Goal: Submit feedback/report problem

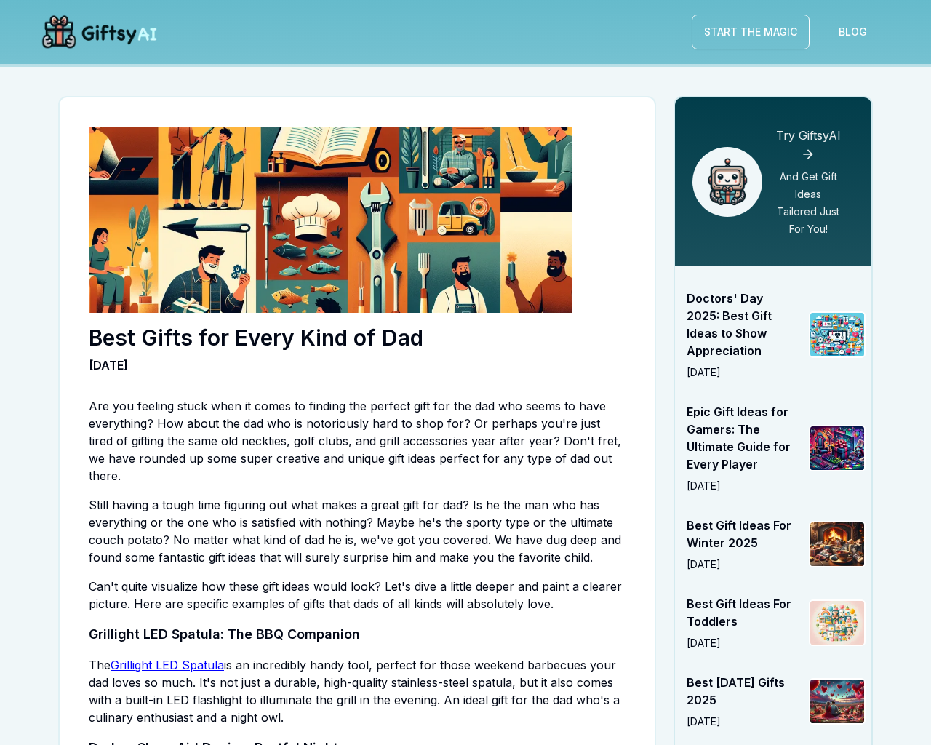
scroll to position [1809, 0]
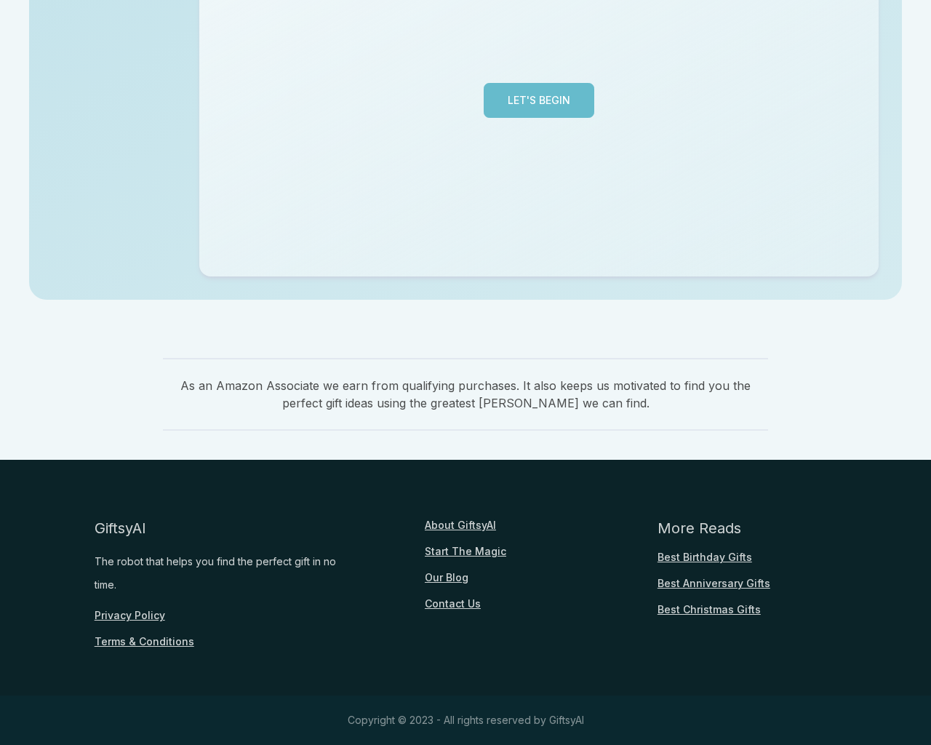
scroll to position [355, 0]
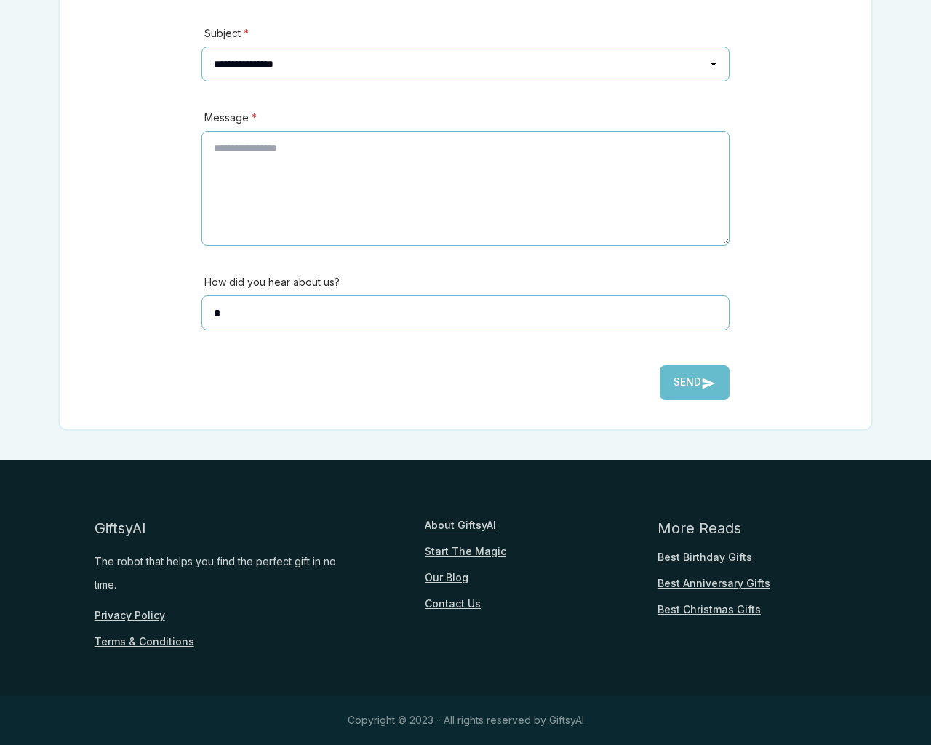
scroll to position [321, 0]
type textarea "**"
type input "**********"
type input "********"
select select "*******"
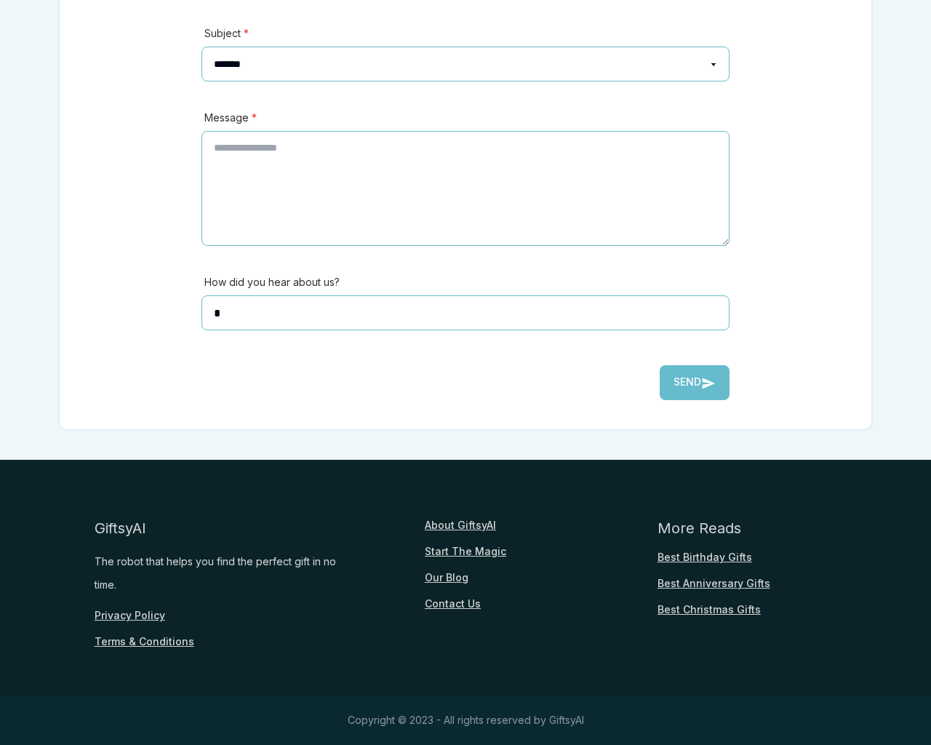
select select
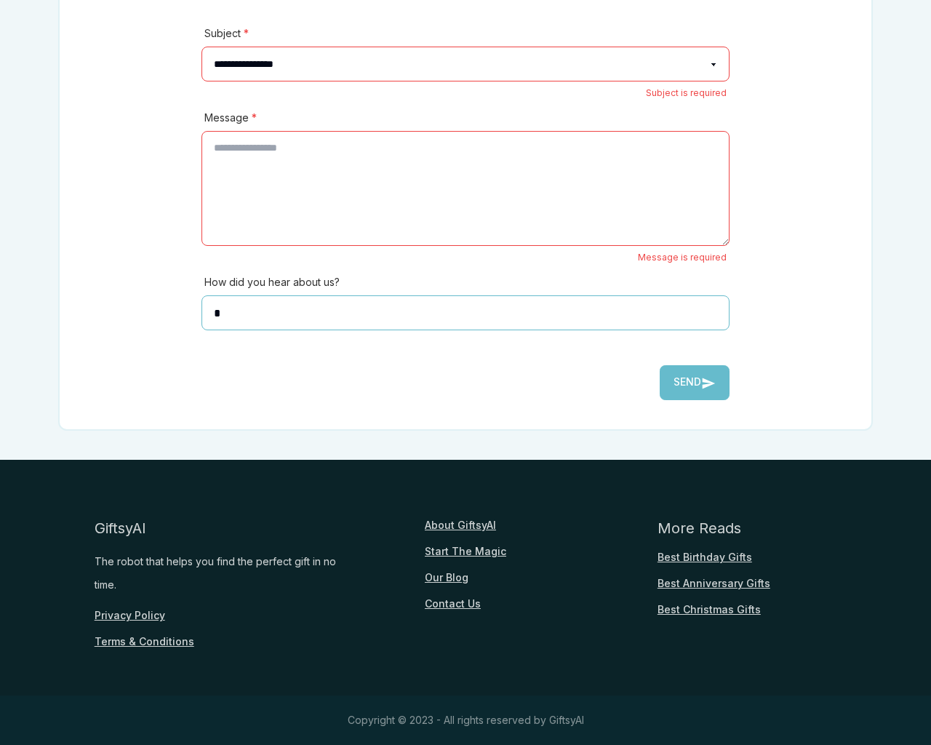
type textarea "**"
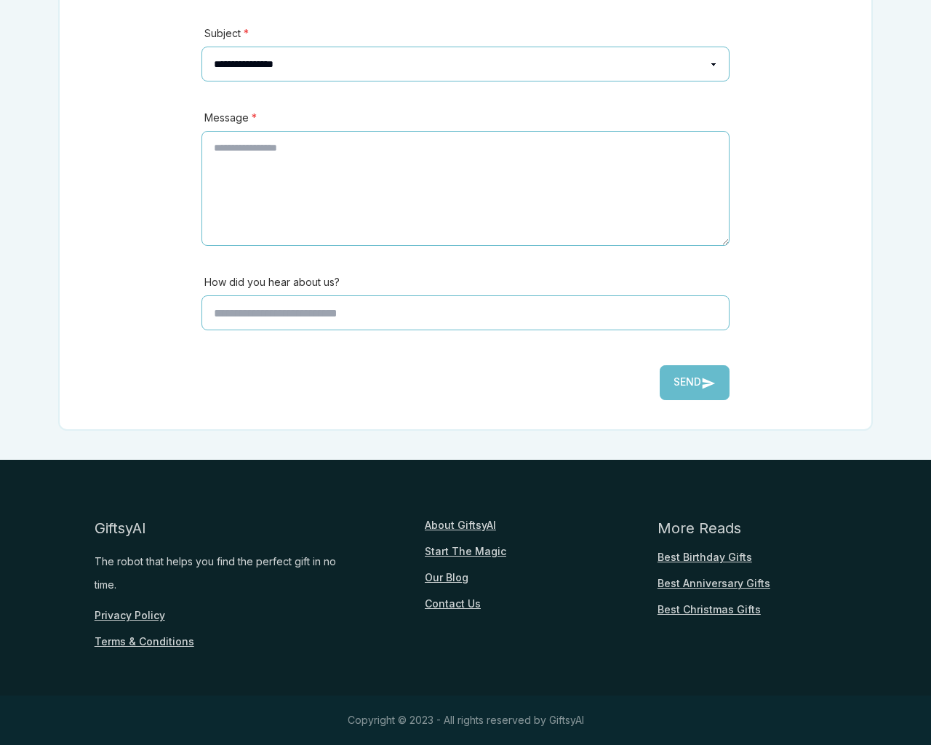
scroll to position [321, 0]
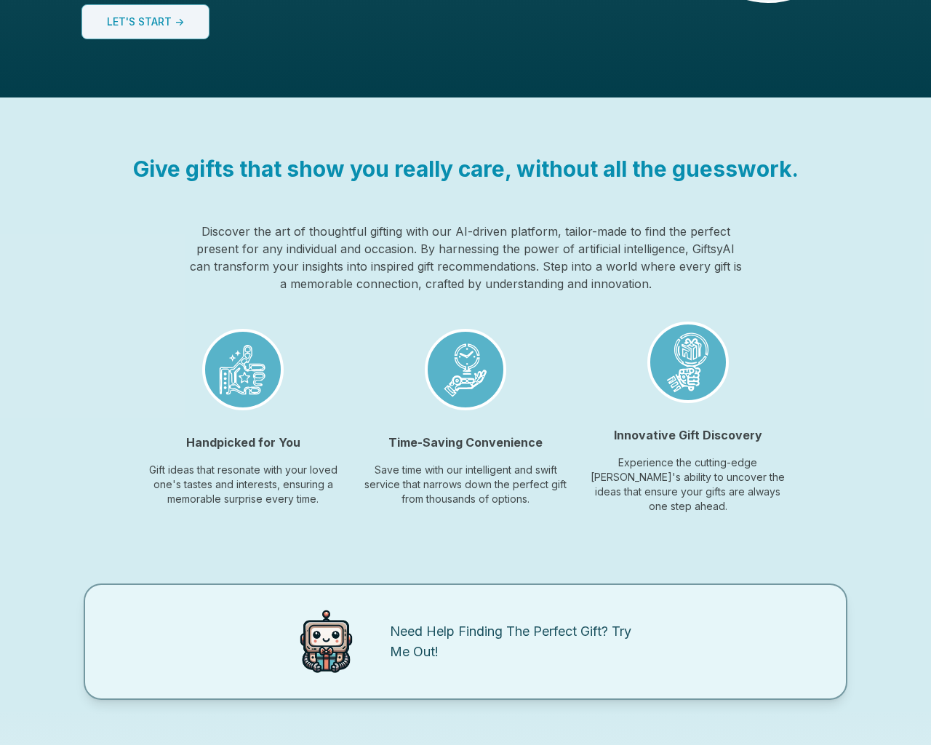
scroll to position [1088, 0]
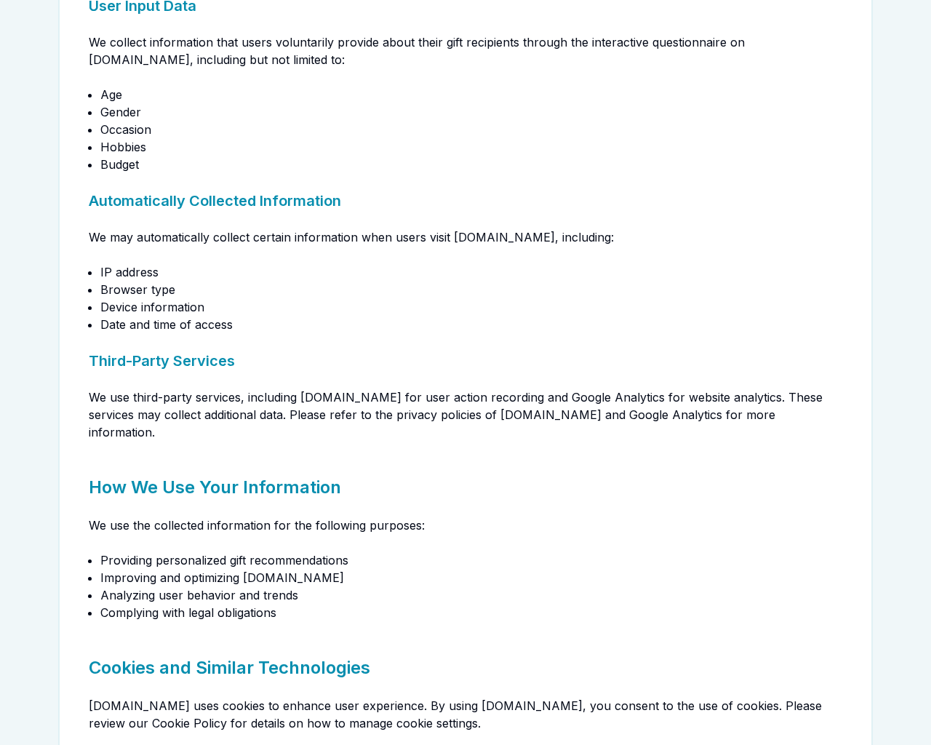
scroll to position [321, 0]
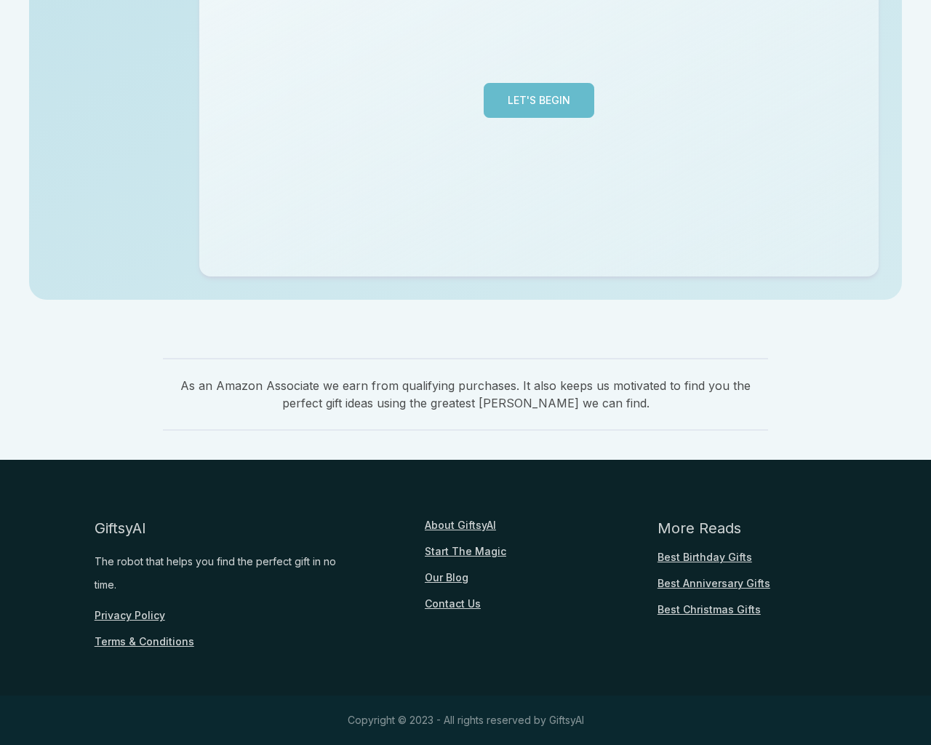
scroll to position [355, 0]
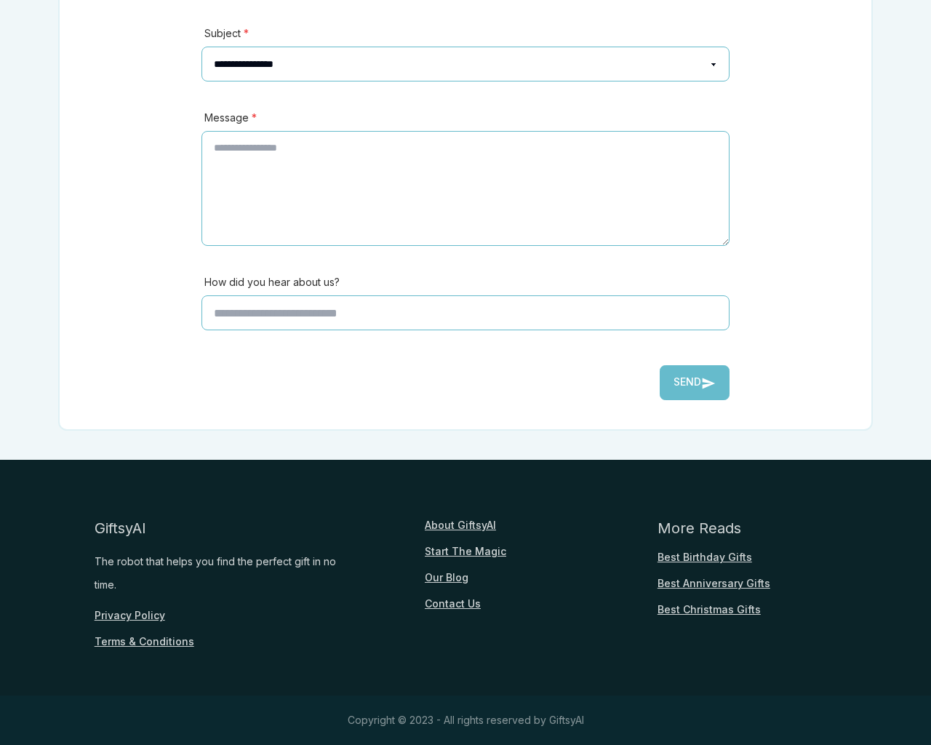
scroll to position [321, 0]
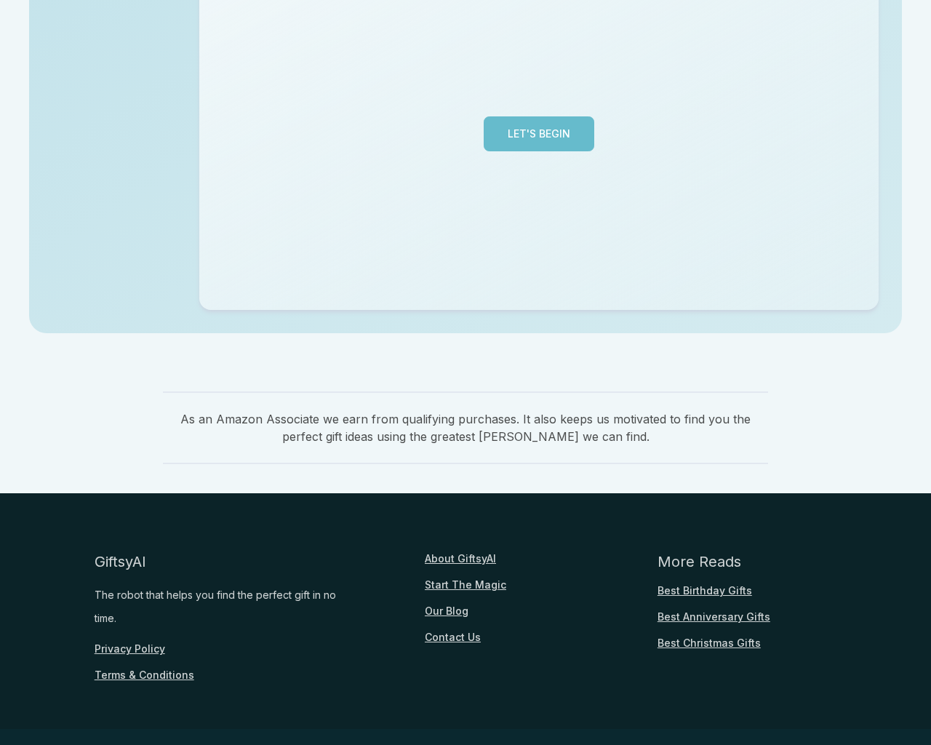
scroll to position [355, 0]
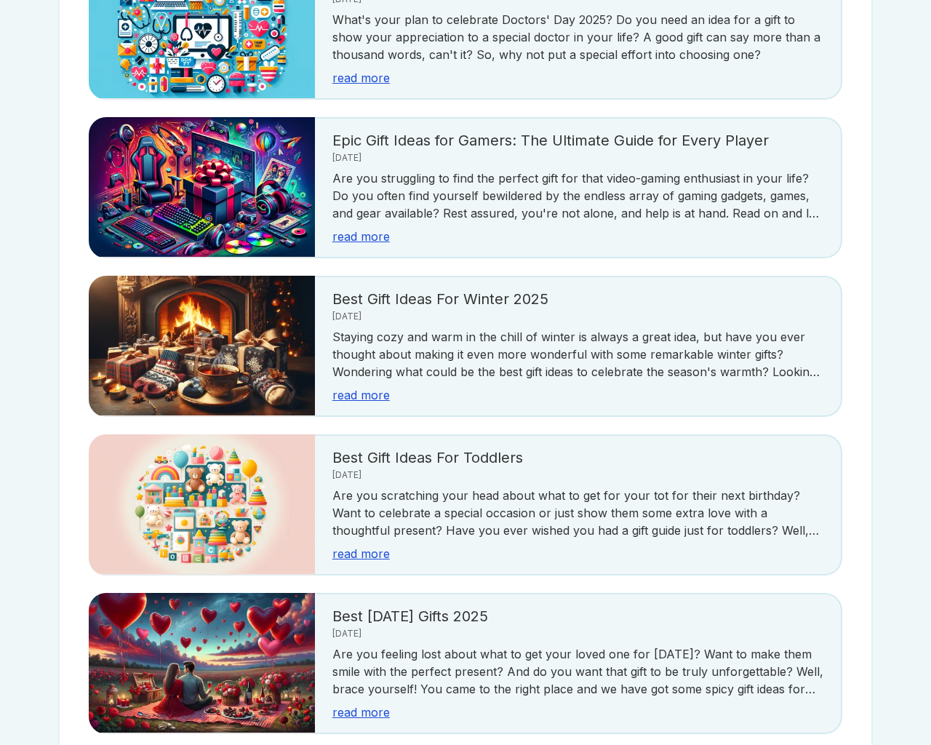
scroll to position [2584, 0]
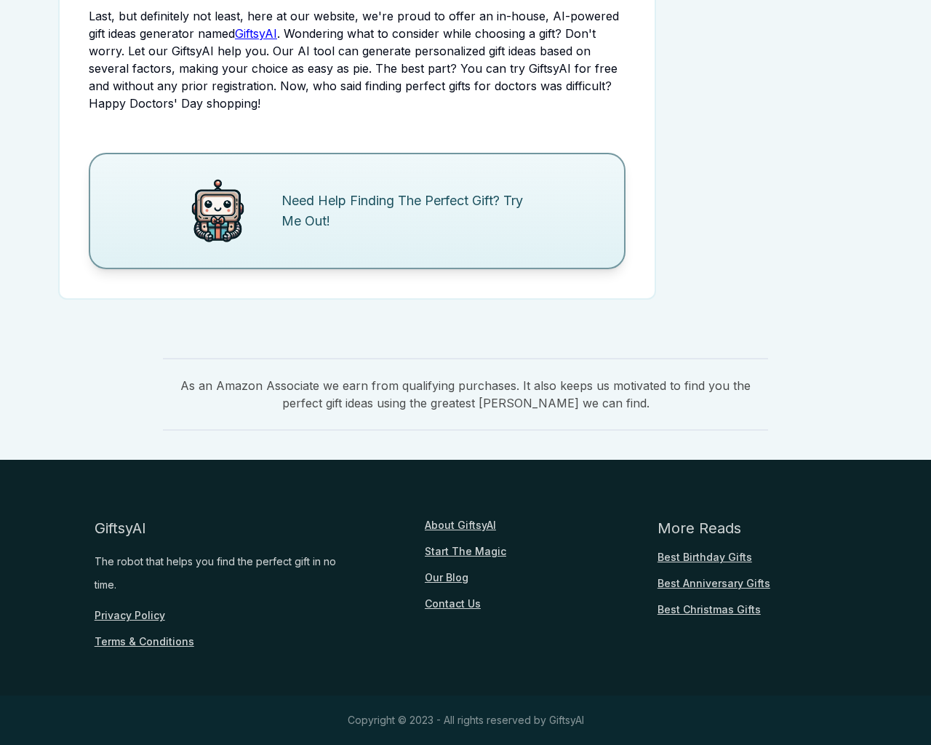
scroll to position [1766, 0]
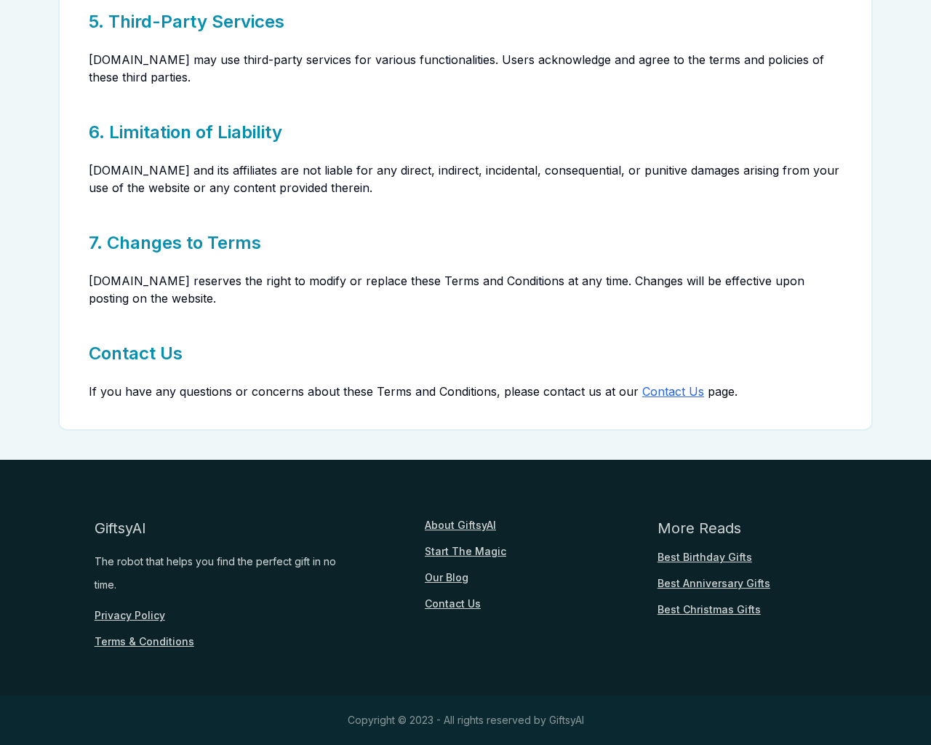
scroll to position [672, 0]
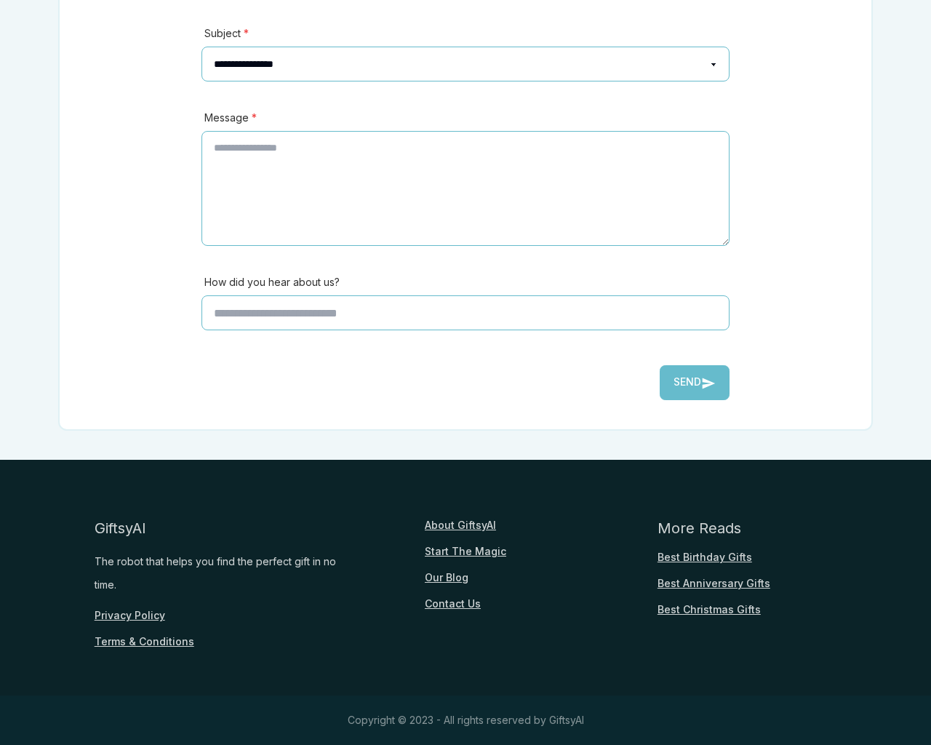
scroll to position [321, 0]
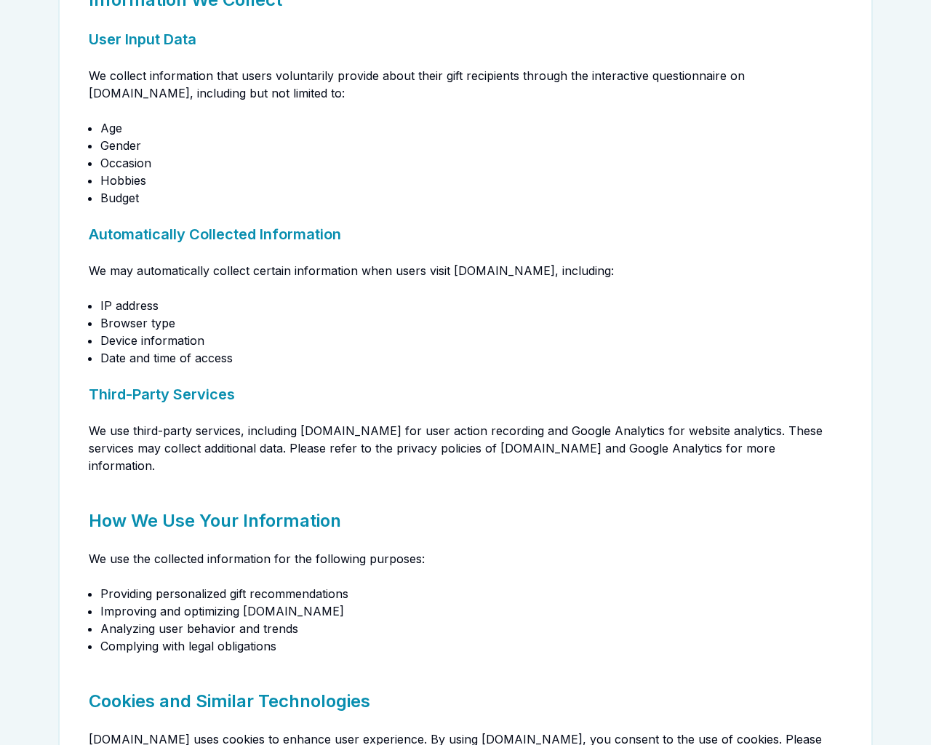
scroll to position [1292, 0]
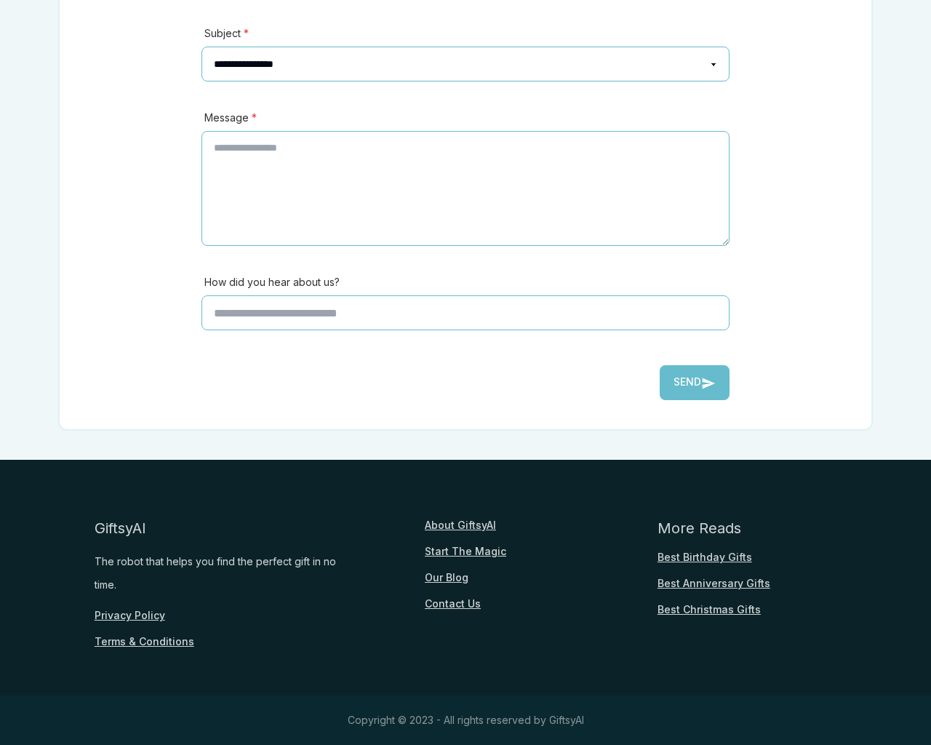
scroll to position [321, 0]
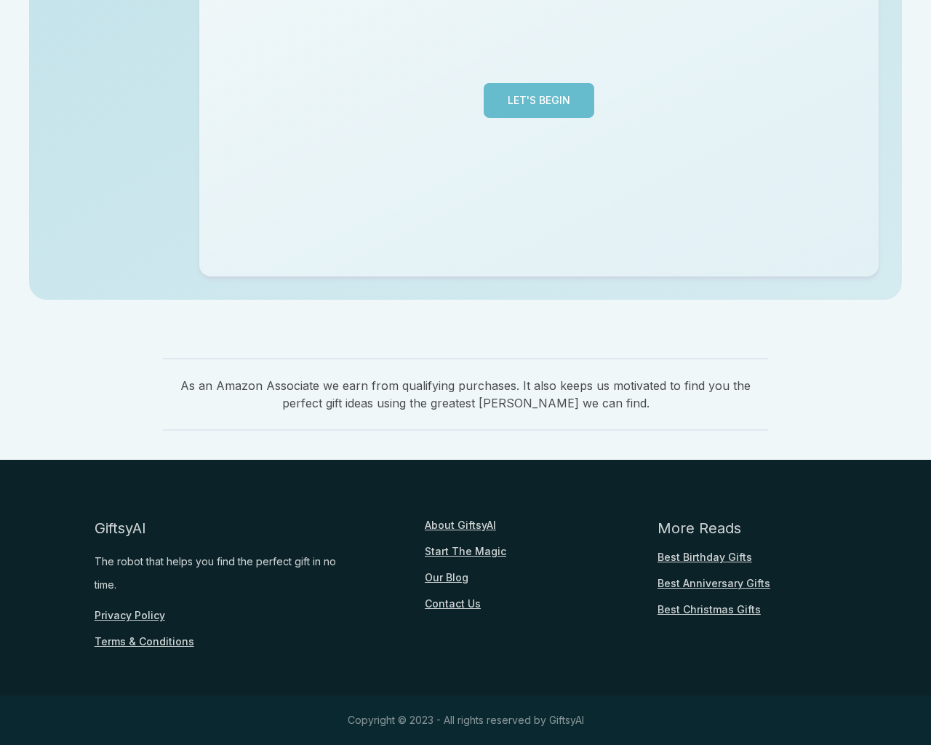
scroll to position [355, 0]
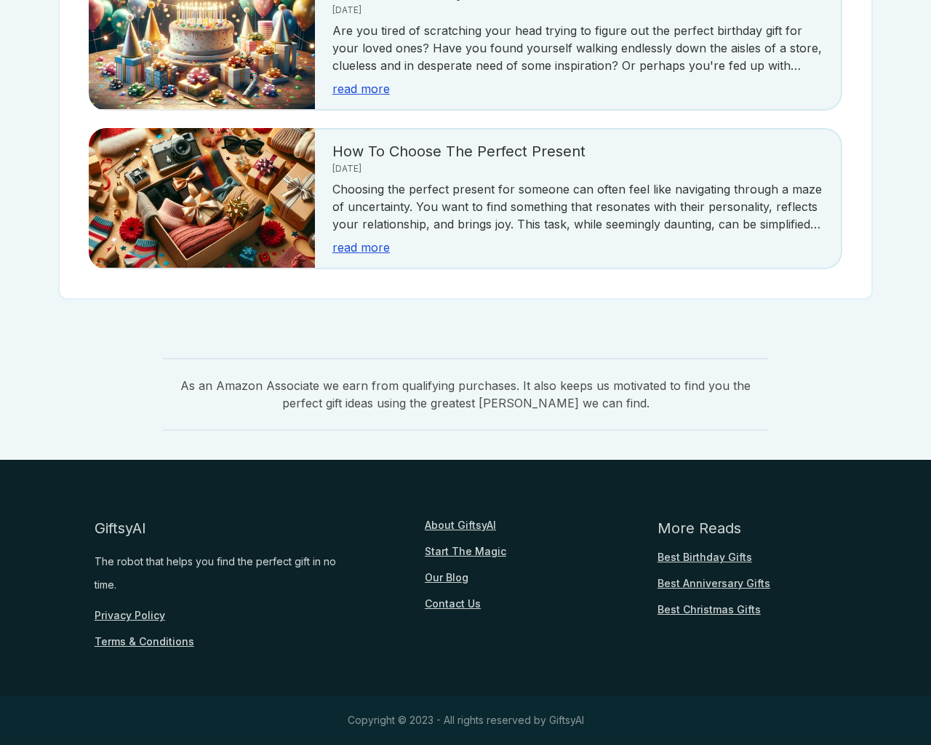
scroll to position [1827, 0]
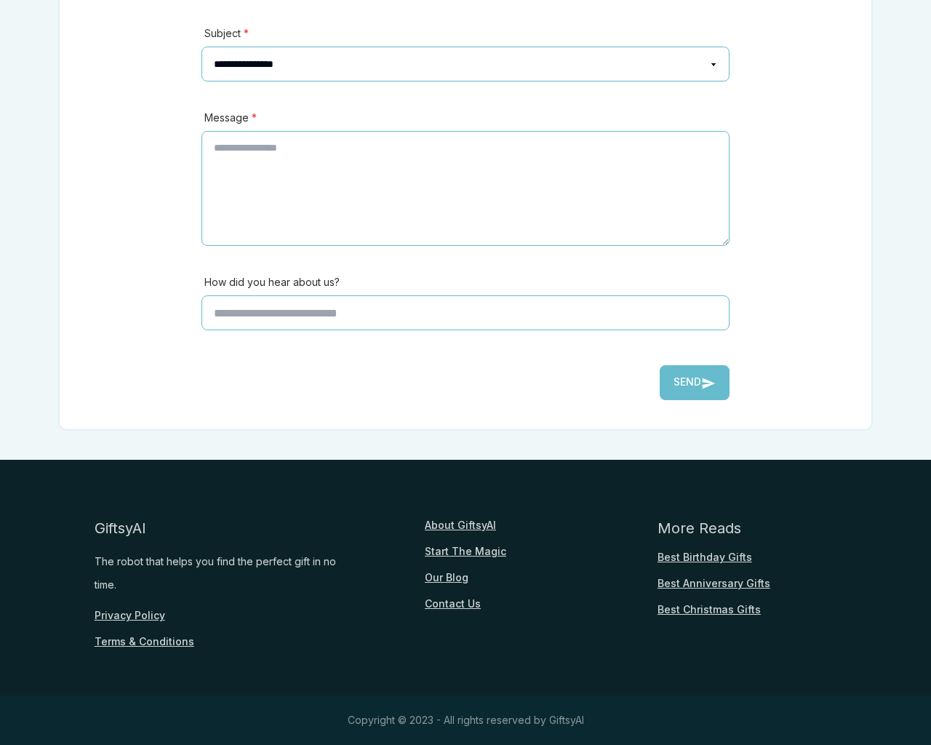
scroll to position [321, 0]
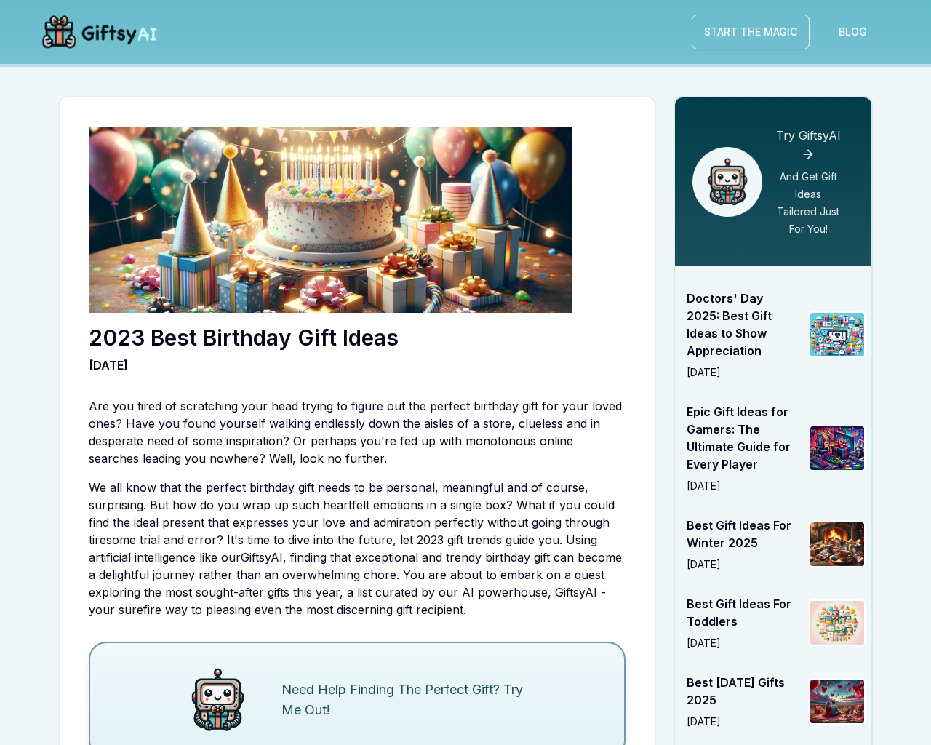
scroll to position [3703, 0]
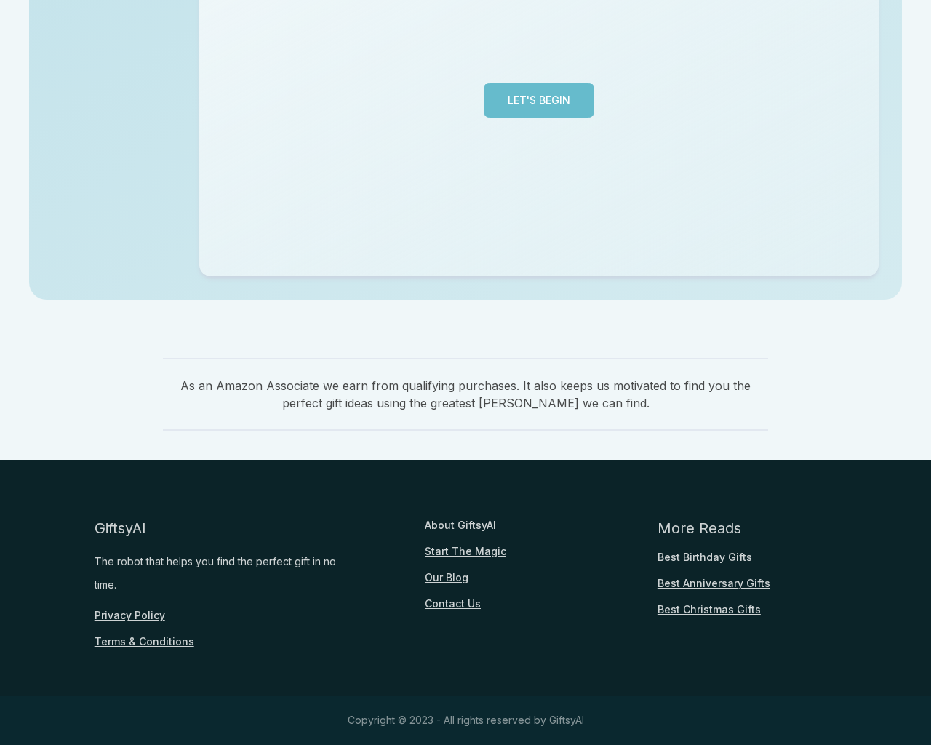
scroll to position [355, 0]
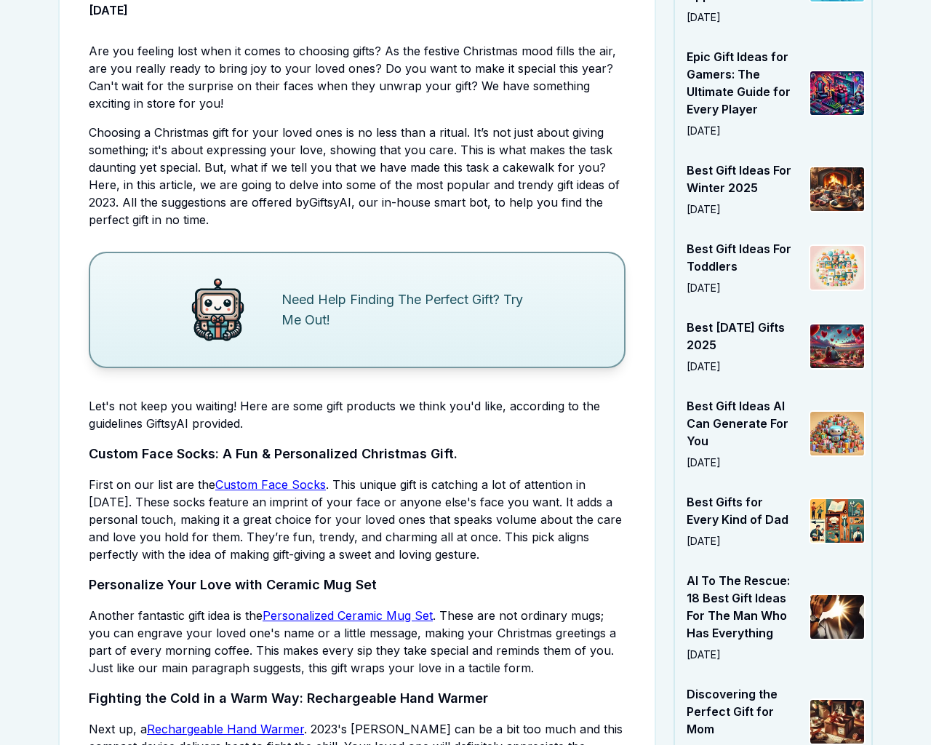
scroll to position [3049, 0]
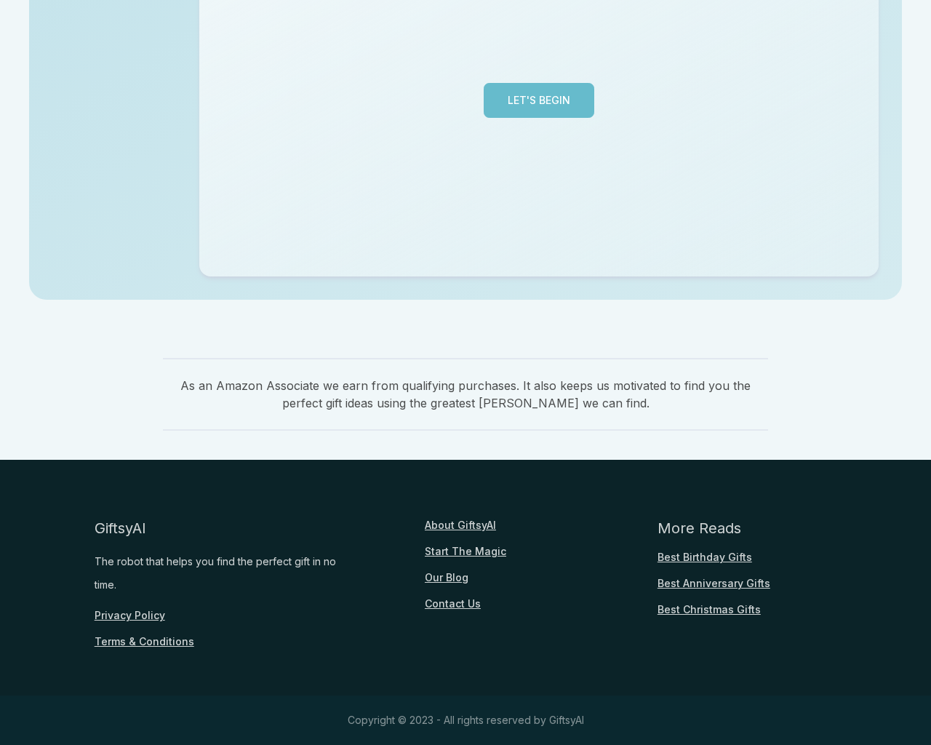
scroll to position [355, 0]
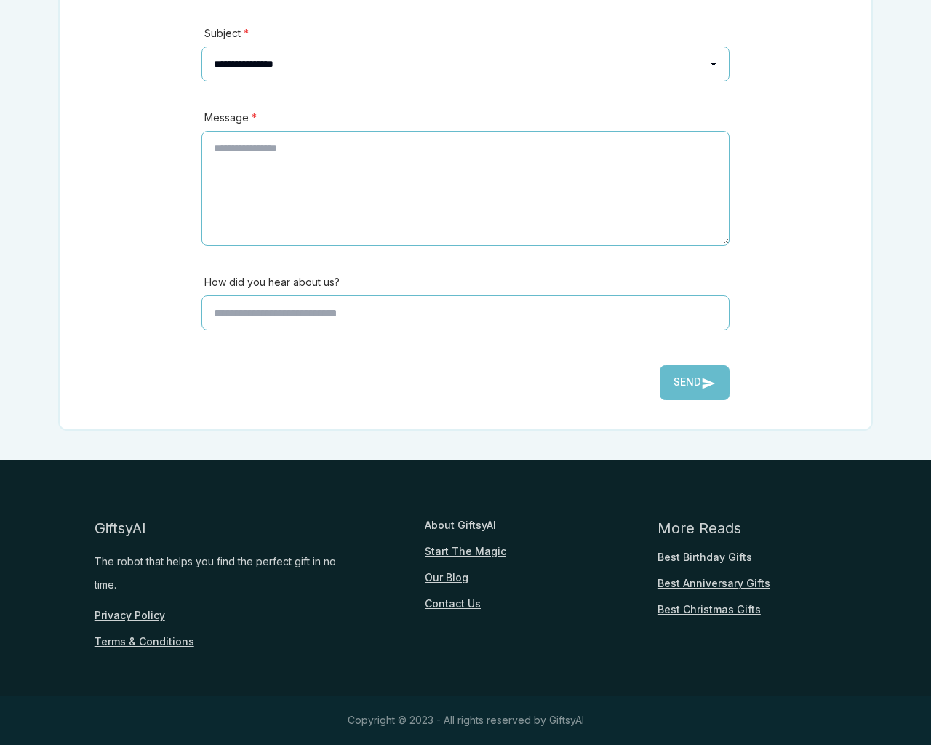
scroll to position [321, 0]
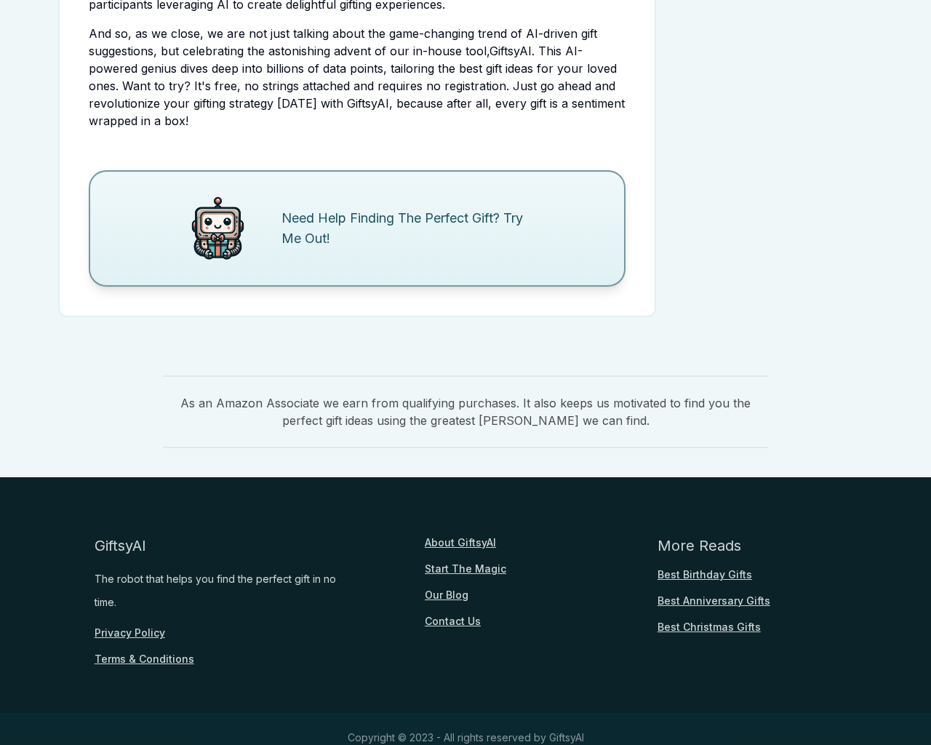
scroll to position [355, 0]
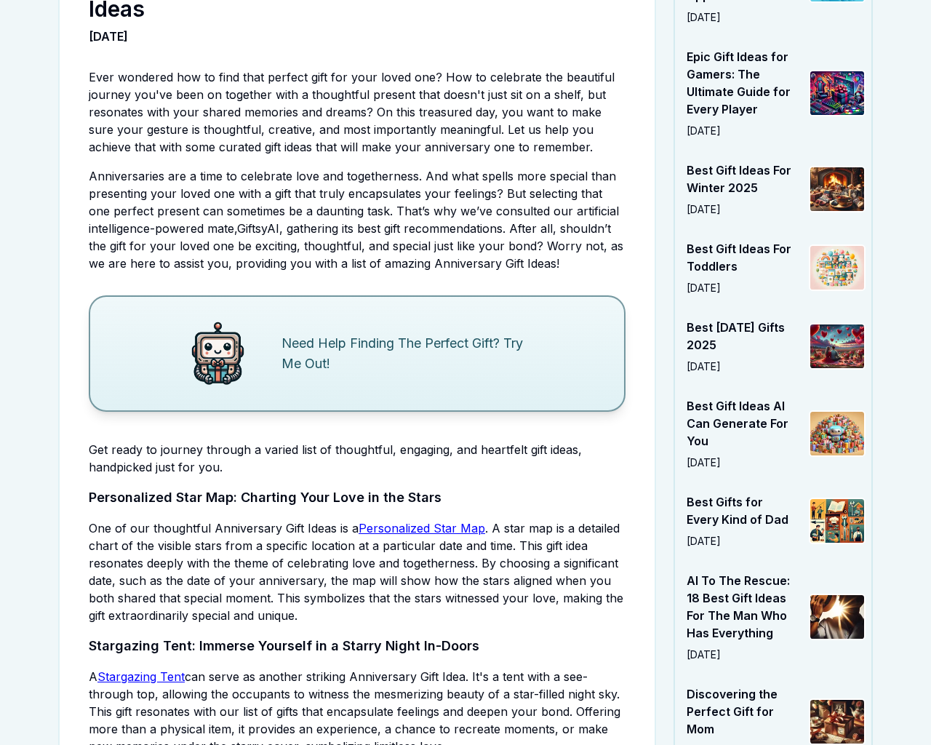
scroll to position [3921, 0]
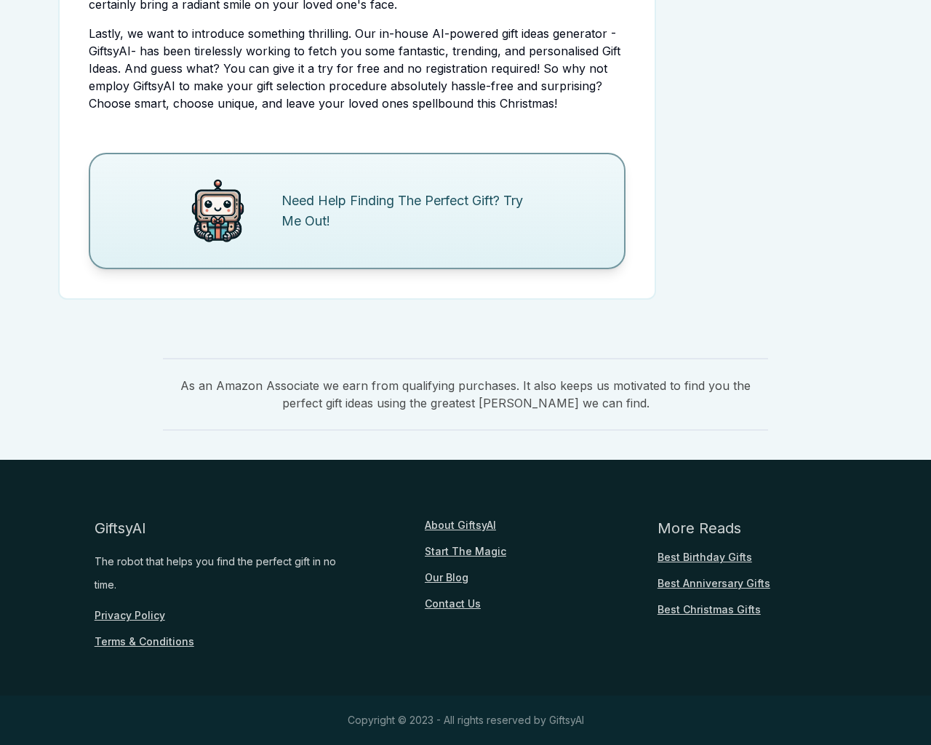
scroll to position [3049, 0]
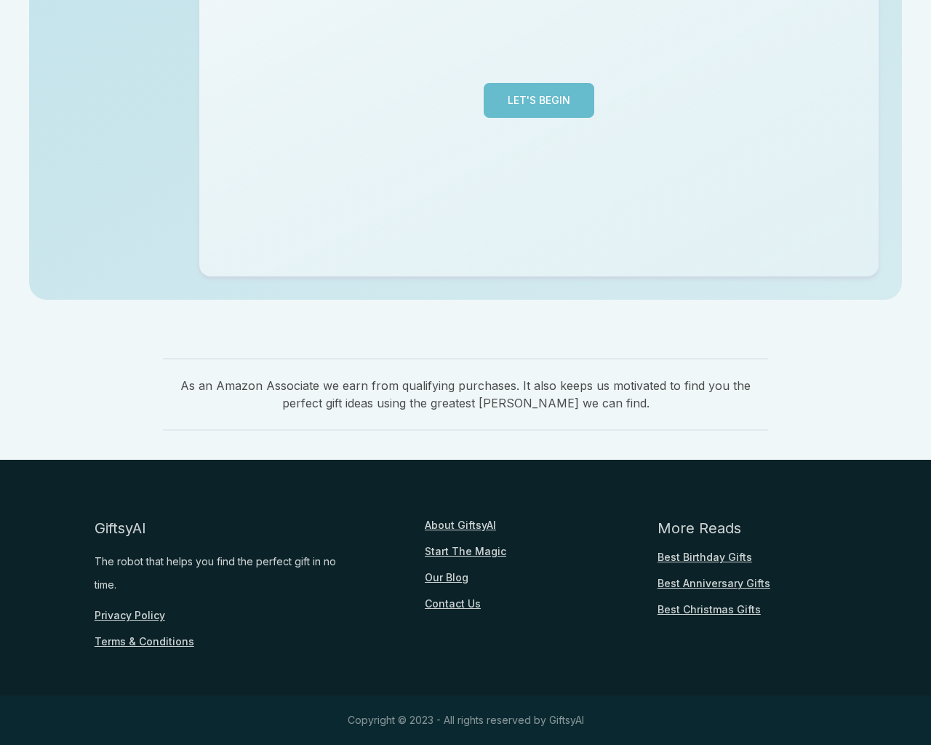
scroll to position [355, 0]
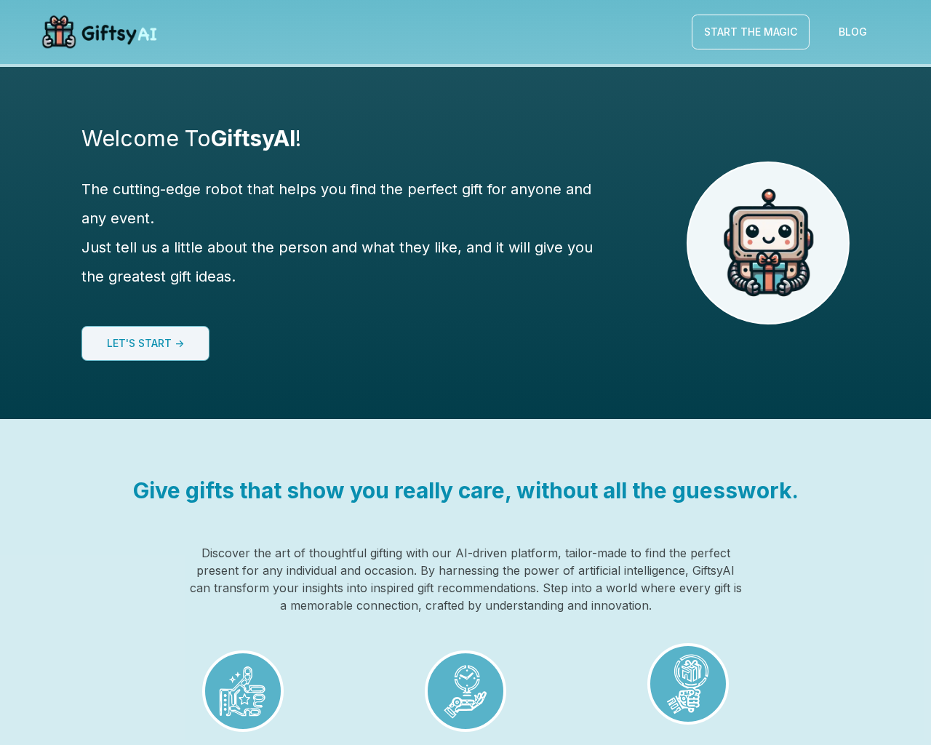
scroll to position [1088, 0]
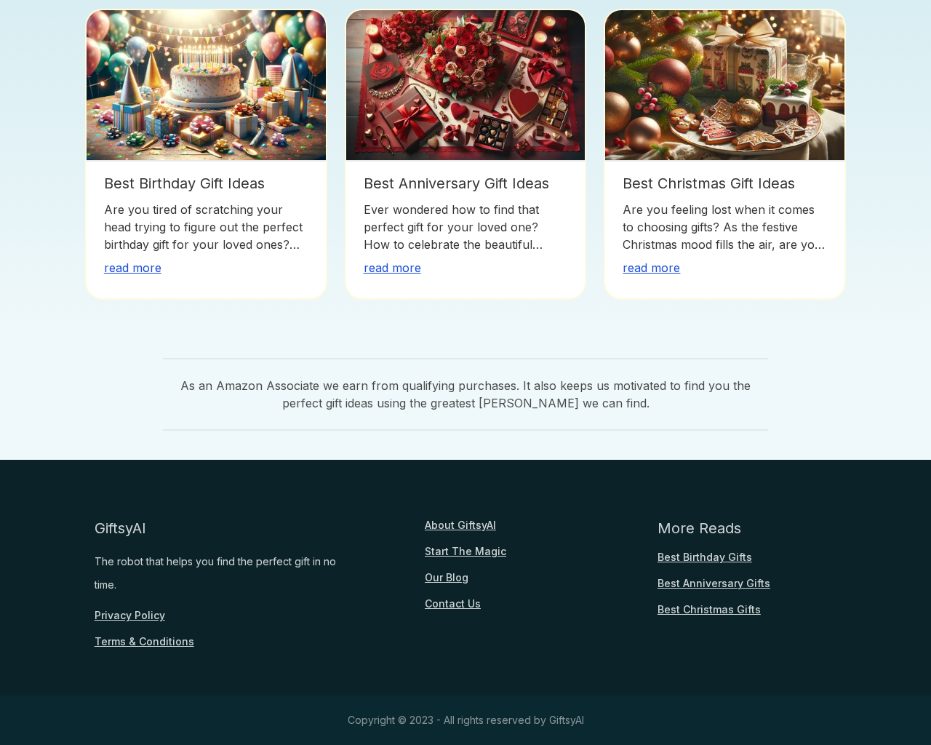
scroll to position [1088, 0]
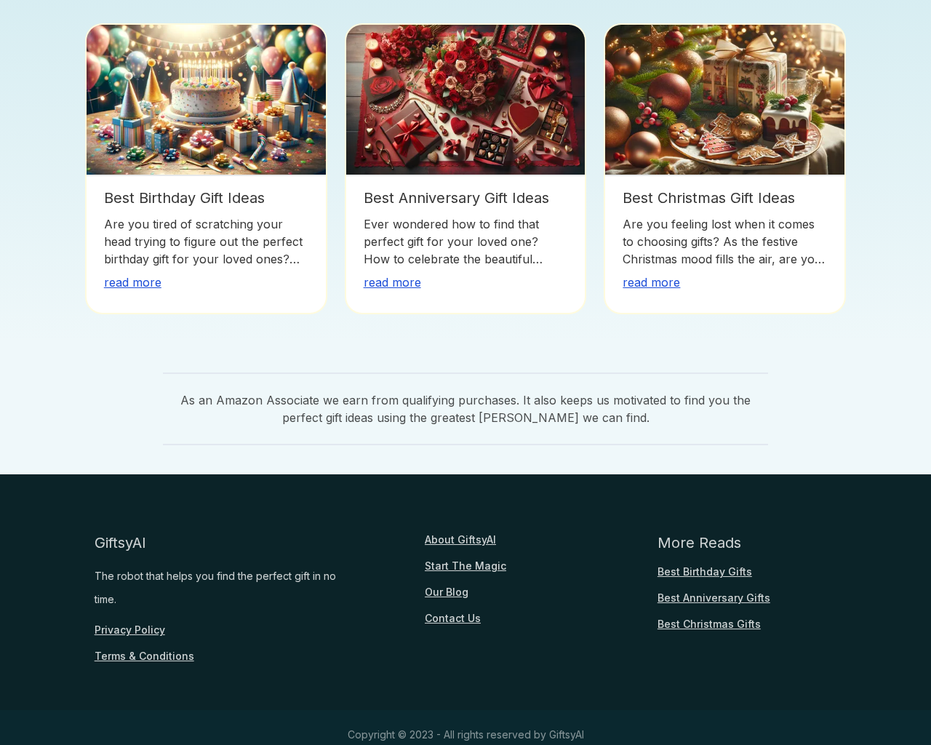
scroll to position [355, 0]
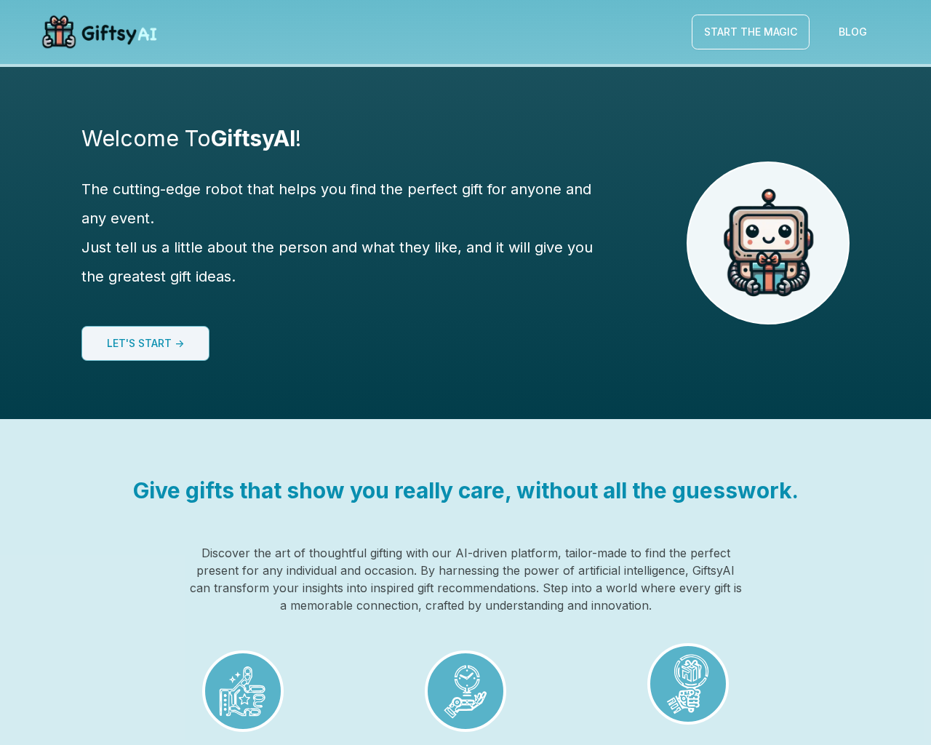
scroll to position [1088, 0]
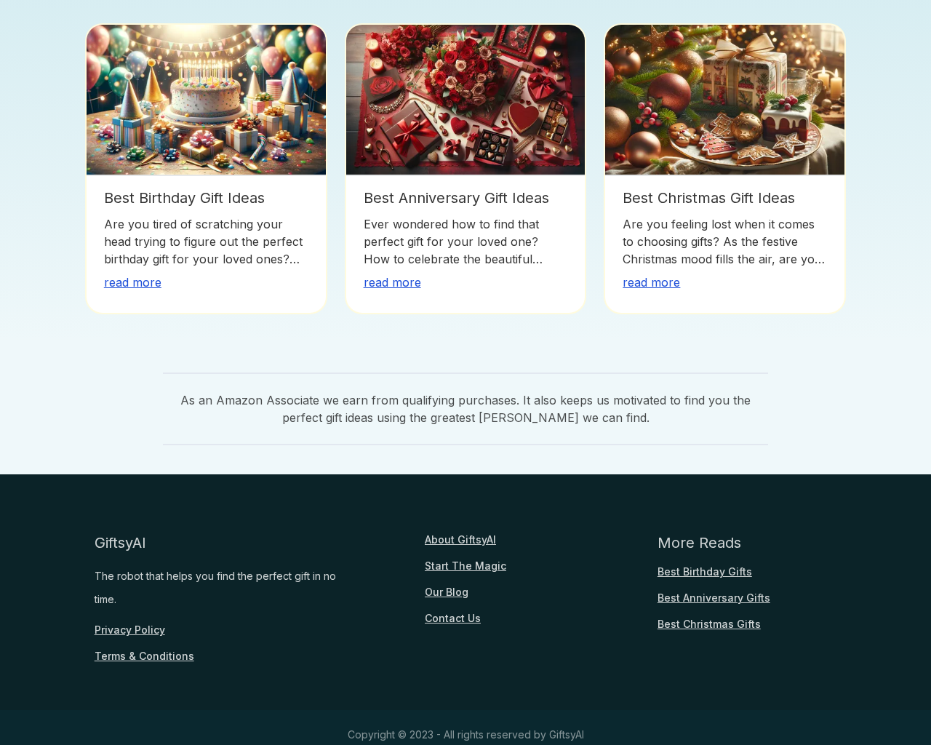
scroll to position [355, 0]
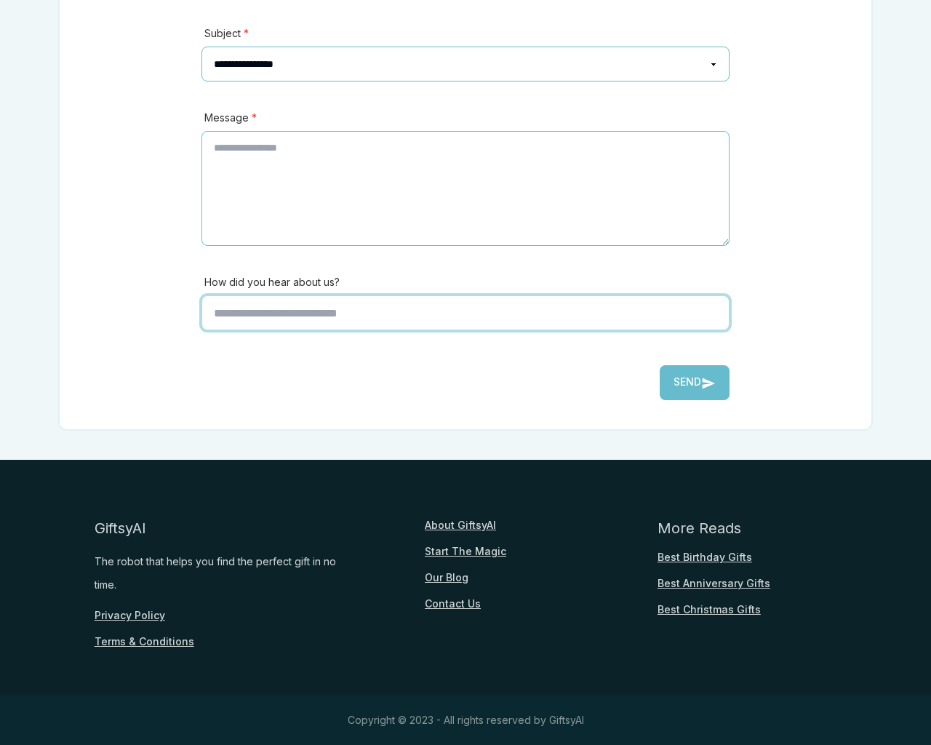
scroll to position [321, 0]
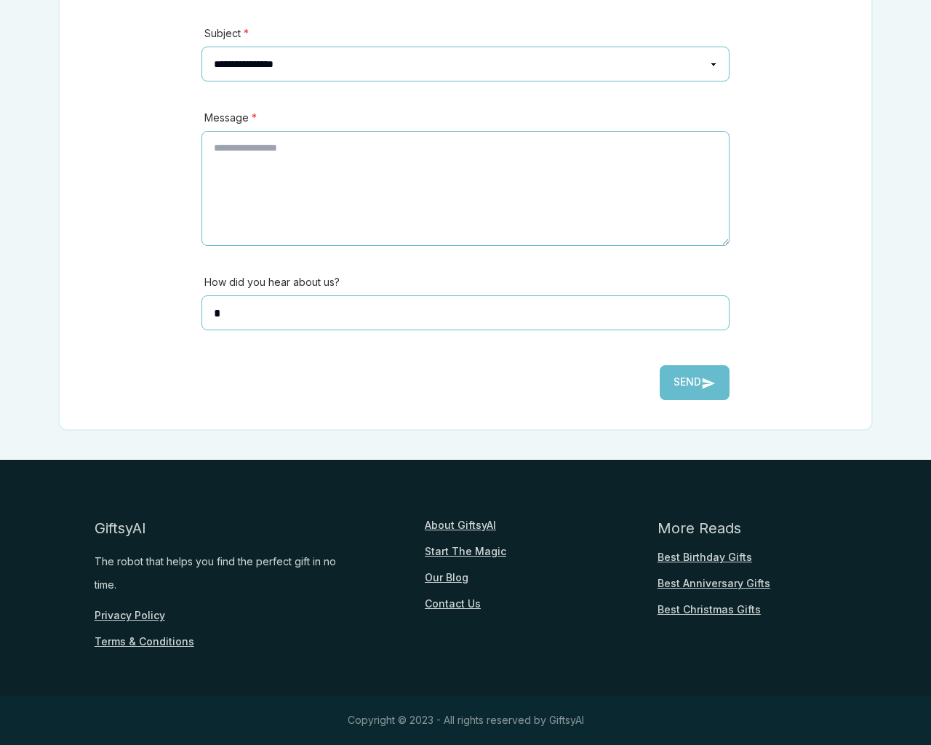
type input "*"
type textarea "**"
type input "**********"
type input "********"
select select "*******"
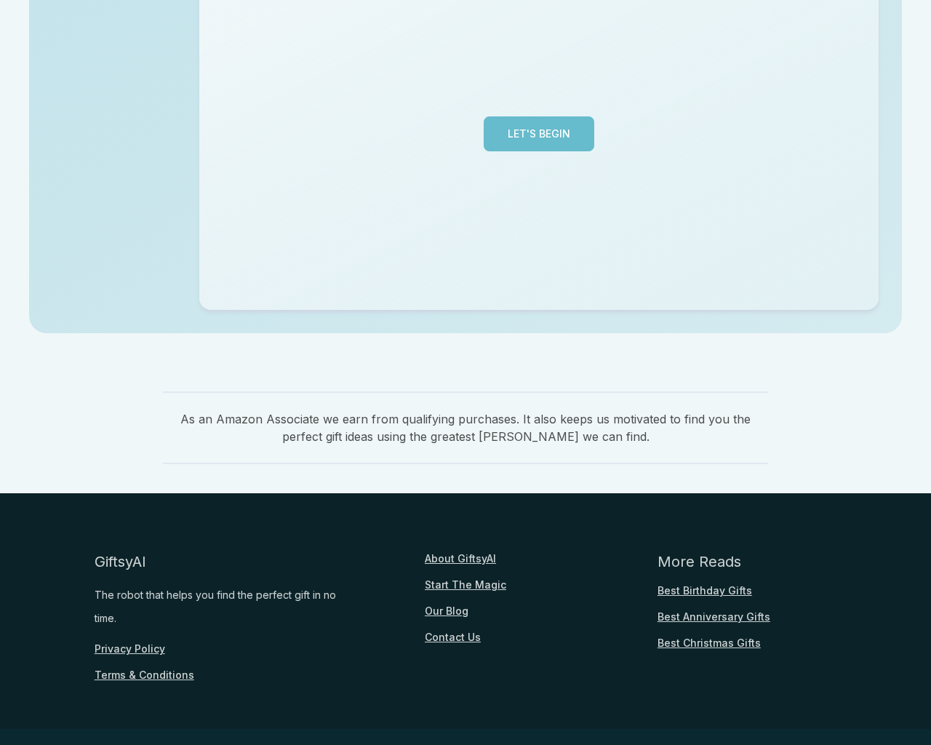
scroll to position [355, 0]
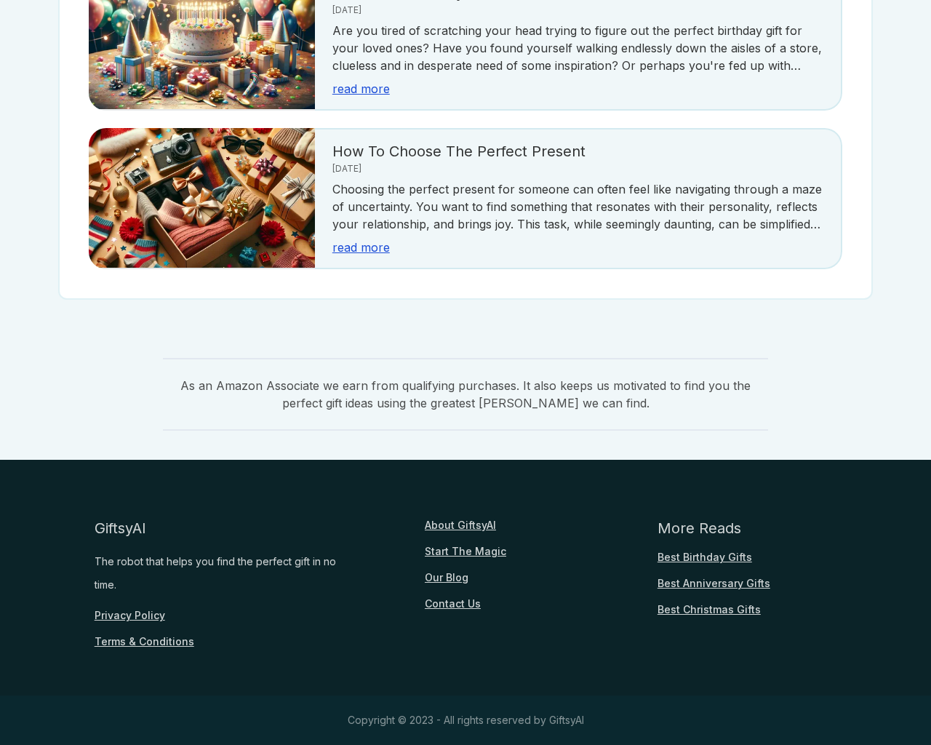
scroll to position [355, 0]
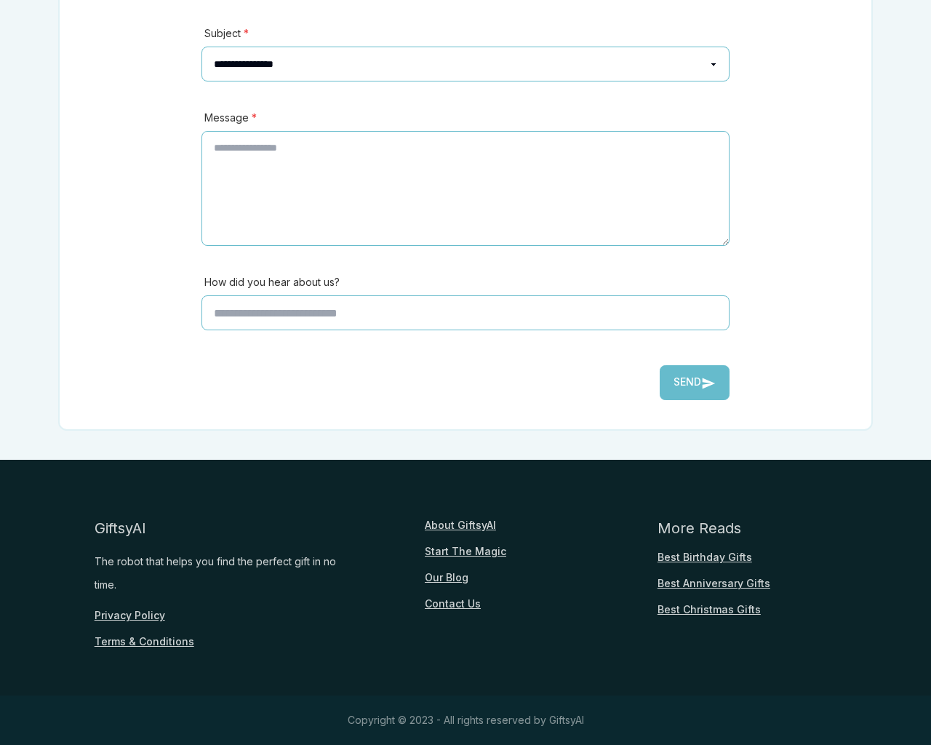
scroll to position [321, 0]
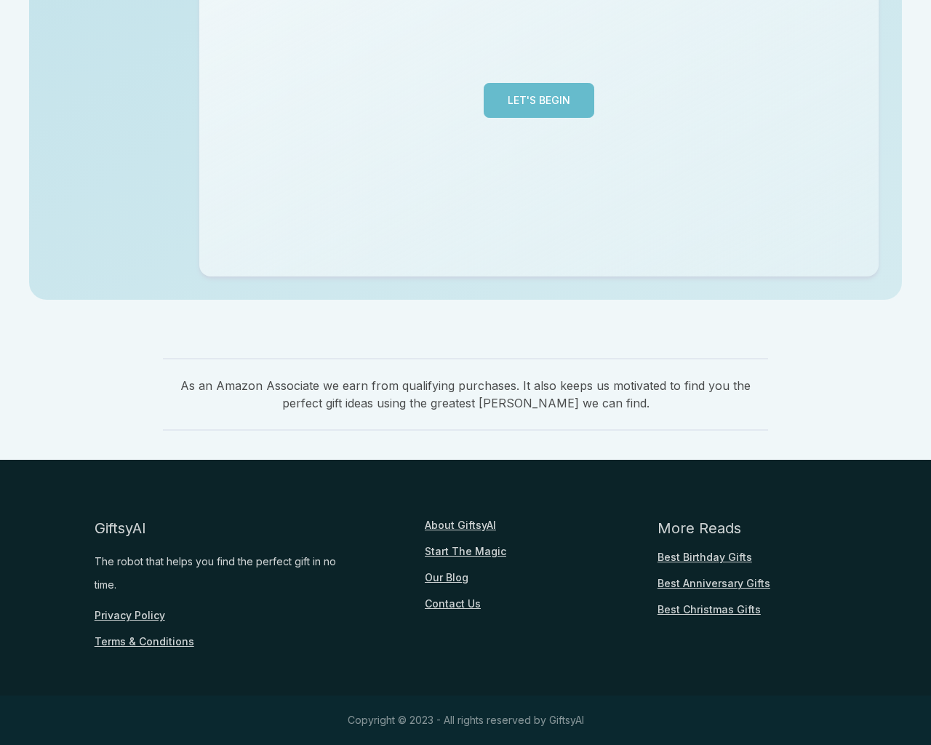
scroll to position [355, 0]
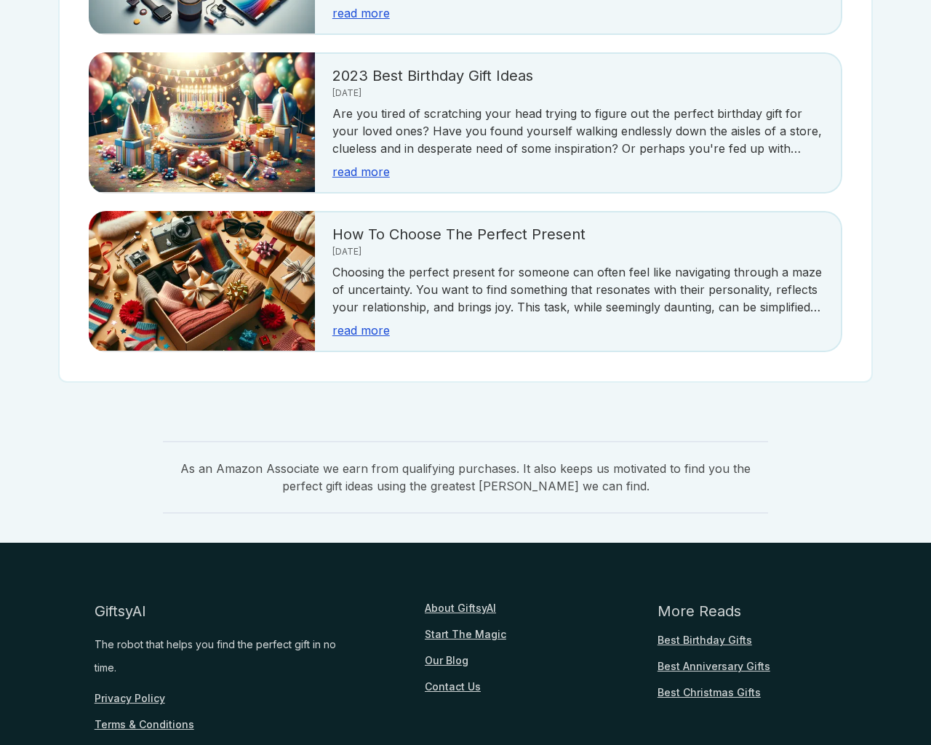
scroll to position [2667, 0]
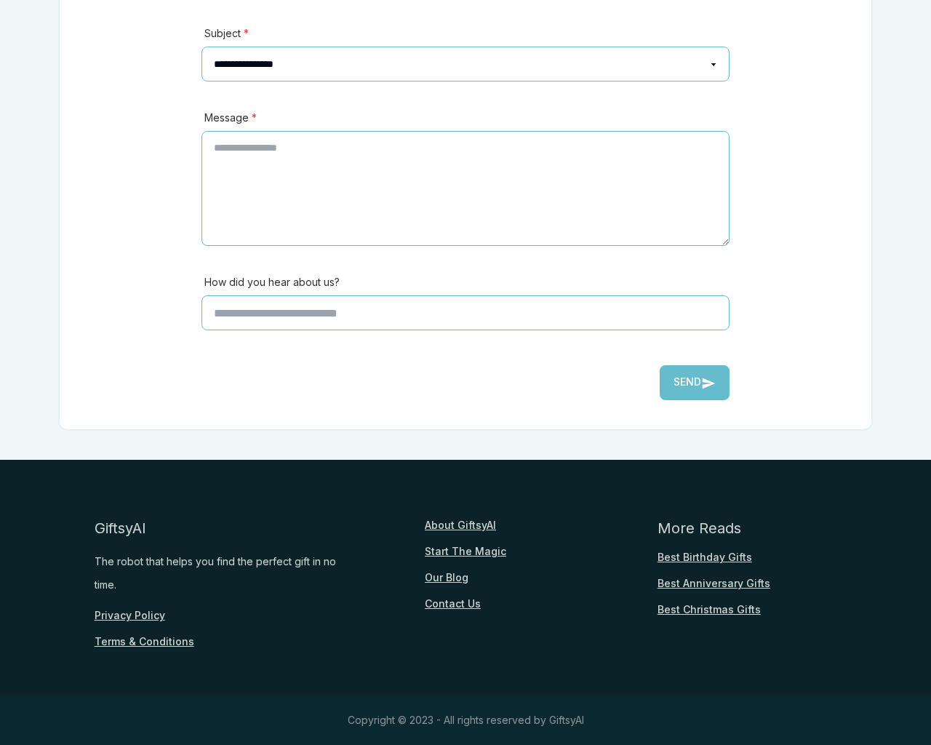
scroll to position [321, 0]
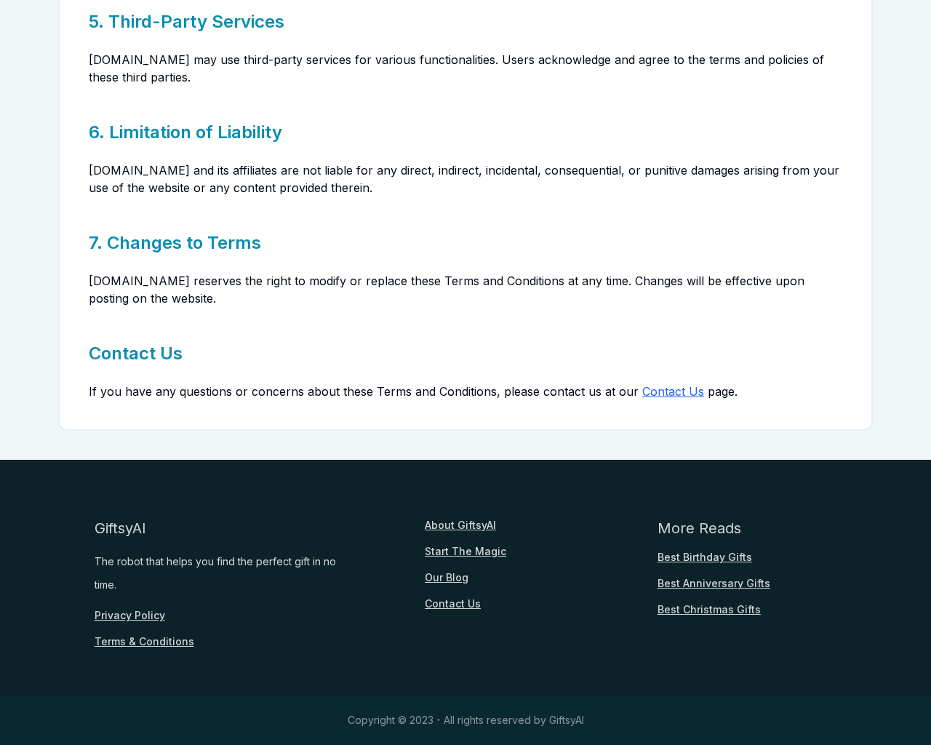
scroll to position [672, 0]
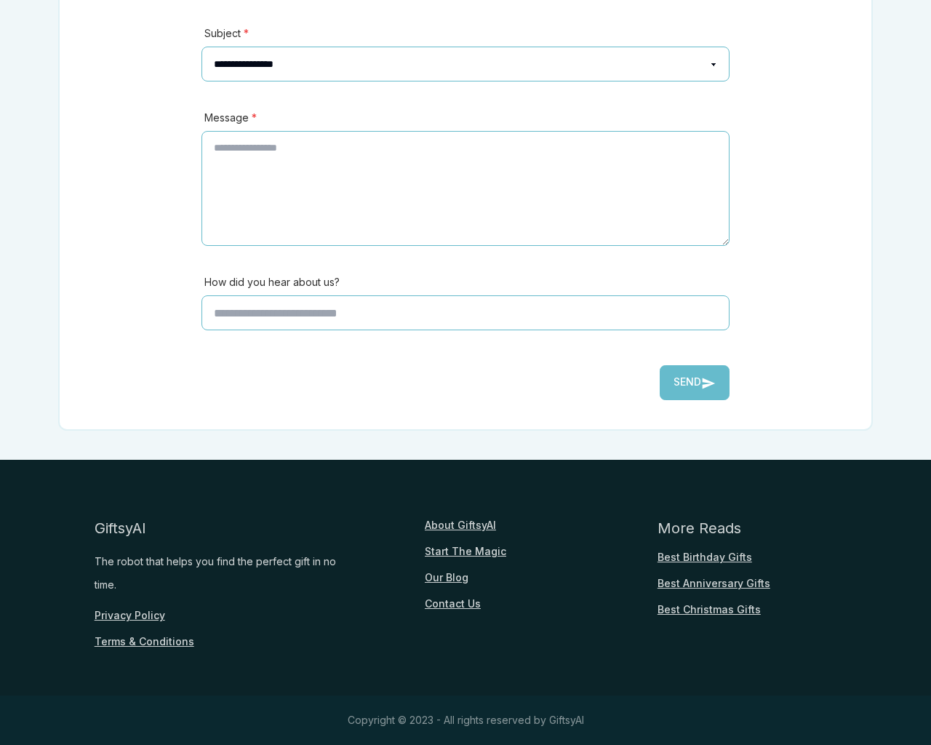
scroll to position [321, 0]
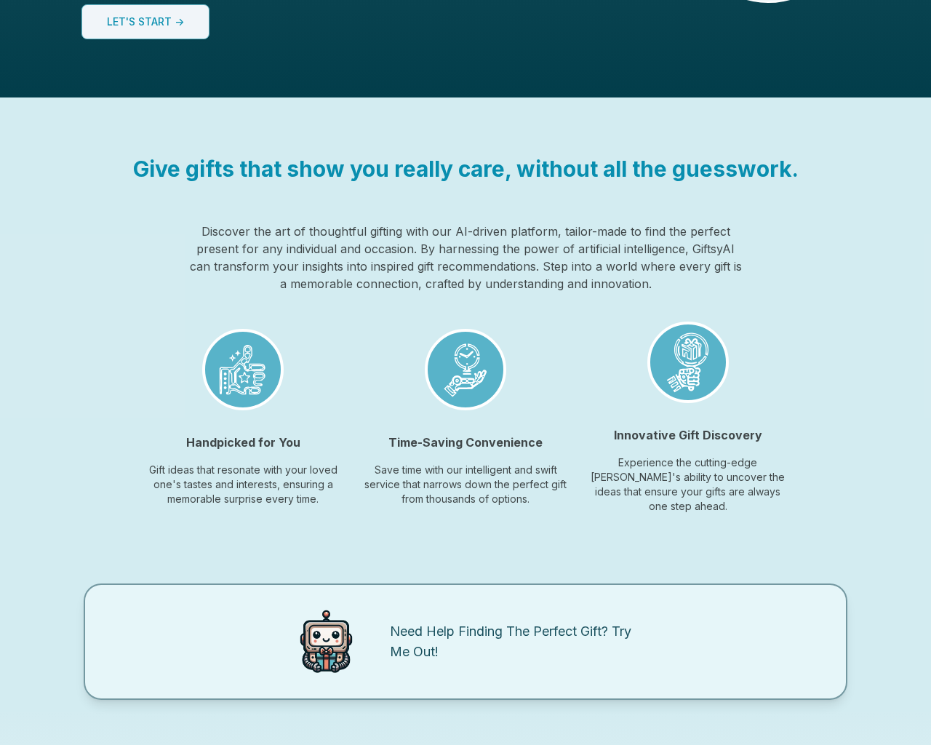
scroll to position [1088, 0]
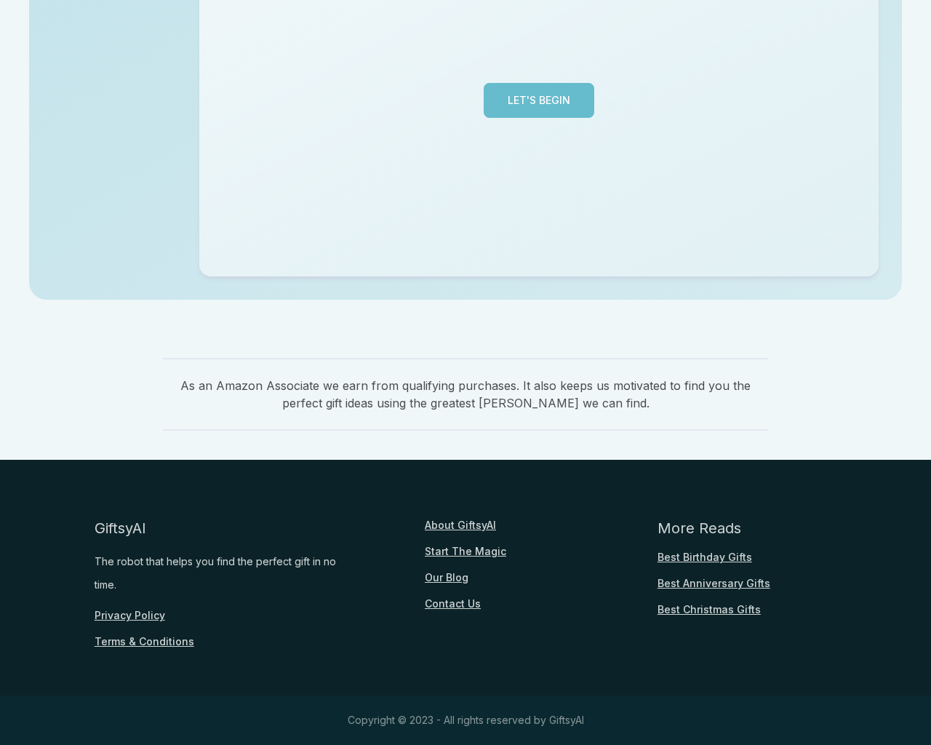
scroll to position [355, 0]
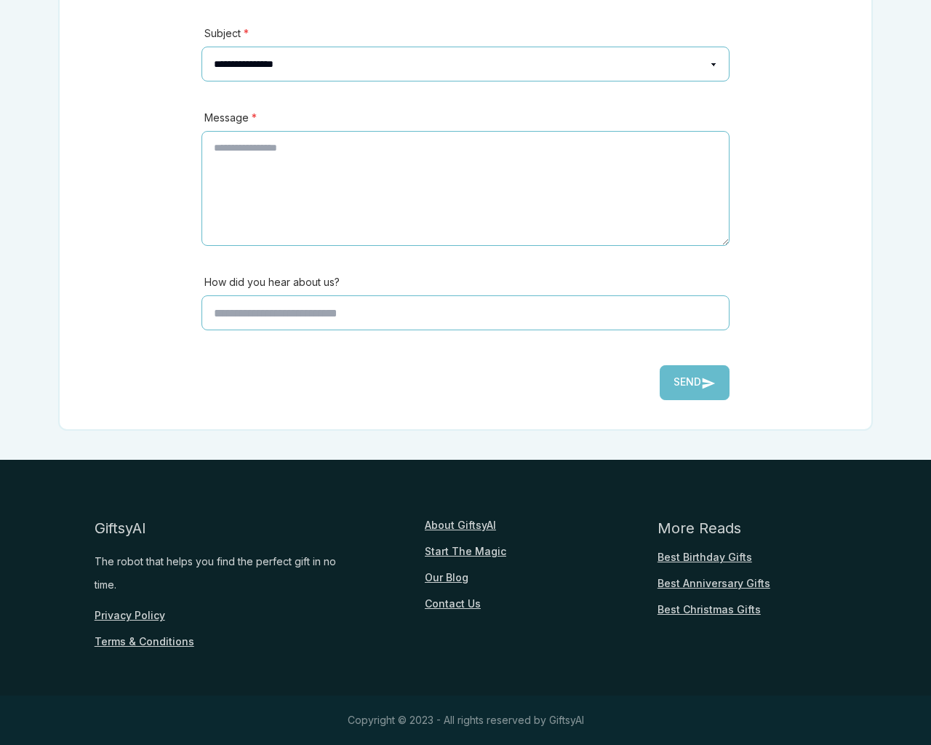
scroll to position [321, 0]
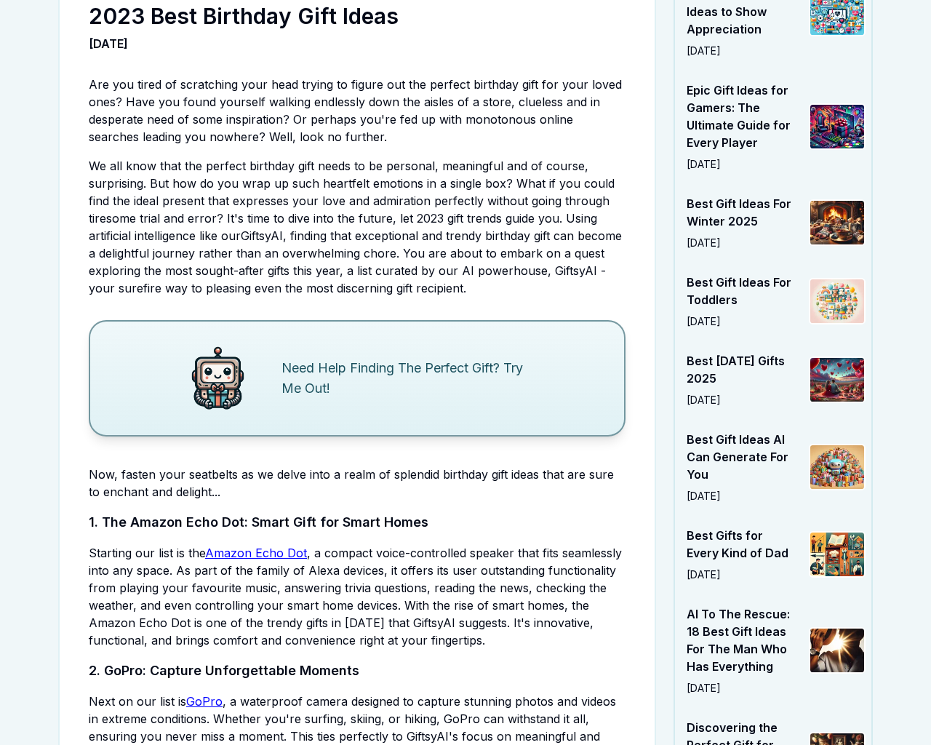
scroll to position [3703, 0]
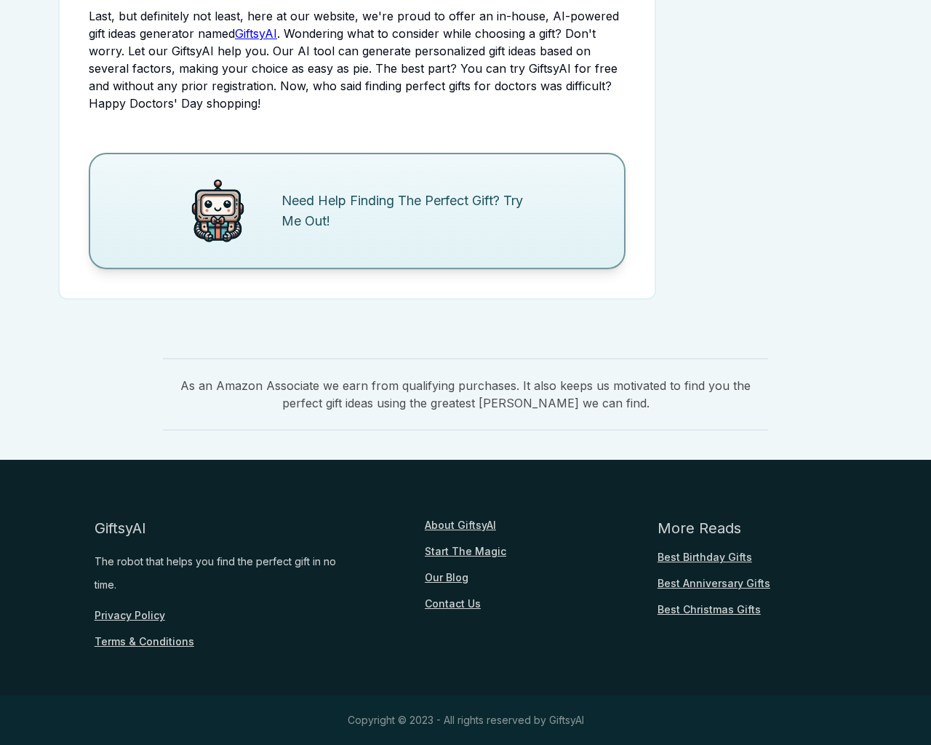
scroll to position [1766, 0]
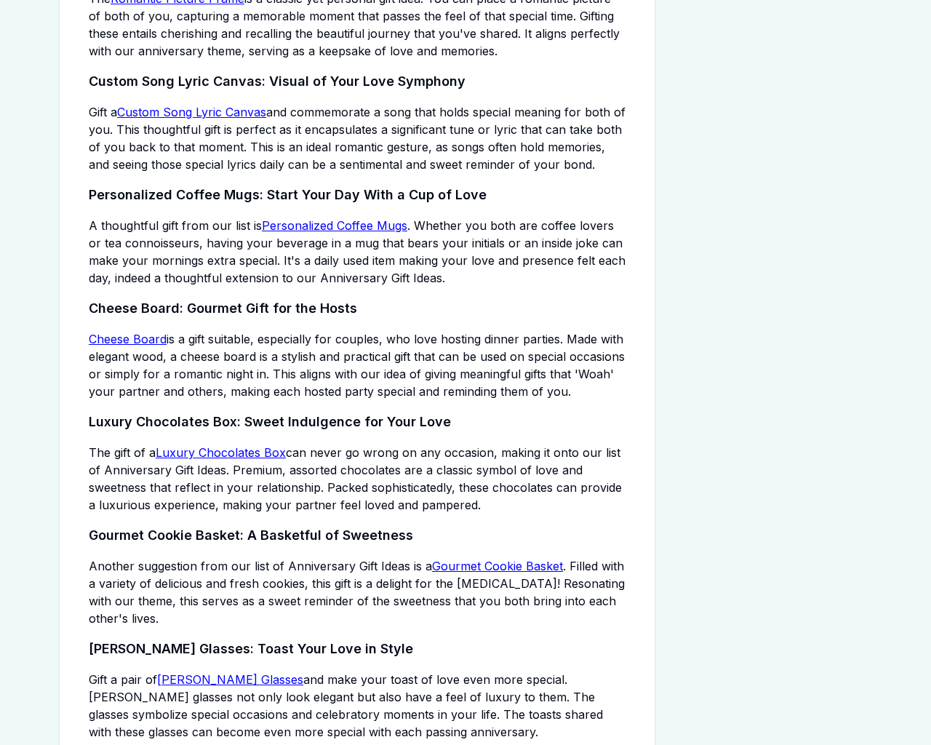
scroll to position [3921, 0]
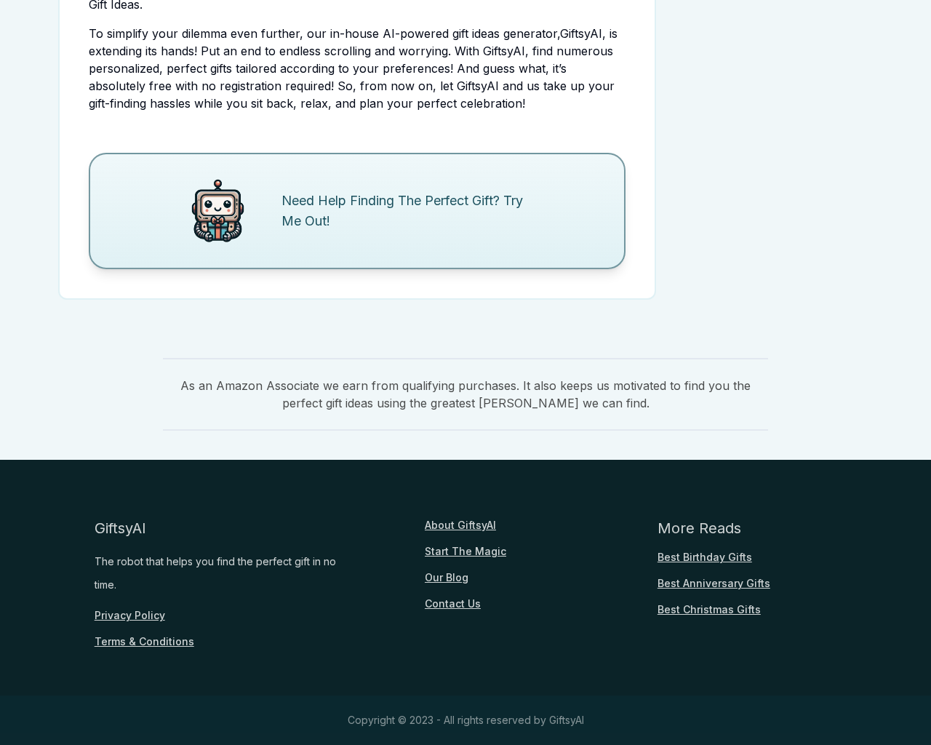
scroll to position [3049, 0]
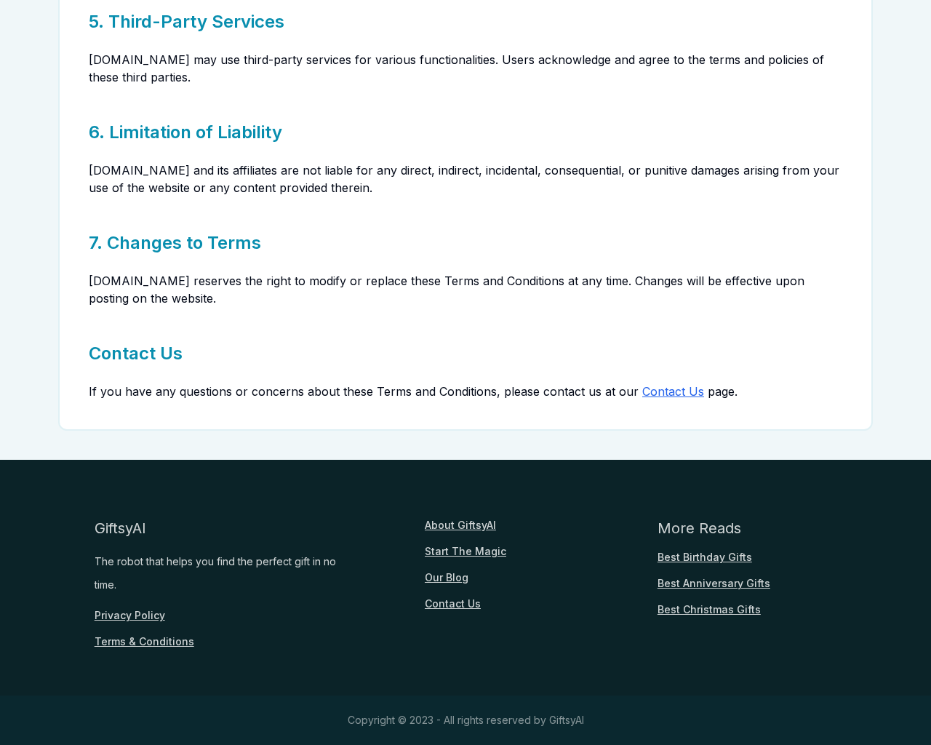
scroll to position [672, 0]
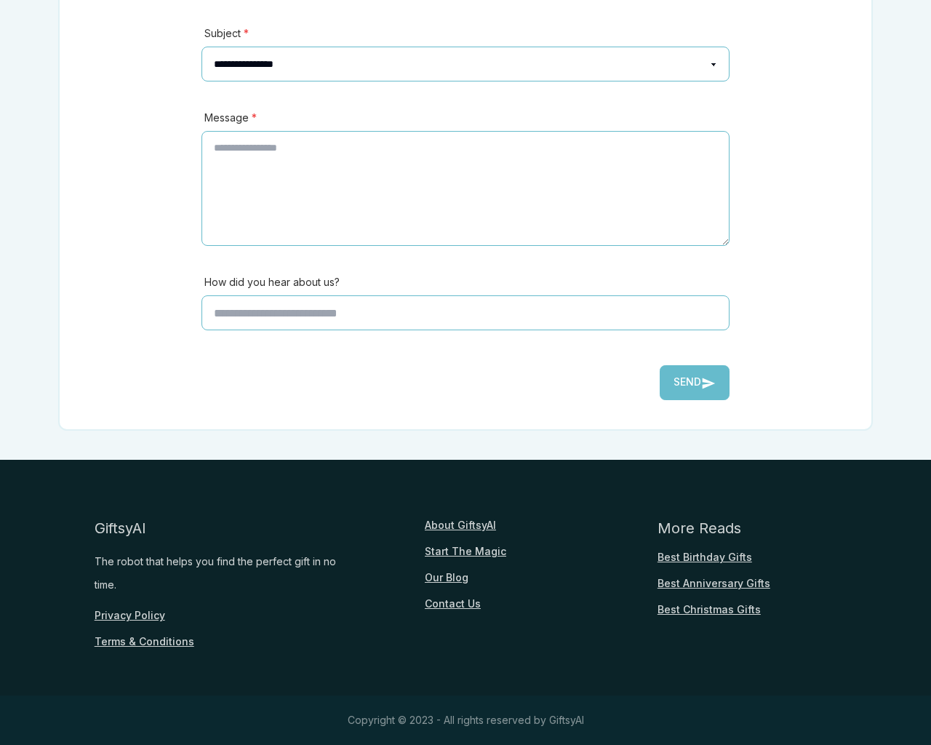
scroll to position [321, 0]
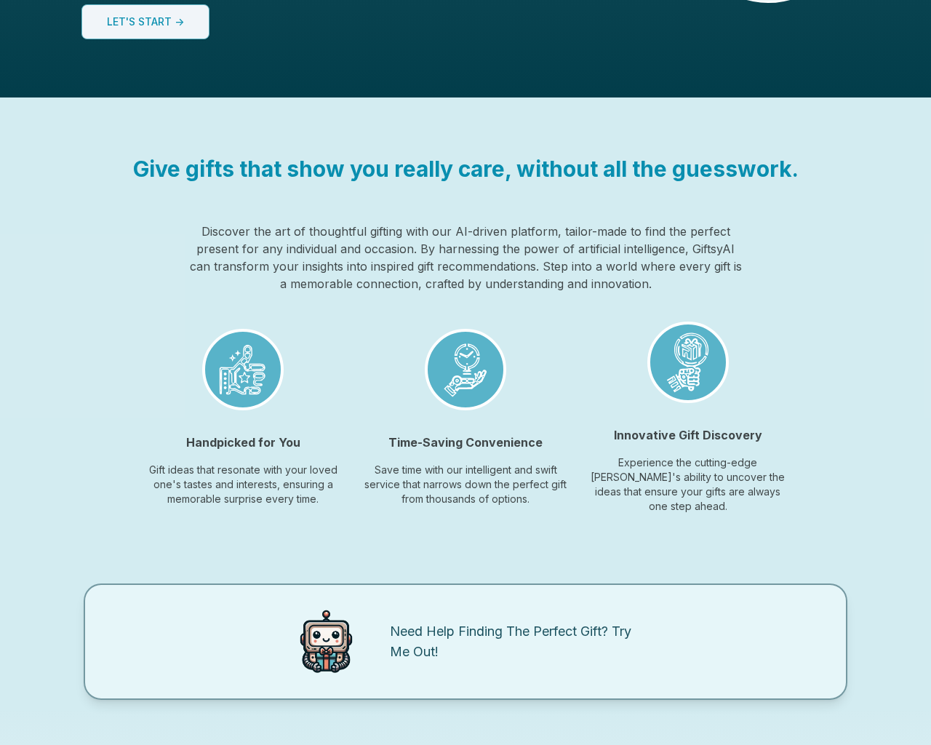
scroll to position [1088, 0]
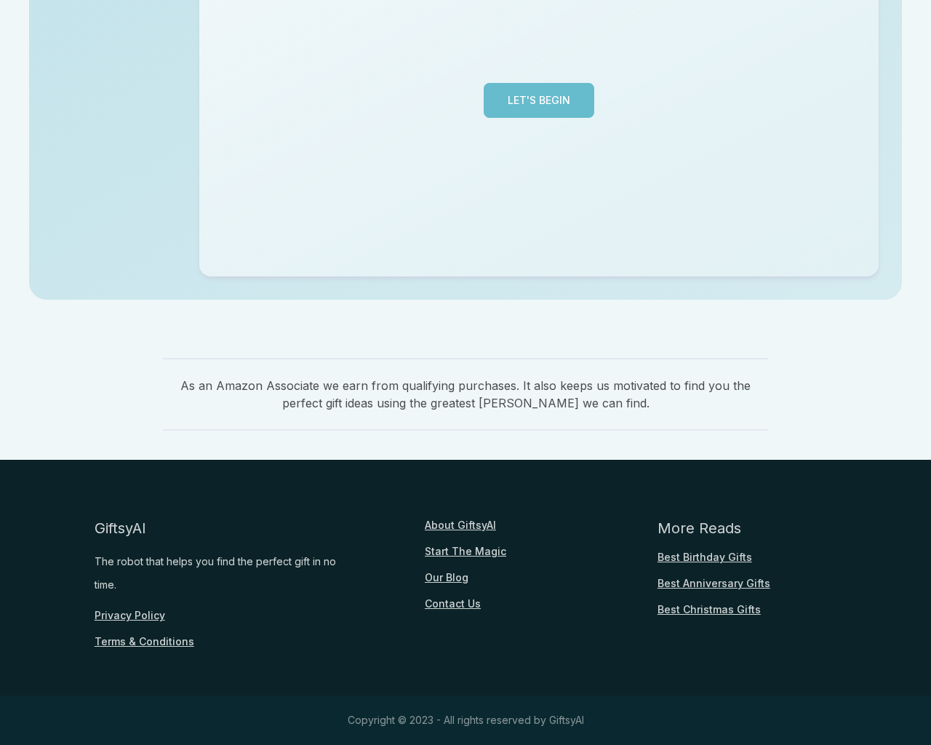
scroll to position [355, 0]
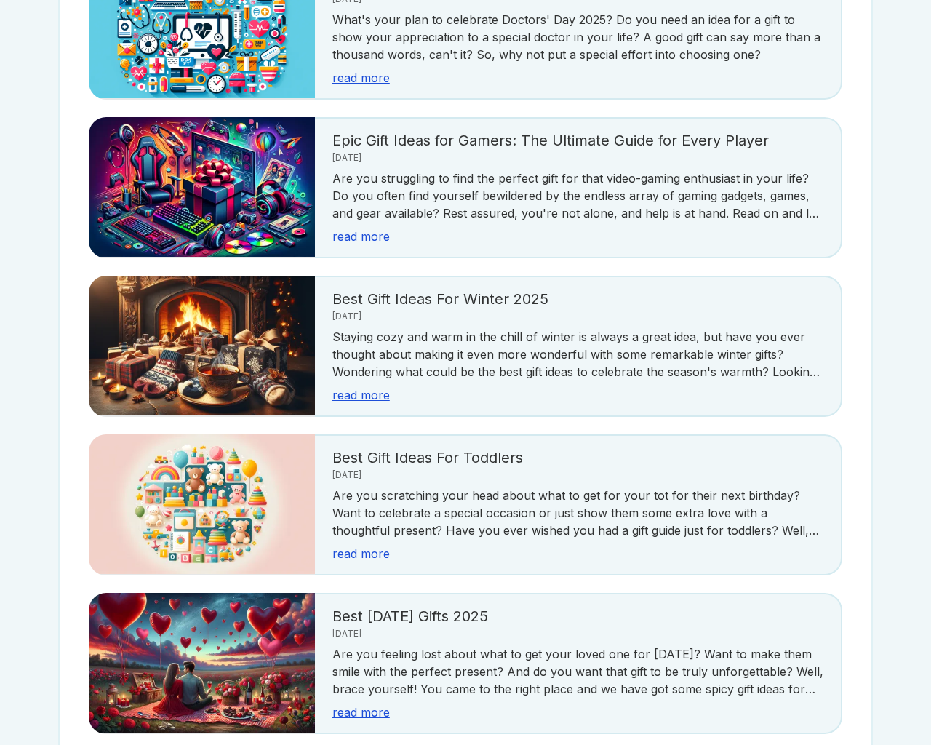
scroll to position [2584, 0]
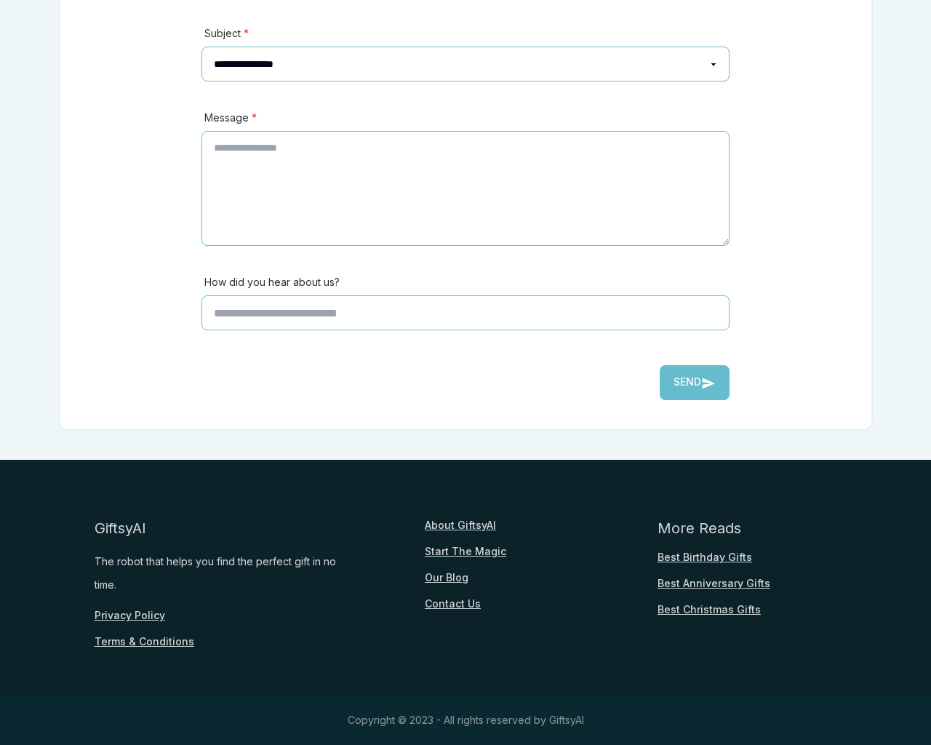
scroll to position [321, 0]
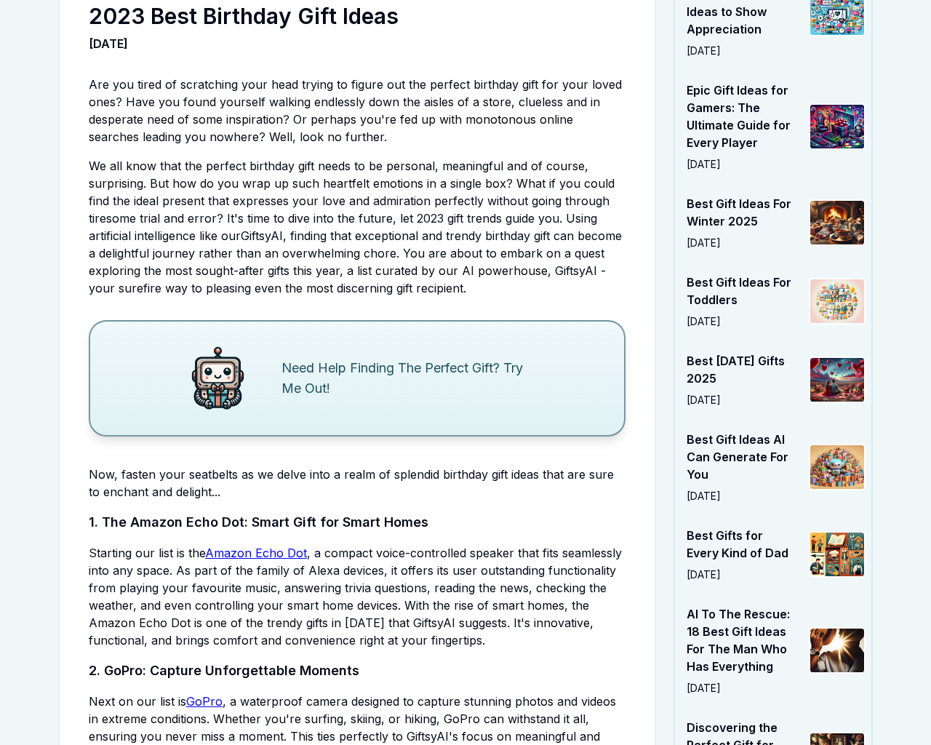
scroll to position [3703, 0]
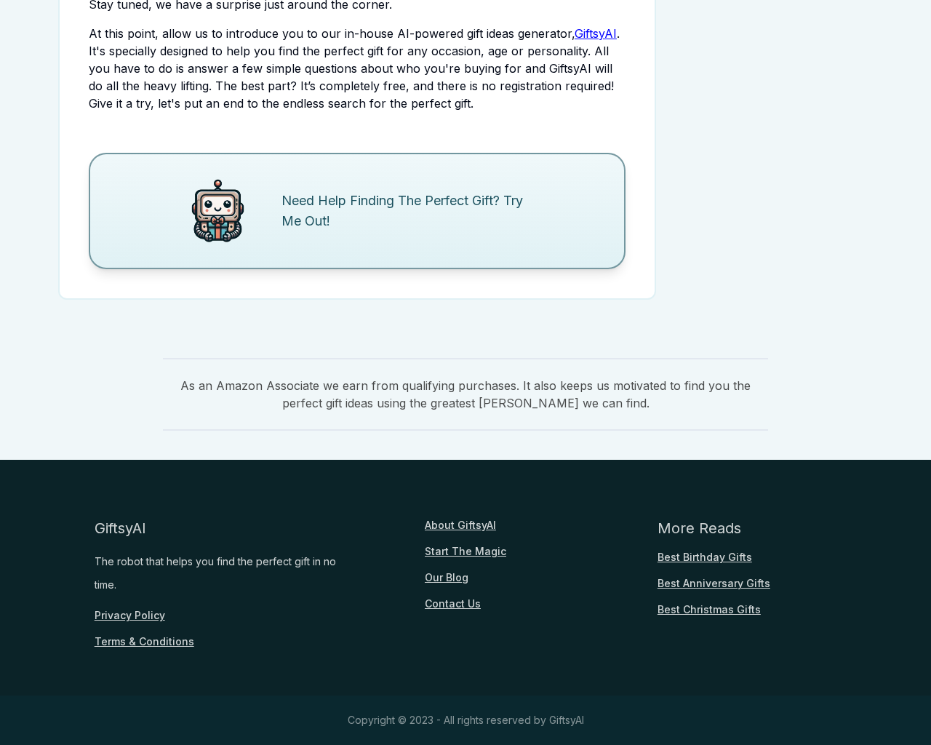
scroll to position [1757, 0]
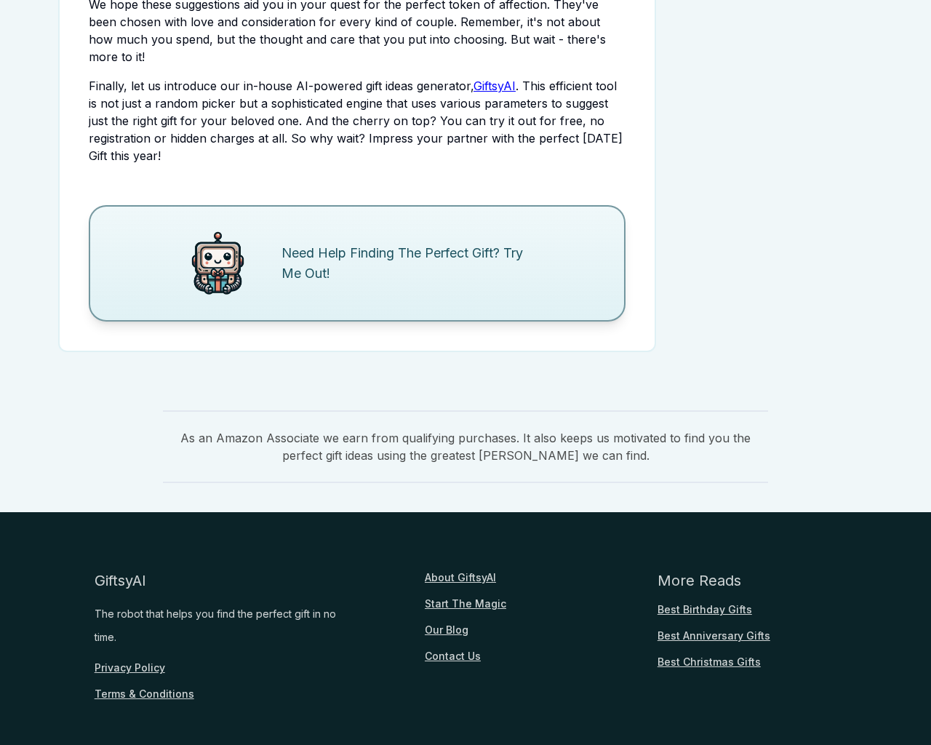
scroll to position [1827, 0]
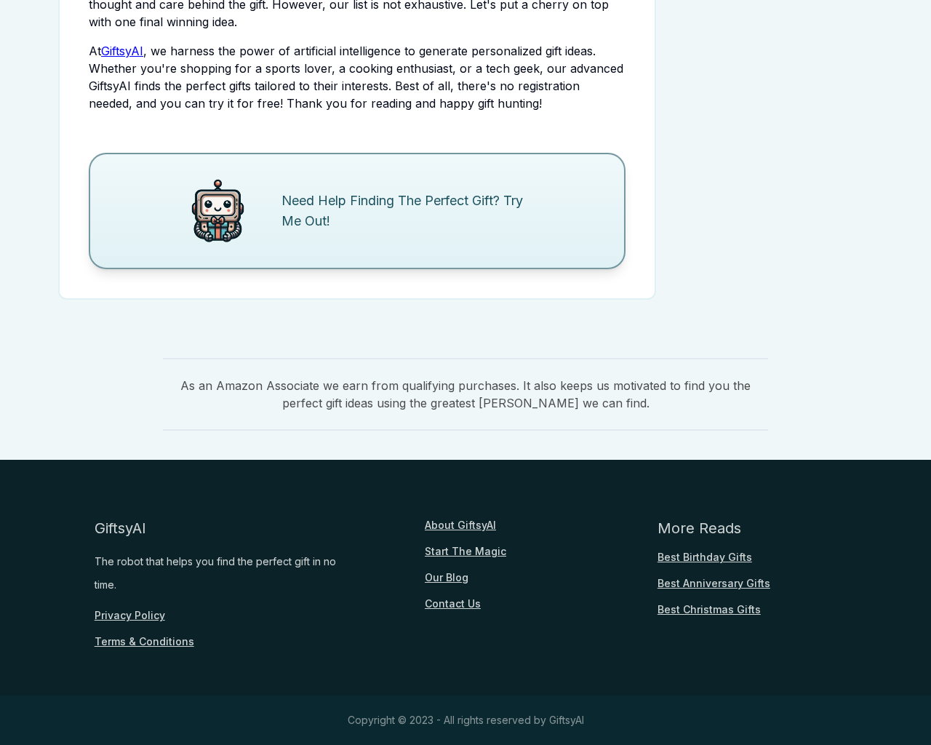
scroll to position [1775, 0]
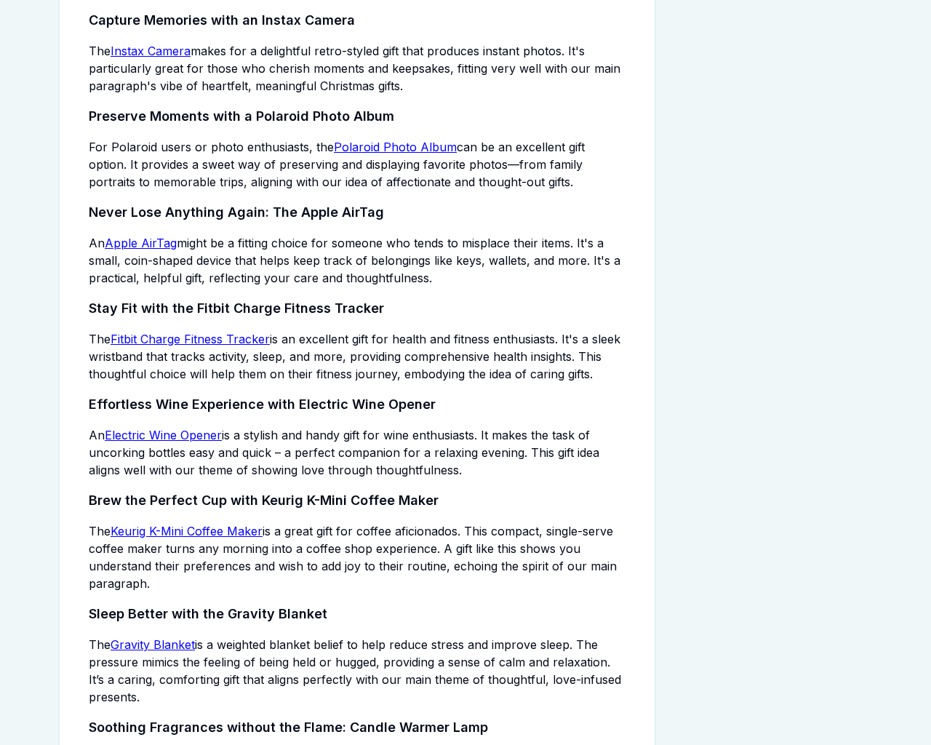
scroll to position [3049, 0]
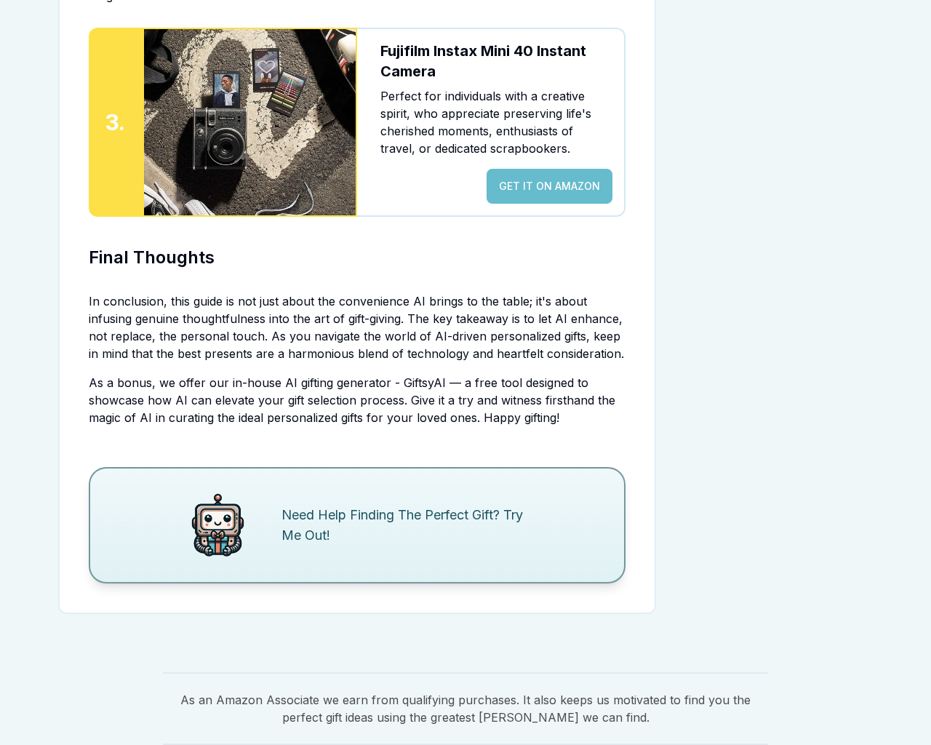
scroll to position [3345, 0]
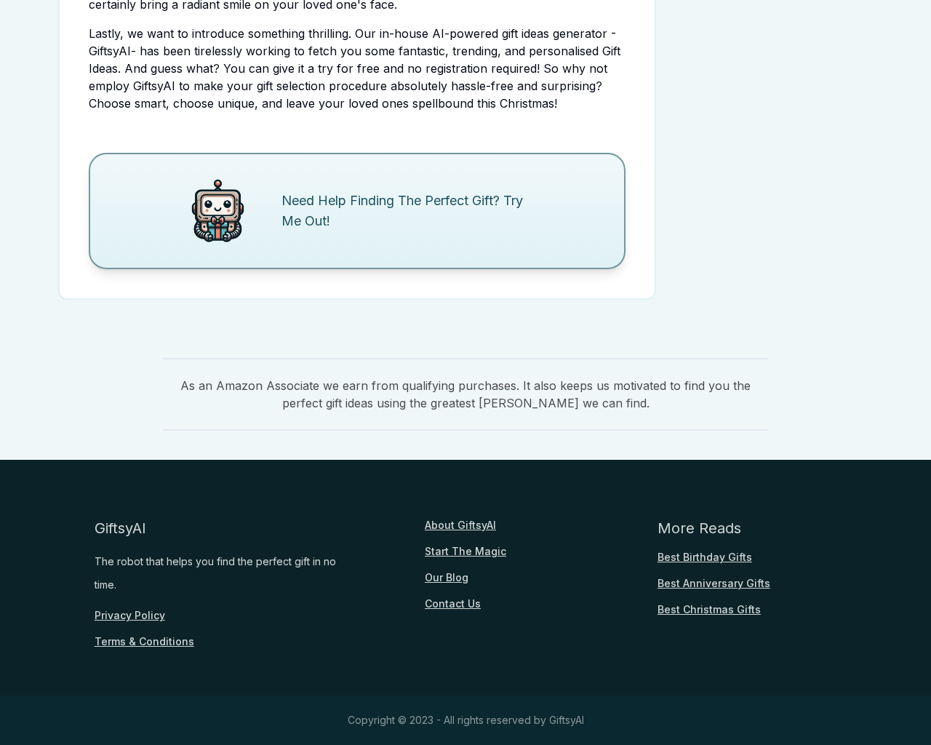
scroll to position [3049, 0]
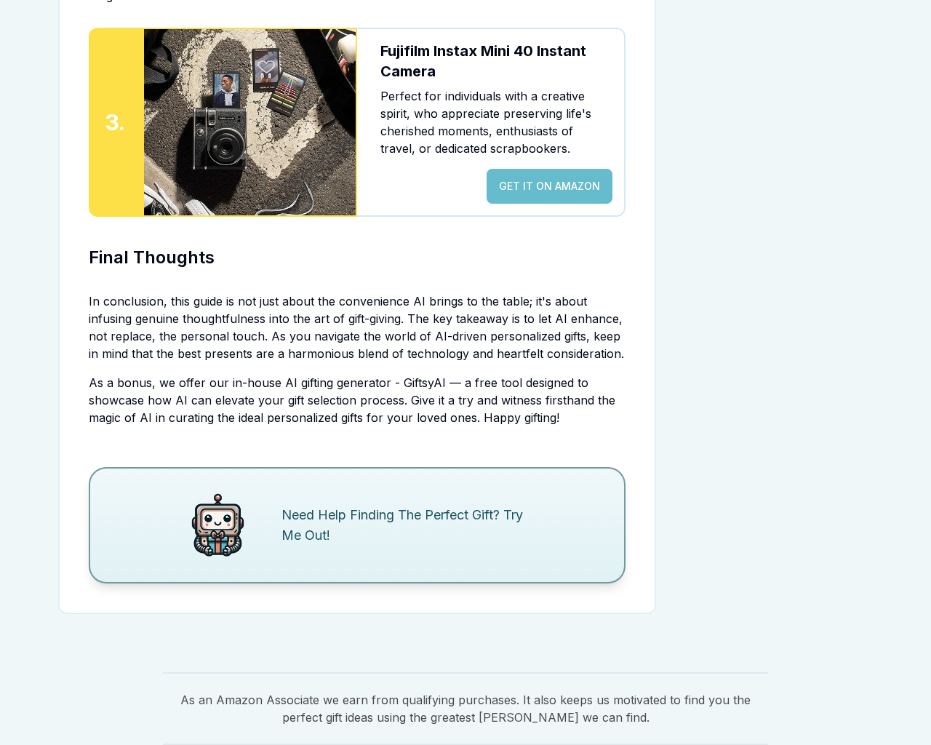
scroll to position [3345, 0]
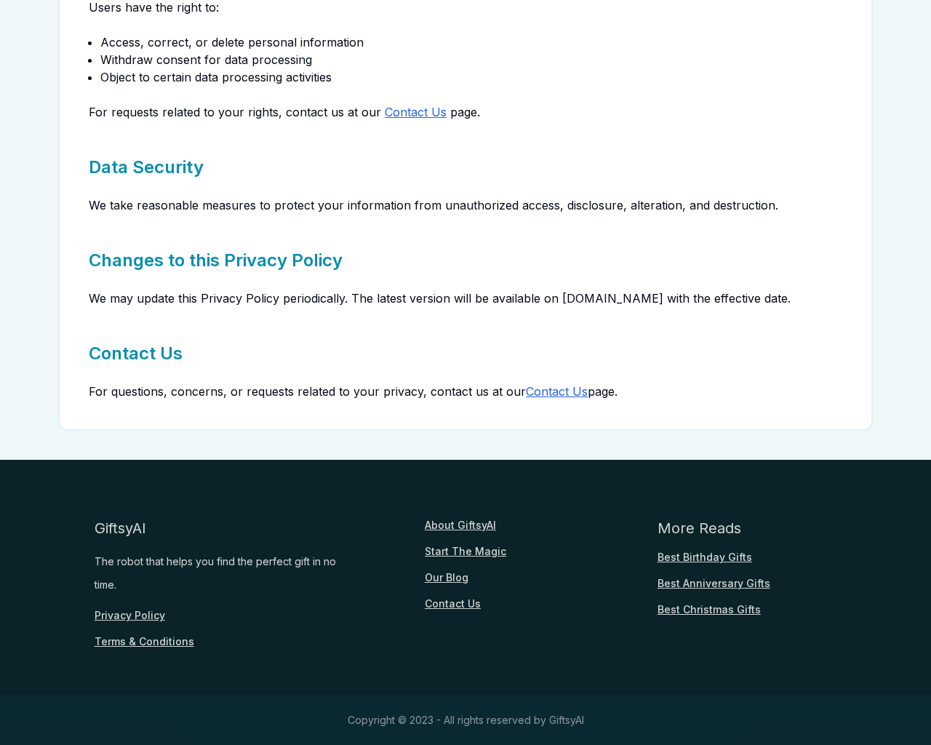
scroll to position [672, 0]
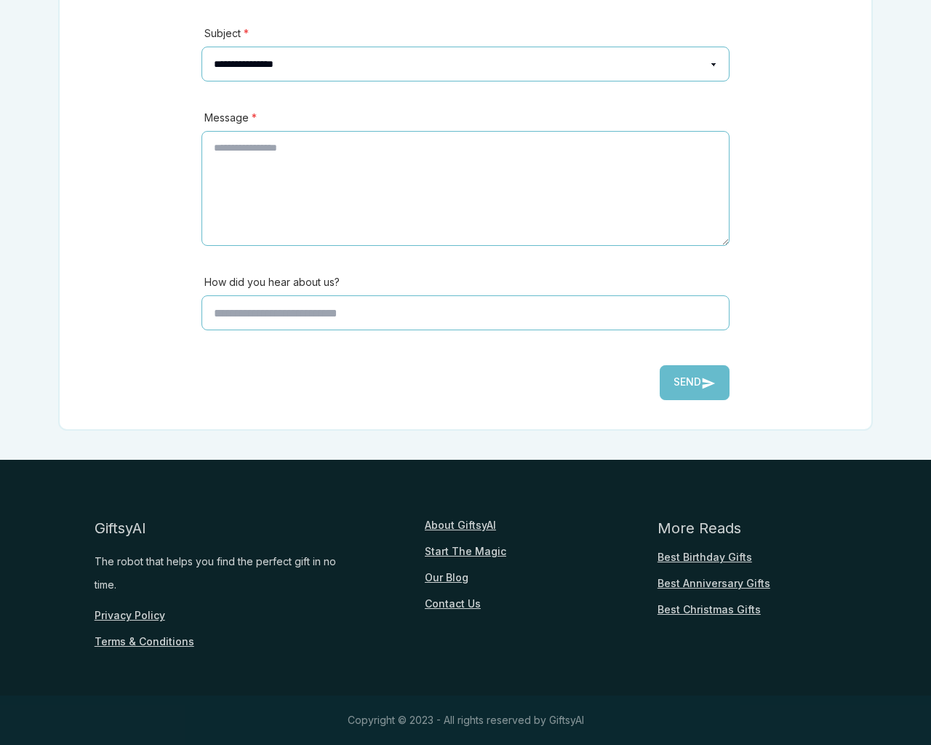
scroll to position [404, 0]
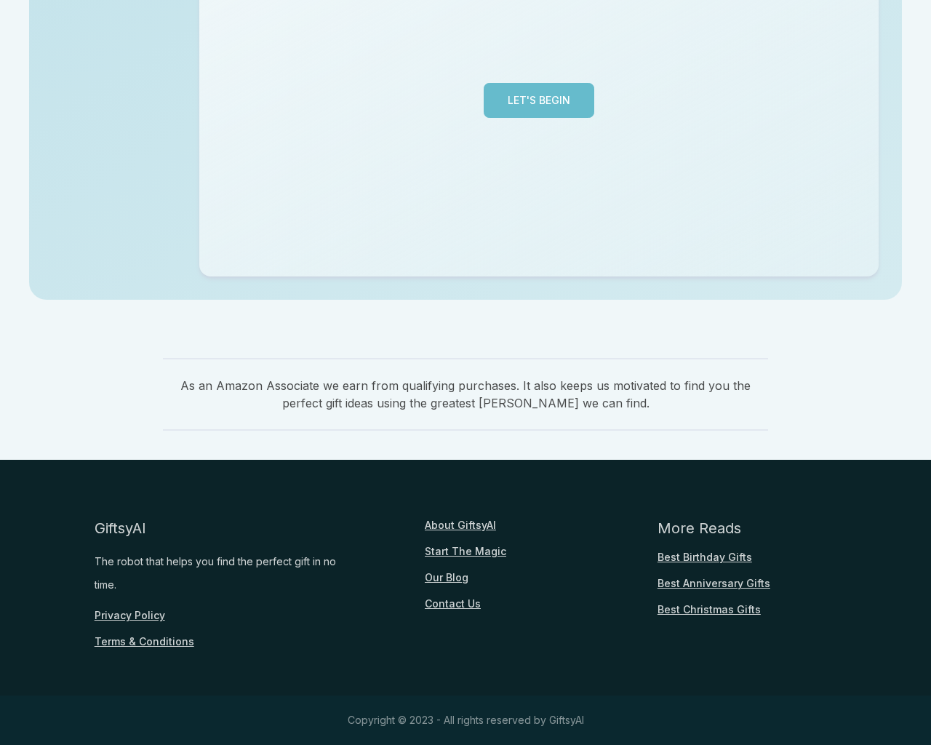
scroll to position [355, 0]
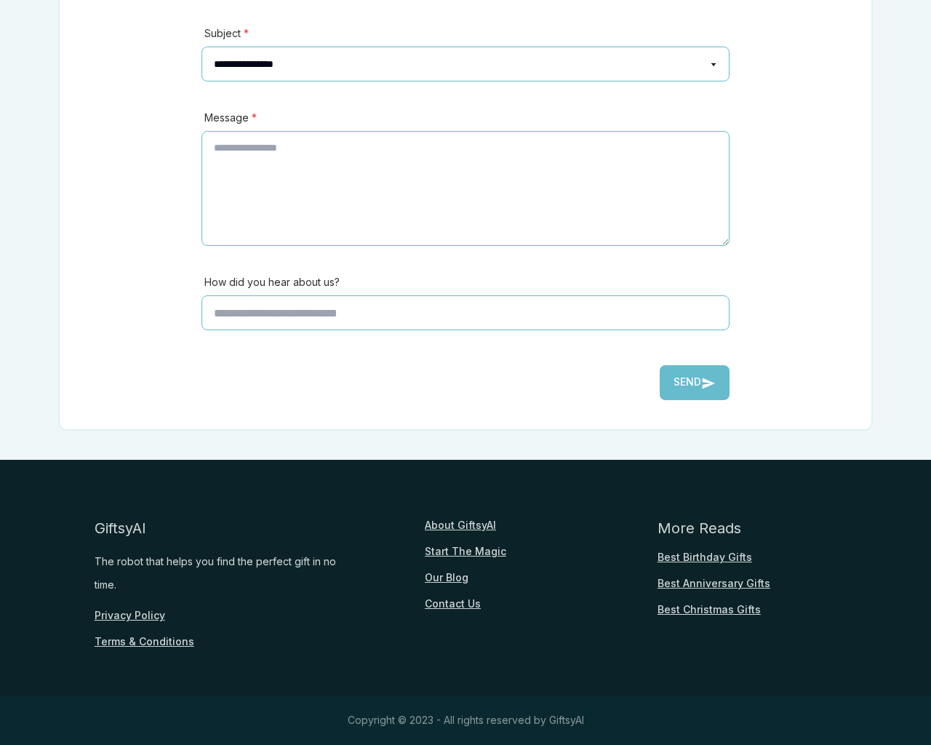
scroll to position [321, 0]
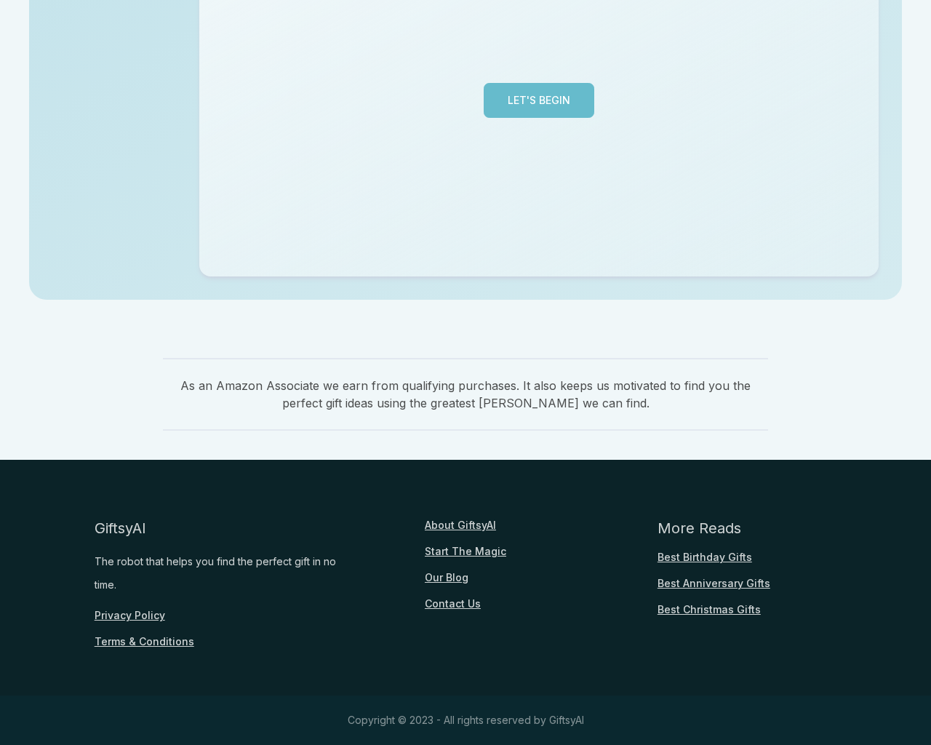
scroll to position [355, 0]
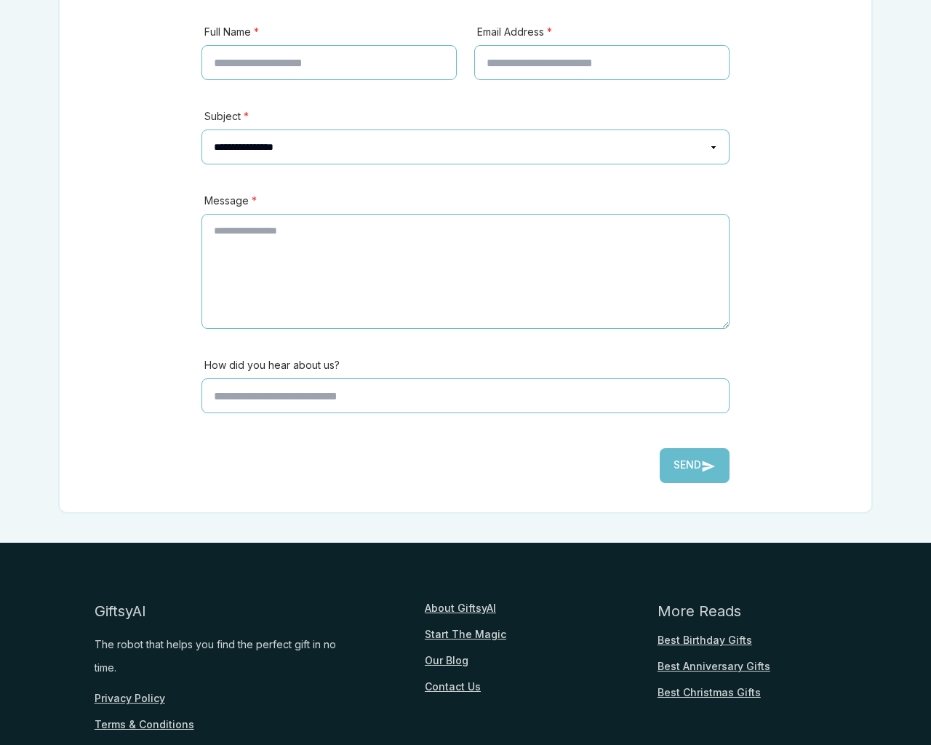
scroll to position [404, 0]
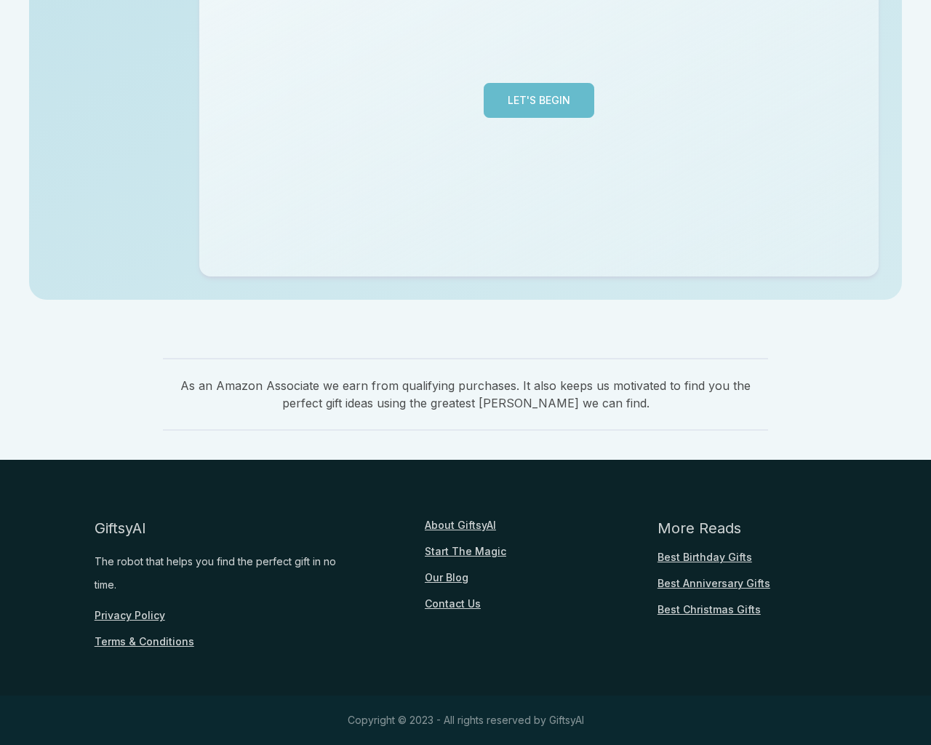
scroll to position [355, 0]
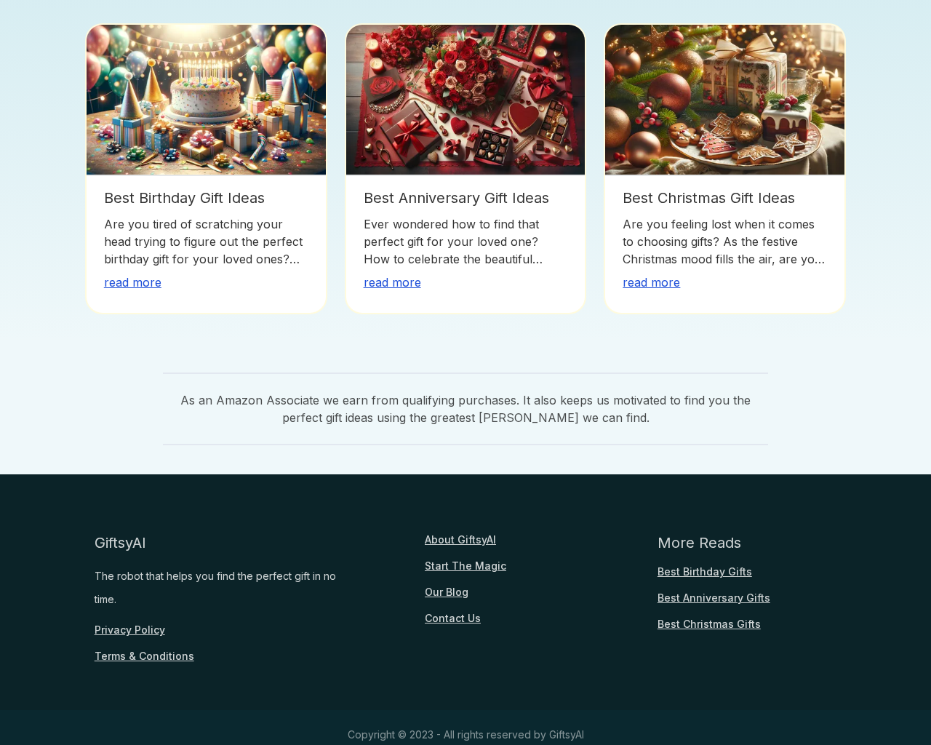
scroll to position [1088, 0]
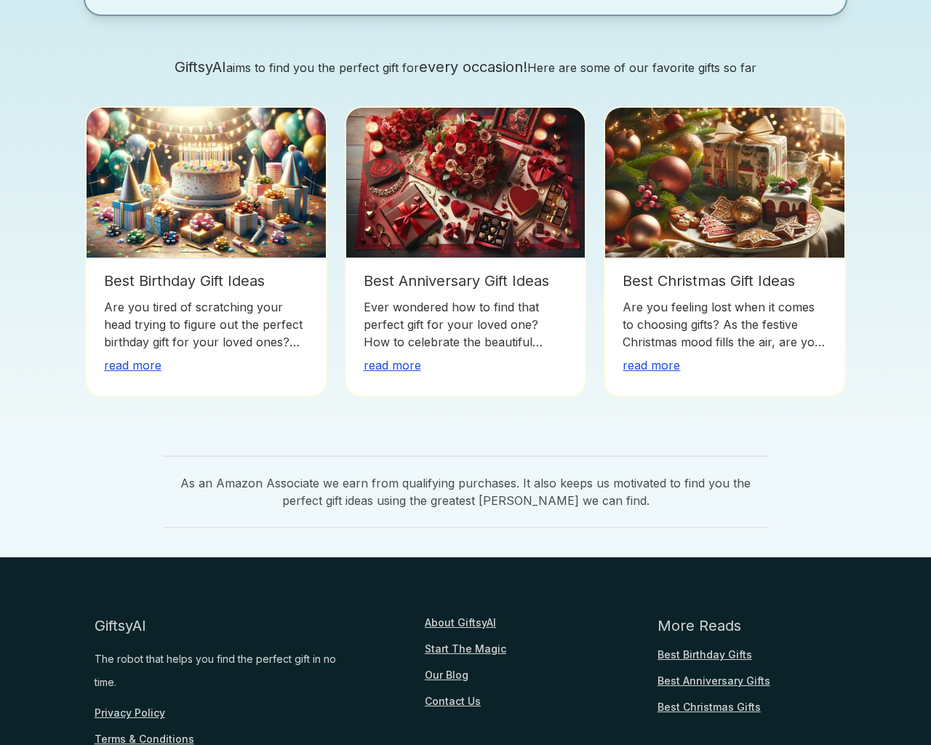
scroll to position [1171, 0]
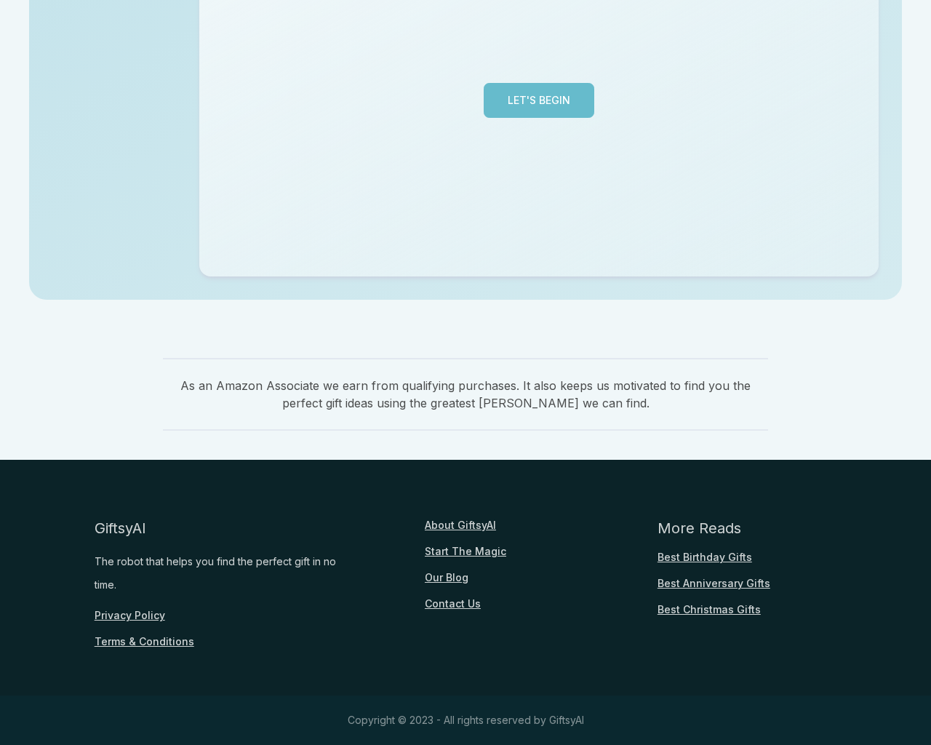
scroll to position [355, 0]
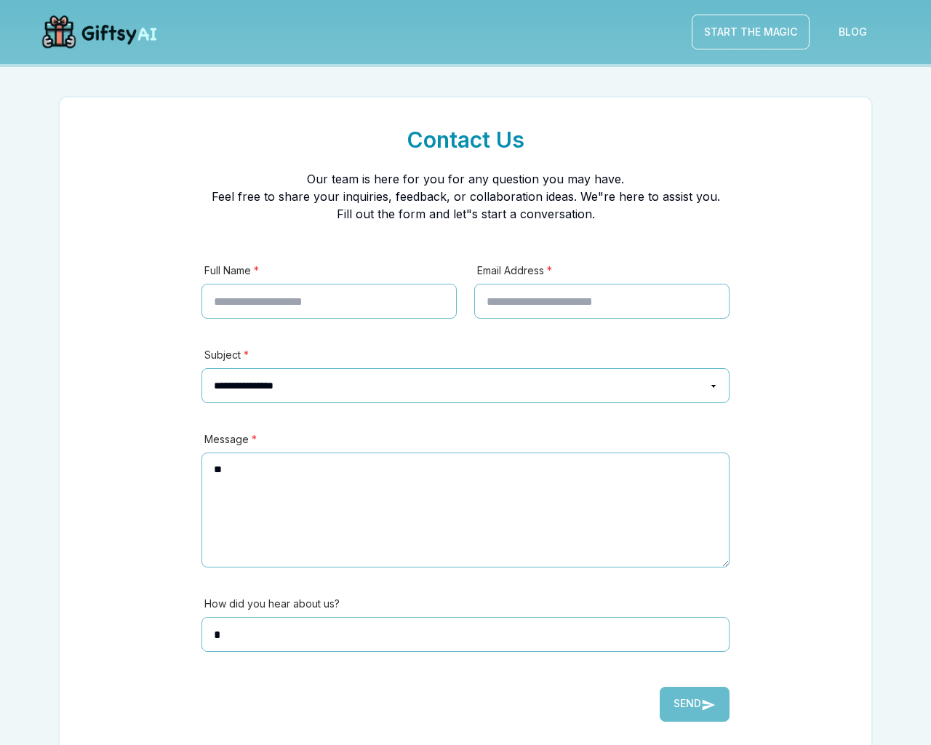
scroll to position [321, 0]
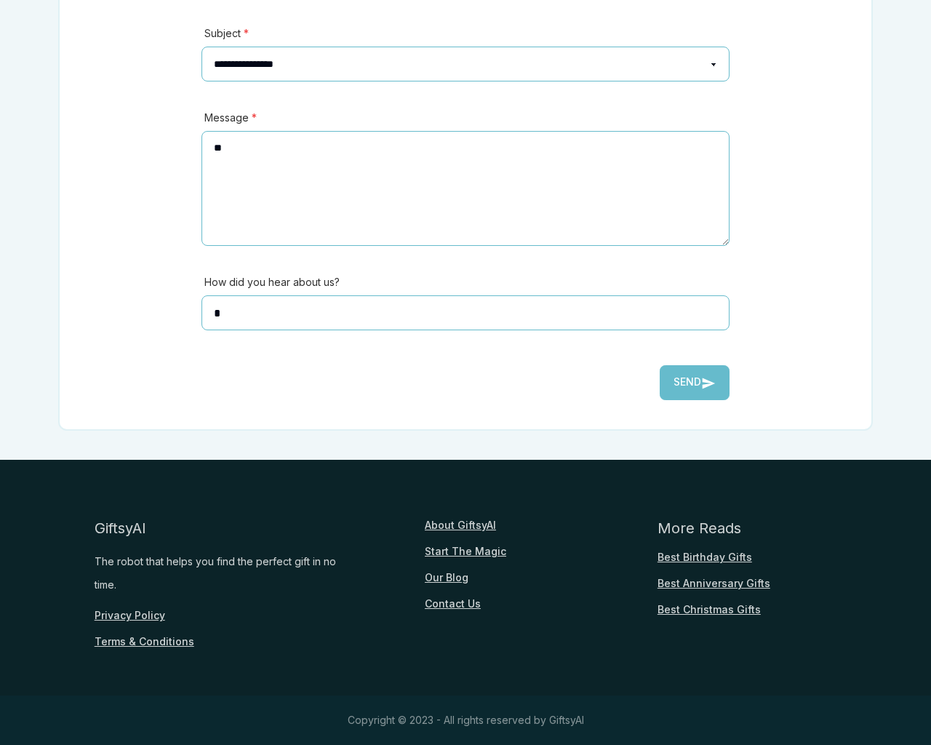
type input "**********"
type input "********"
select select "*******"
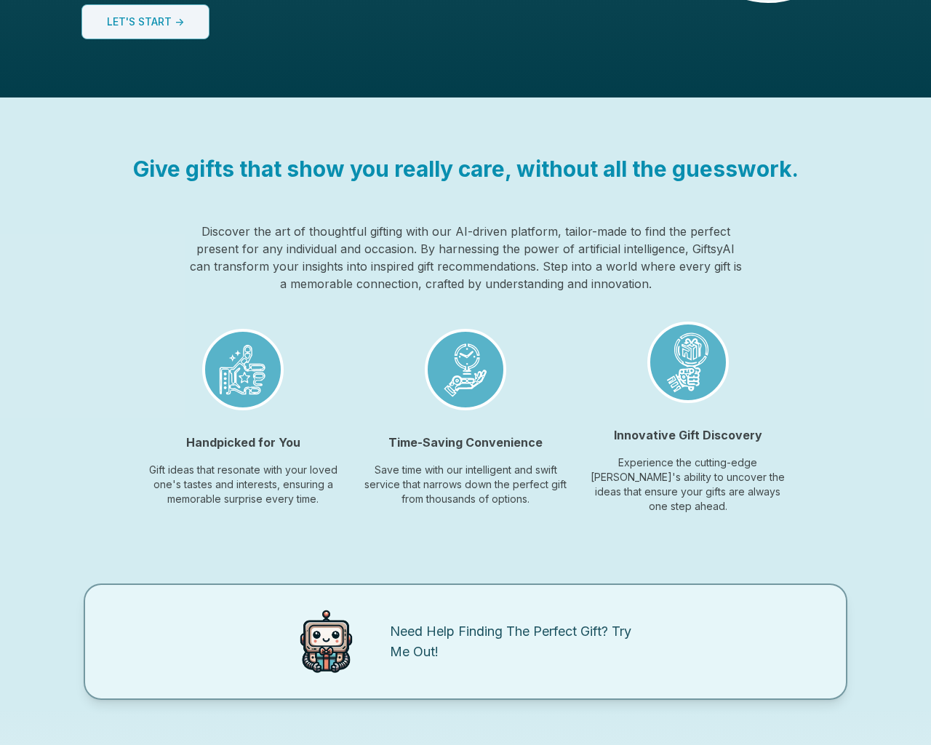
scroll to position [1088, 0]
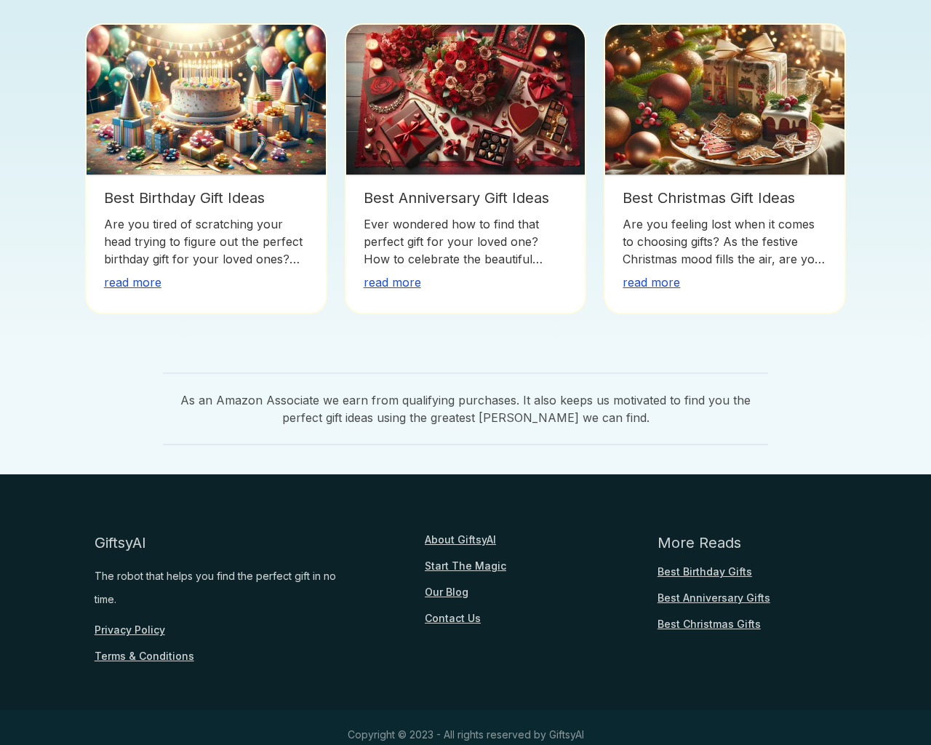
scroll to position [355, 0]
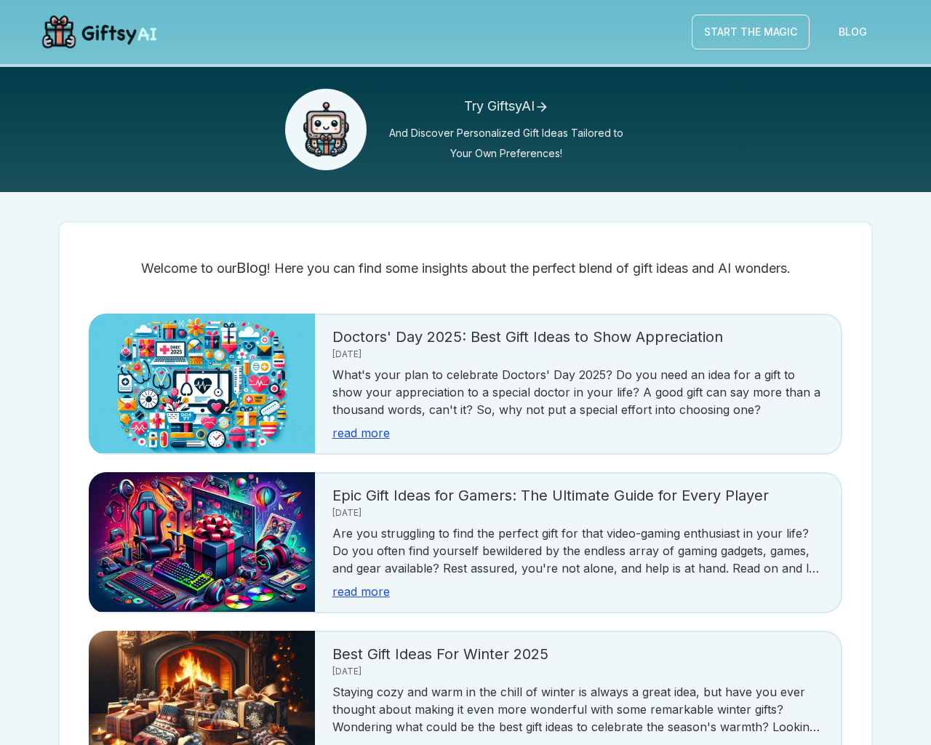
scroll to position [2584, 0]
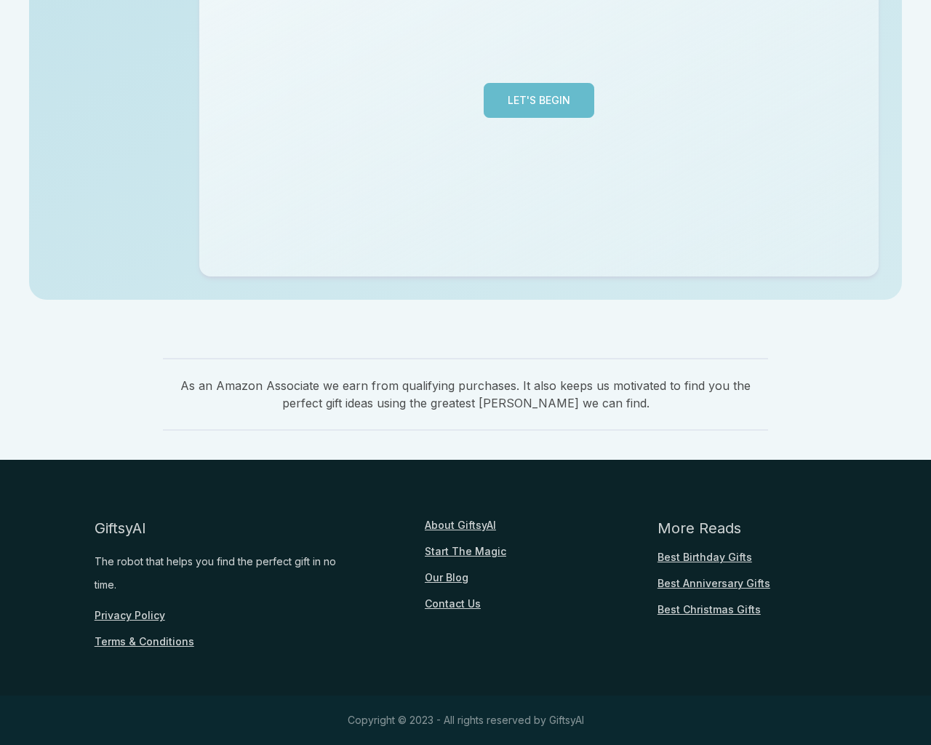
scroll to position [355, 0]
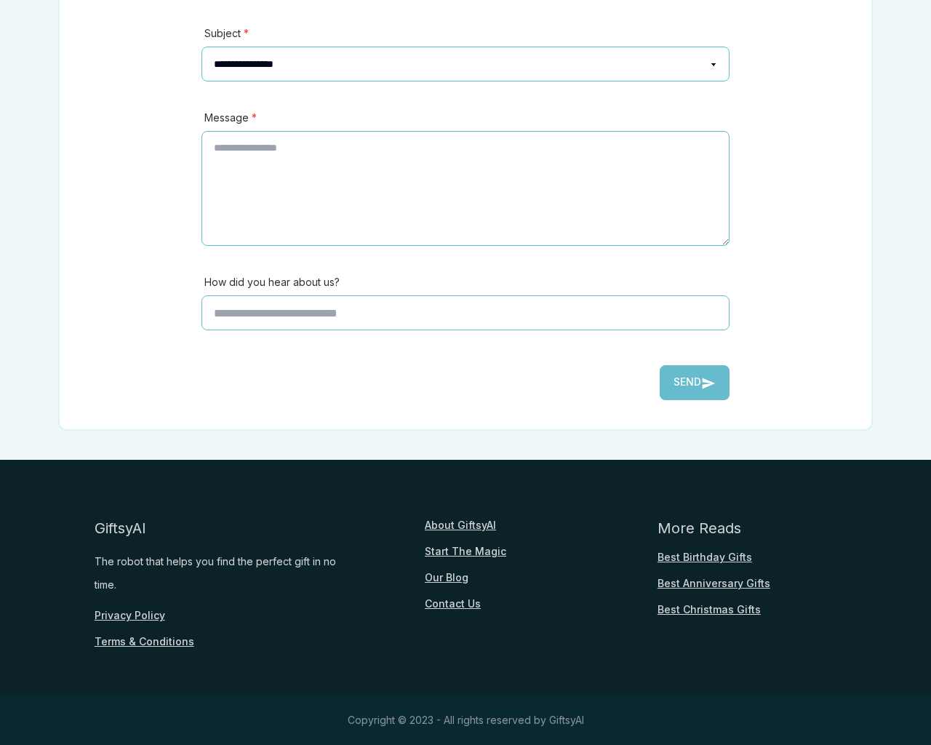
scroll to position [321, 0]
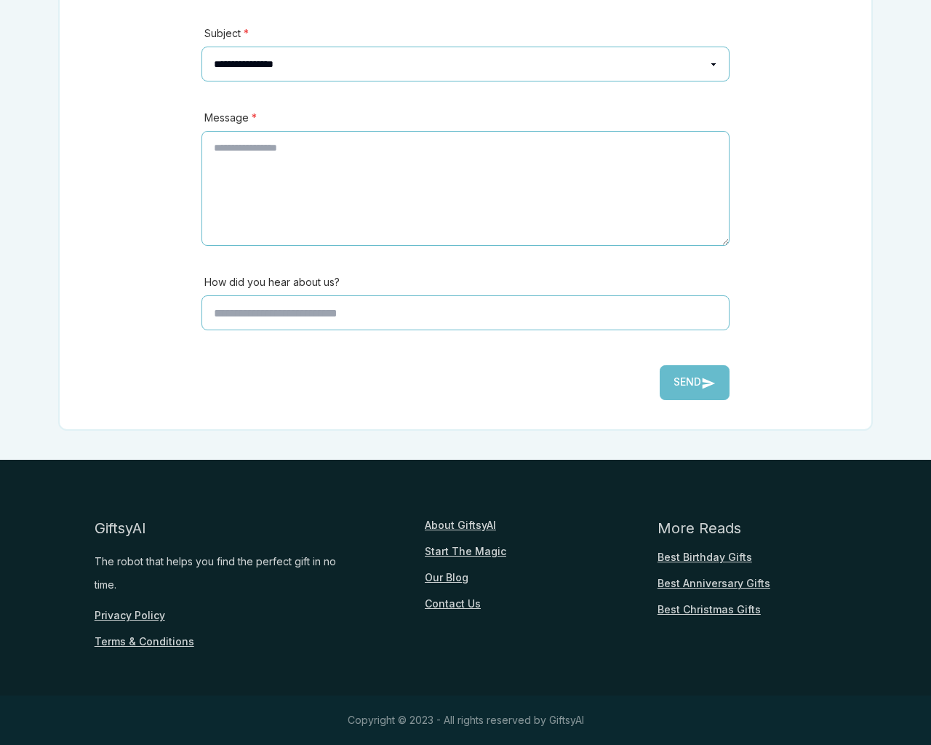
scroll to position [321, 0]
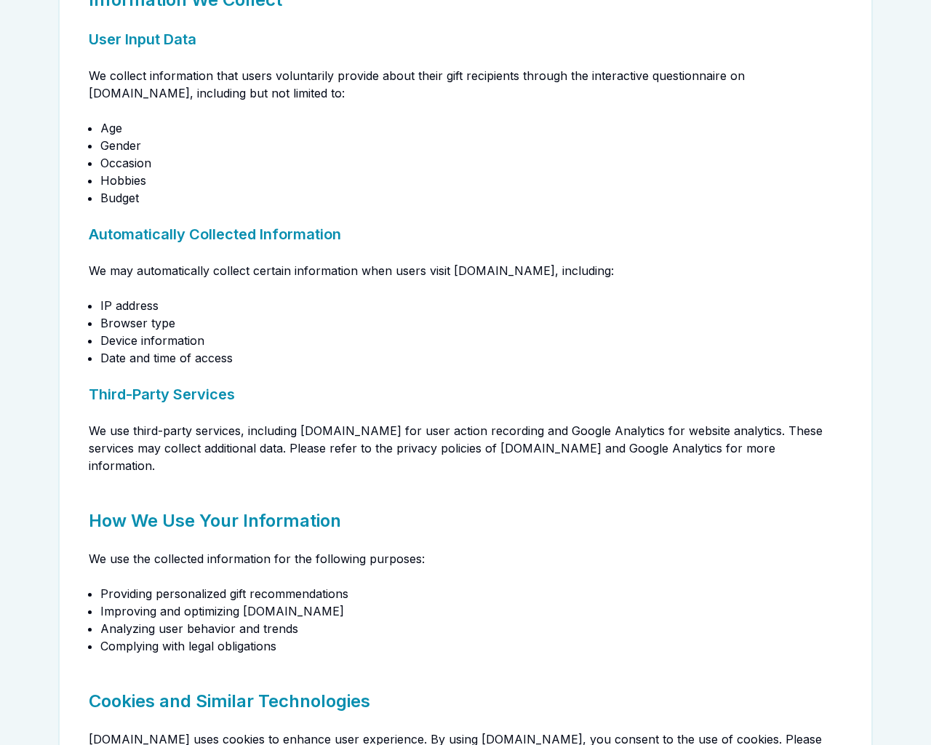
scroll to position [1292, 0]
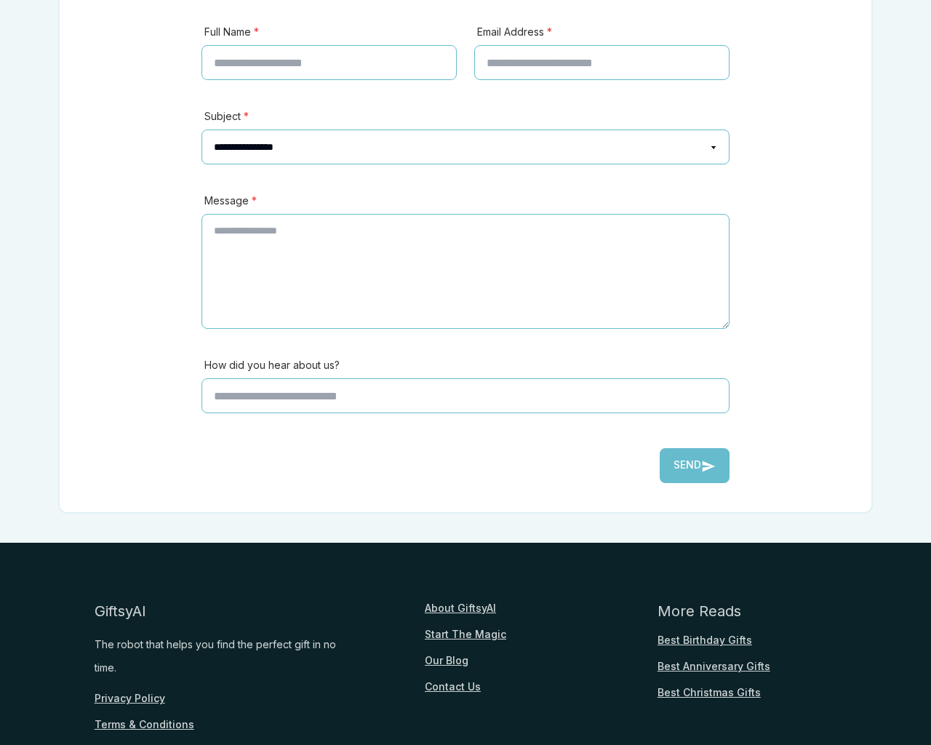
scroll to position [404, 0]
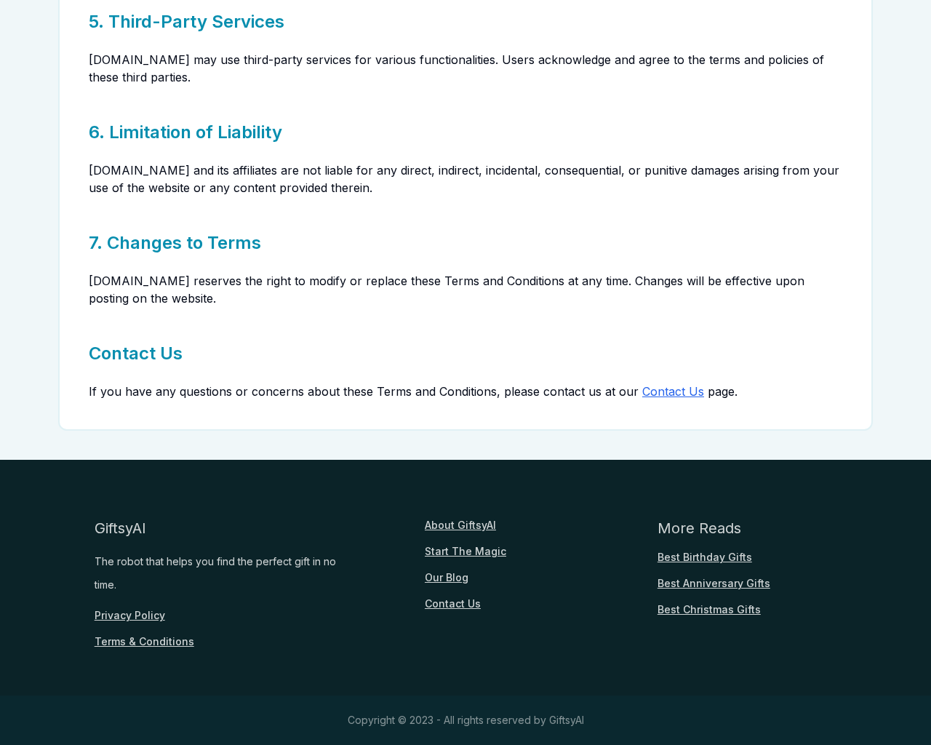
scroll to position [672, 0]
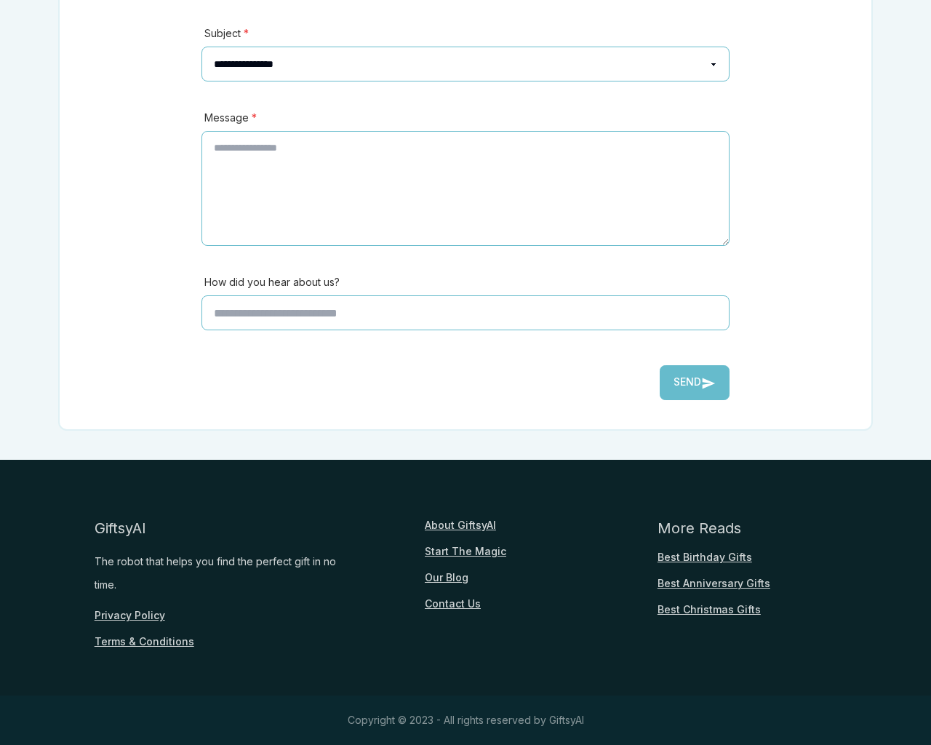
scroll to position [321, 0]
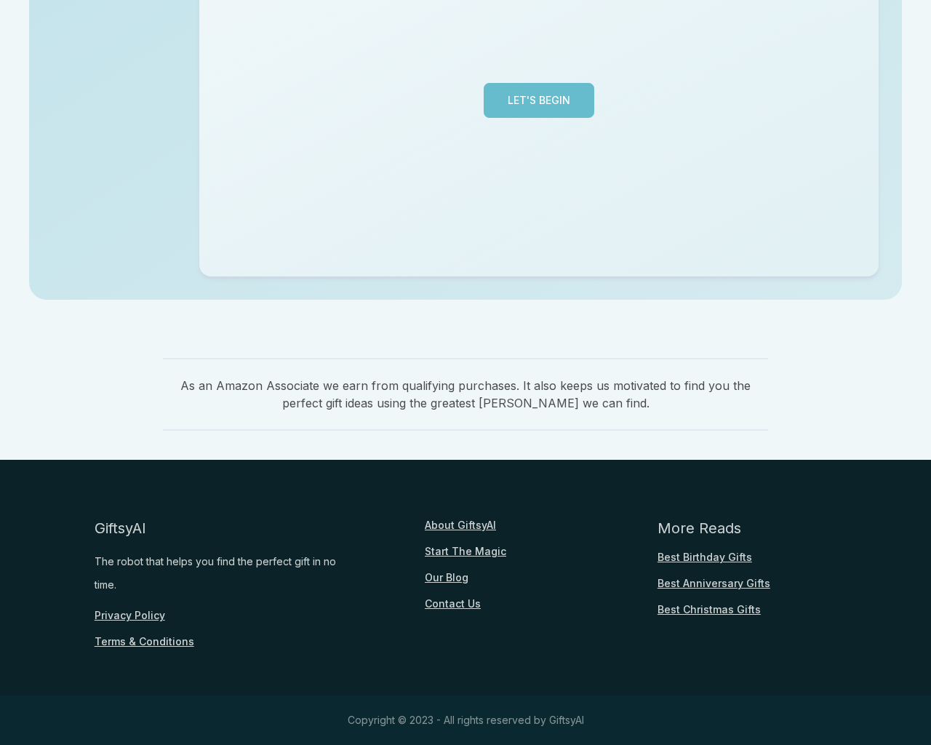
scroll to position [355, 0]
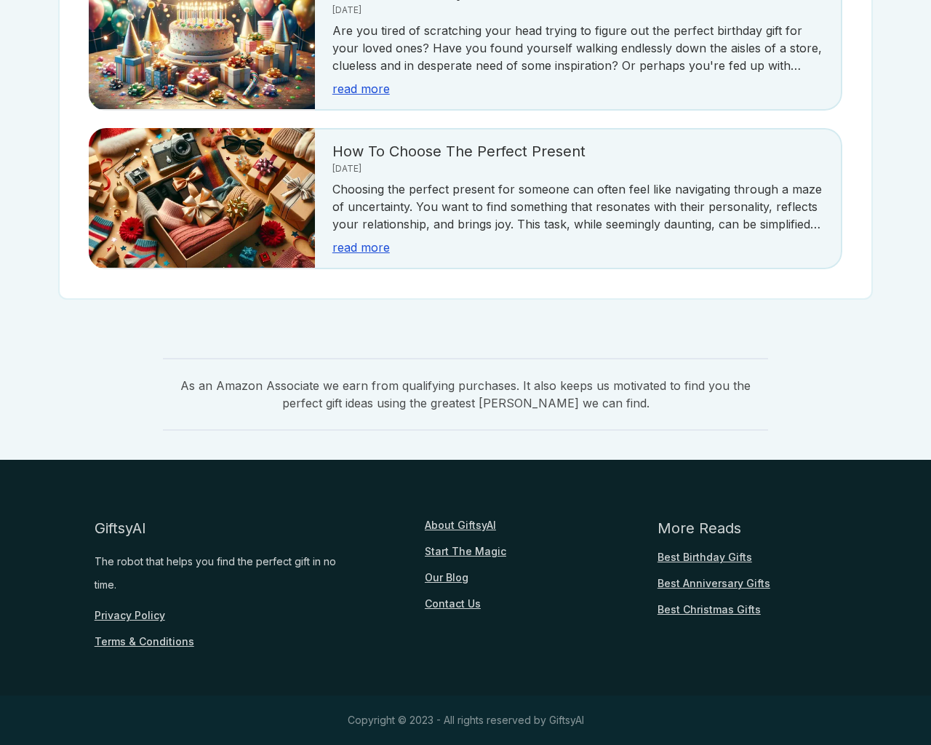
scroll to position [321, 0]
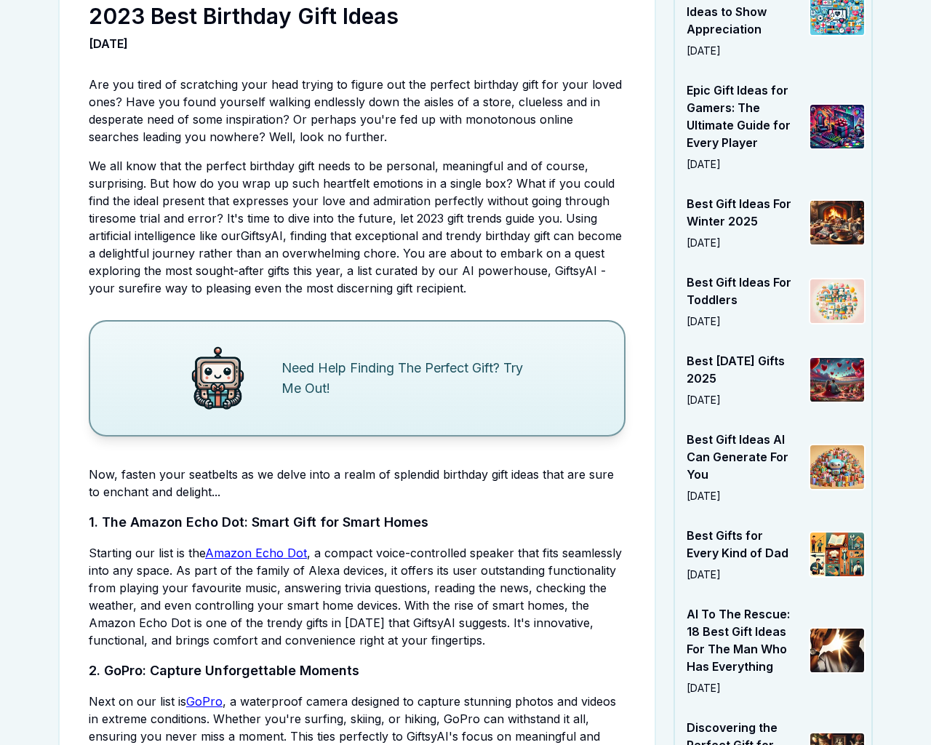
scroll to position [3703, 0]
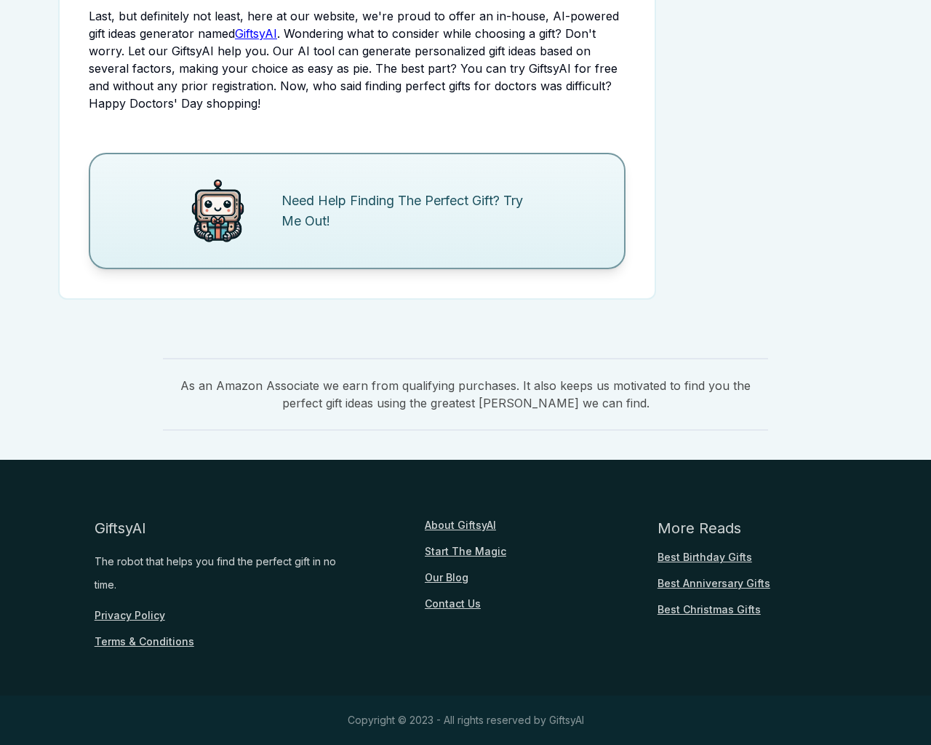
scroll to position [1766, 0]
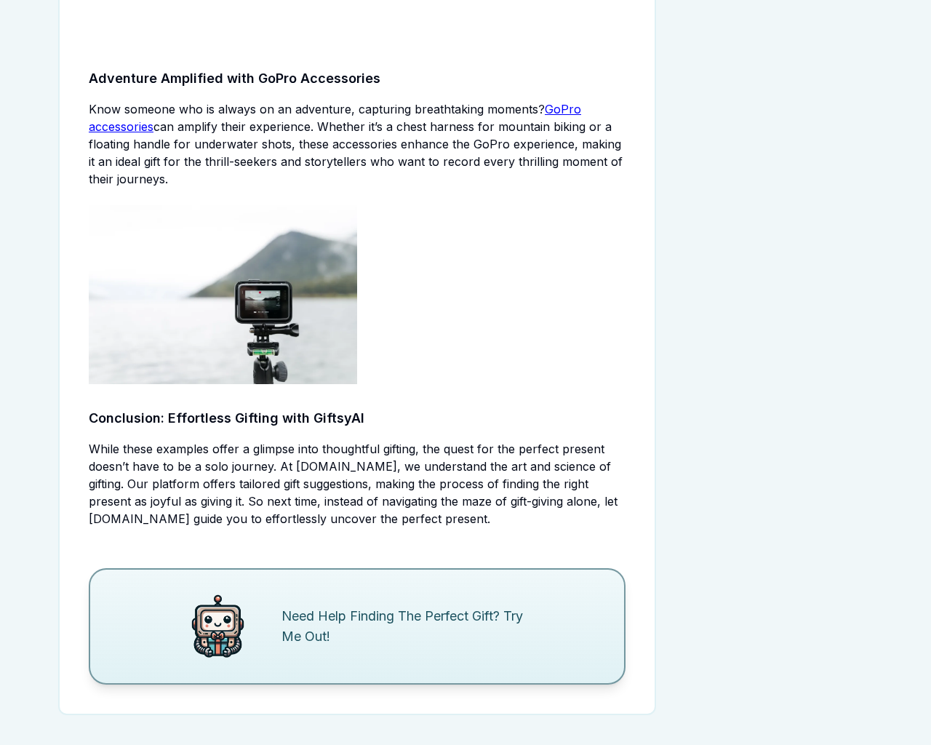
scroll to position [2181, 0]
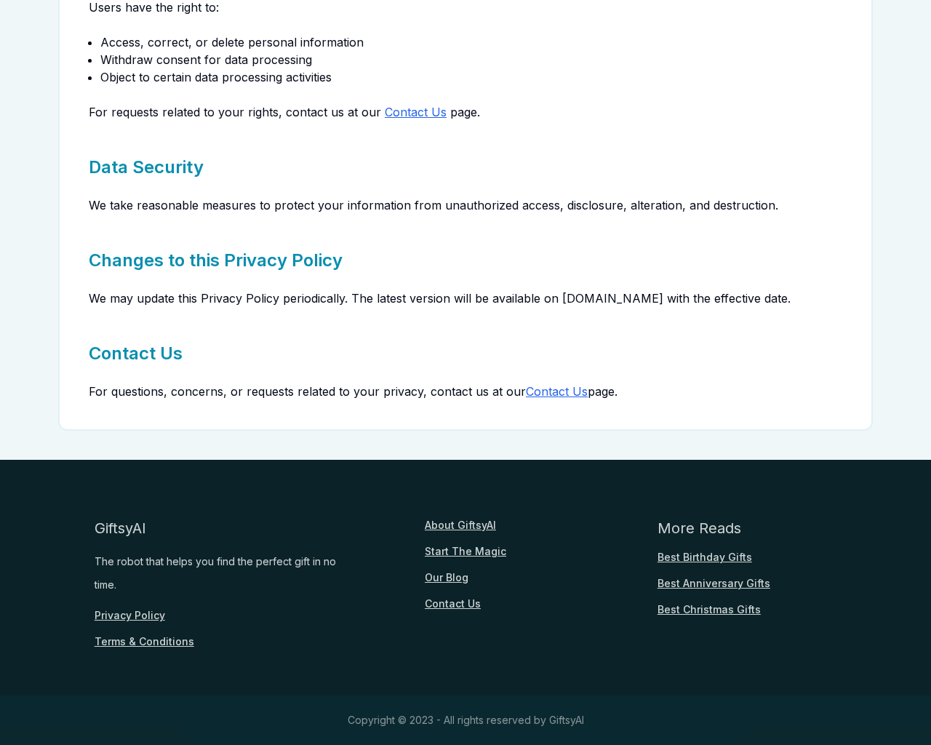
scroll to position [1292, 0]
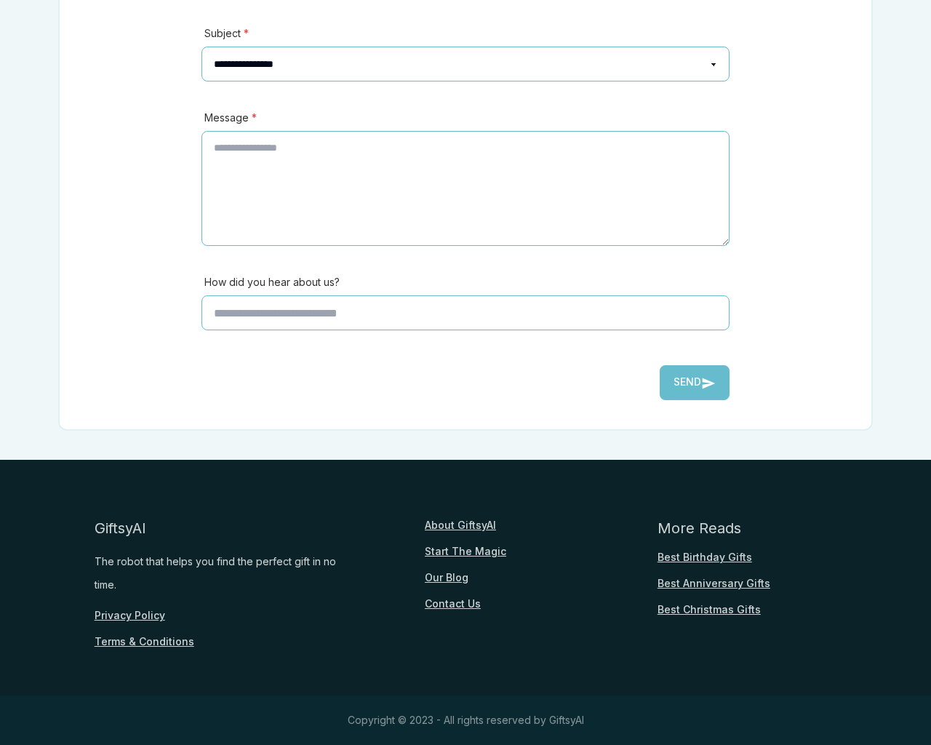
scroll to position [321, 0]
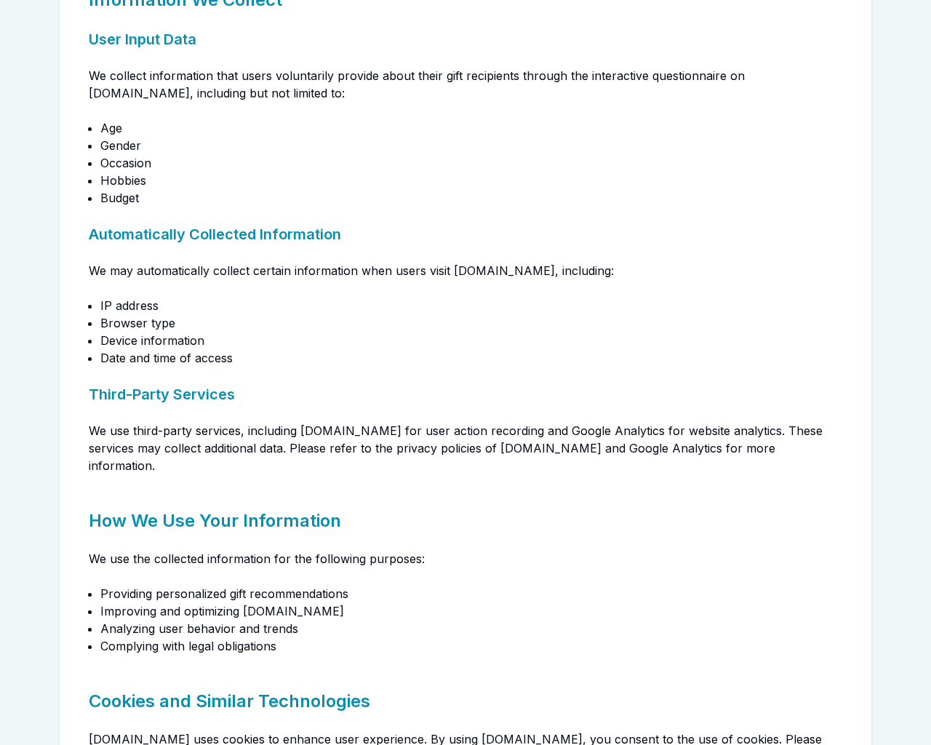
scroll to position [1292, 0]
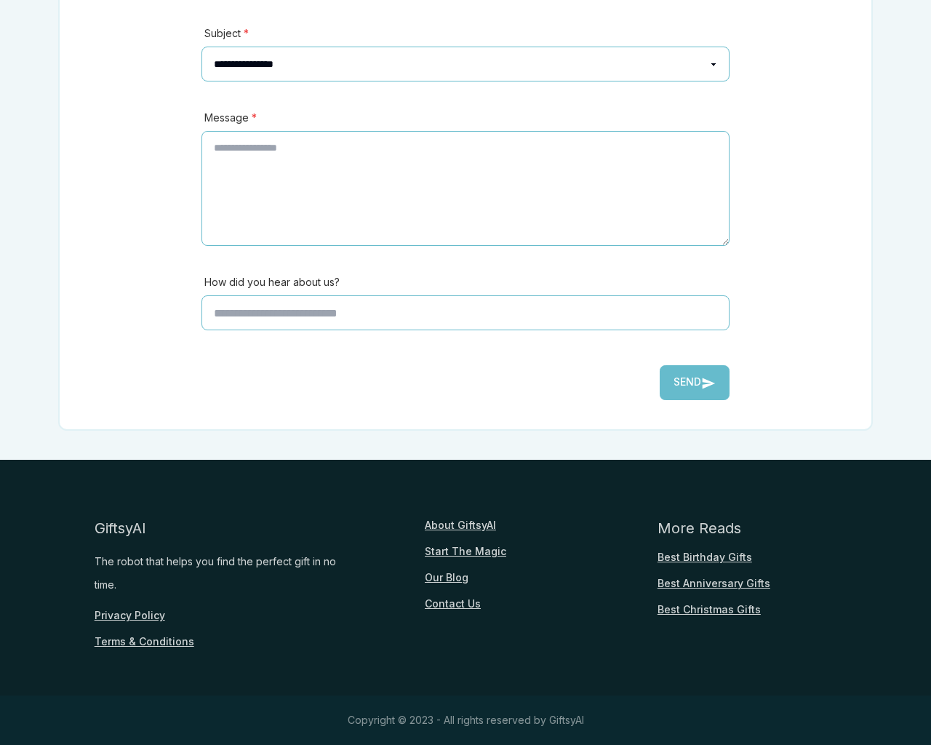
scroll to position [321, 0]
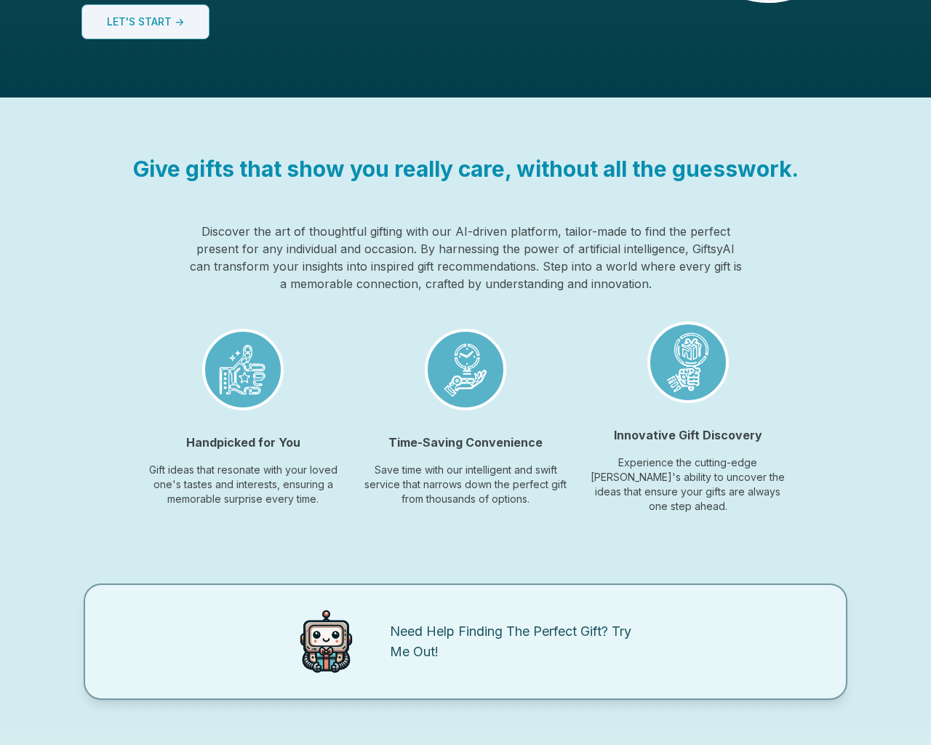
scroll to position [1088, 0]
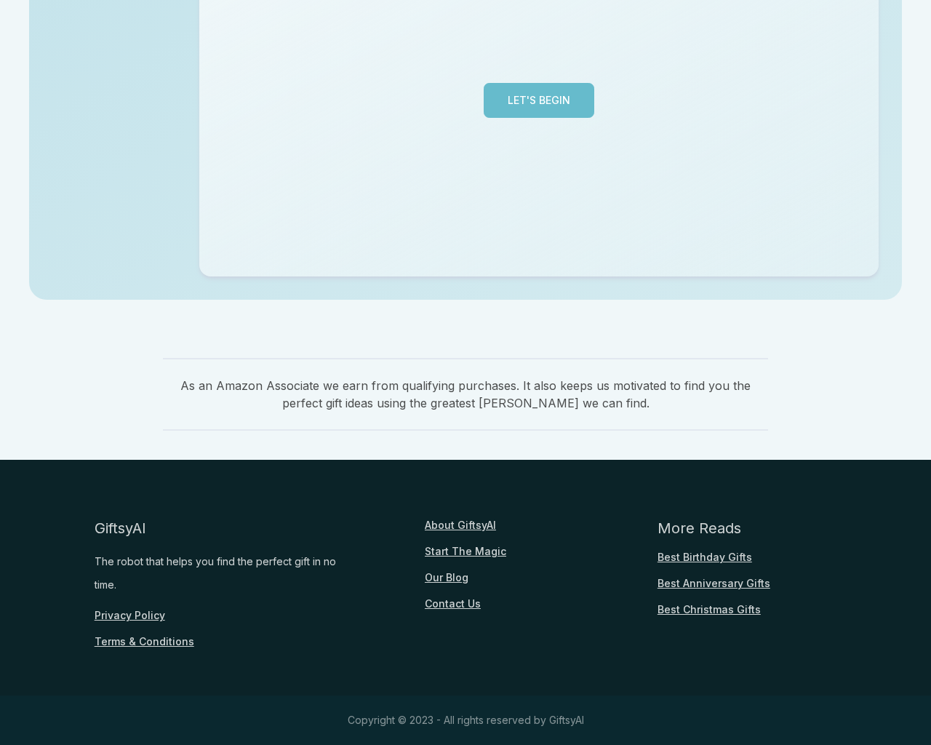
scroll to position [355, 0]
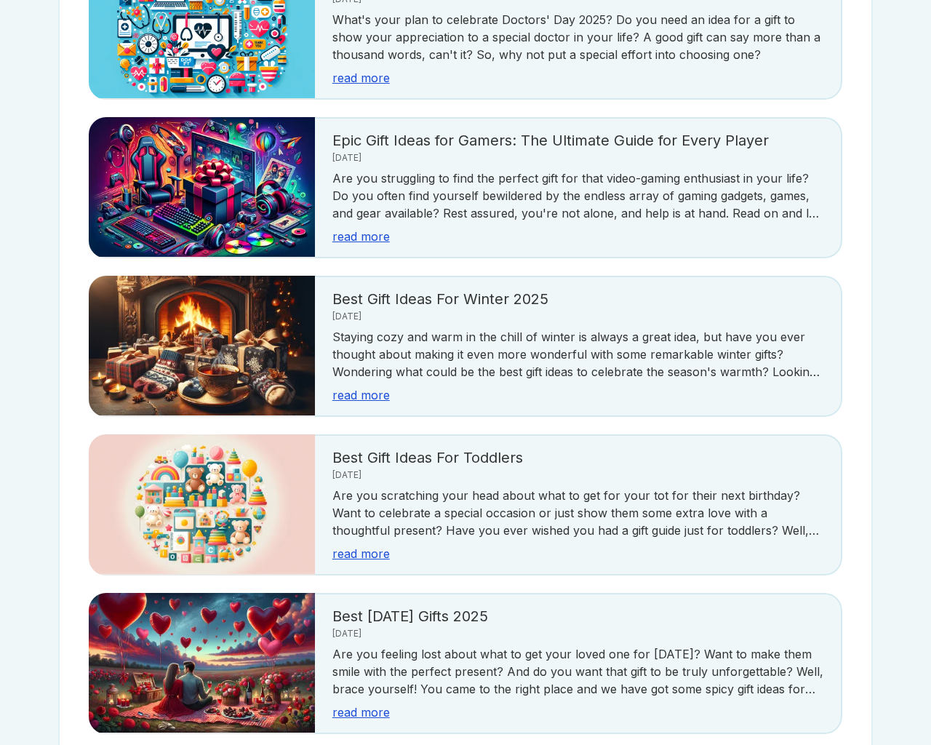
scroll to position [2584, 0]
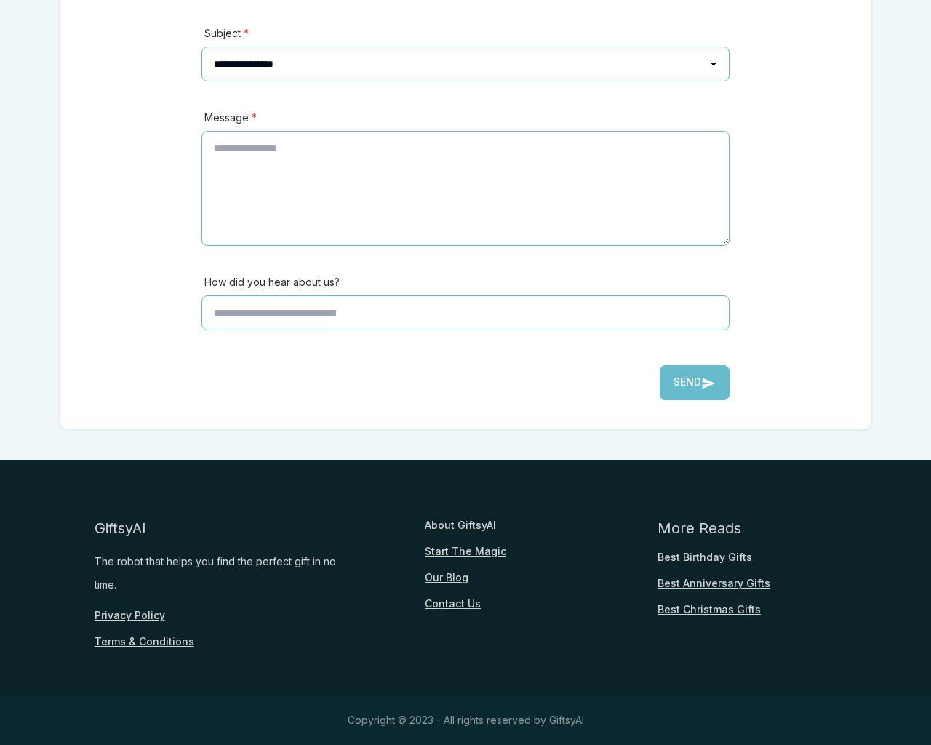
scroll to position [321, 0]
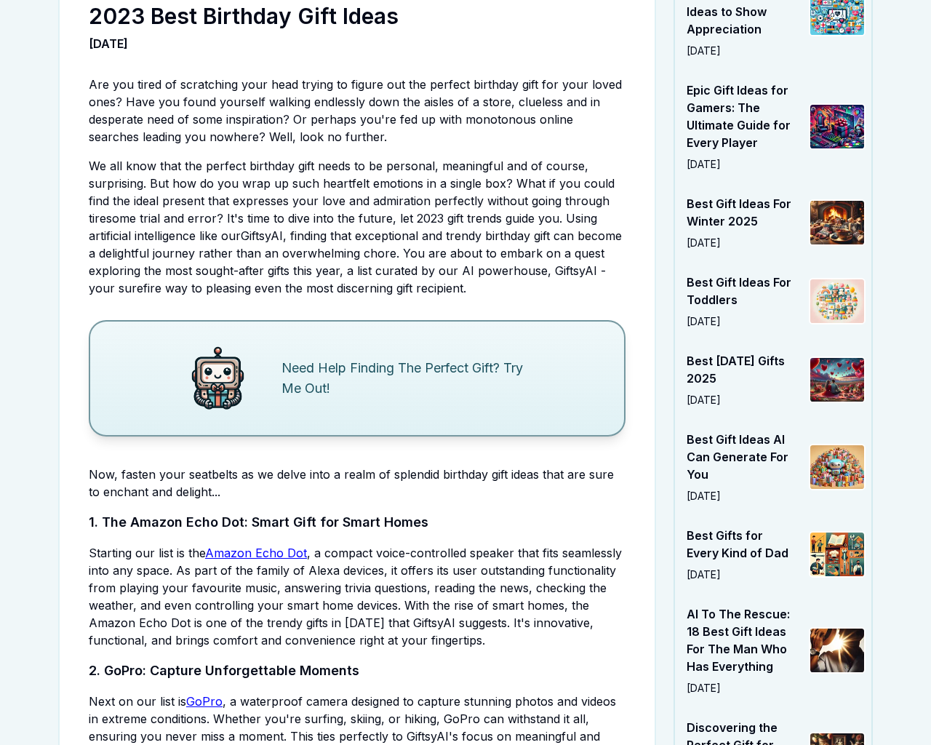
scroll to position [3703, 0]
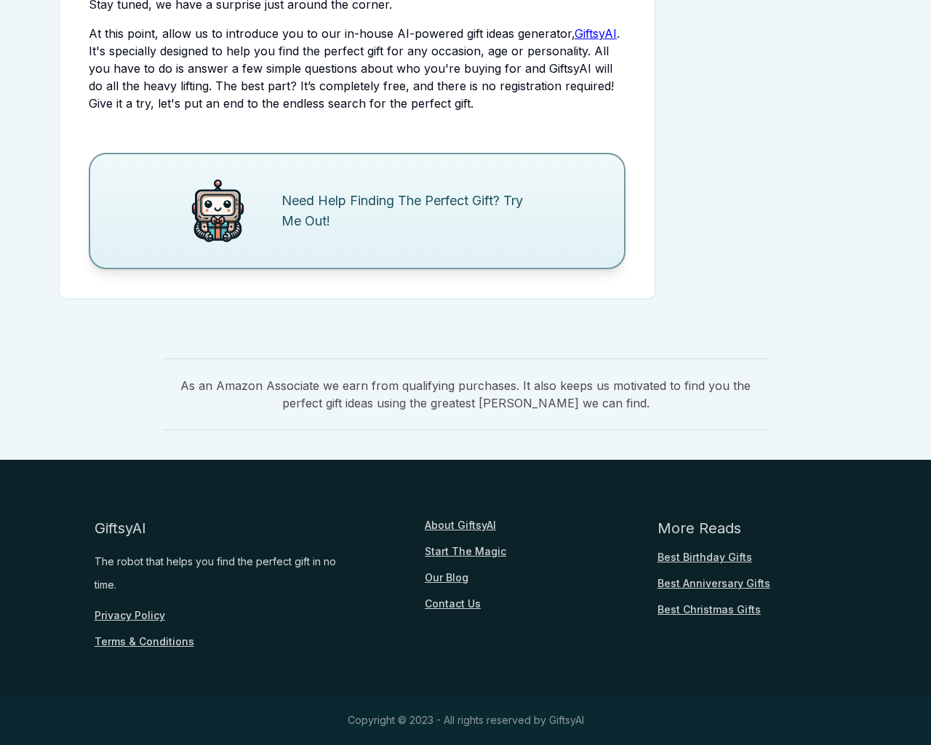
scroll to position [1757, 0]
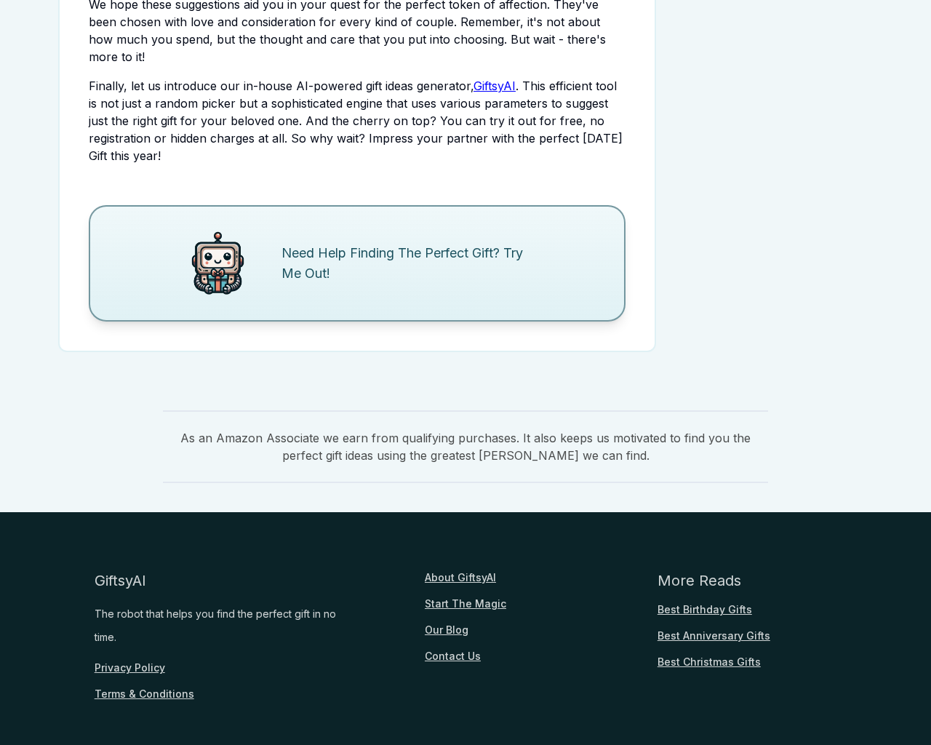
scroll to position [1827, 0]
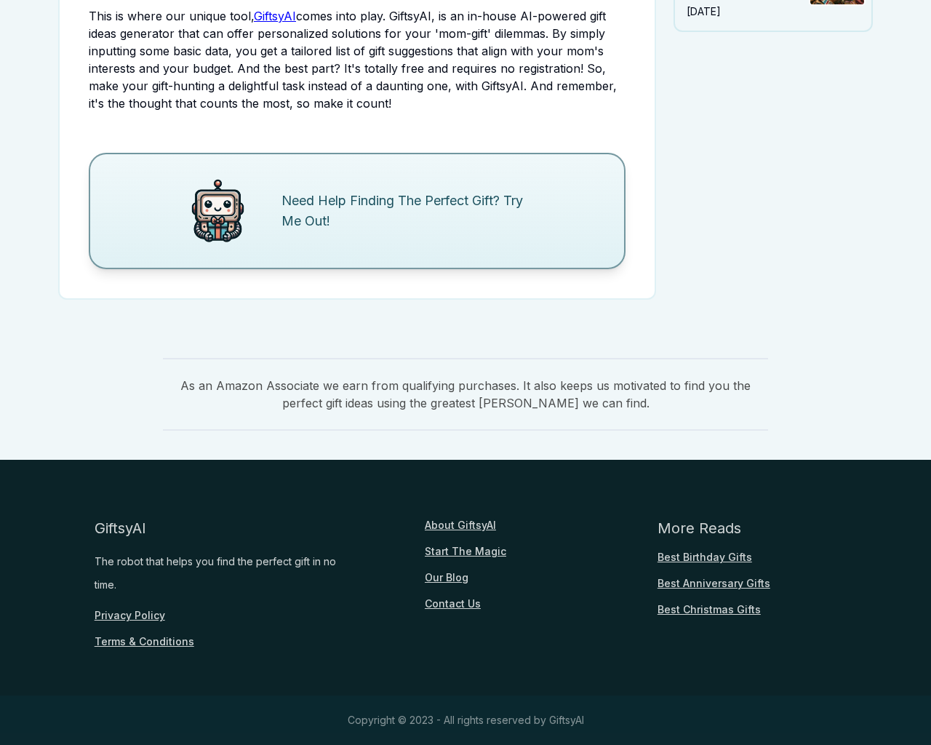
scroll to position [1687, 0]
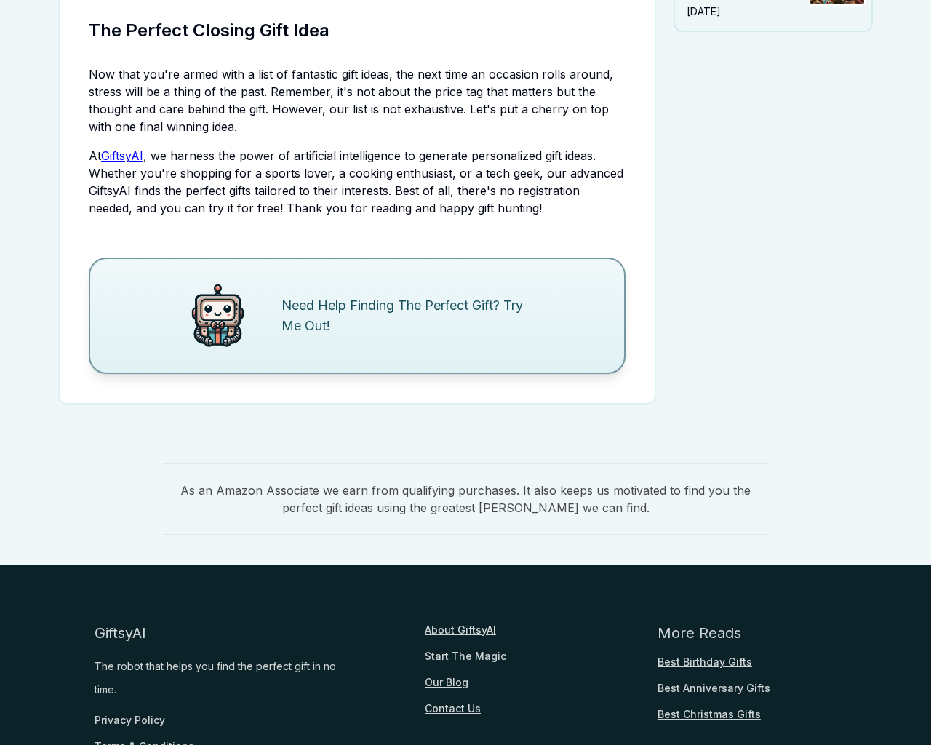
scroll to position [1775, 0]
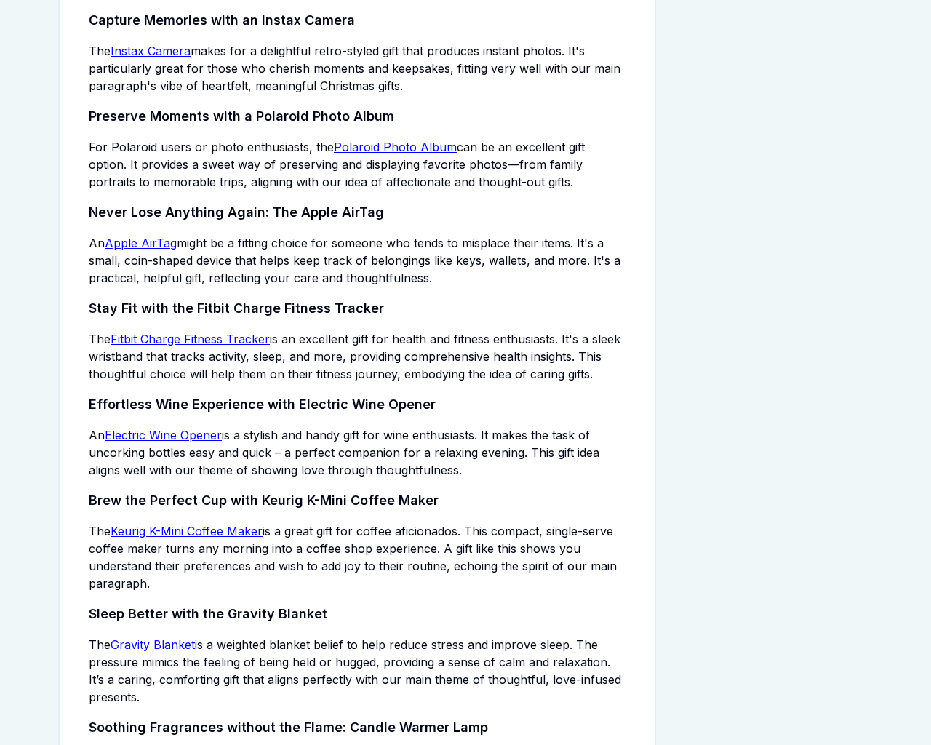
scroll to position [3049, 0]
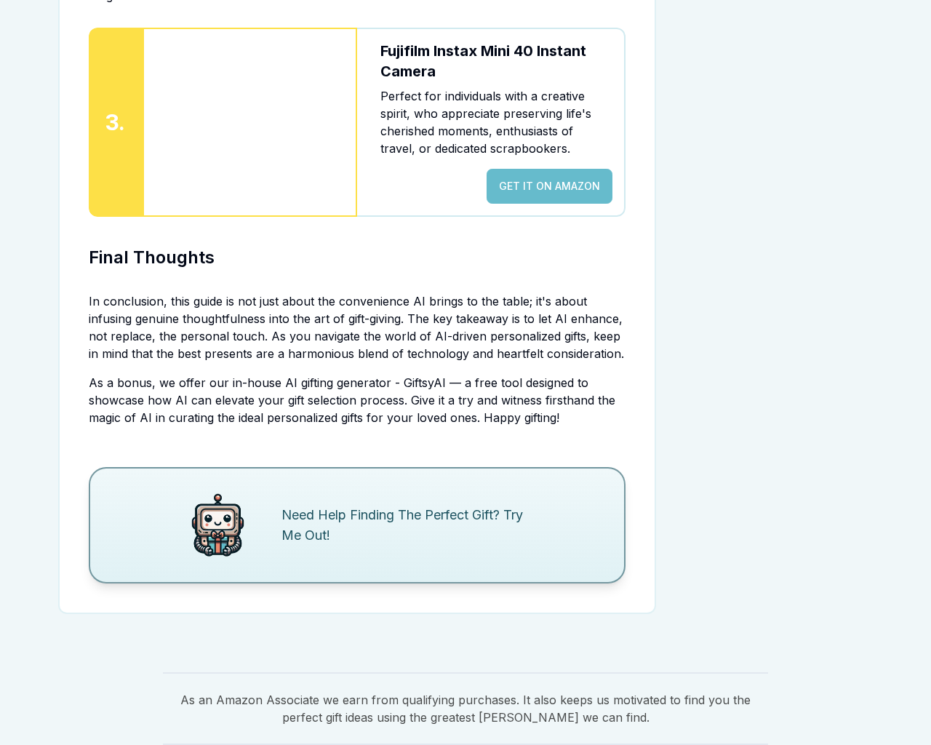
scroll to position [3345, 0]
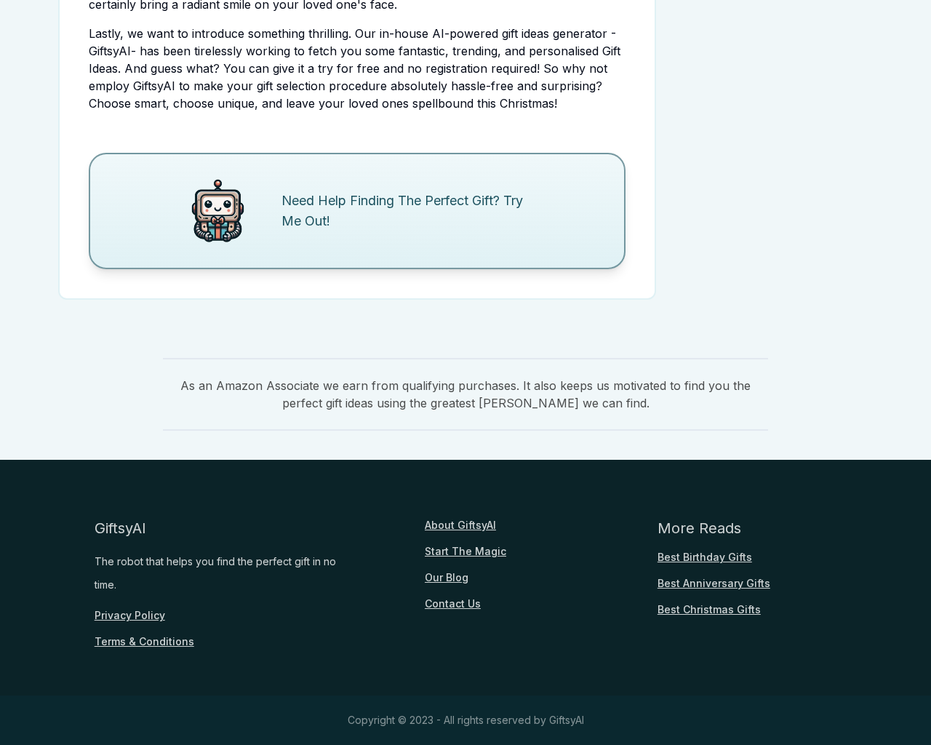
scroll to position [3049, 0]
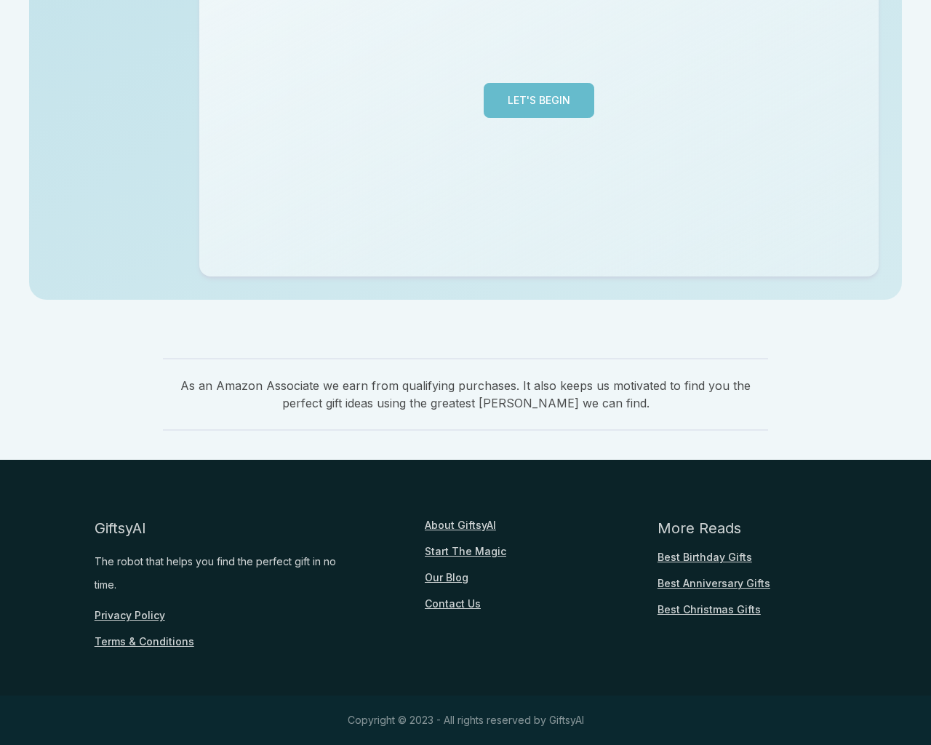
scroll to position [355, 0]
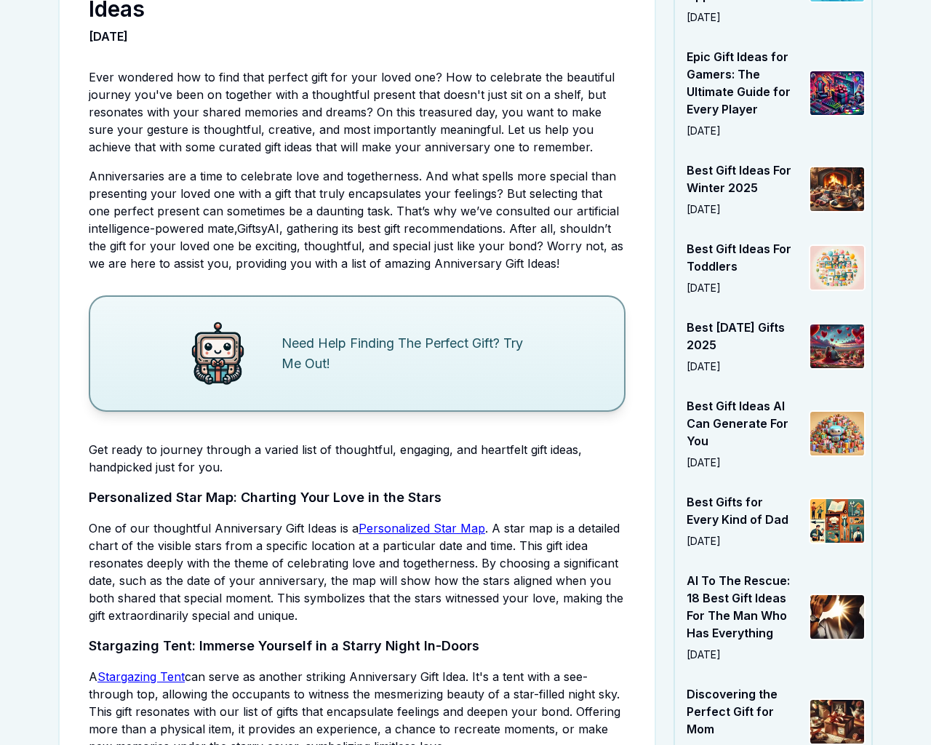
scroll to position [3921, 0]
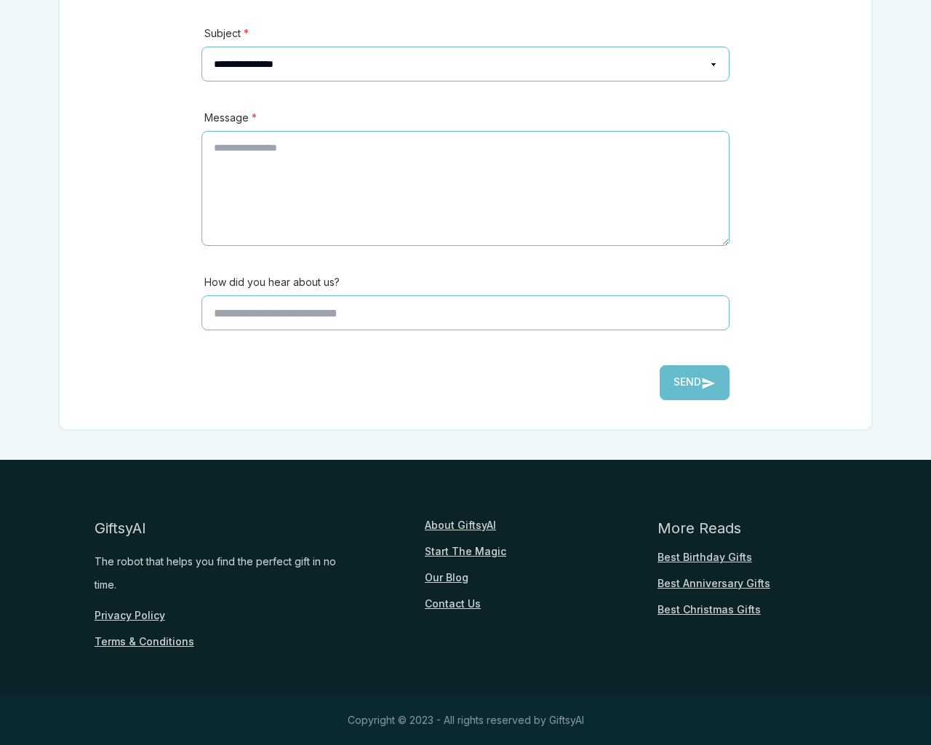
scroll to position [321, 0]
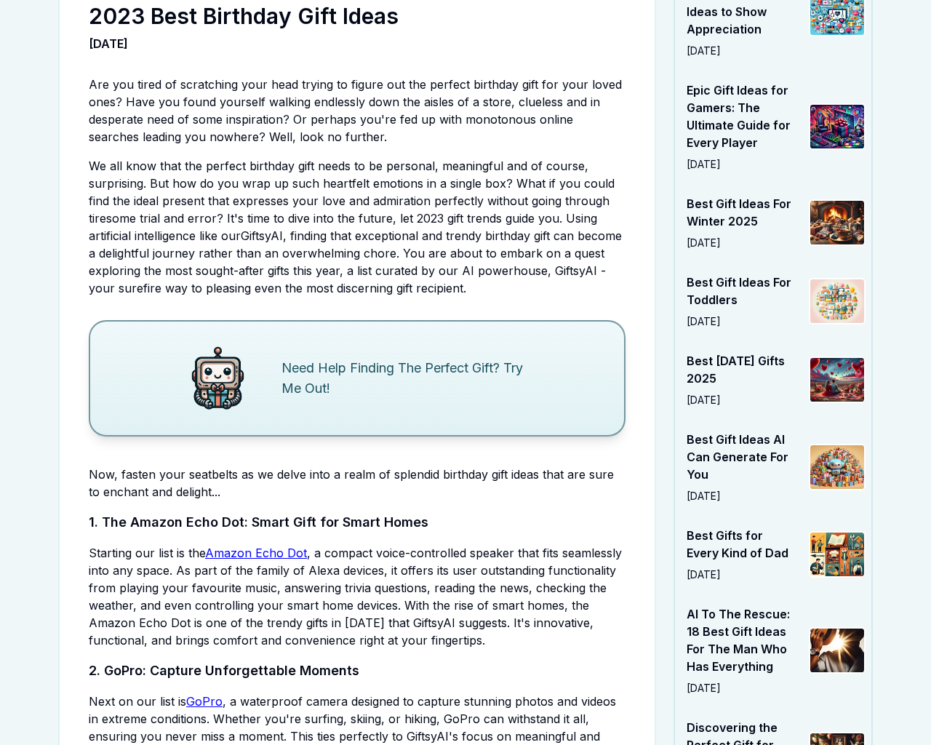
scroll to position [3703, 0]
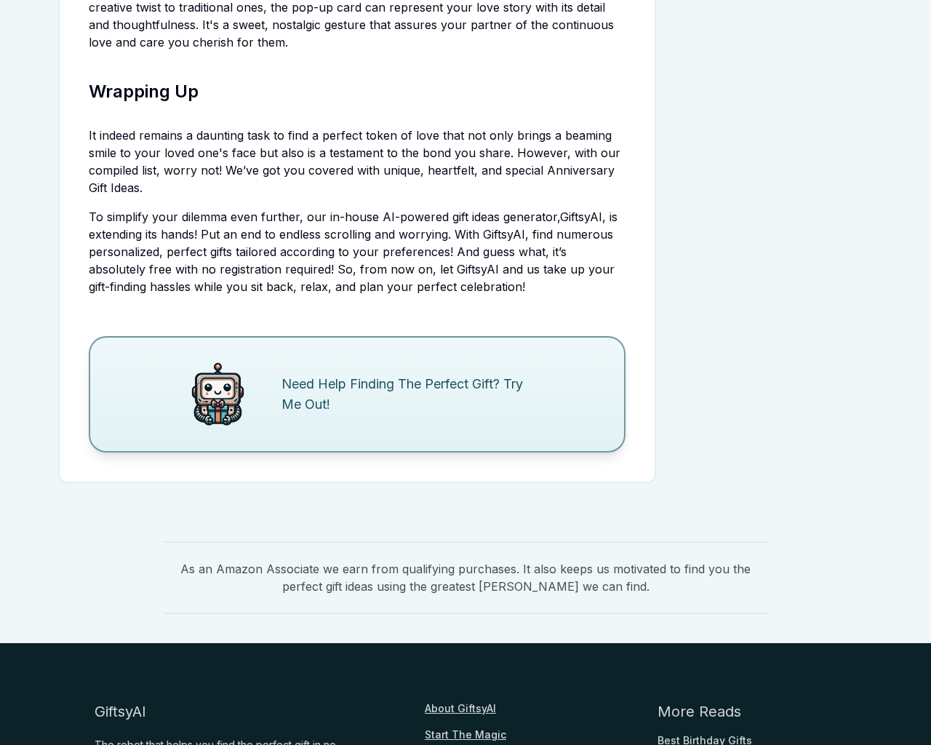
scroll to position [3921, 0]
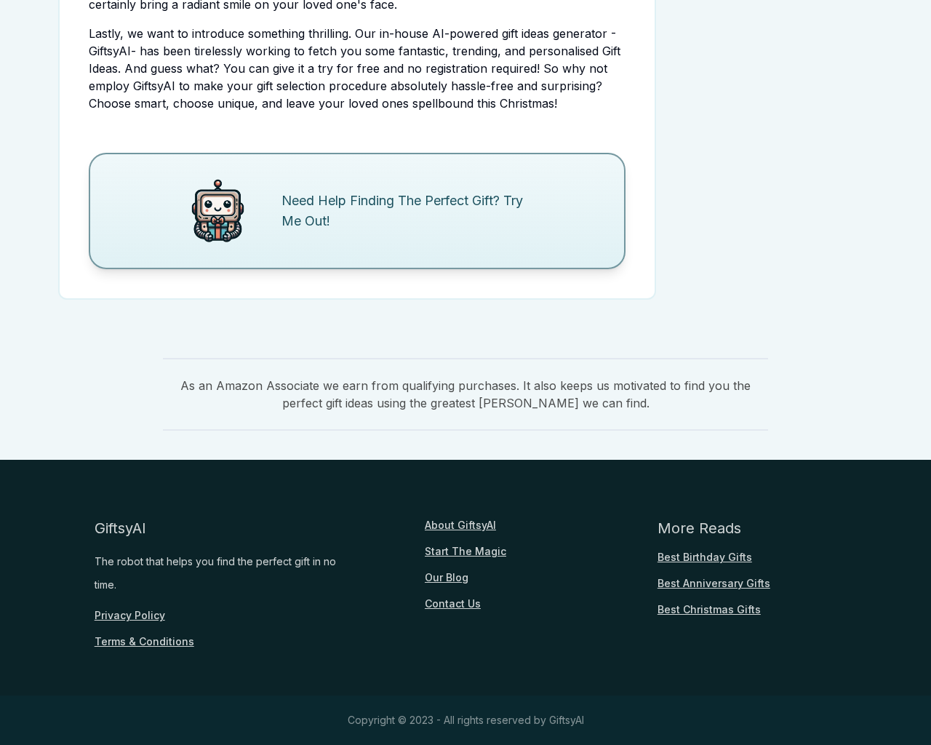
scroll to position [3049, 0]
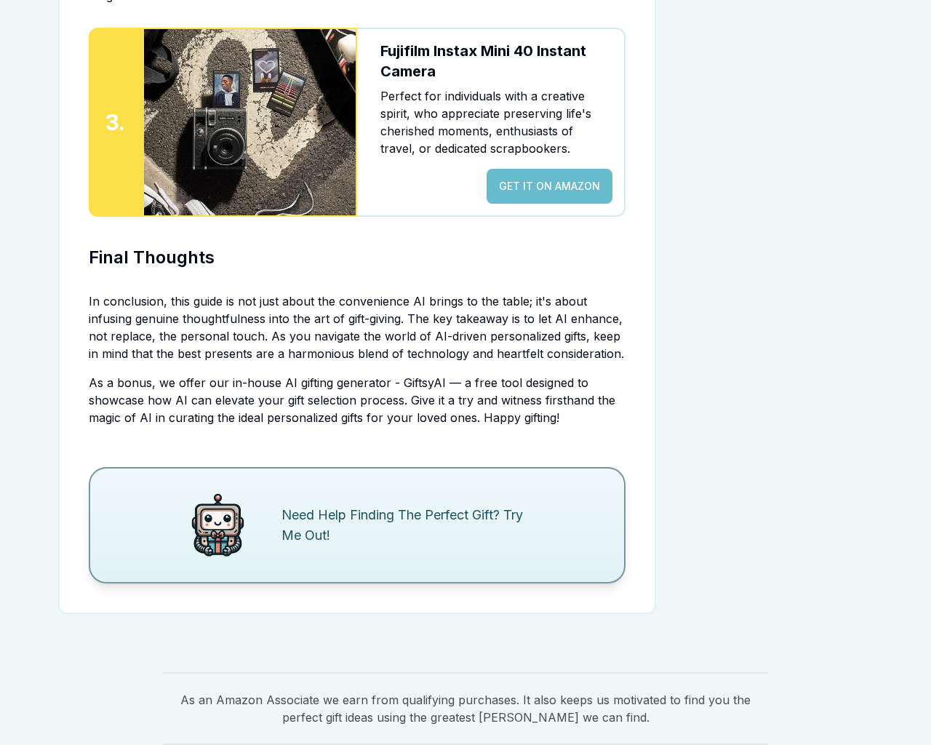
scroll to position [3345, 0]
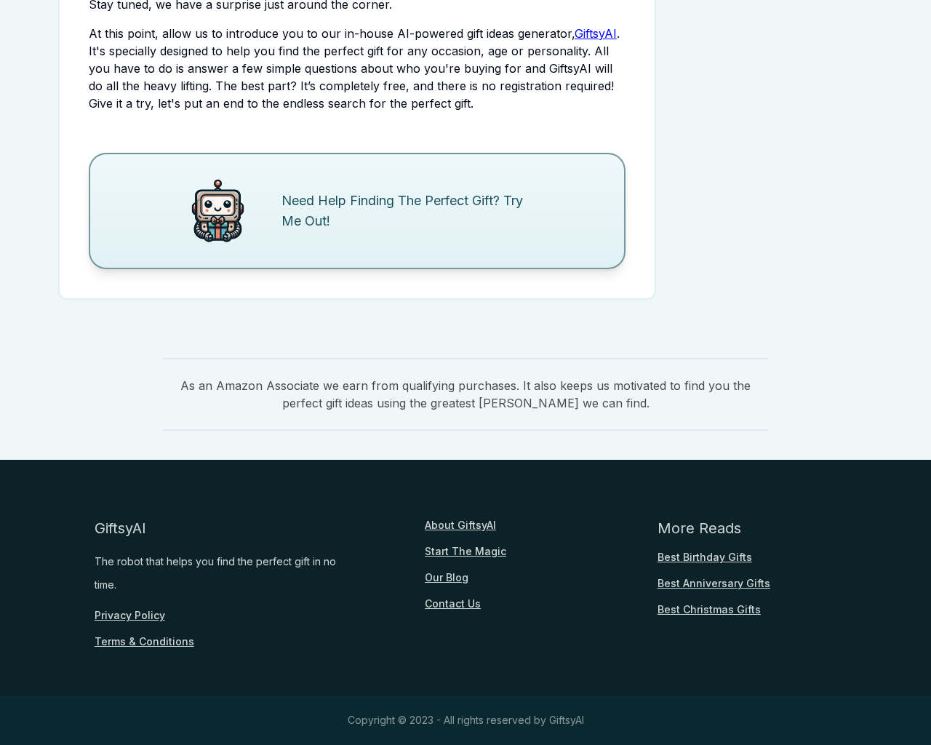
scroll to position [1757, 0]
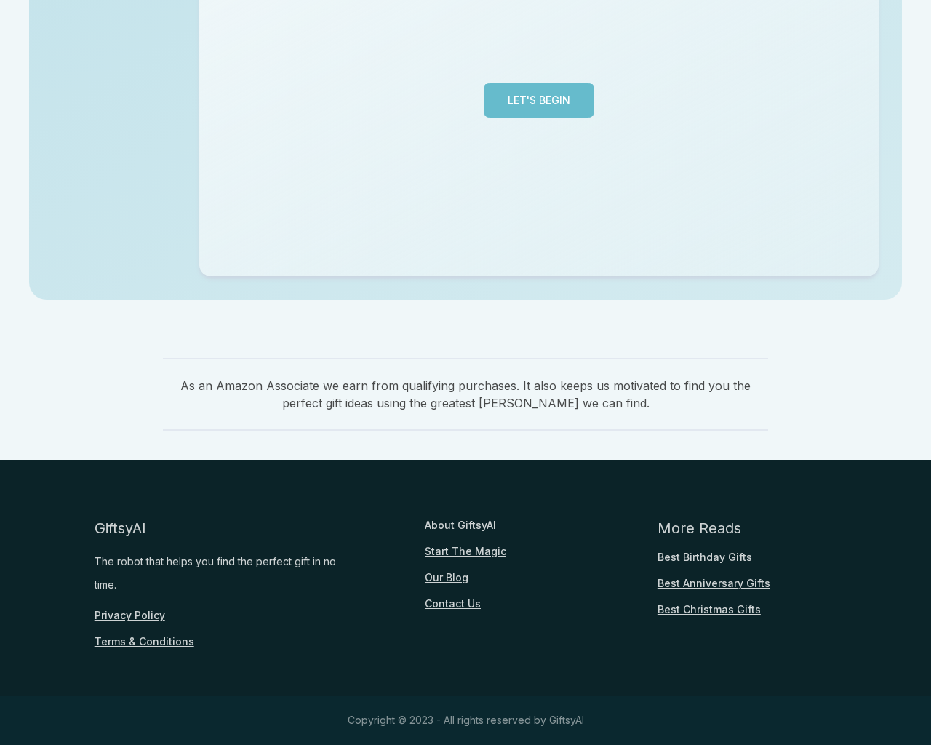
scroll to position [355, 0]
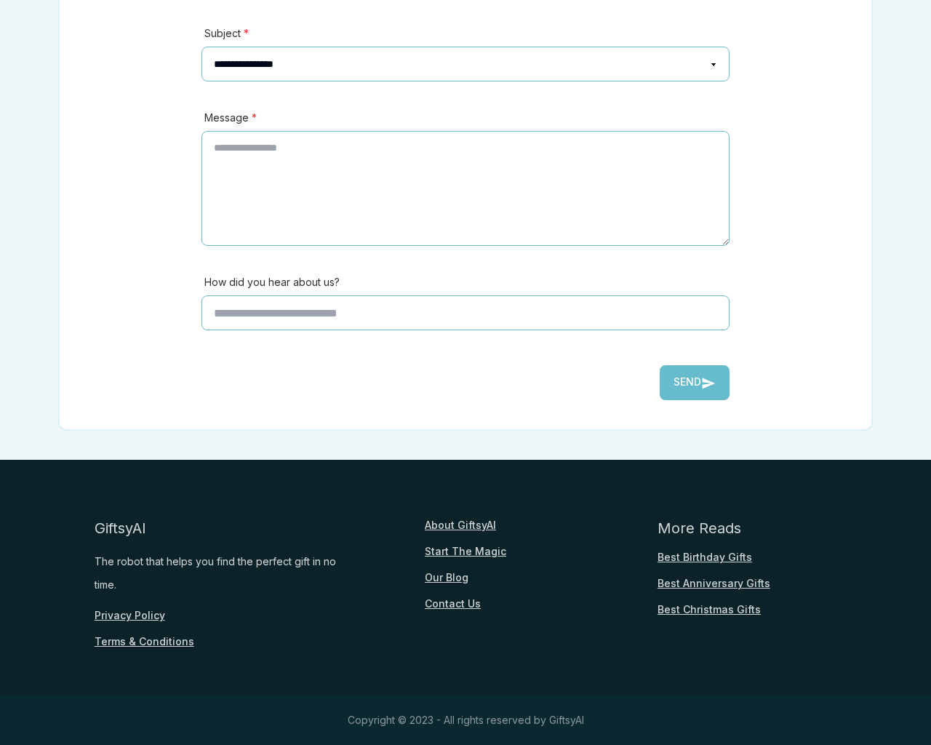
scroll to position [321, 0]
type input "*"
type textarea "**"
type input "**********"
type input "********"
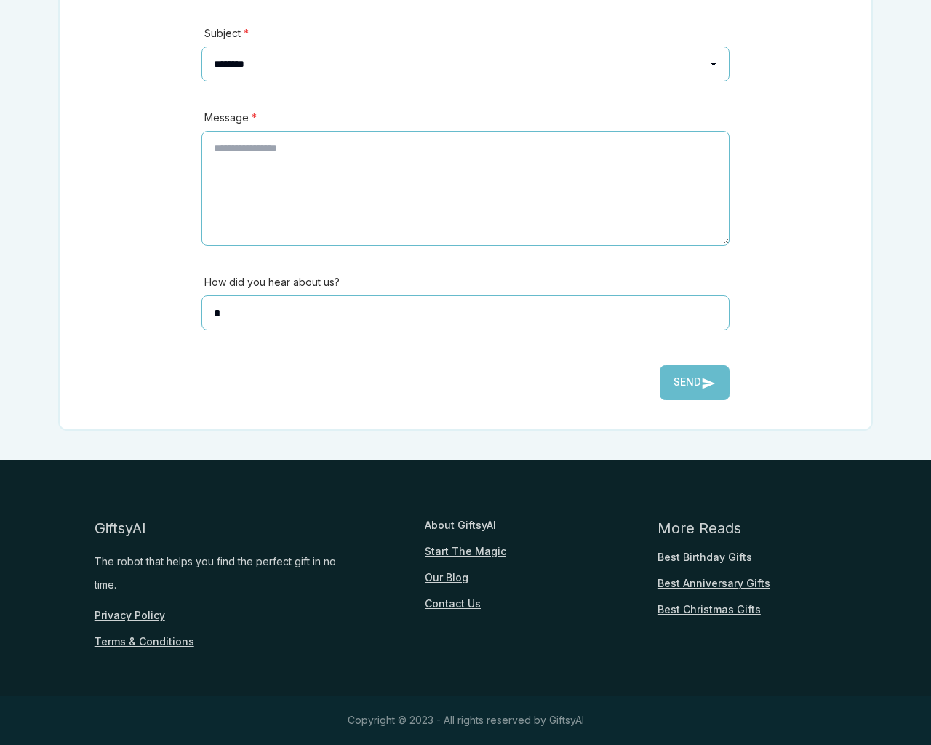
select select "*******"
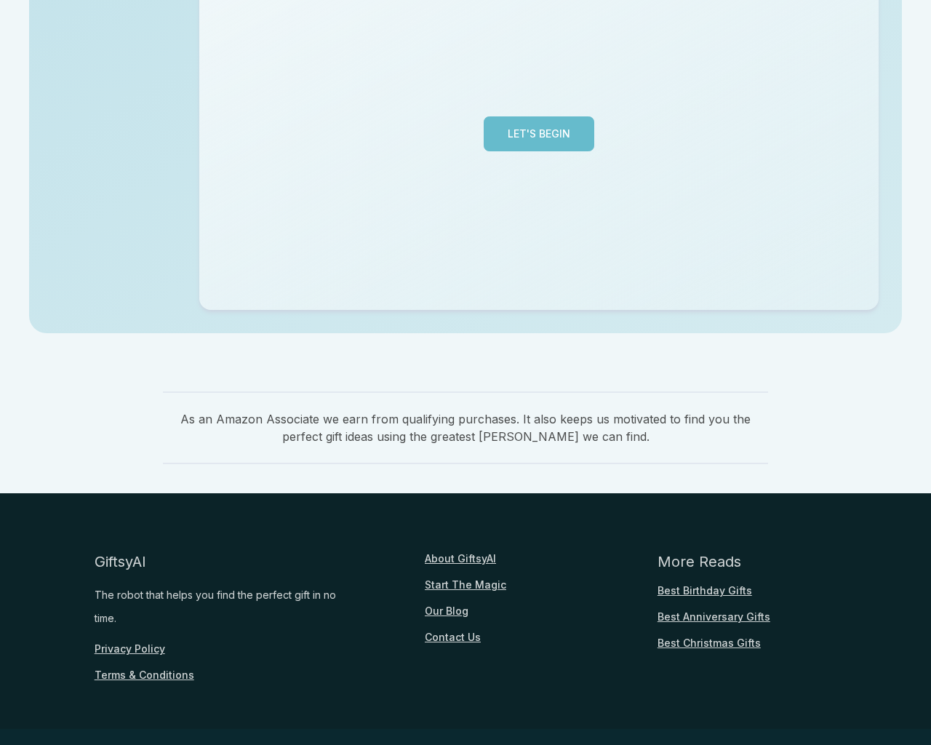
scroll to position [355, 0]
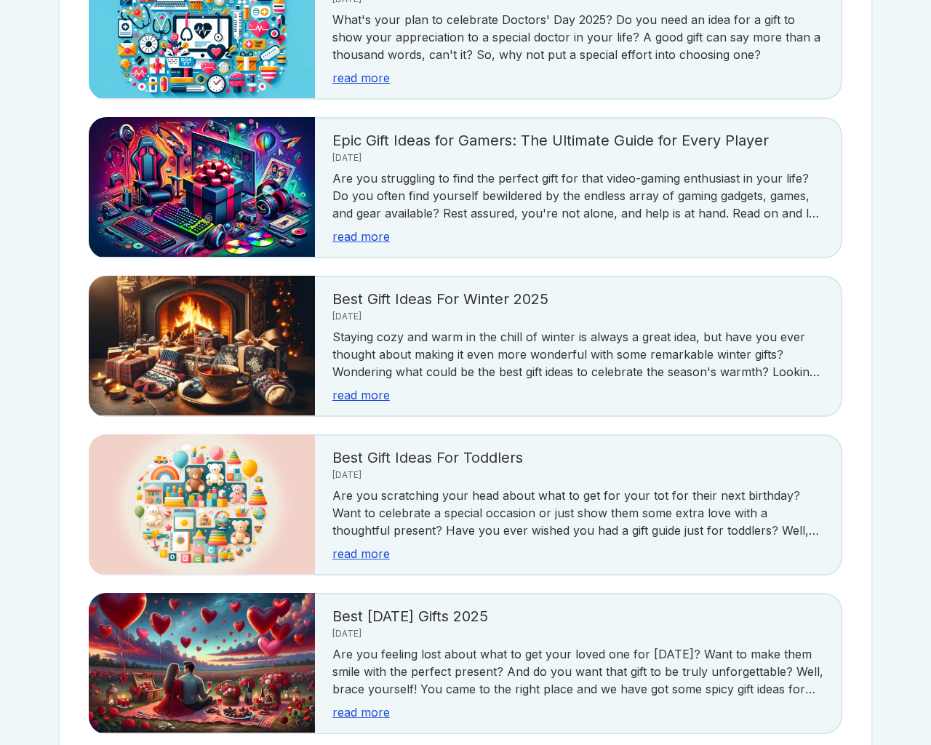
scroll to position [2584, 0]
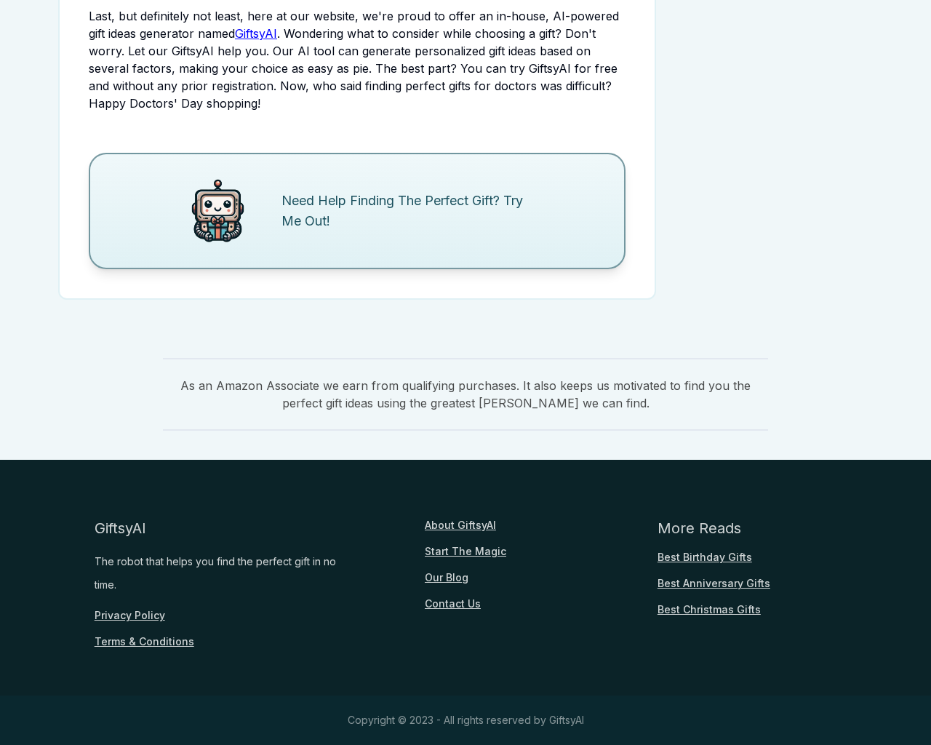
scroll to position [1766, 0]
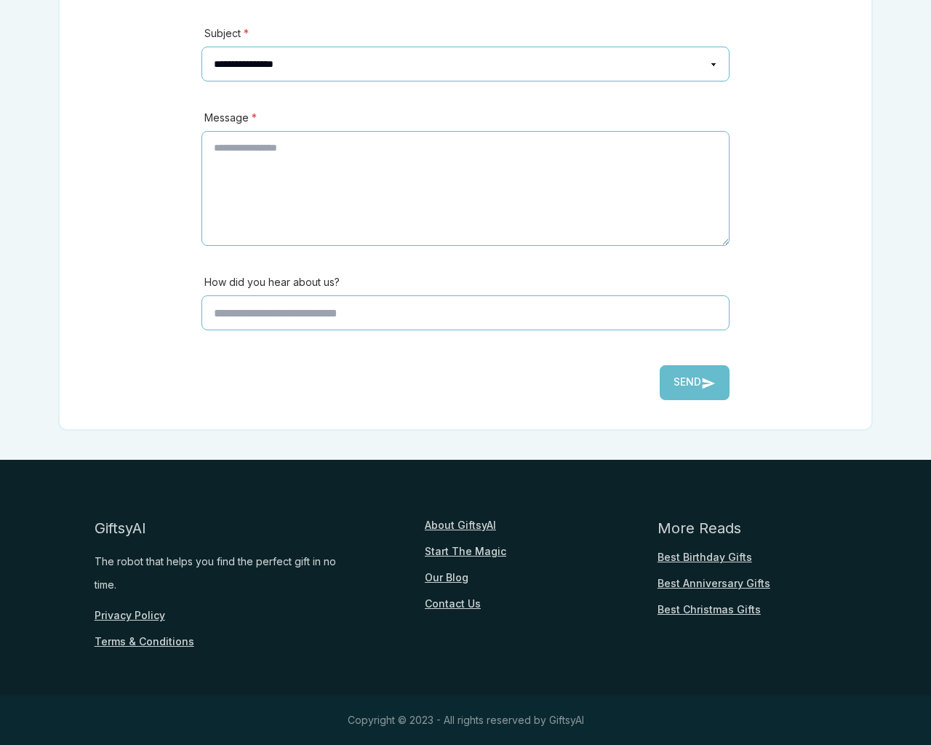
scroll to position [321, 0]
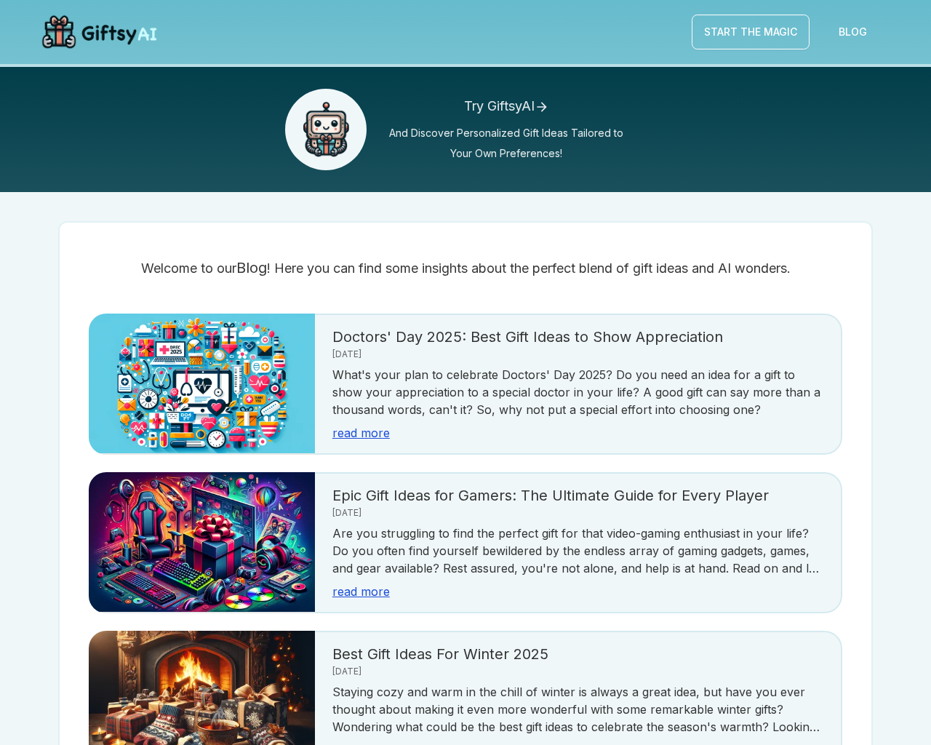
scroll to position [2584, 0]
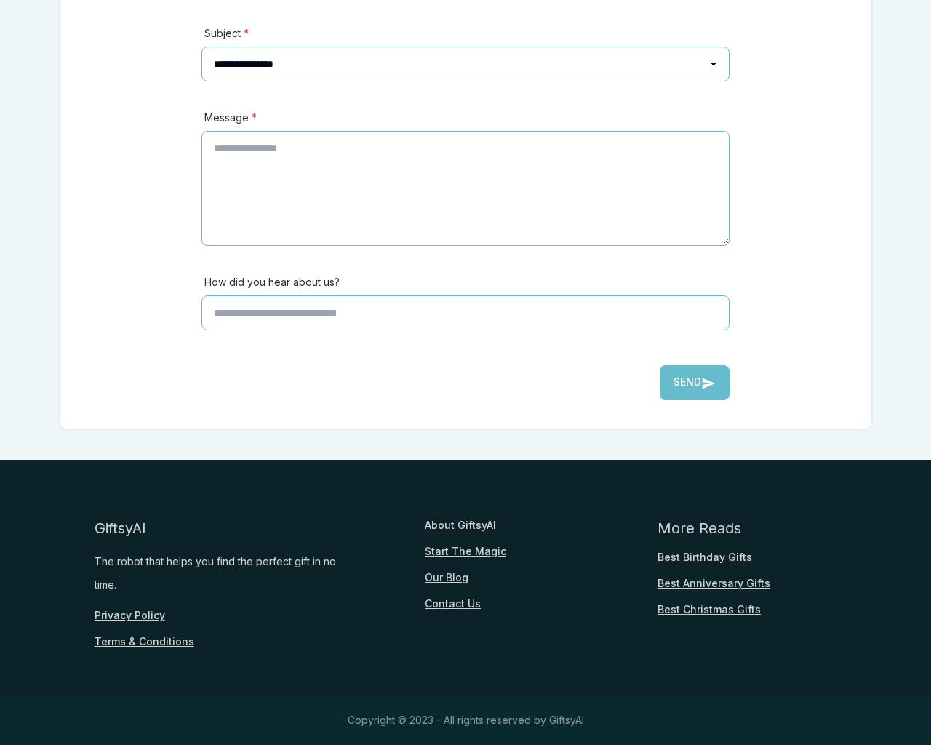
scroll to position [321, 0]
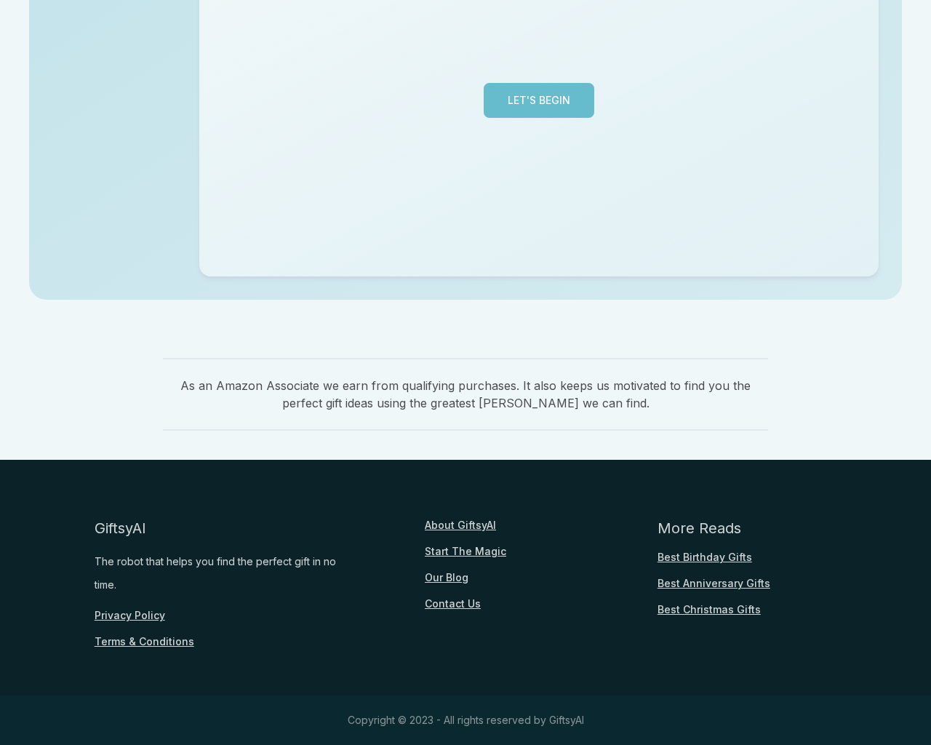
scroll to position [355, 0]
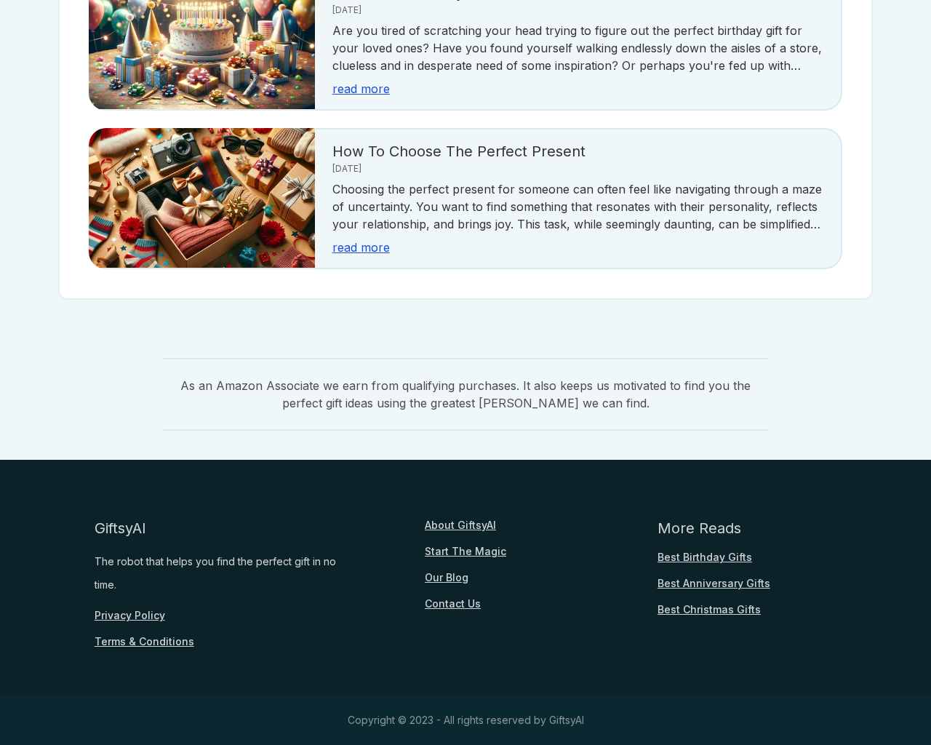
scroll to position [321, 0]
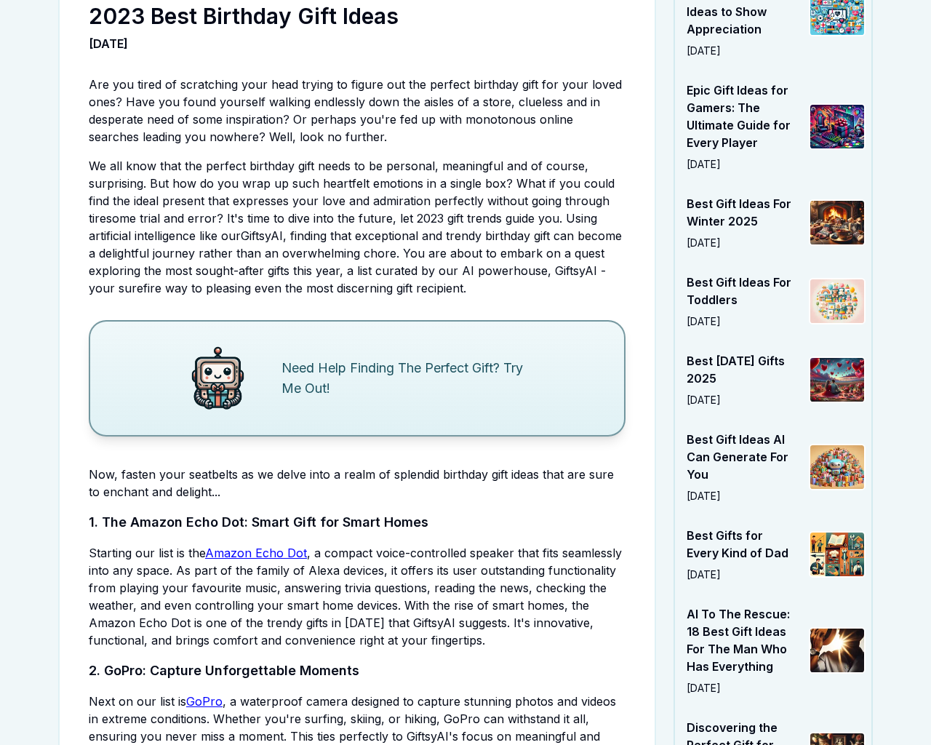
scroll to position [3703, 0]
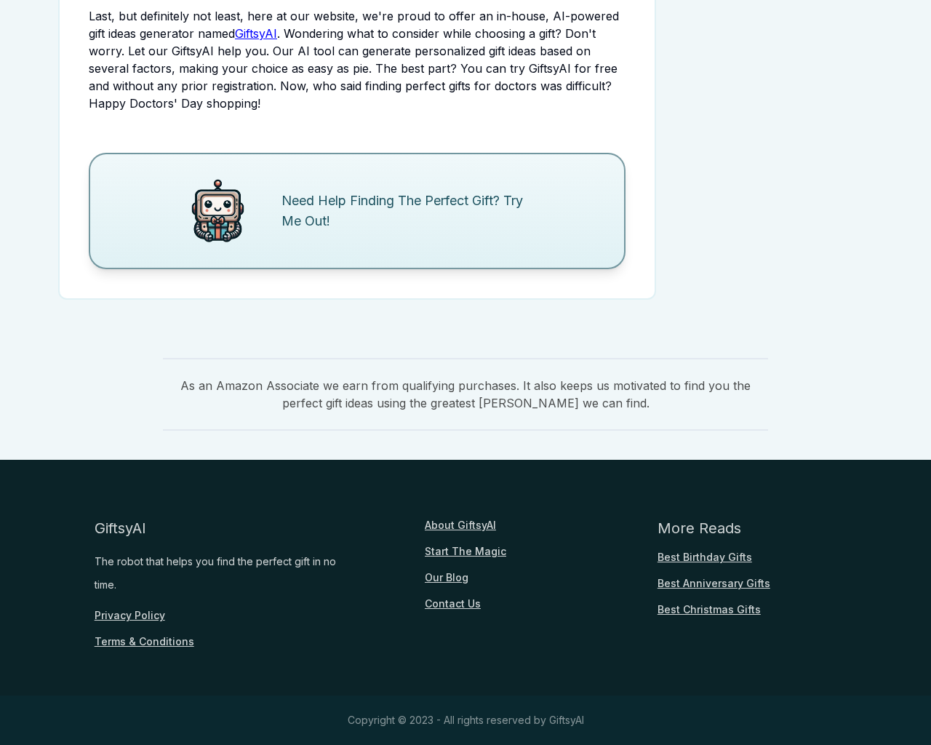
scroll to position [1766, 0]
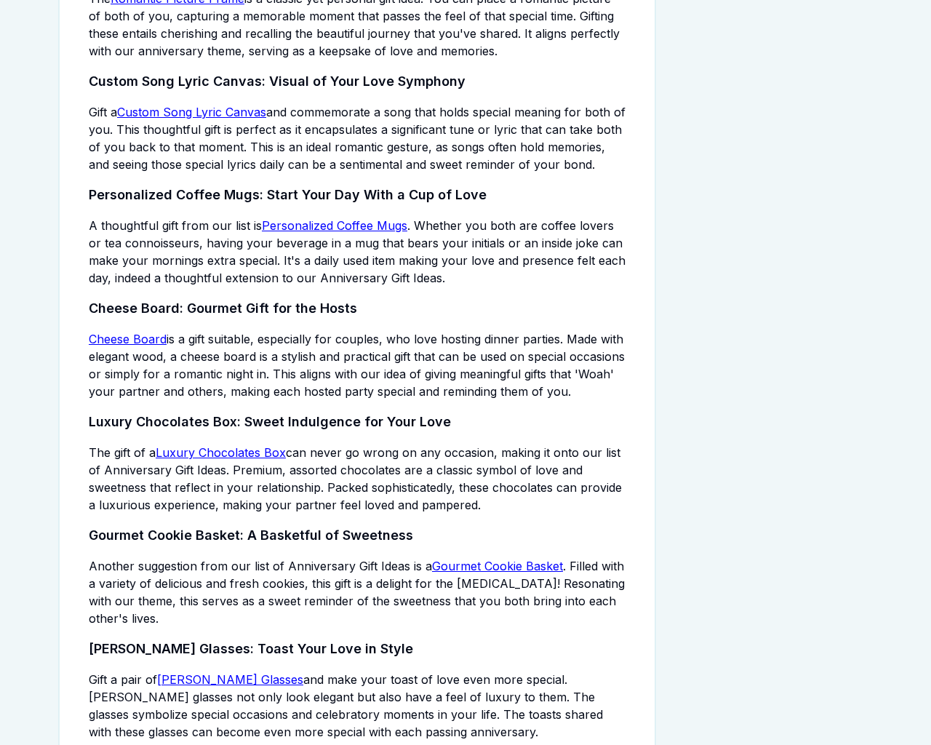
scroll to position [3921, 0]
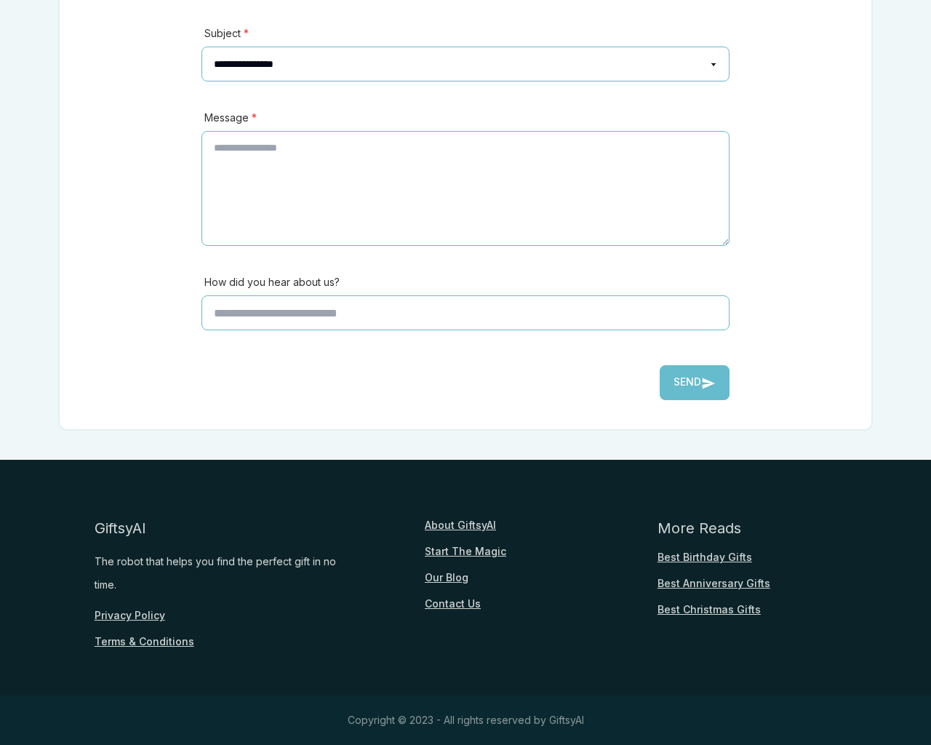
scroll to position [321, 0]
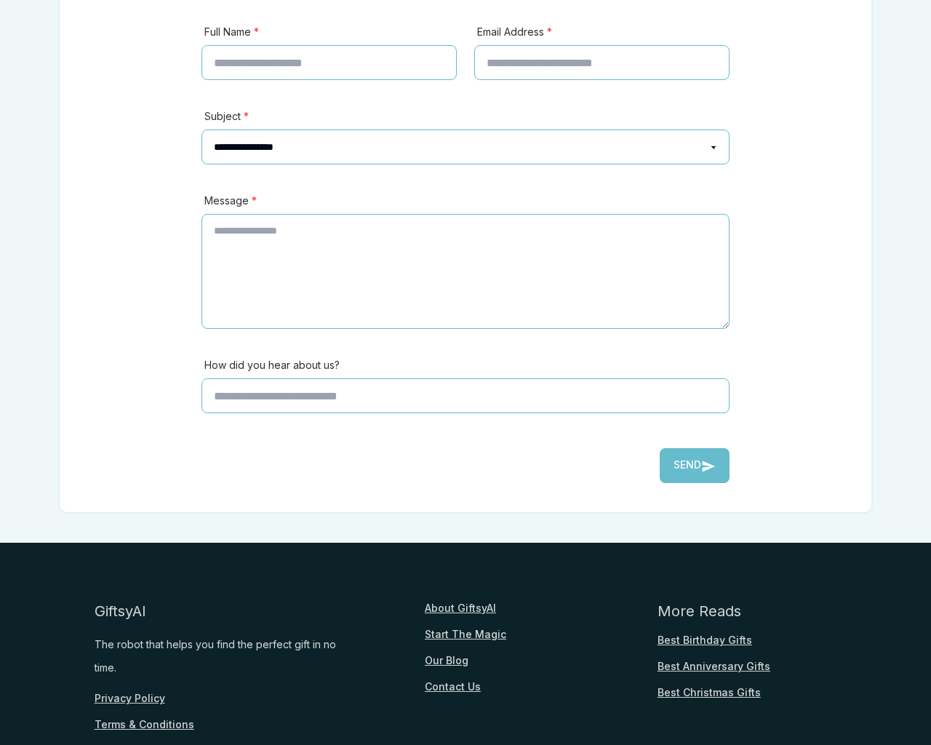
scroll to position [404, 0]
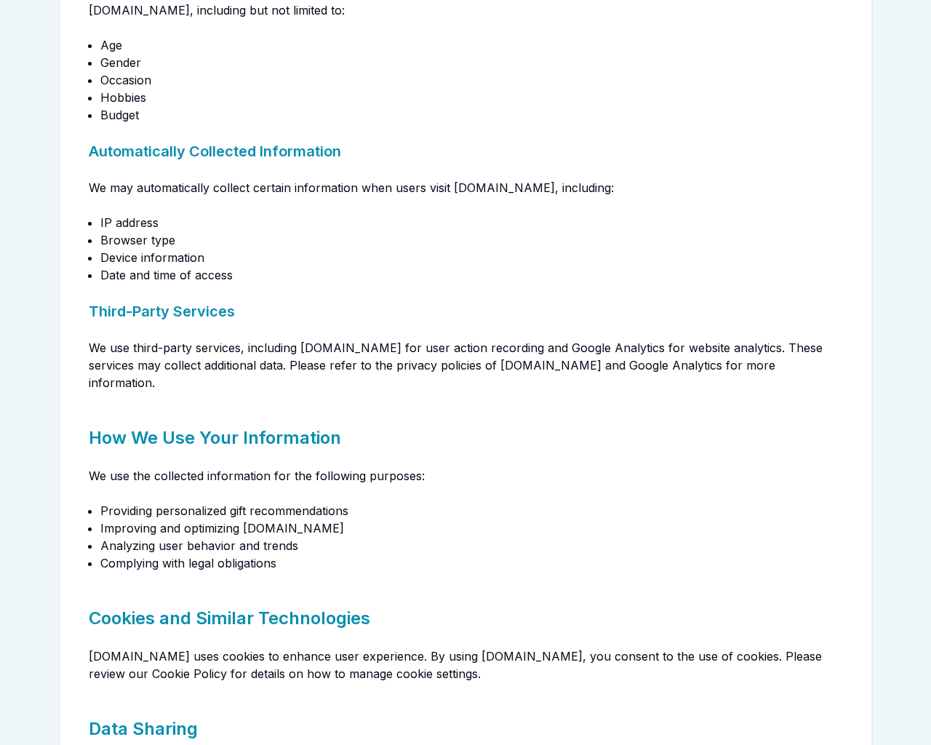
scroll to position [1292, 0]
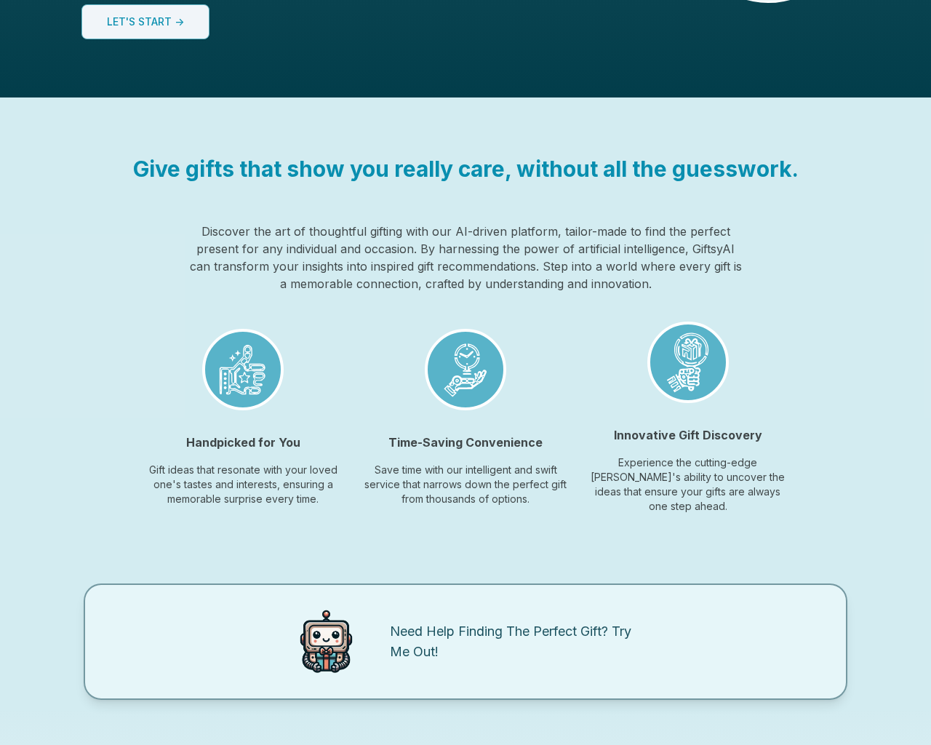
scroll to position [1088, 0]
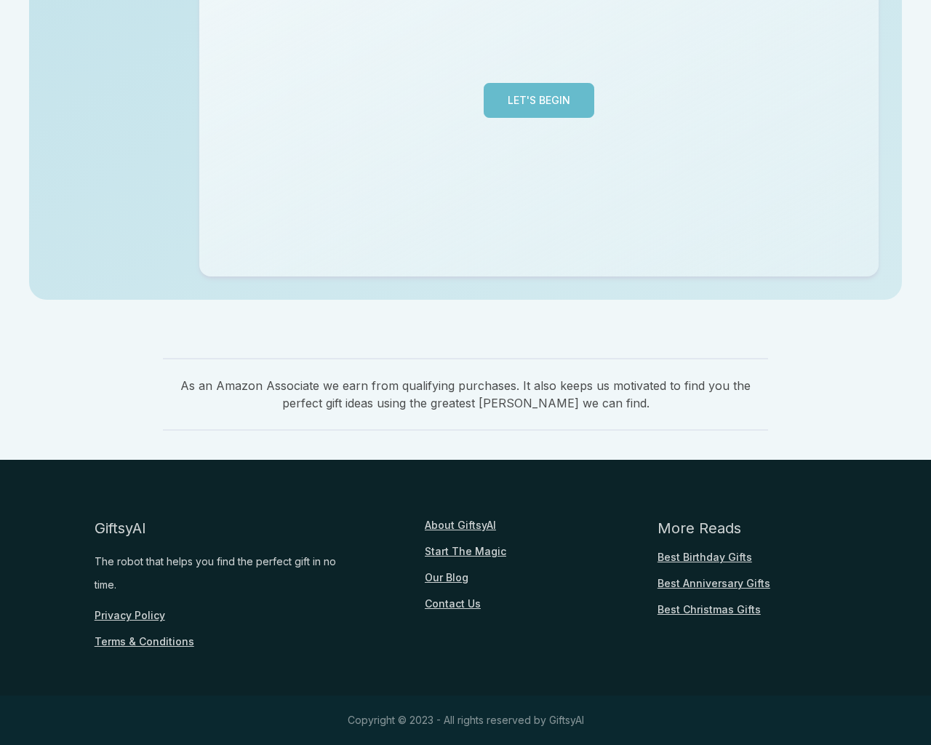
scroll to position [355, 0]
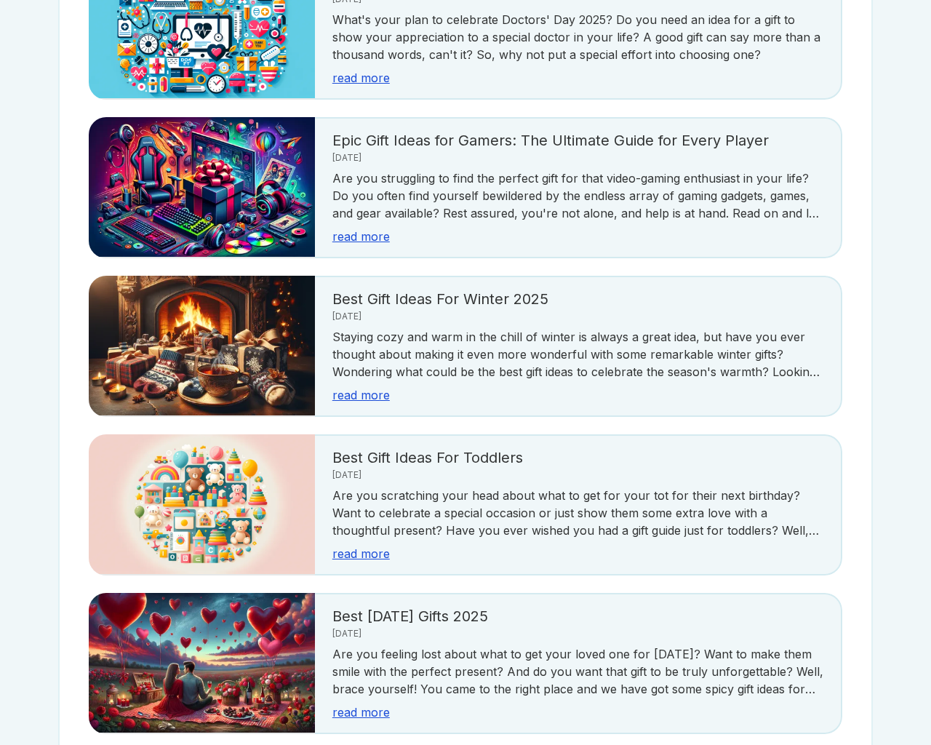
scroll to position [2584, 0]
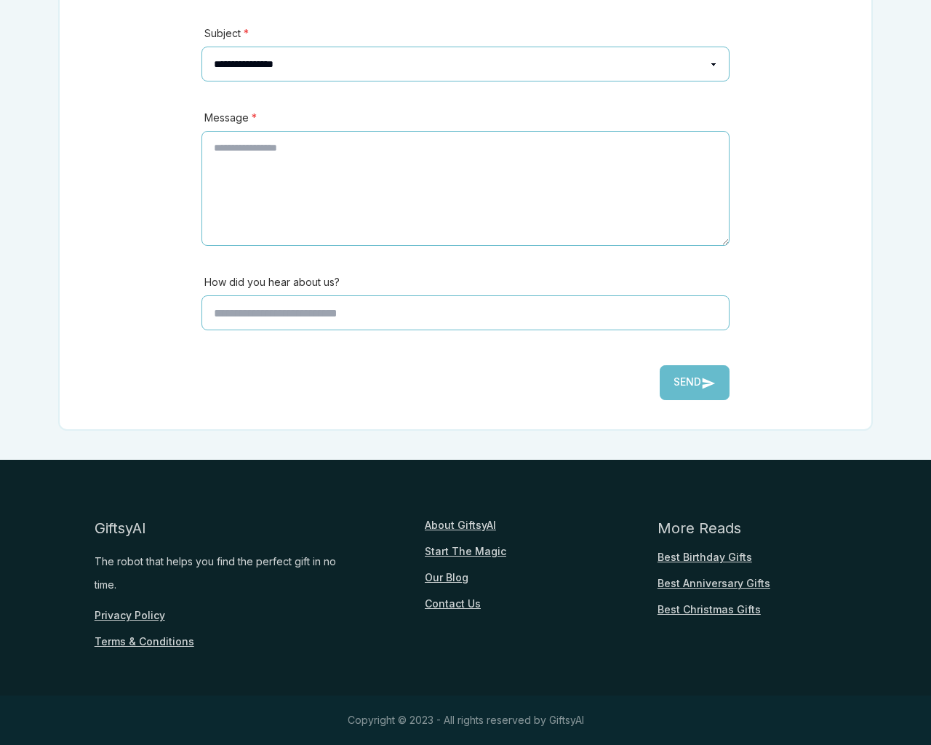
scroll to position [321, 0]
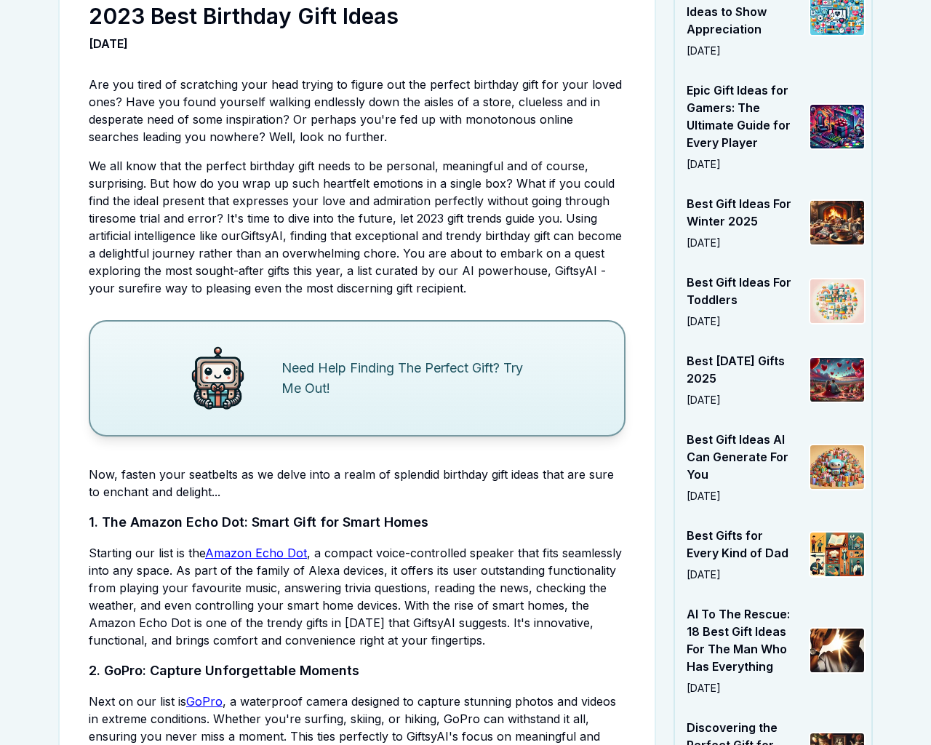
scroll to position [3703, 0]
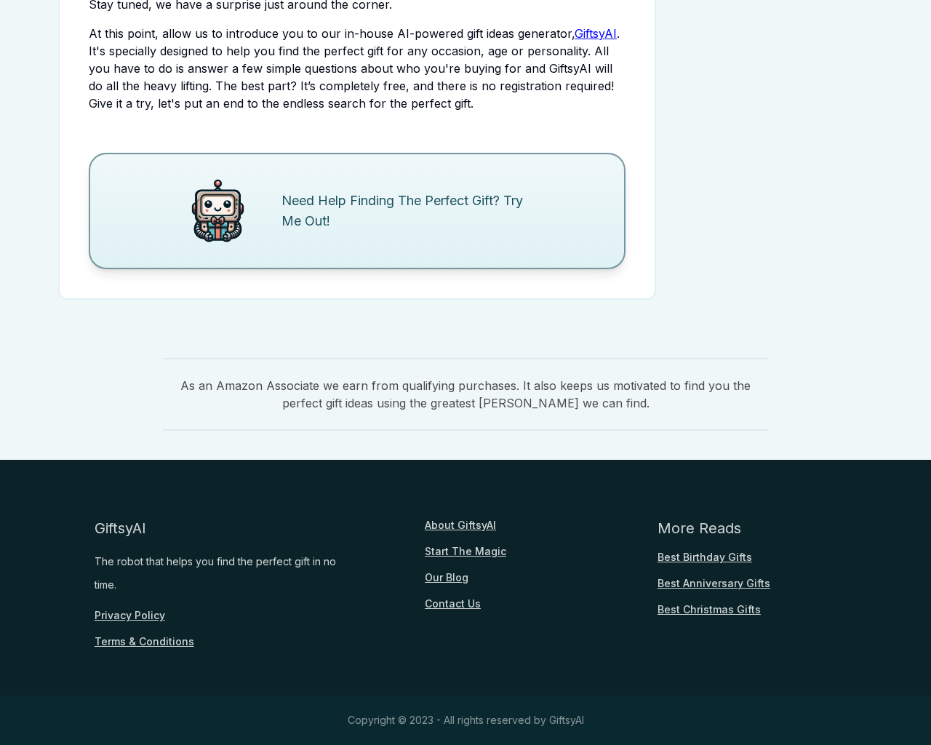
scroll to position [1757, 0]
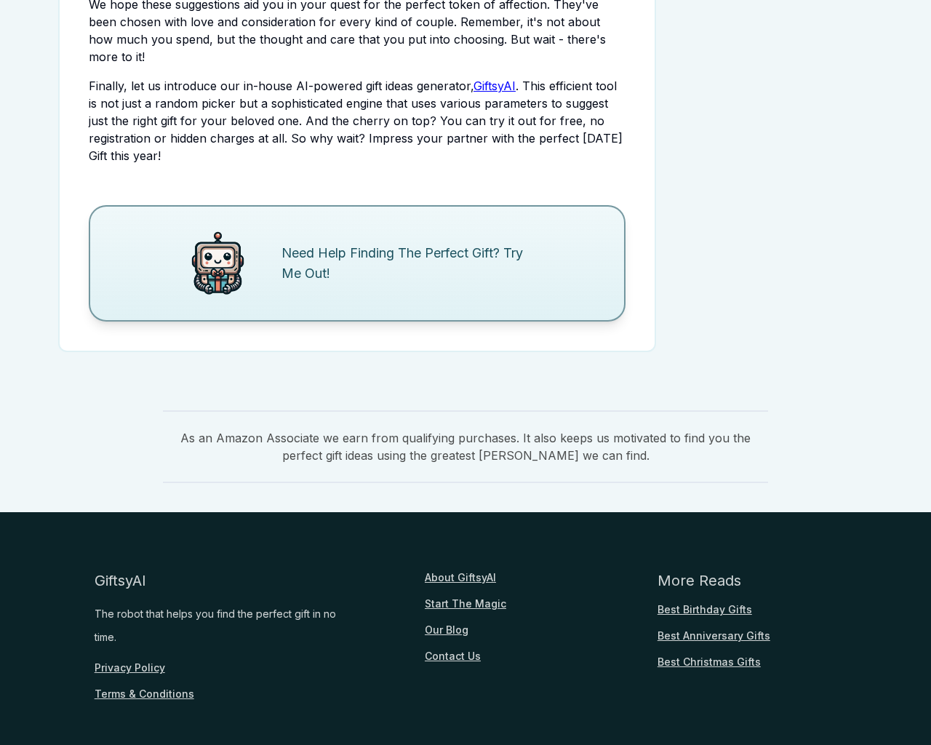
scroll to position [1827, 0]
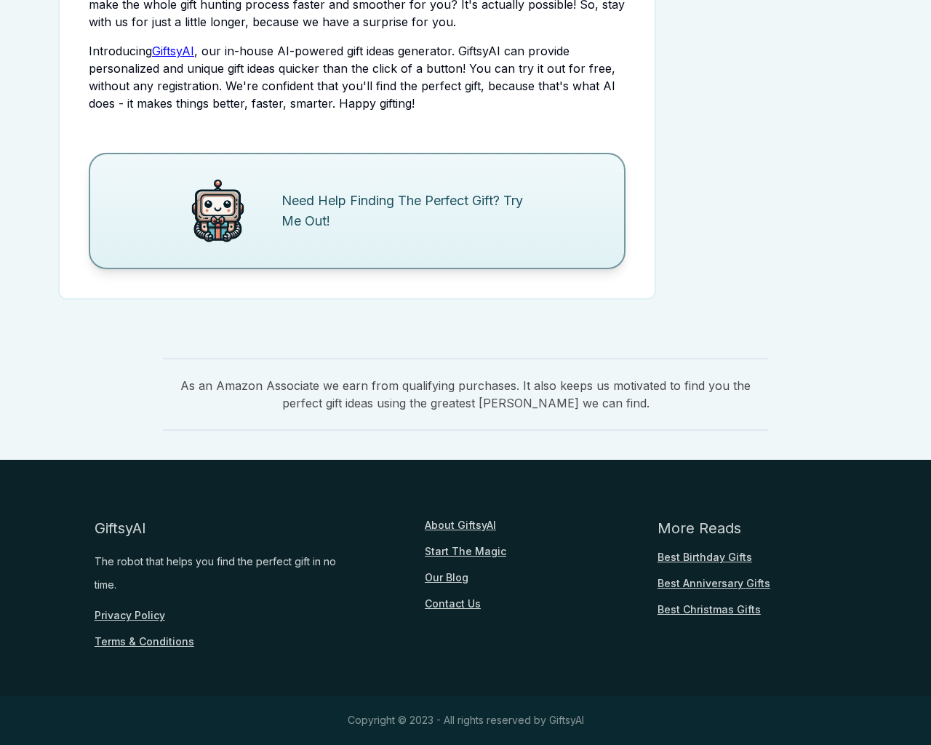
scroll to position [1705, 0]
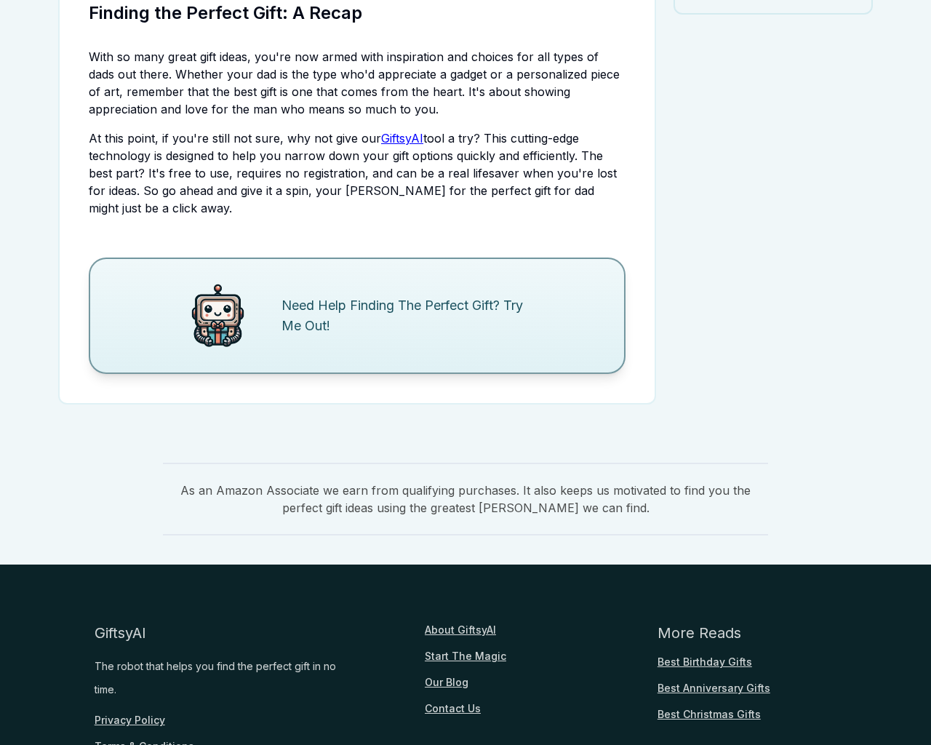
scroll to position [1809, 0]
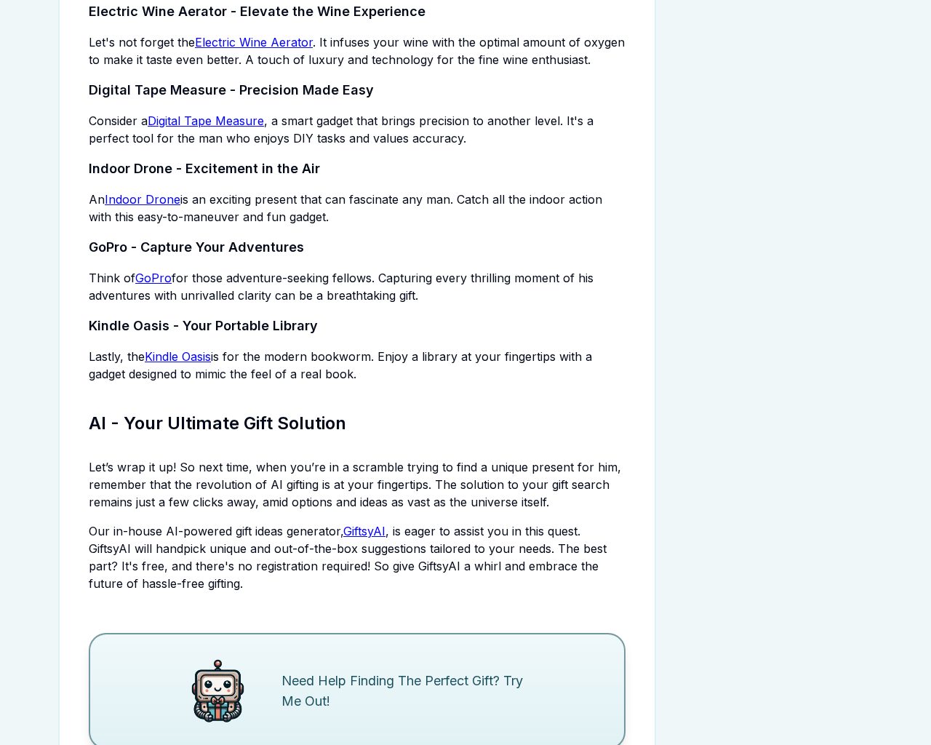
scroll to position [2307, 0]
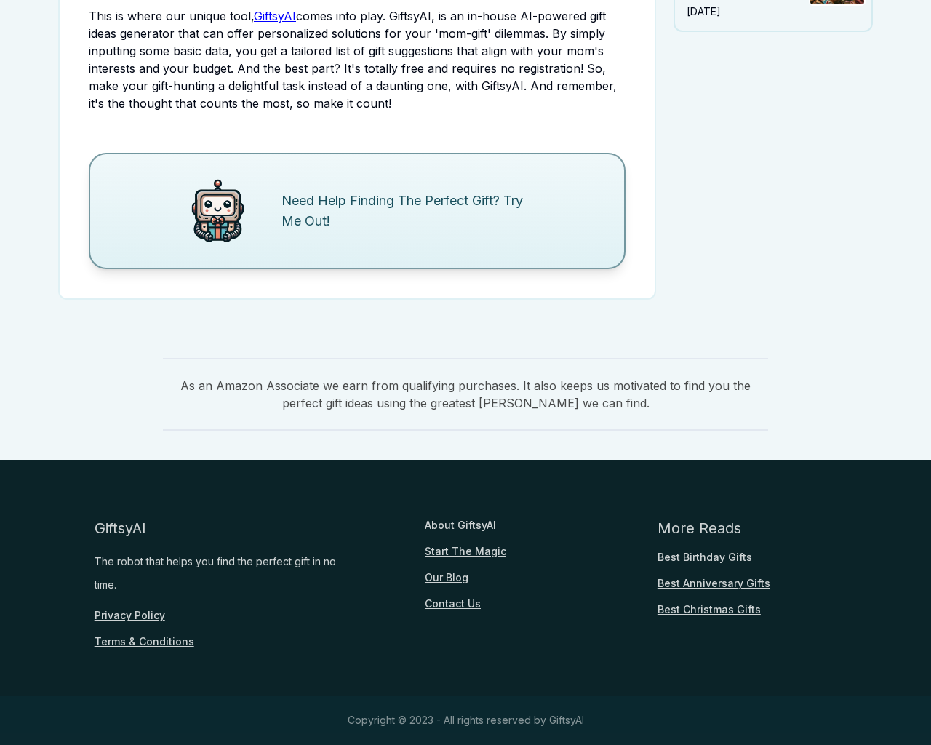
scroll to position [1687, 0]
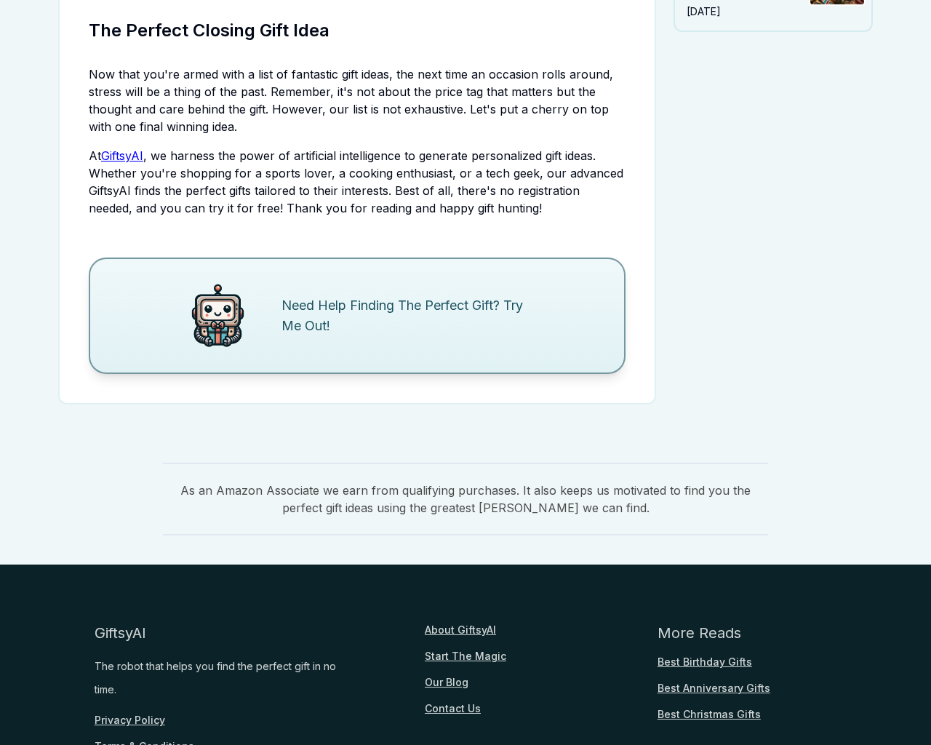
scroll to position [1775, 0]
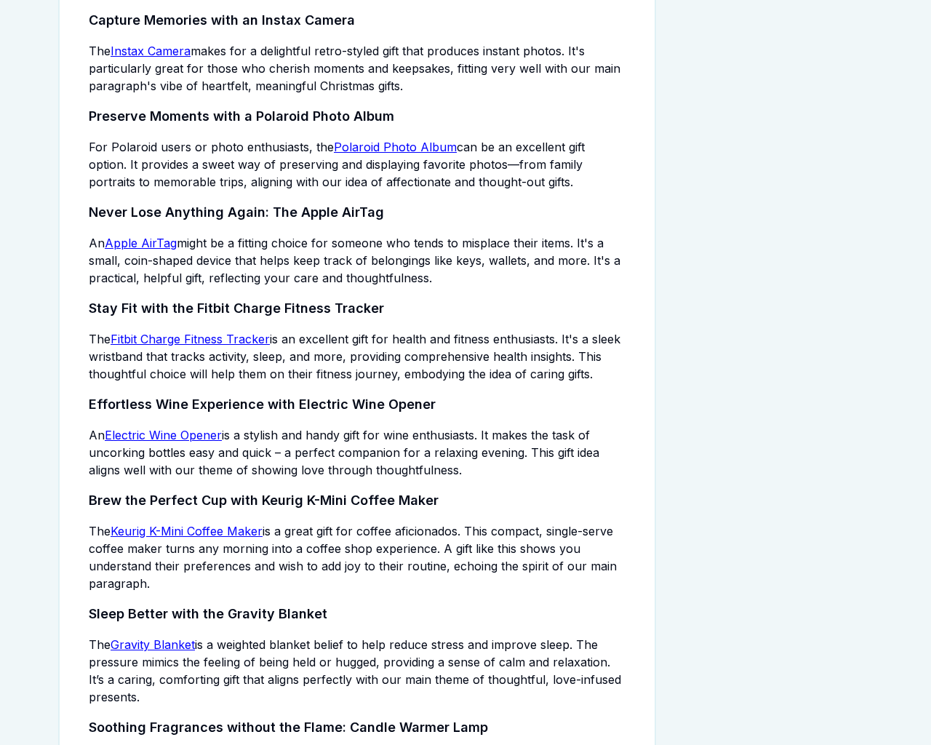
scroll to position [3049, 0]
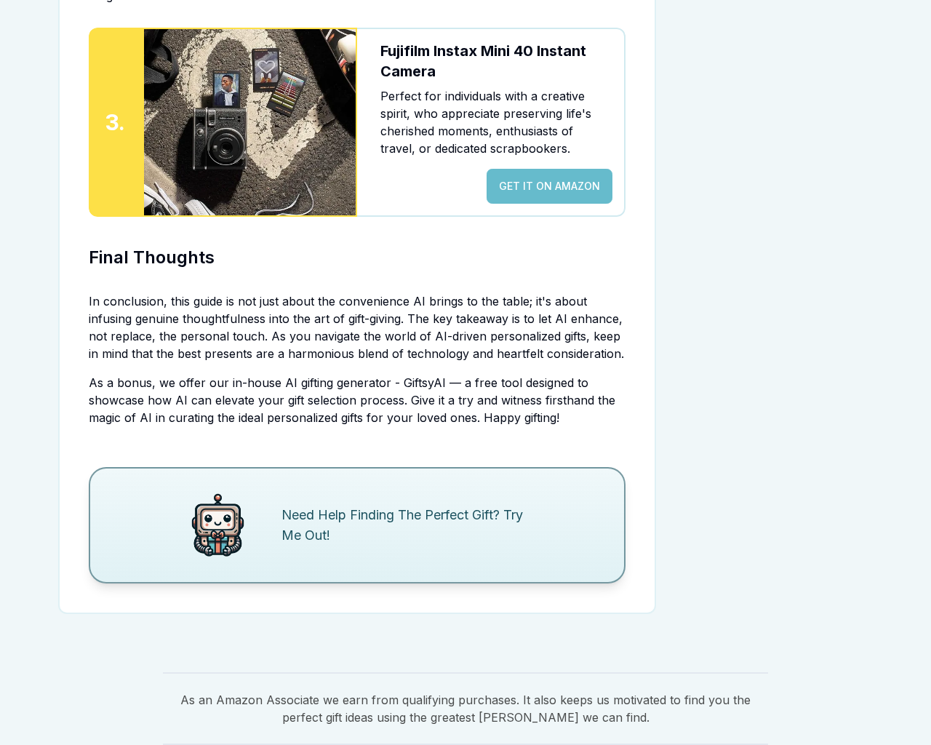
scroll to position [3345, 0]
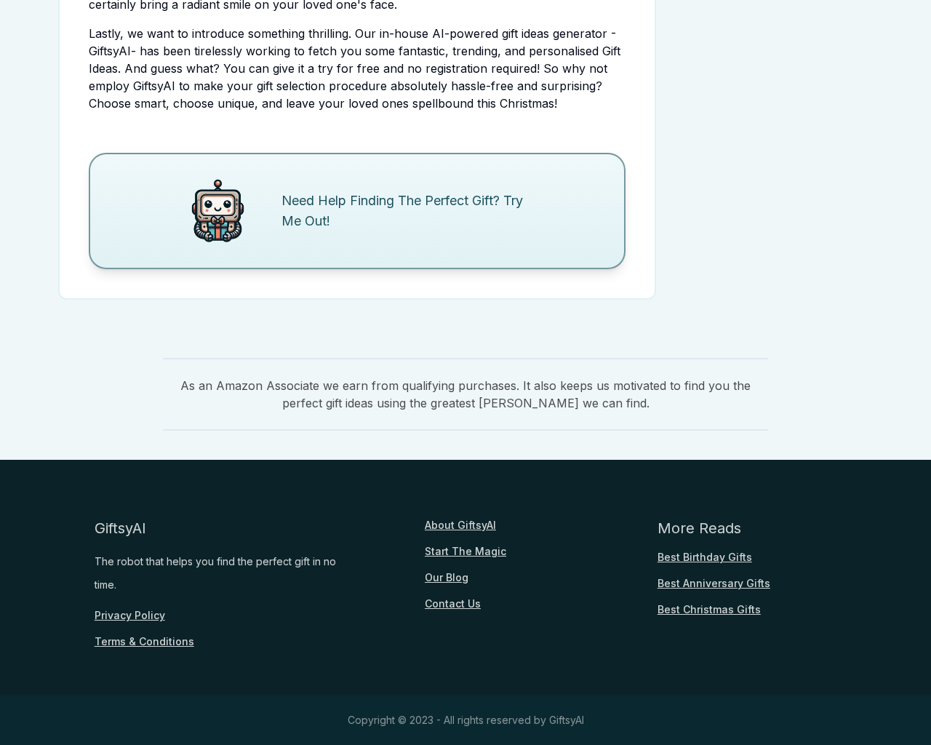
scroll to position [355, 0]
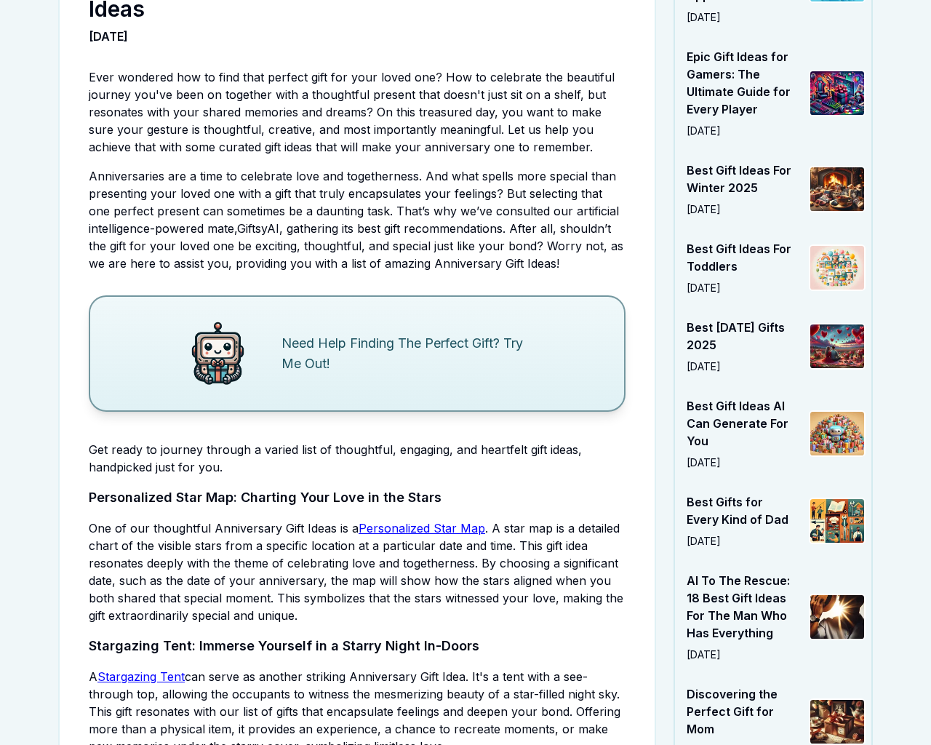
scroll to position [3921, 0]
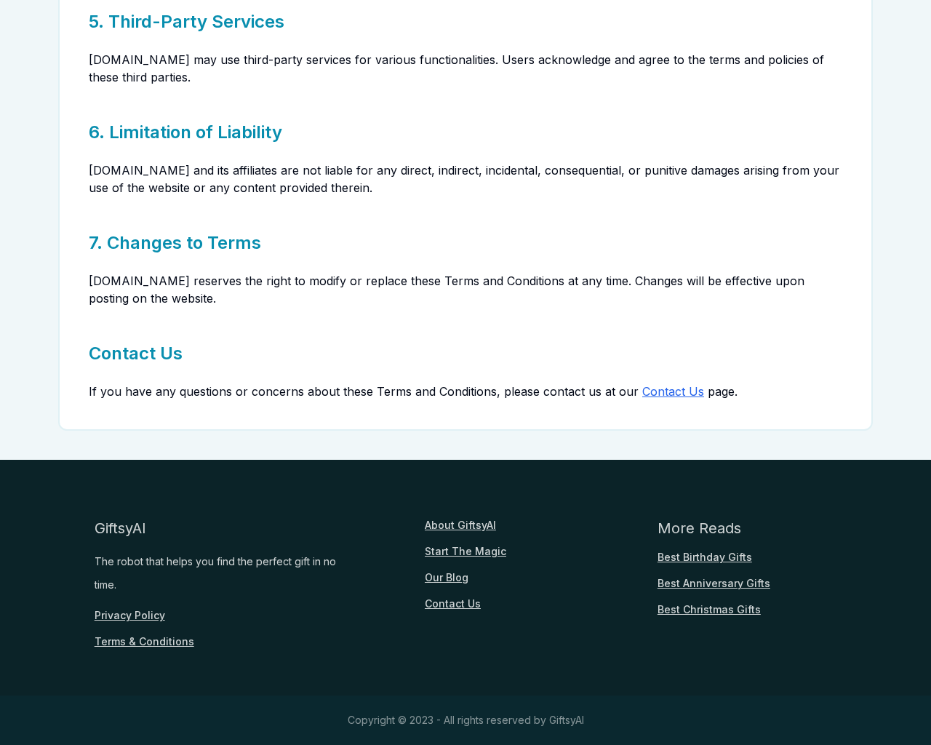
scroll to position [672, 0]
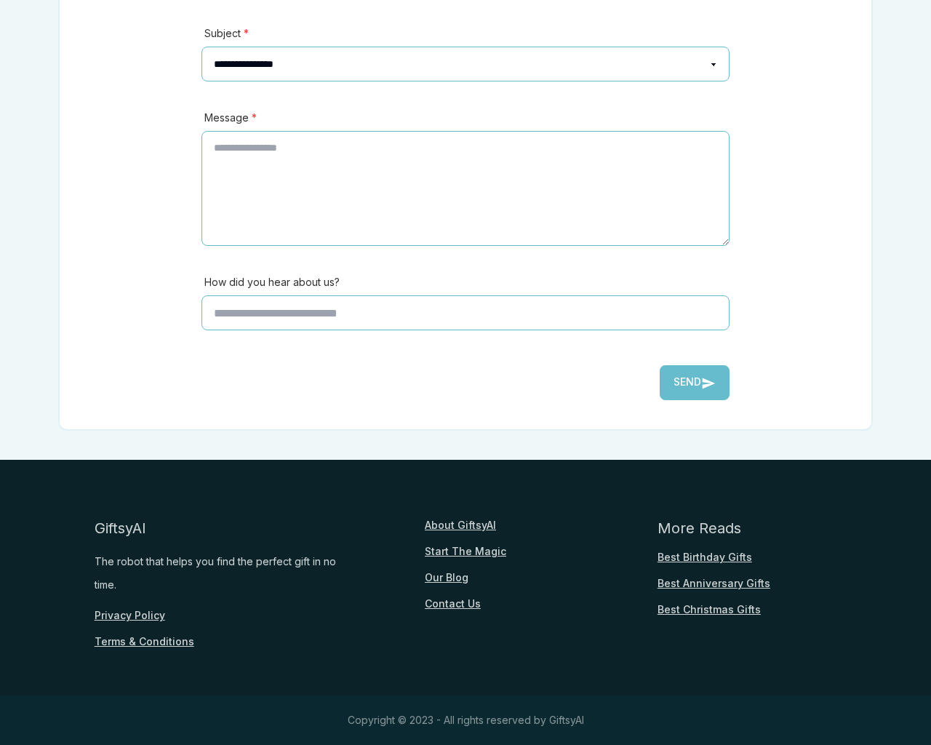
scroll to position [321, 0]
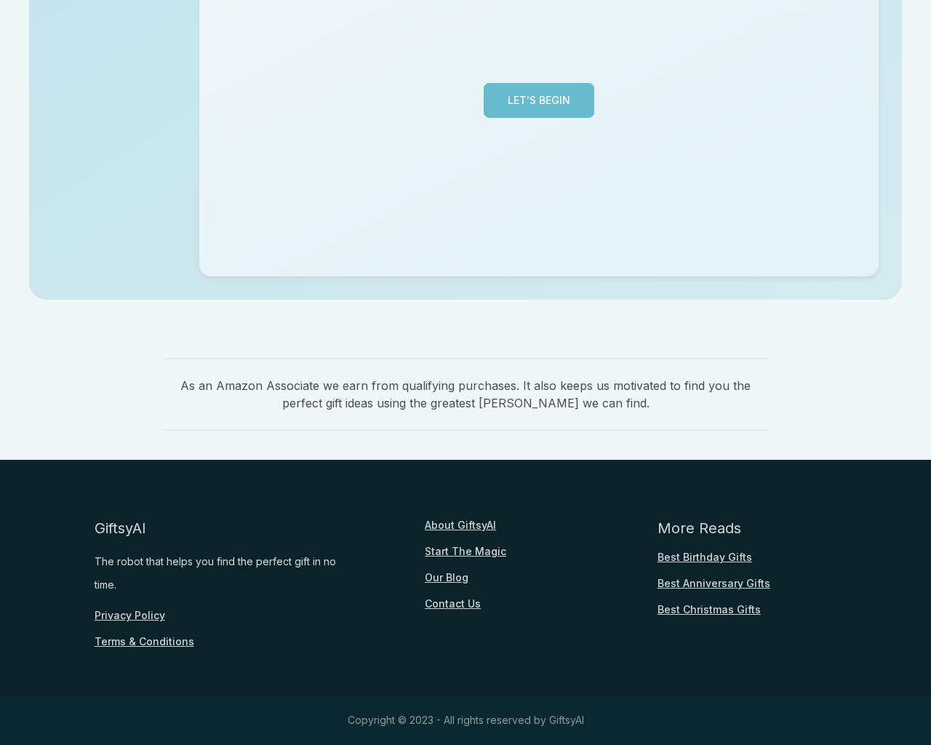
scroll to position [355, 0]
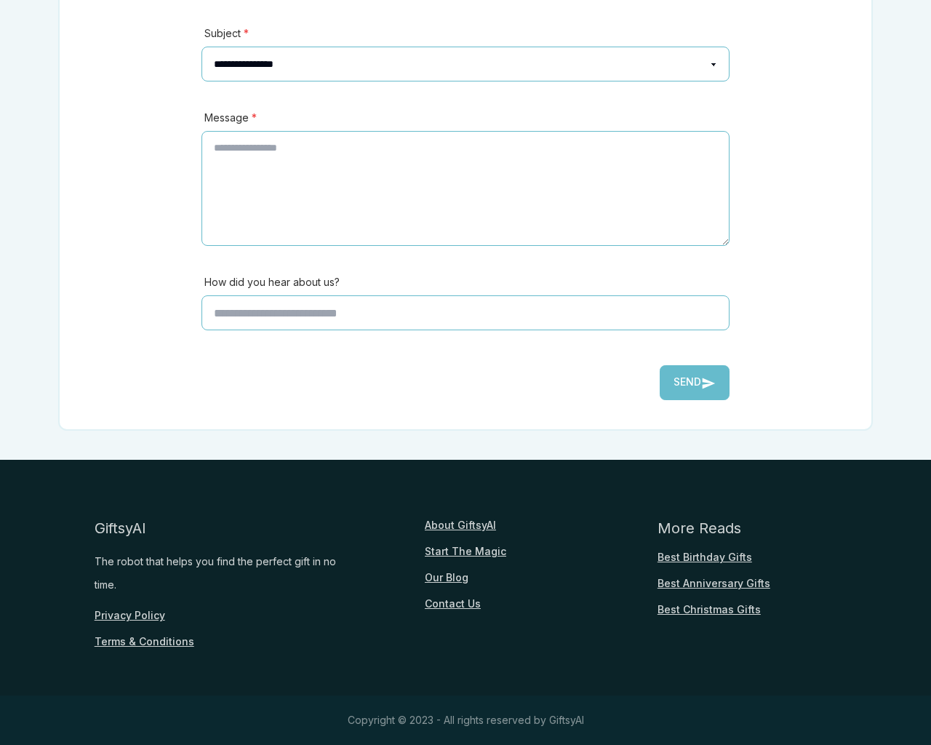
scroll to position [321, 0]
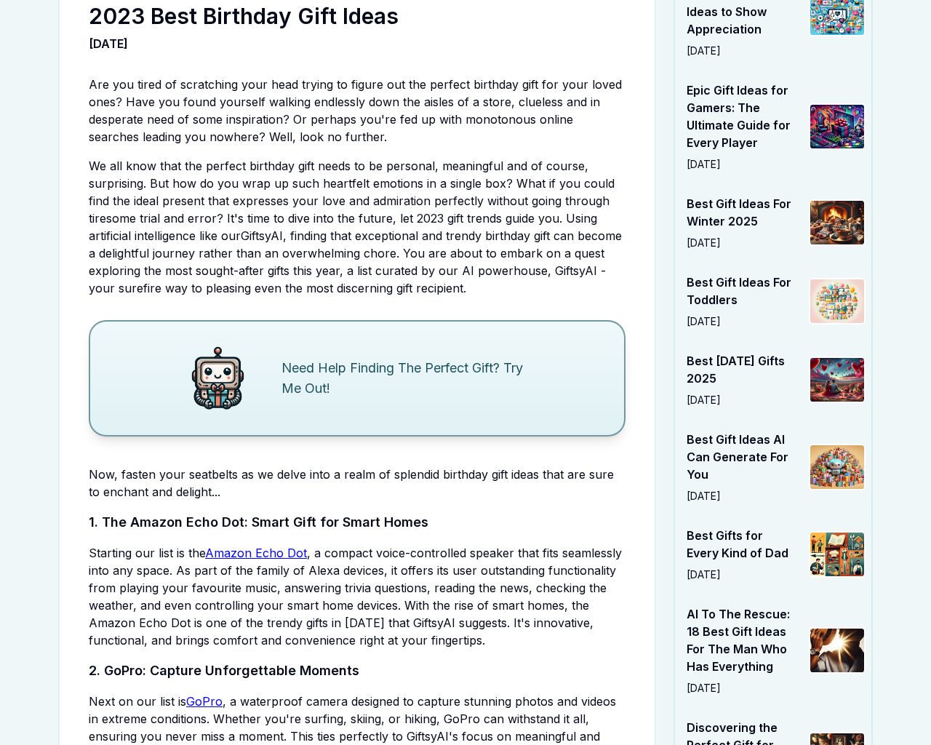
scroll to position [3703, 0]
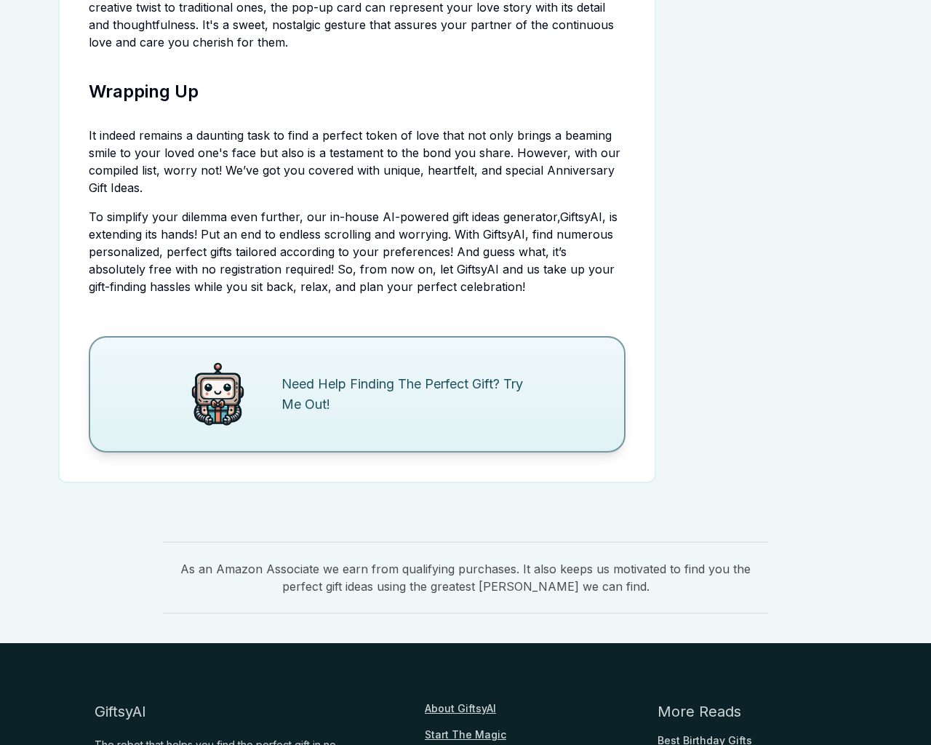
scroll to position [355, 0]
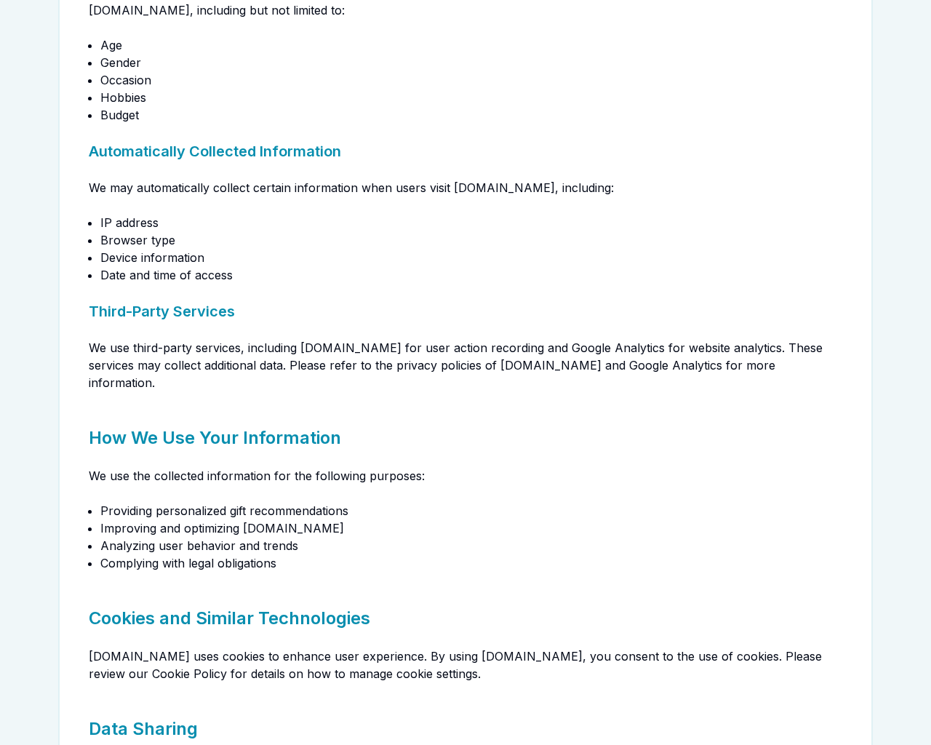
scroll to position [1292, 0]
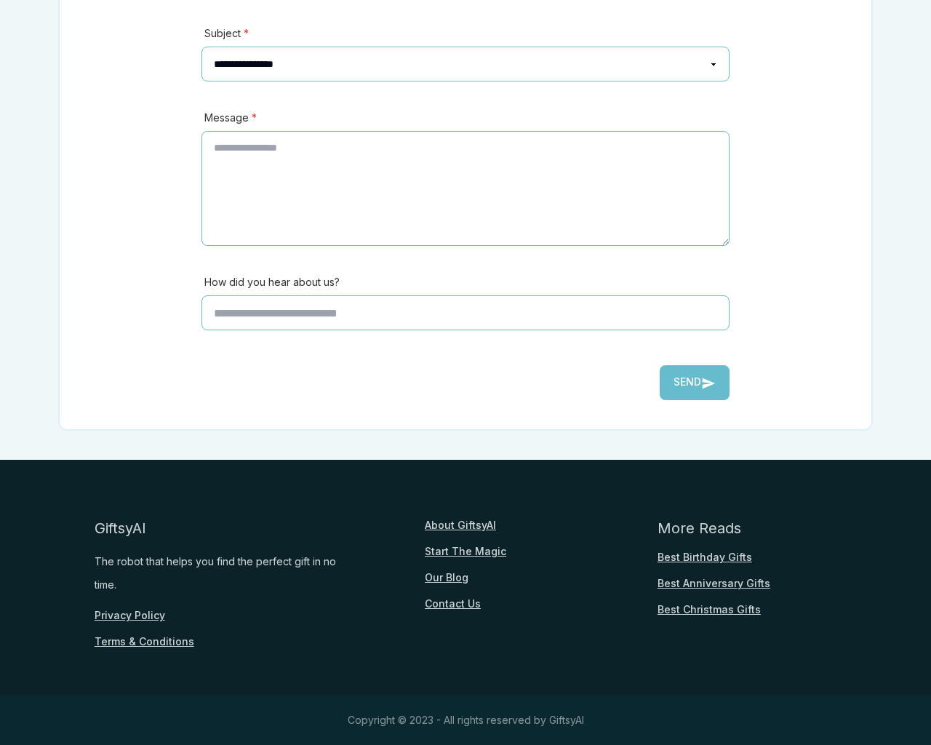
scroll to position [321, 0]
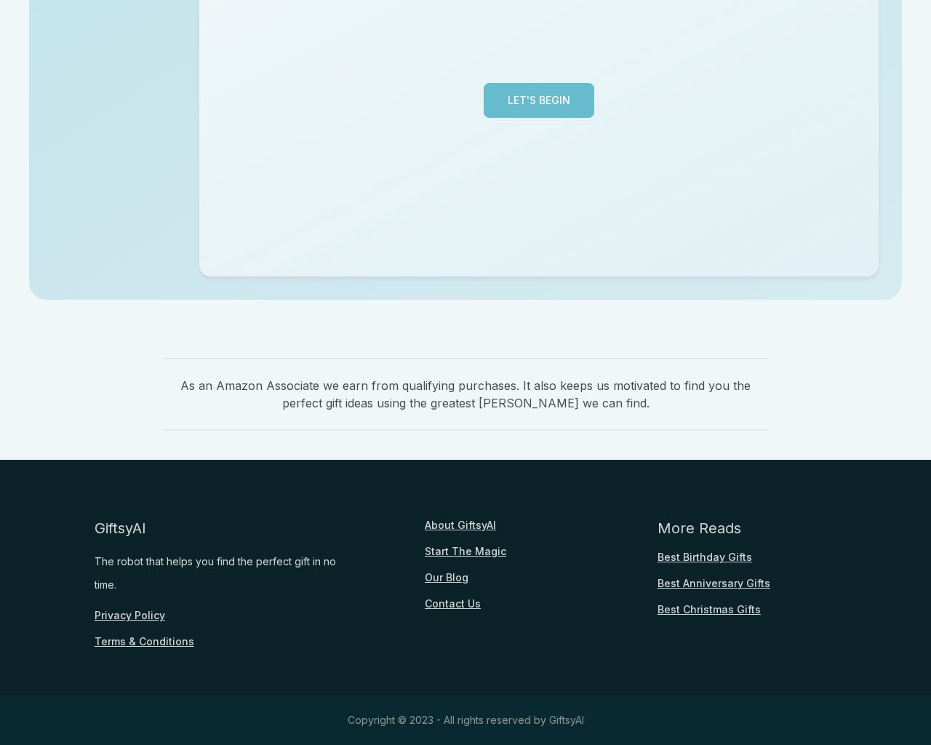
scroll to position [355, 0]
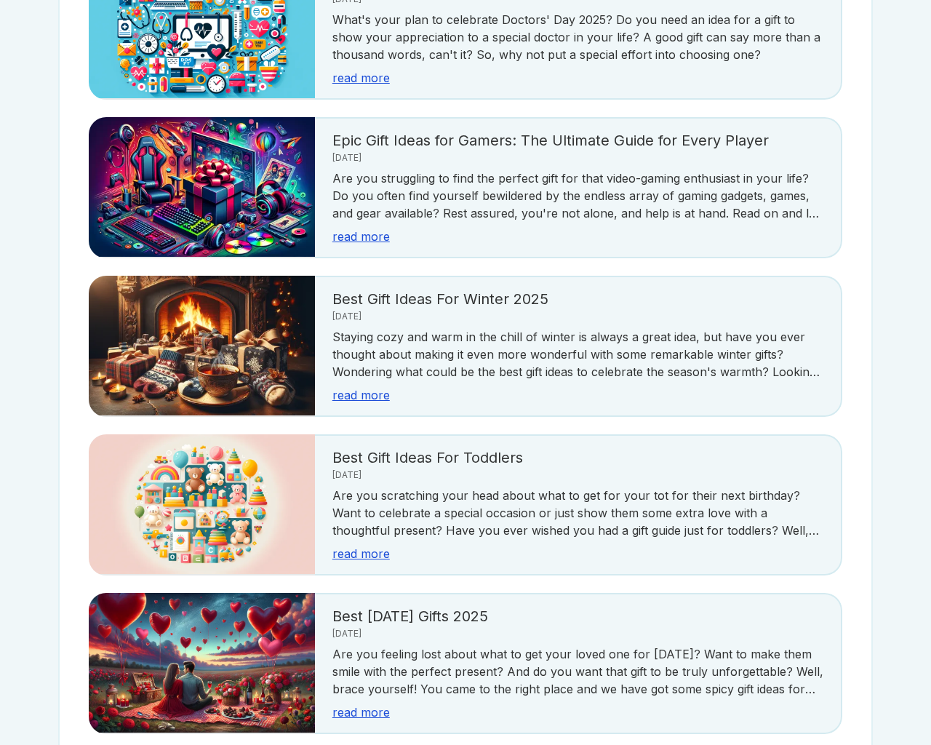
scroll to position [2584, 0]
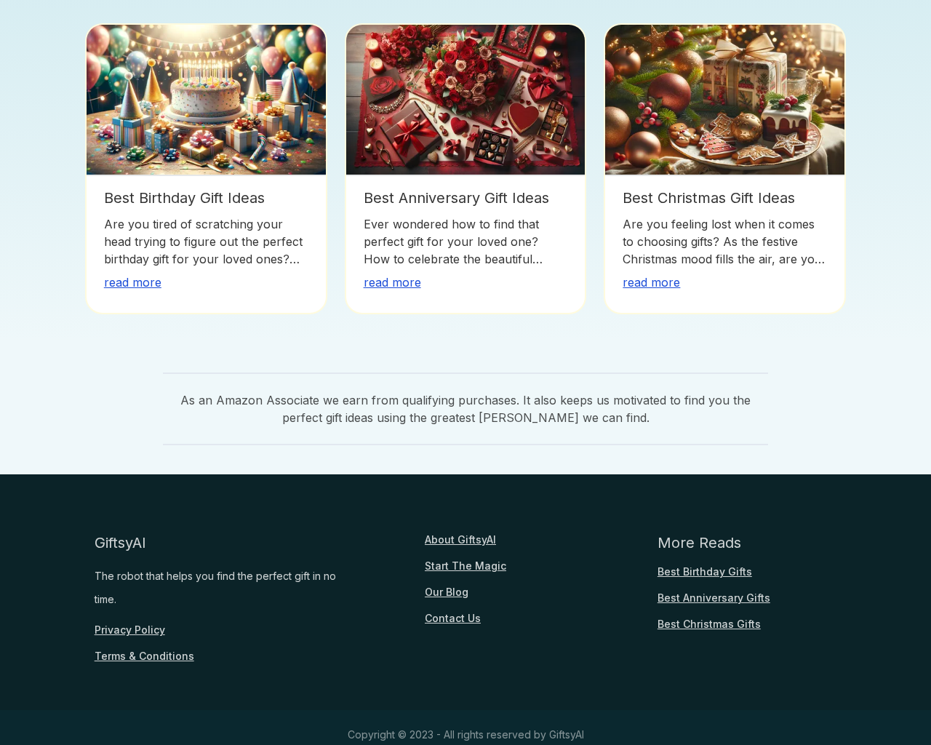
scroll to position [1088, 0]
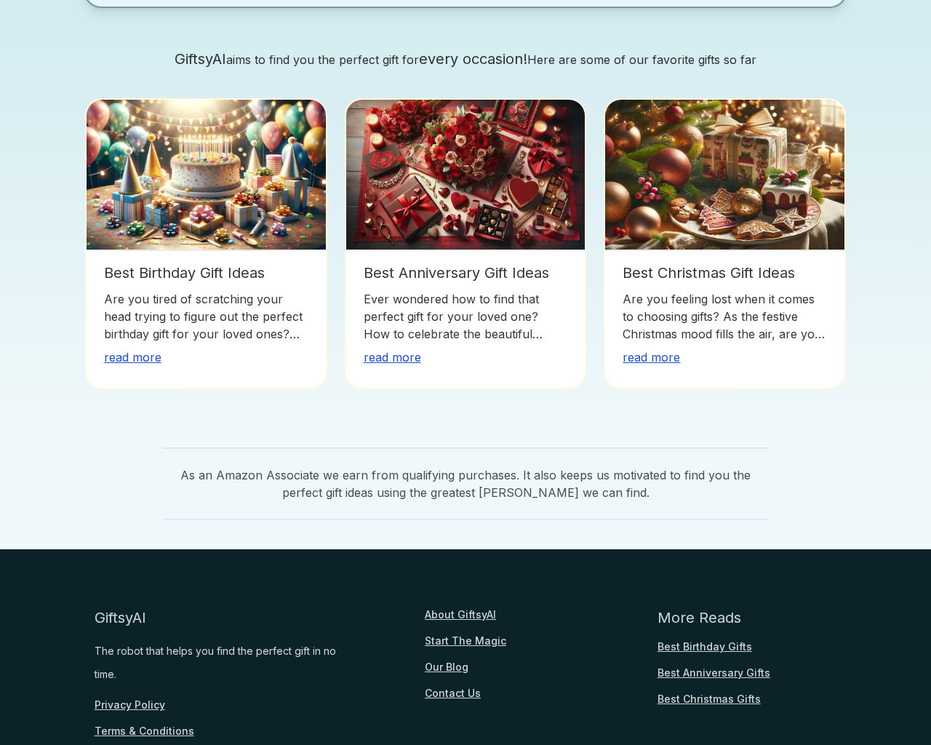
scroll to position [1171, 0]
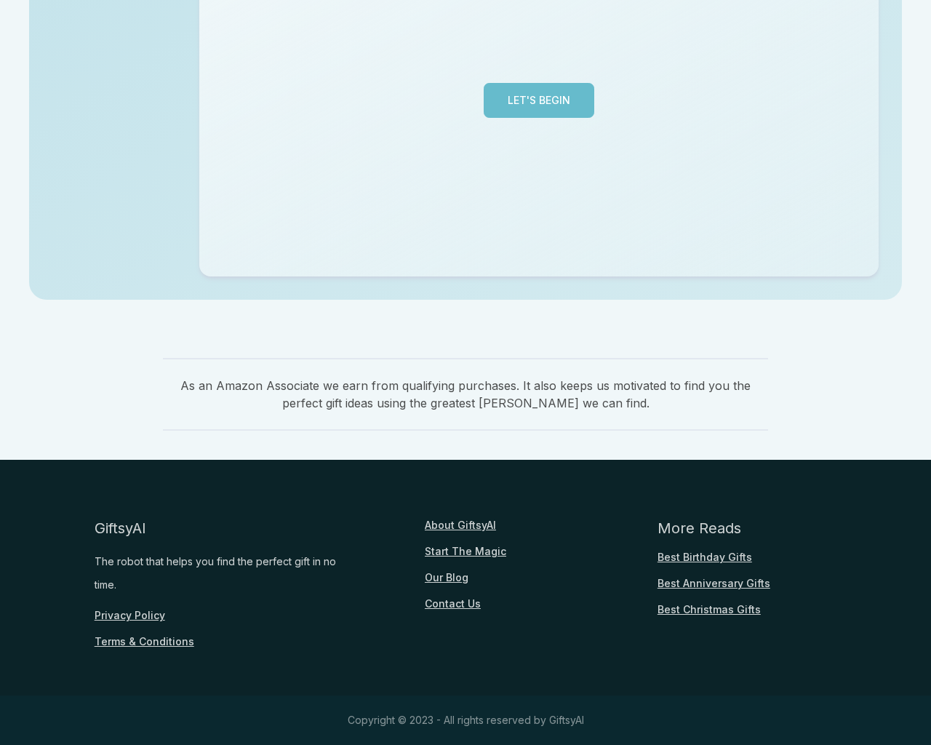
scroll to position [355, 0]
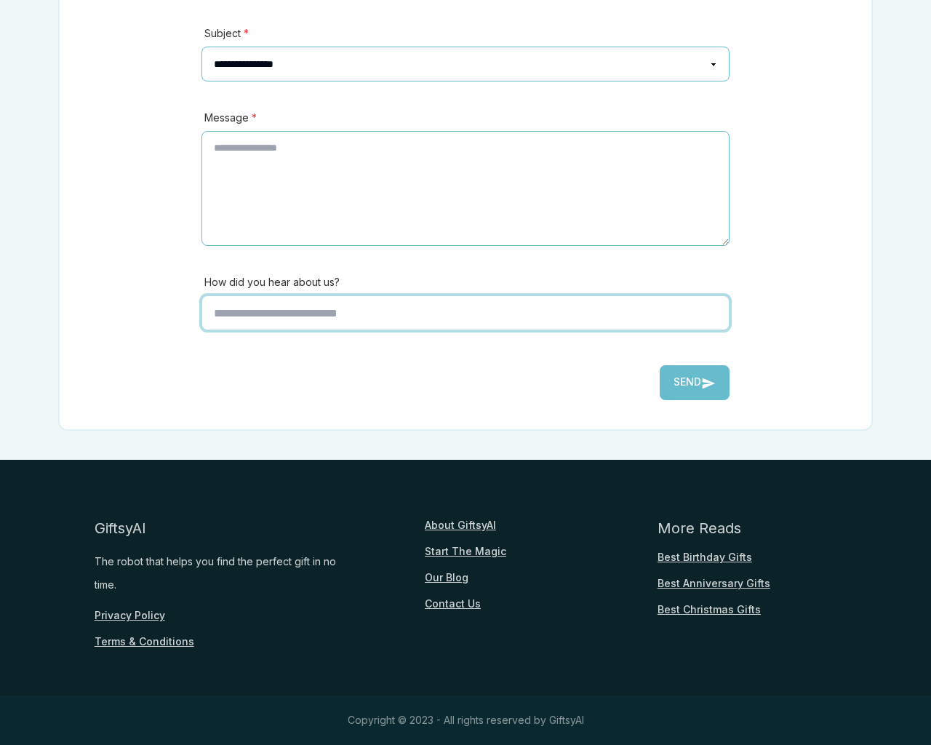
scroll to position [321, 0]
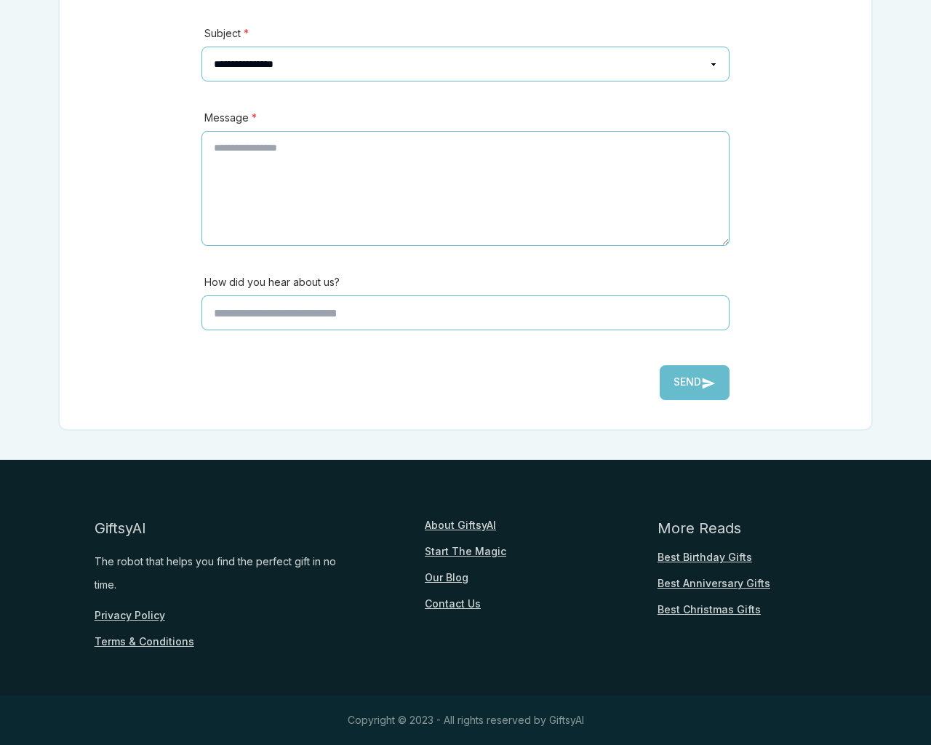
type input "*"
type textarea "**"
type input "**********"
type input "********"
select select "*******"
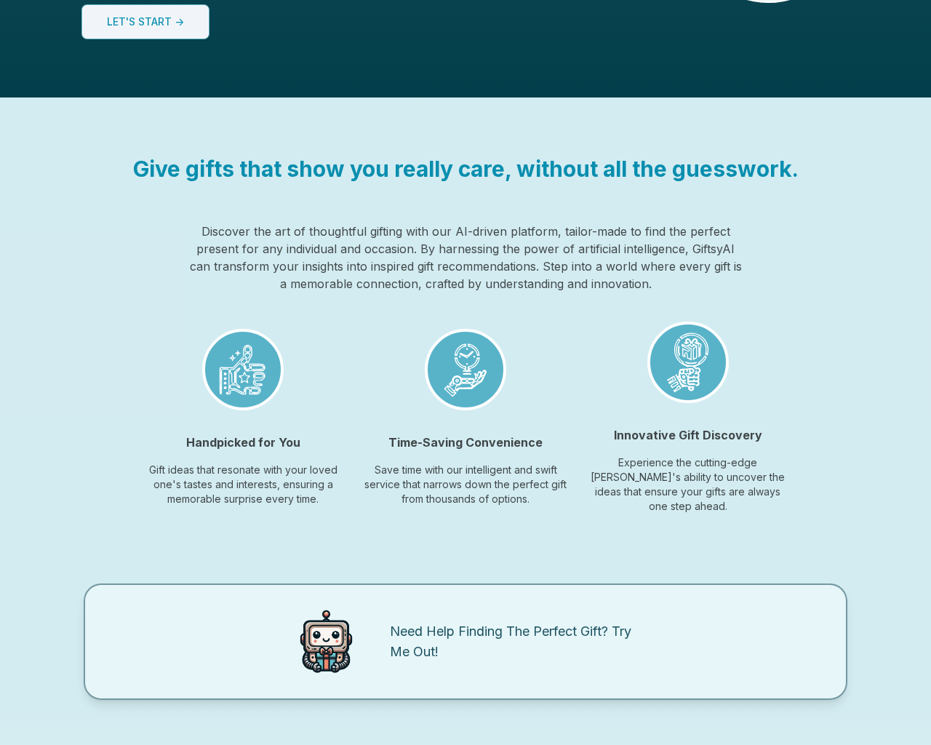
scroll to position [1088, 0]
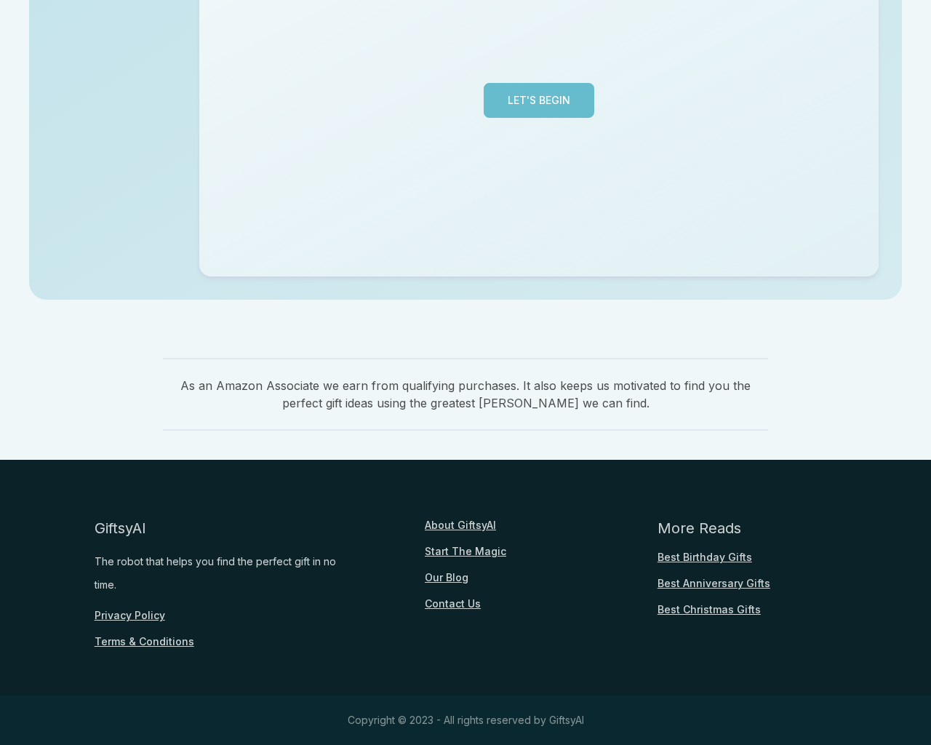
scroll to position [355, 0]
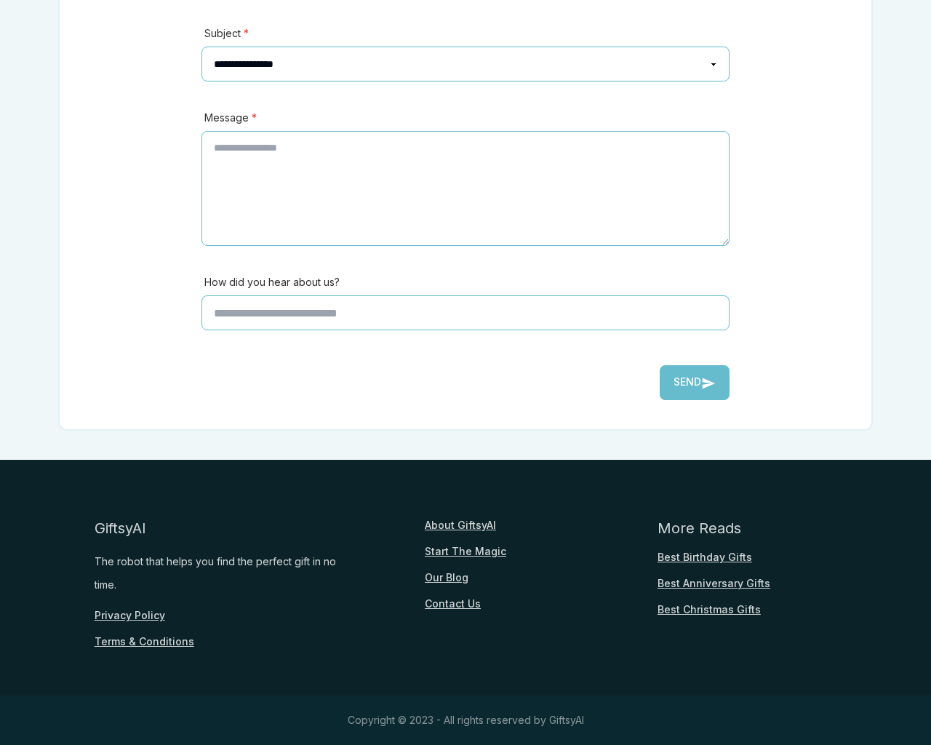
scroll to position [321, 0]
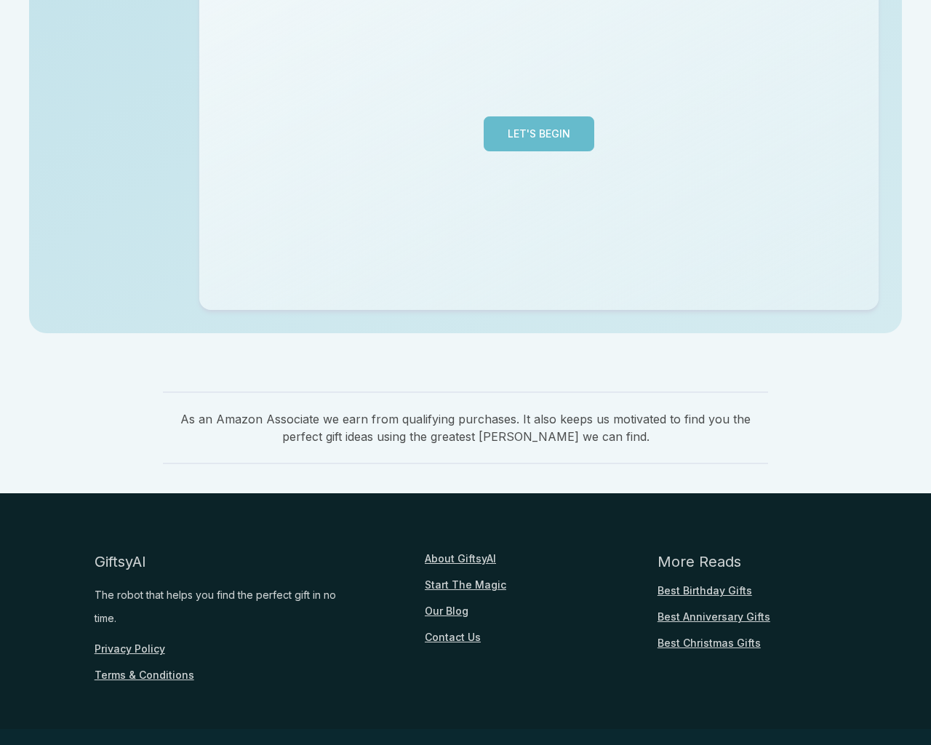
scroll to position [355, 0]
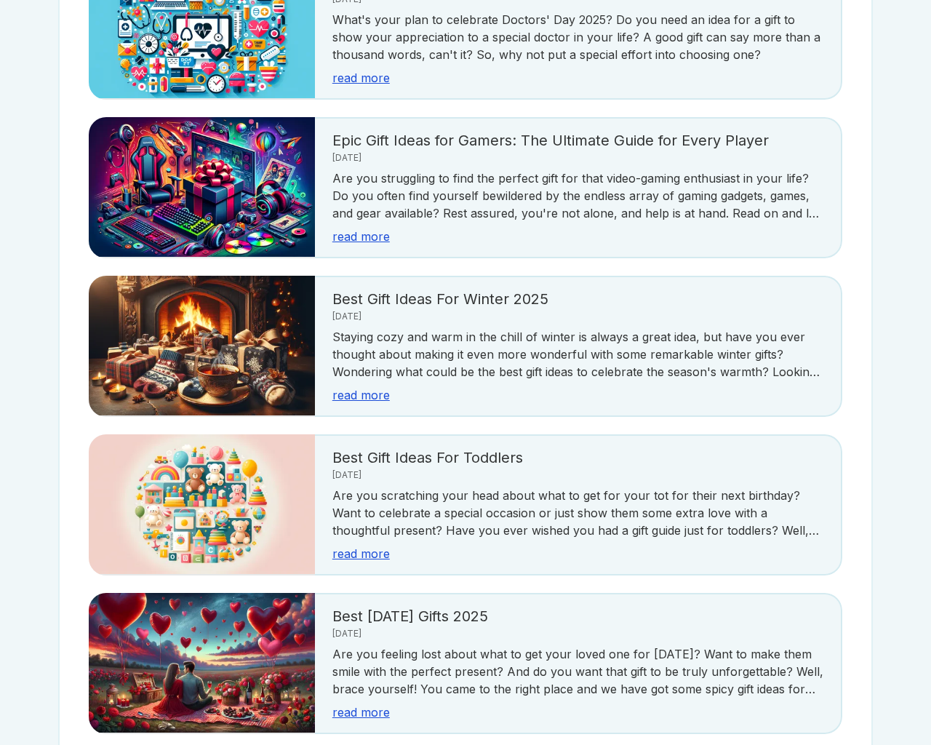
scroll to position [2584, 0]
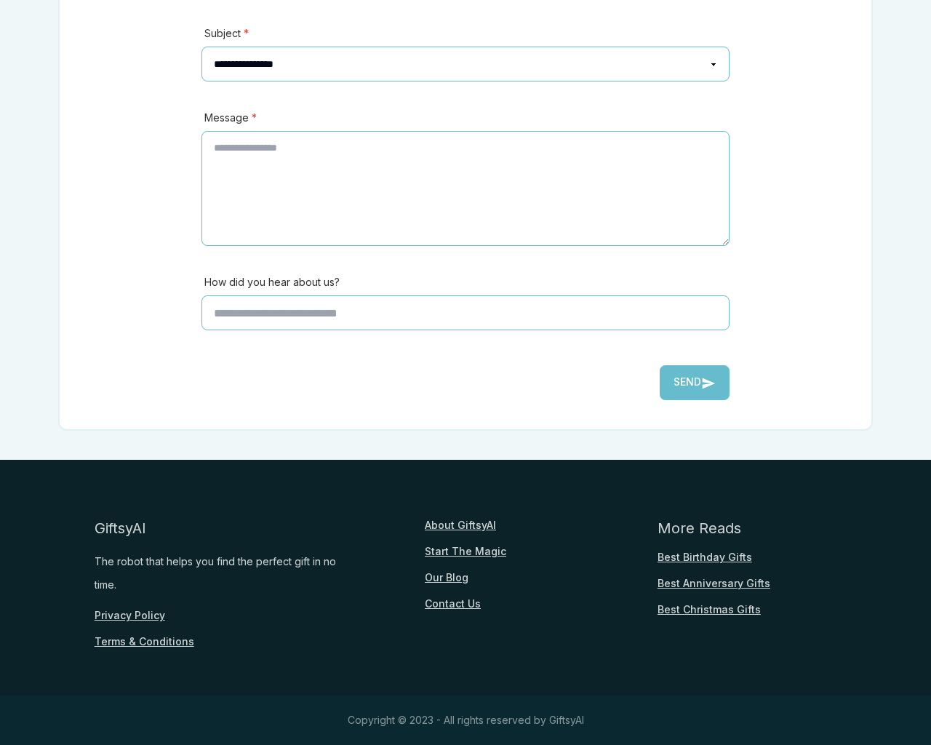
scroll to position [321, 0]
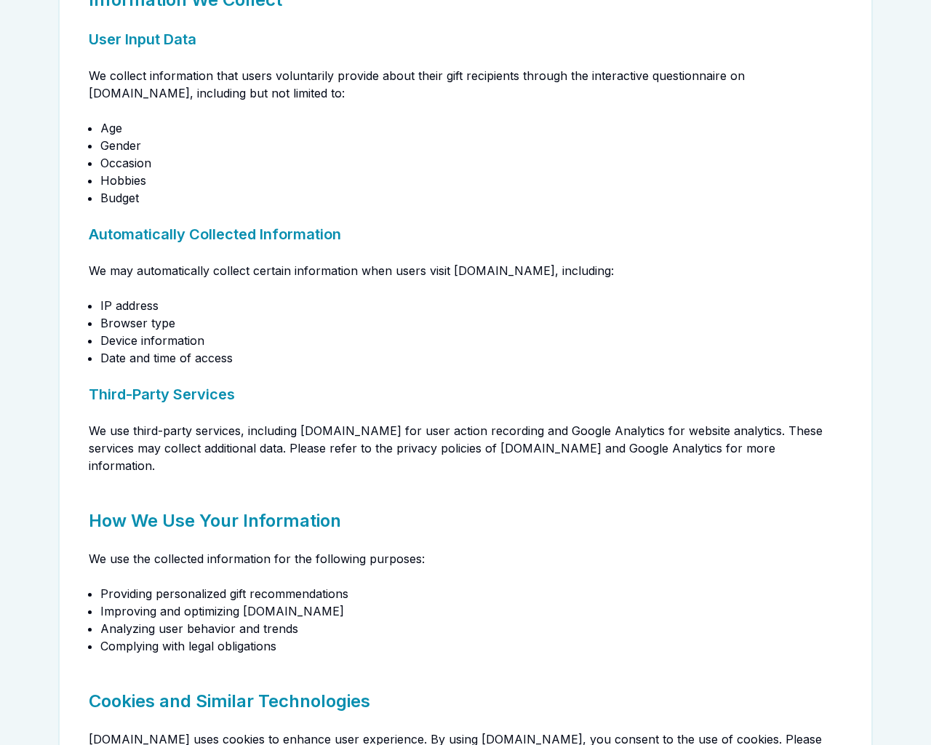
scroll to position [1292, 0]
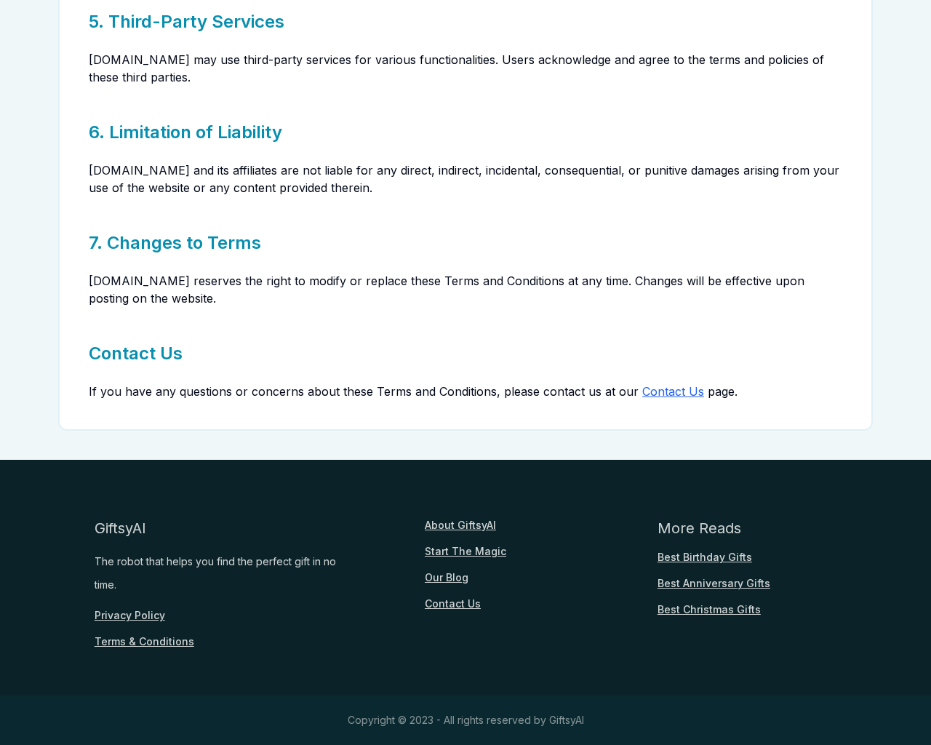
scroll to position [672, 0]
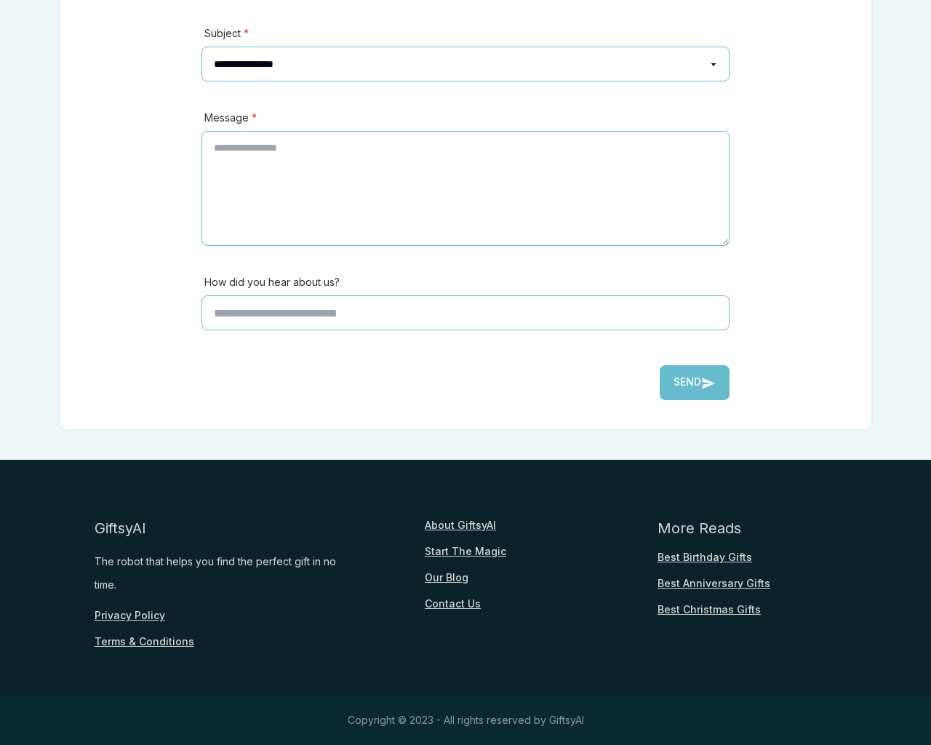
scroll to position [321, 0]
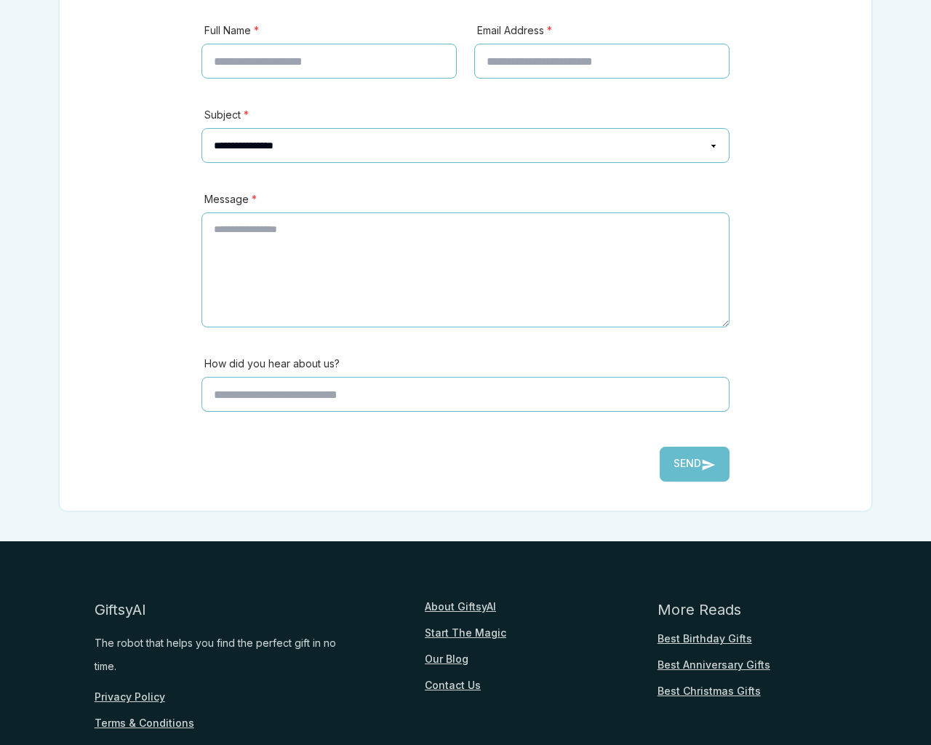
scroll to position [404, 0]
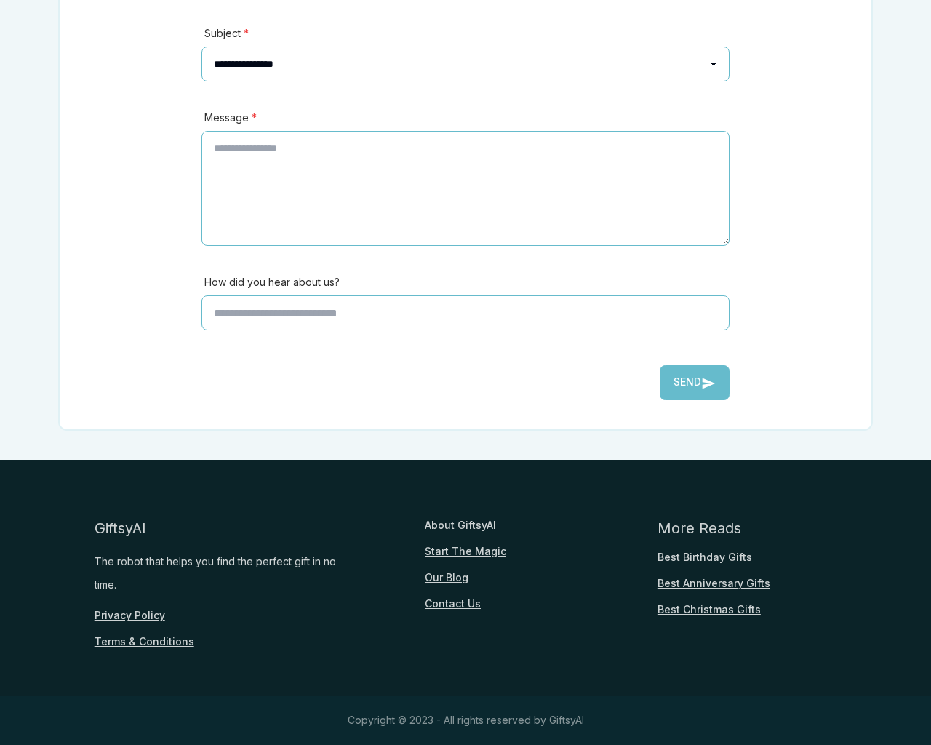
scroll to position [321, 0]
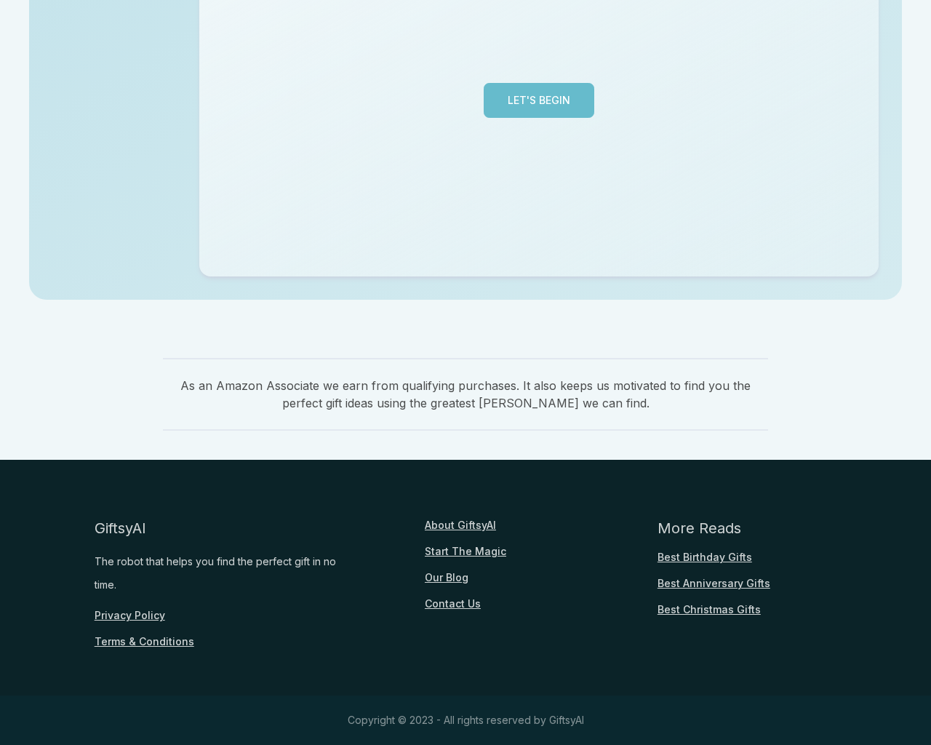
scroll to position [355, 0]
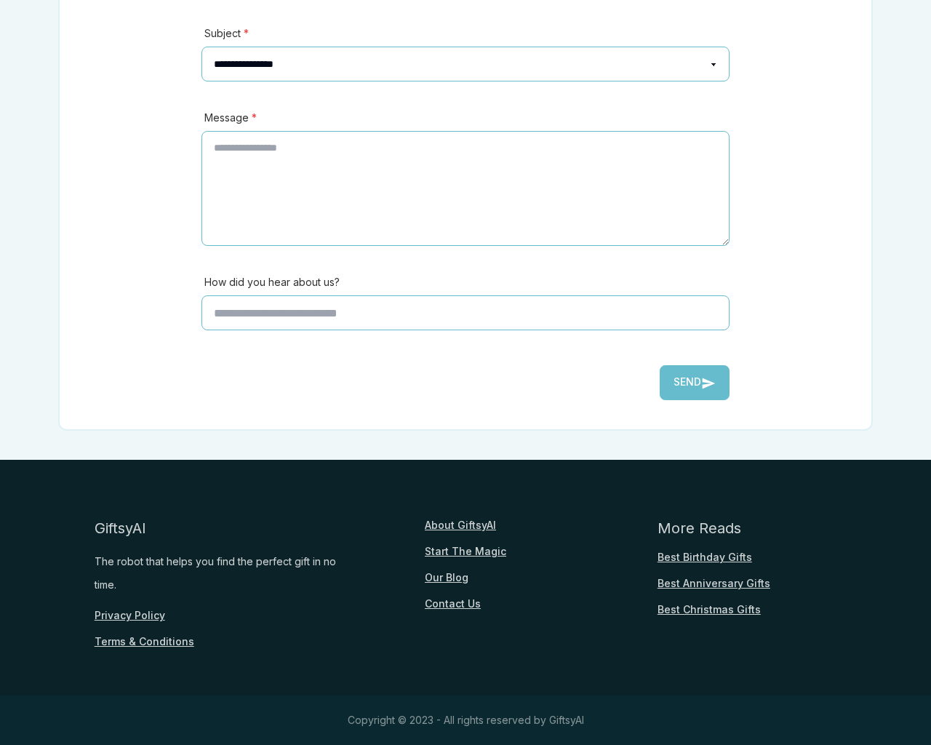
scroll to position [321, 0]
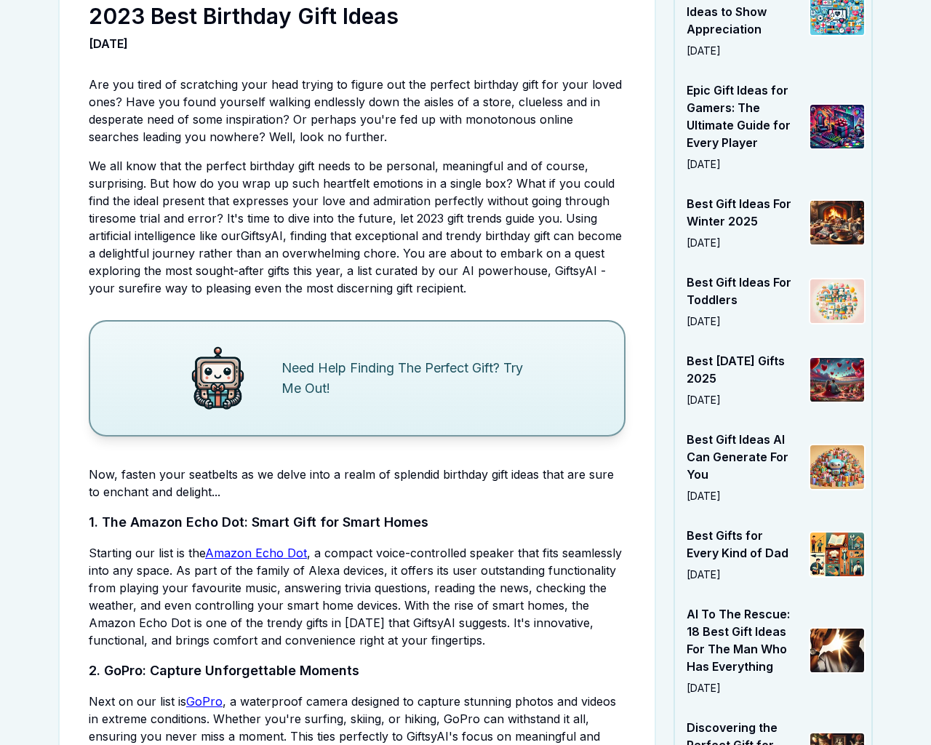
scroll to position [3703, 0]
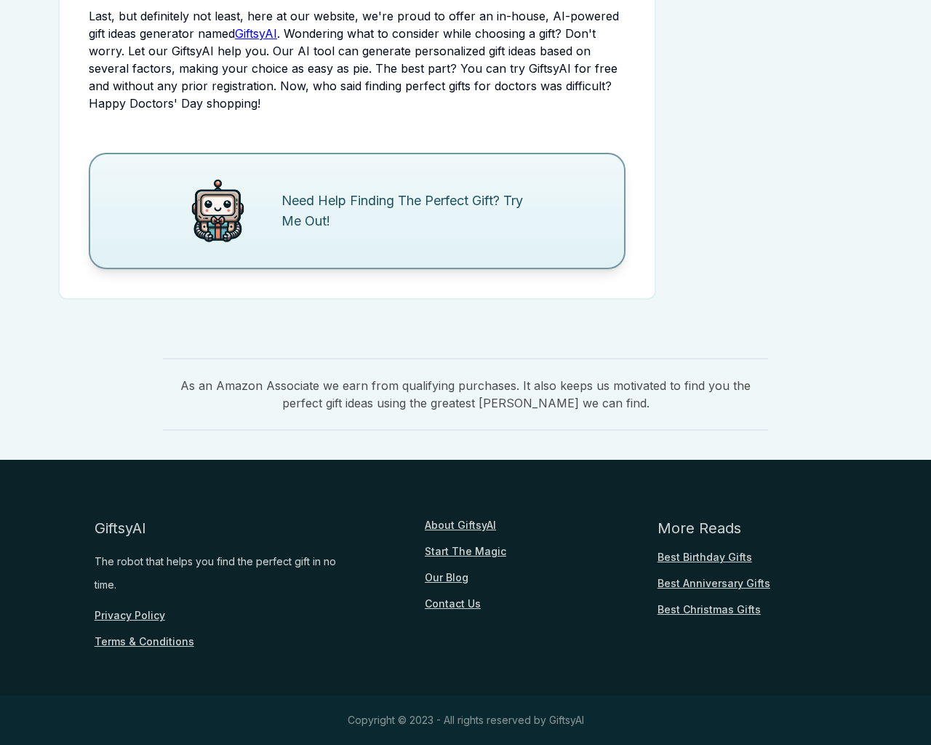
scroll to position [1766, 0]
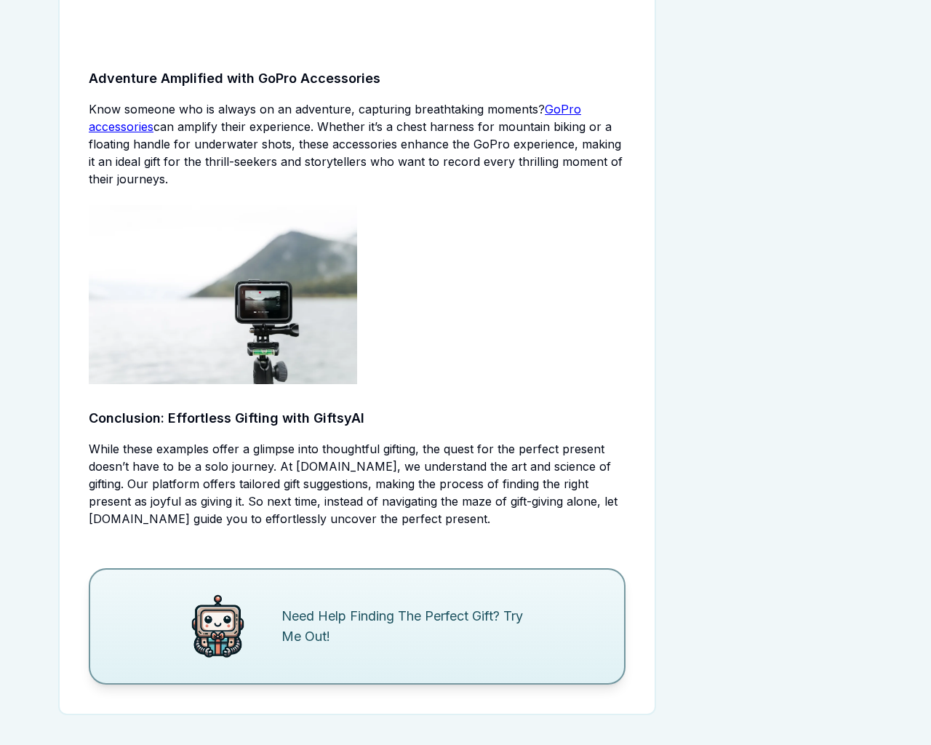
scroll to position [2181, 0]
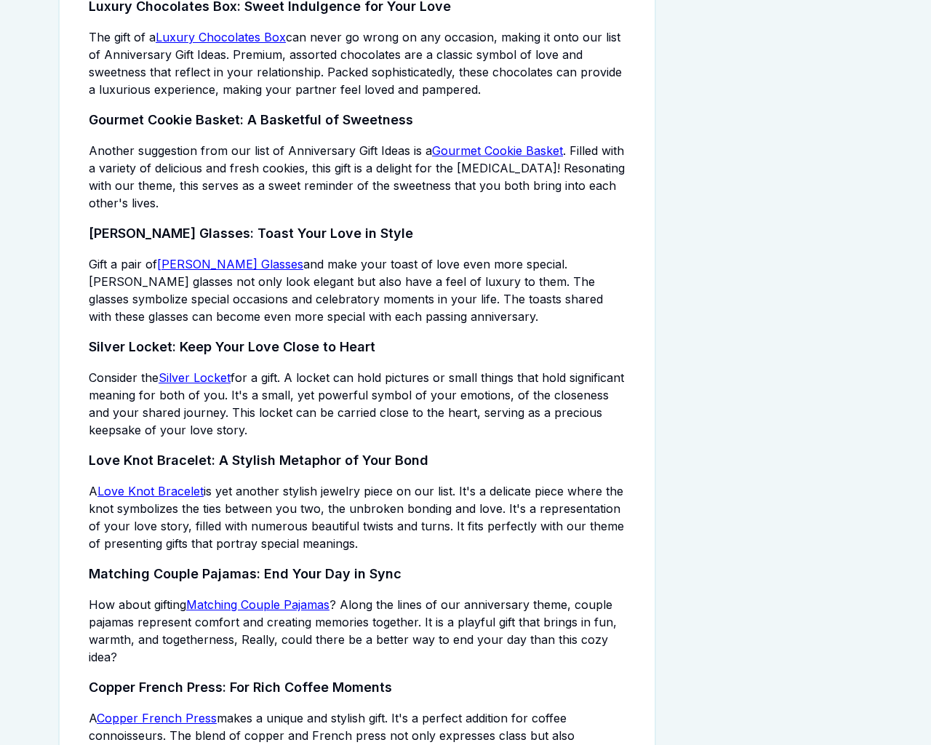
scroll to position [3921, 0]
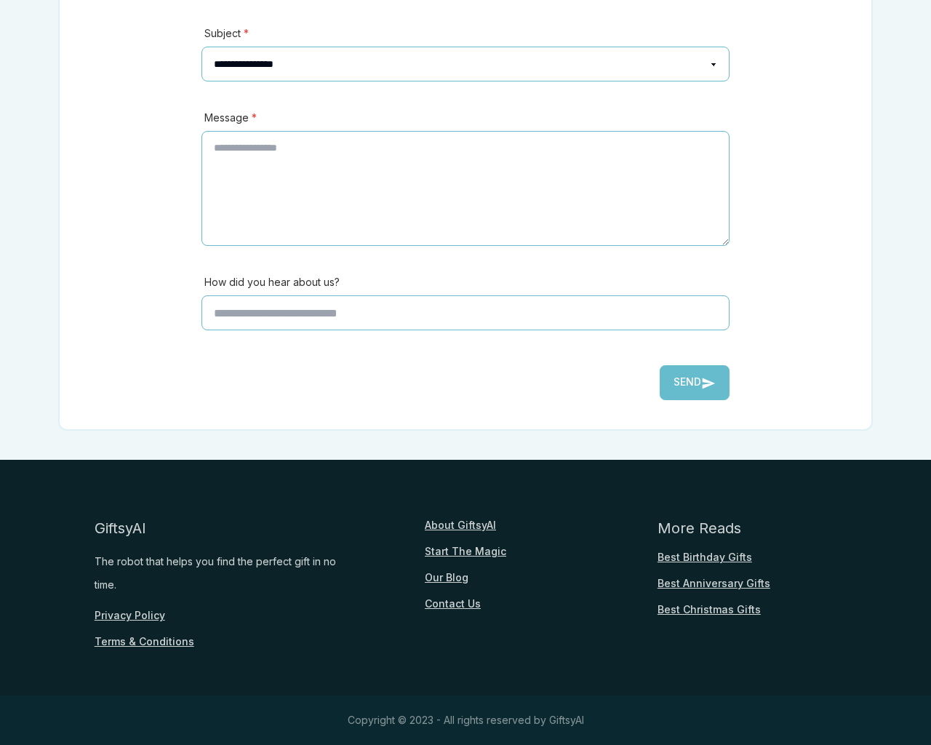
scroll to position [321, 0]
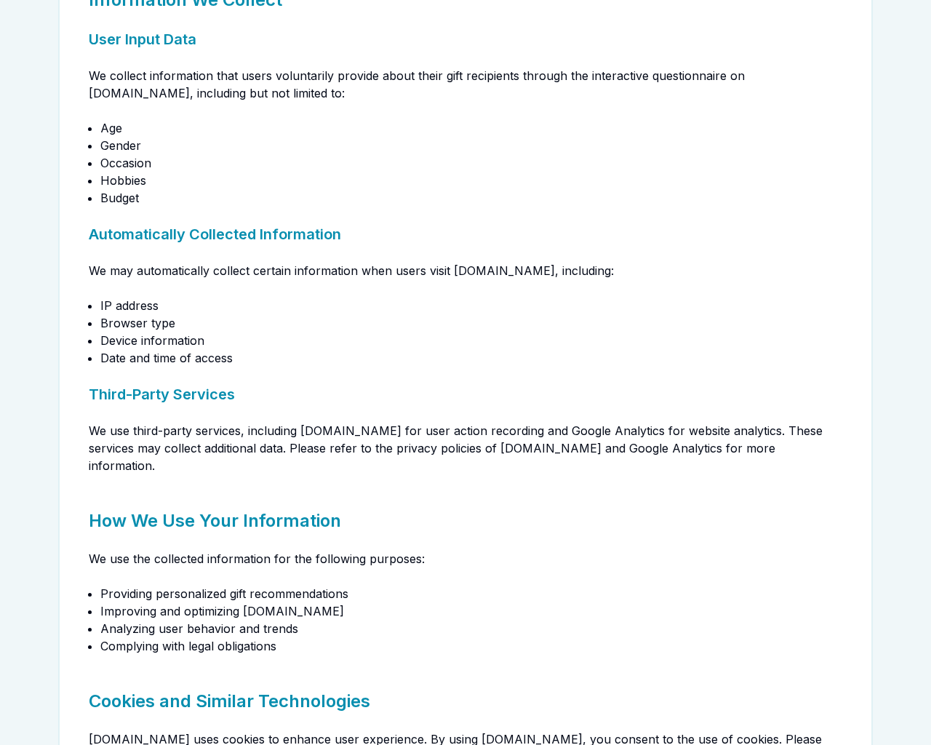
scroll to position [1292, 0]
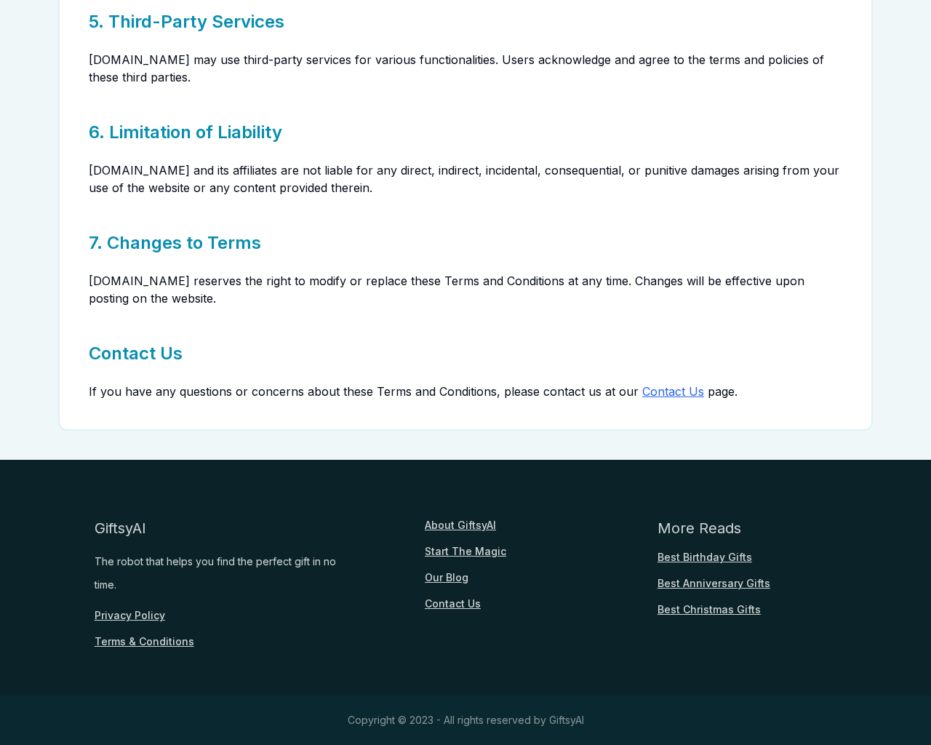
scroll to position [672, 0]
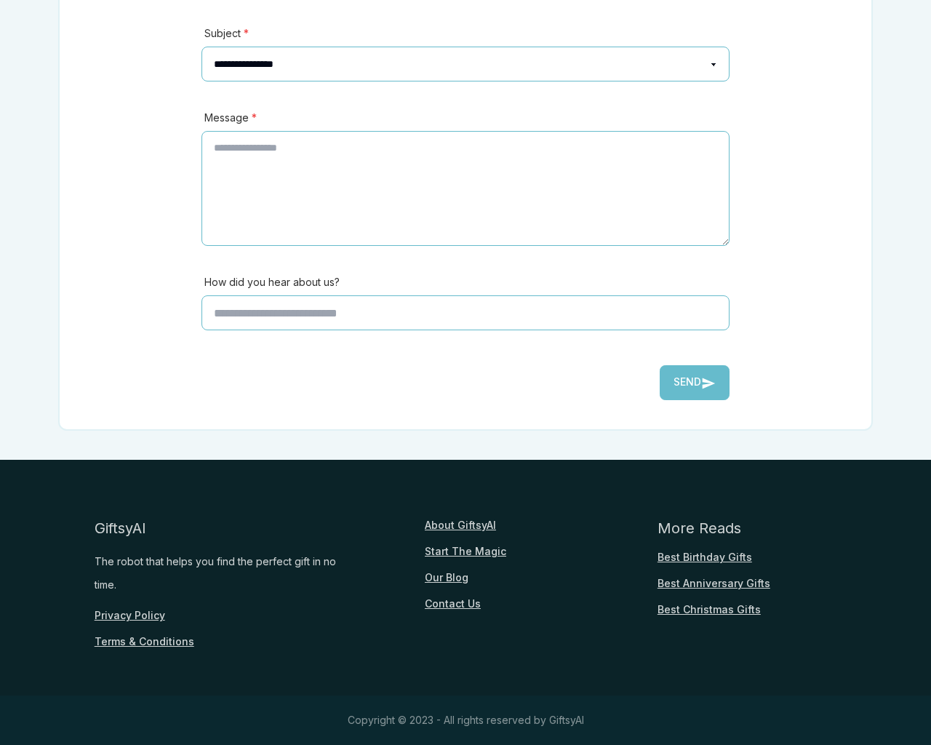
scroll to position [321, 0]
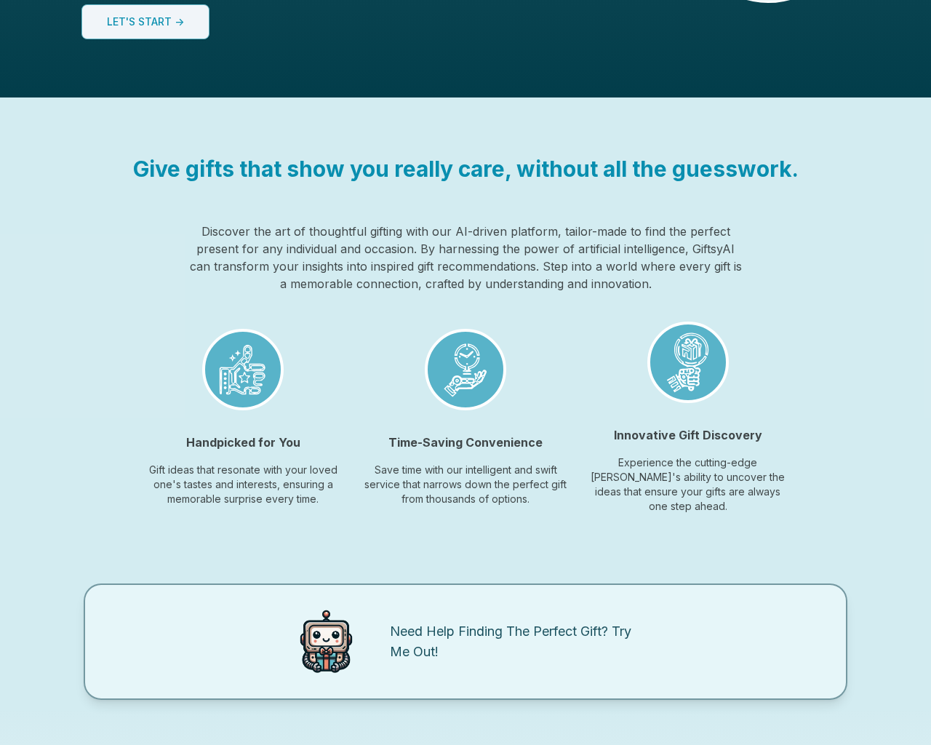
scroll to position [1088, 0]
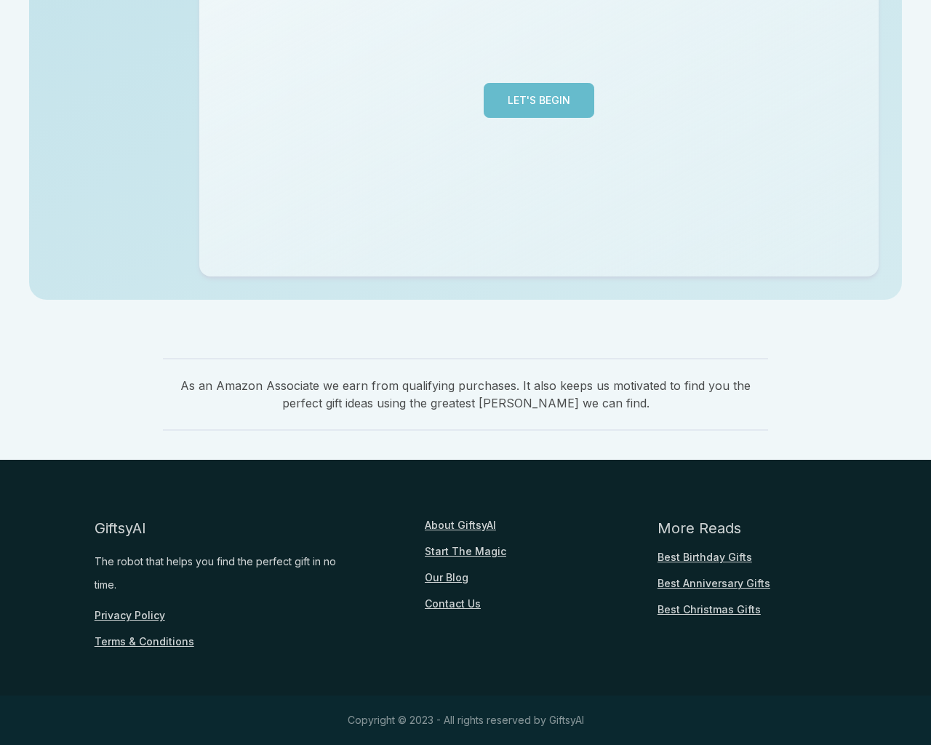
scroll to position [355, 0]
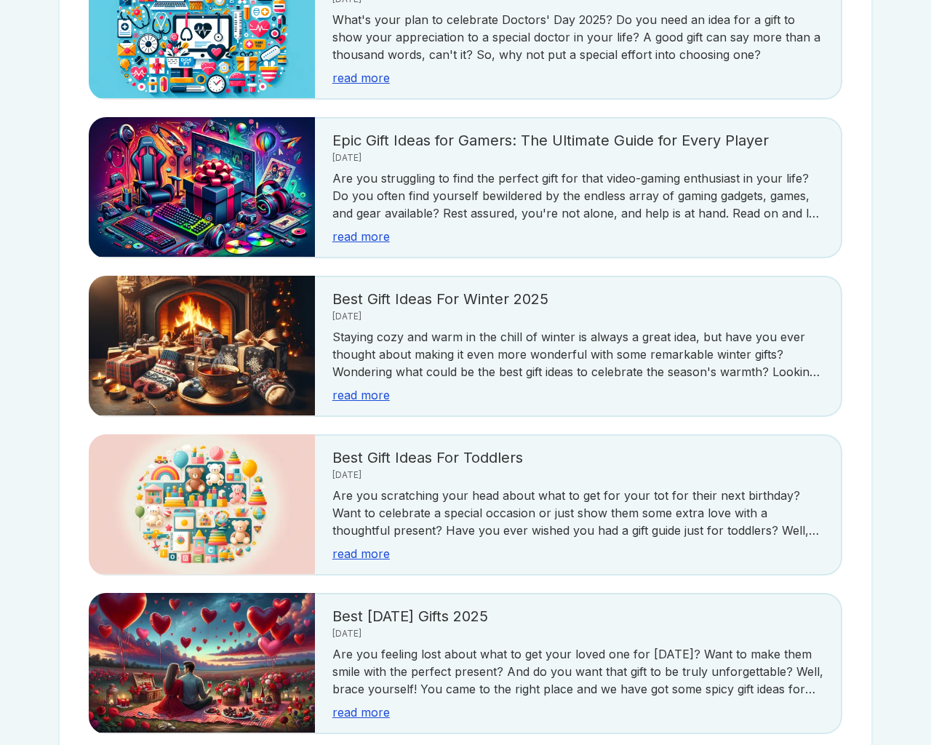
scroll to position [2584, 0]
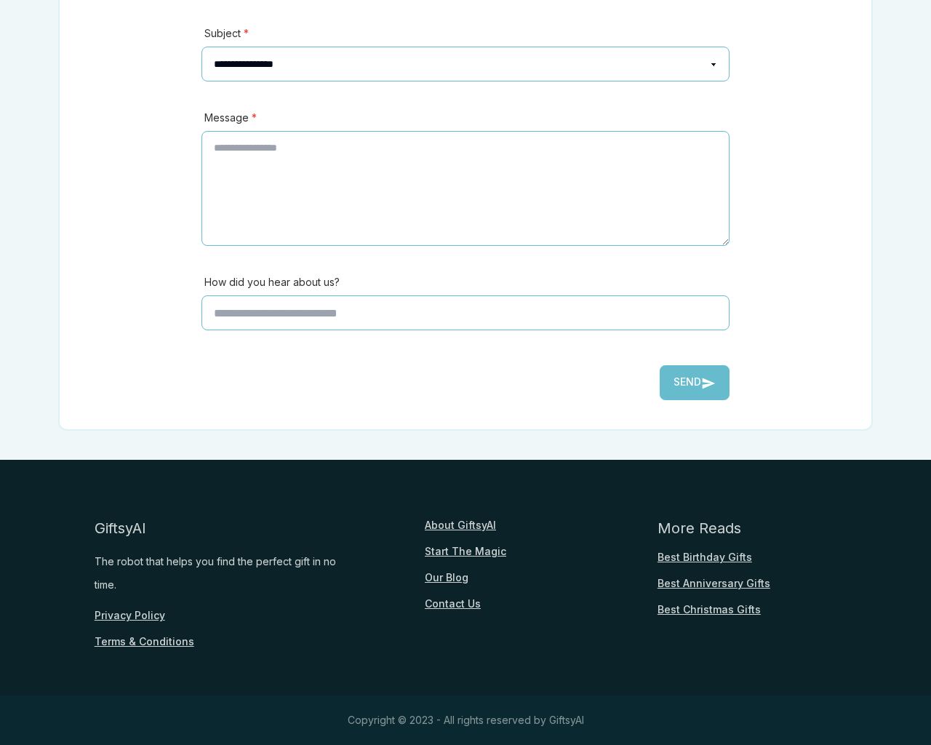
scroll to position [321, 0]
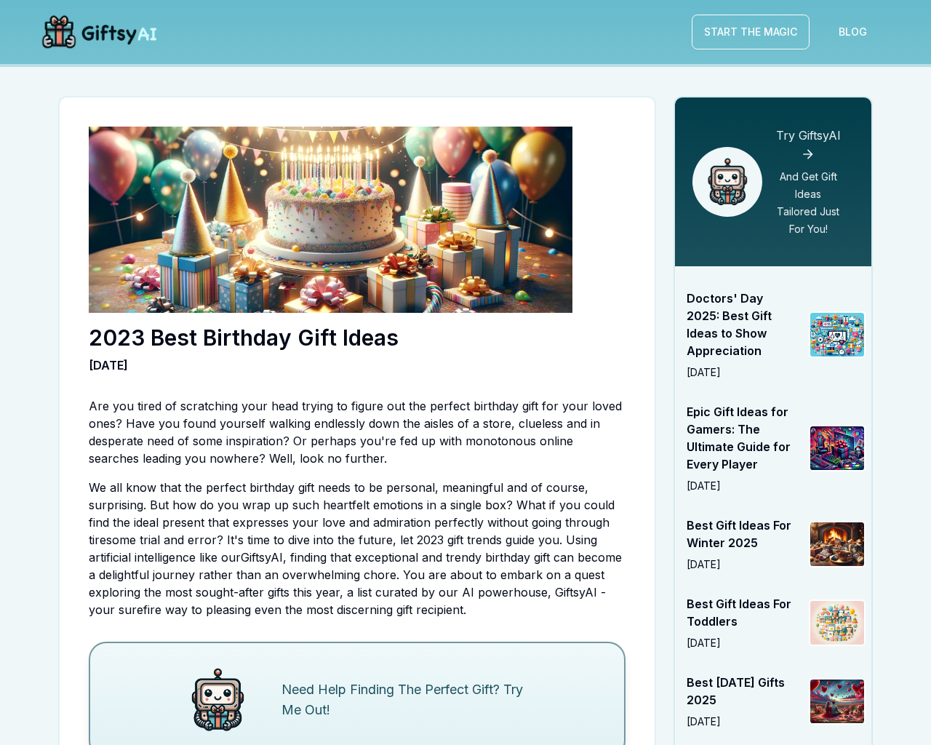
scroll to position [3703, 0]
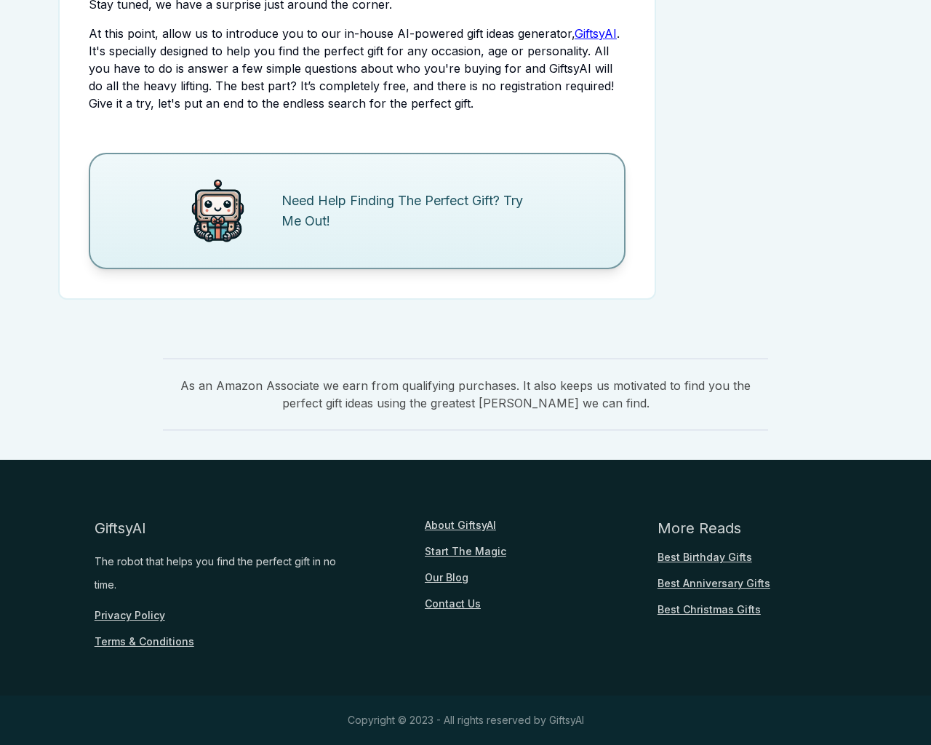
scroll to position [1757, 0]
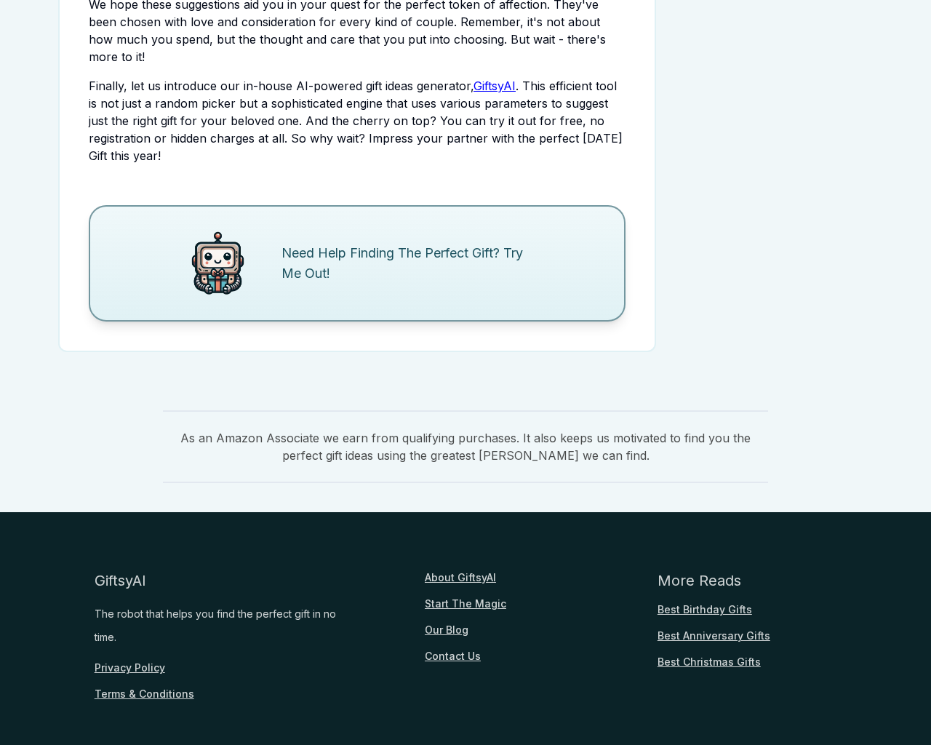
scroll to position [1827, 0]
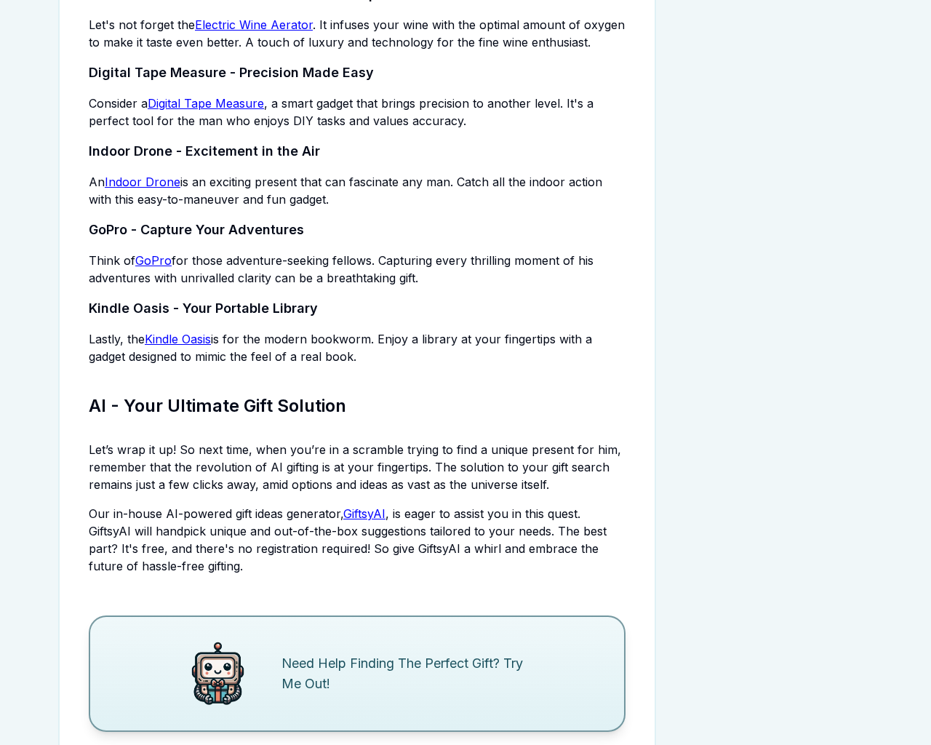
scroll to position [2307, 0]
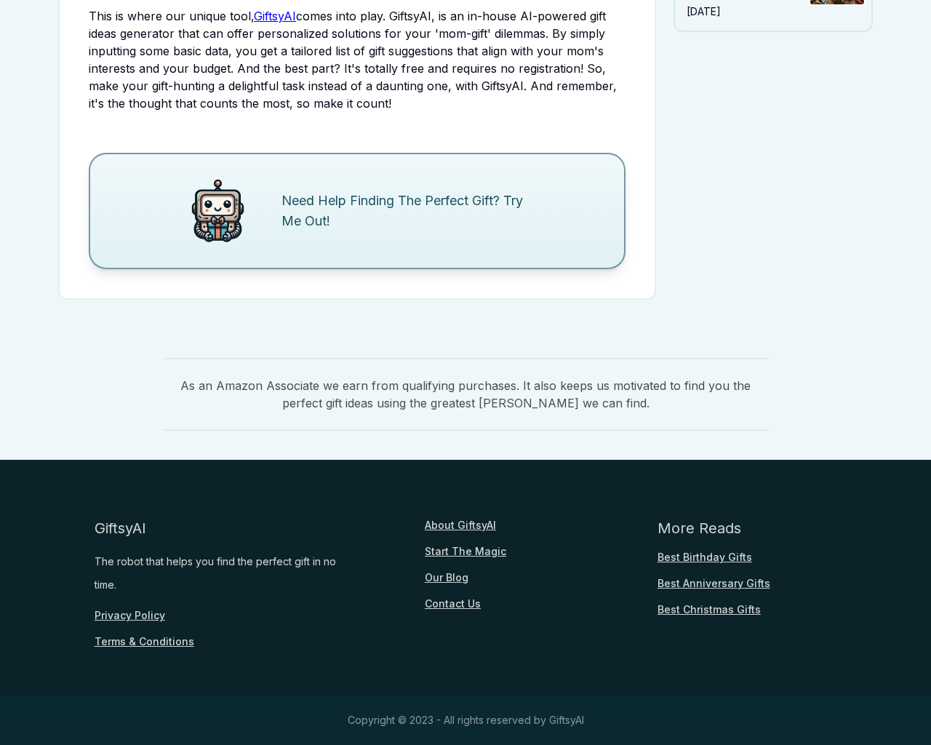
scroll to position [1687, 0]
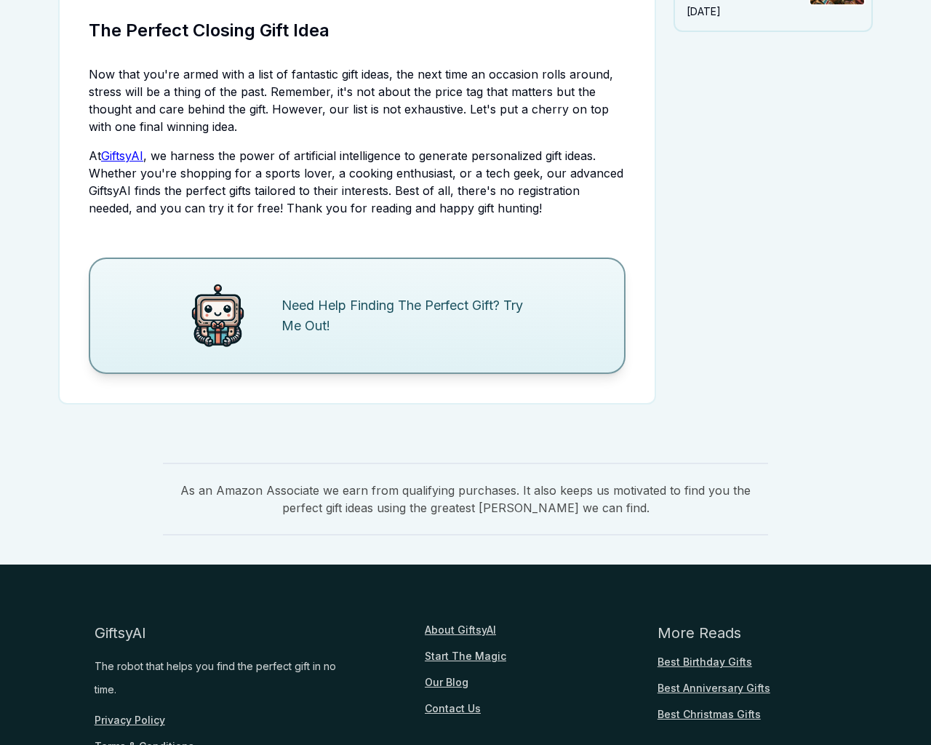
scroll to position [1775, 0]
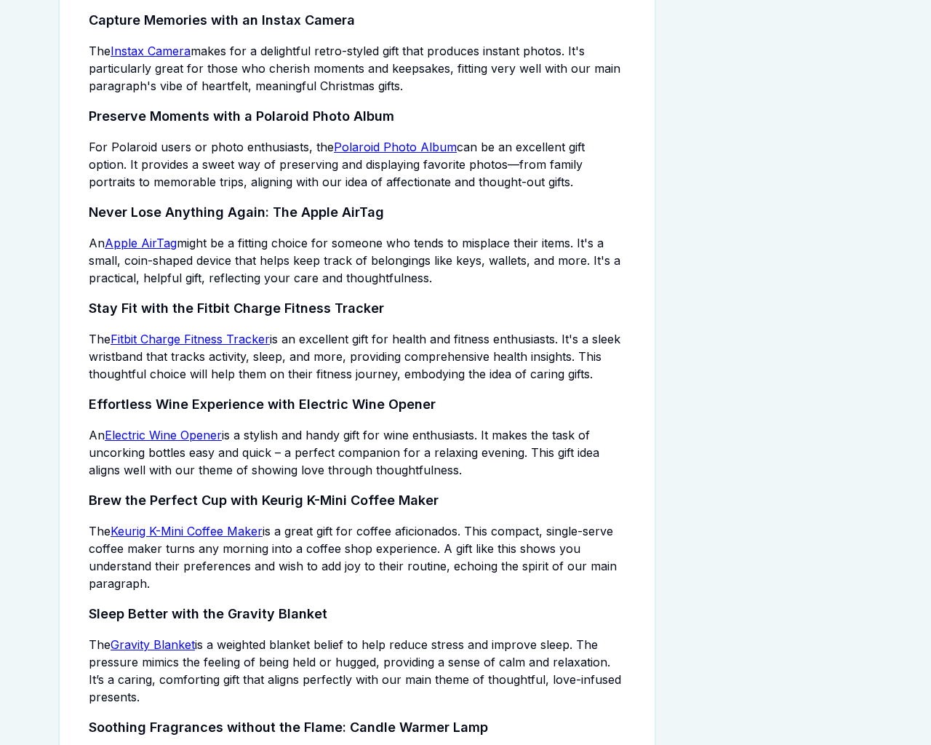
scroll to position [3049, 0]
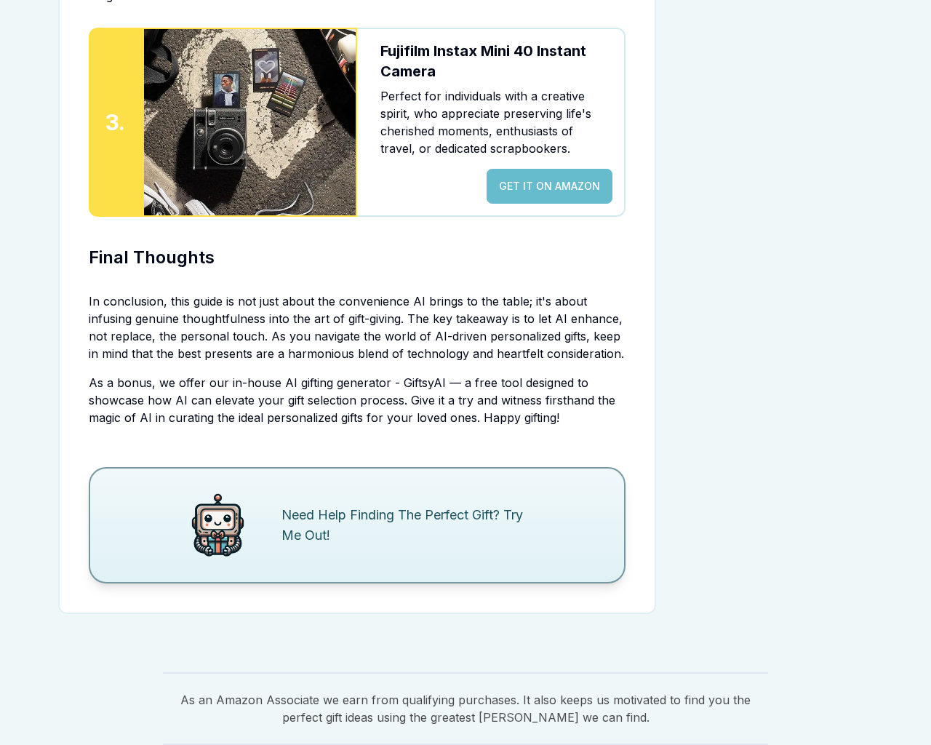
scroll to position [3345, 0]
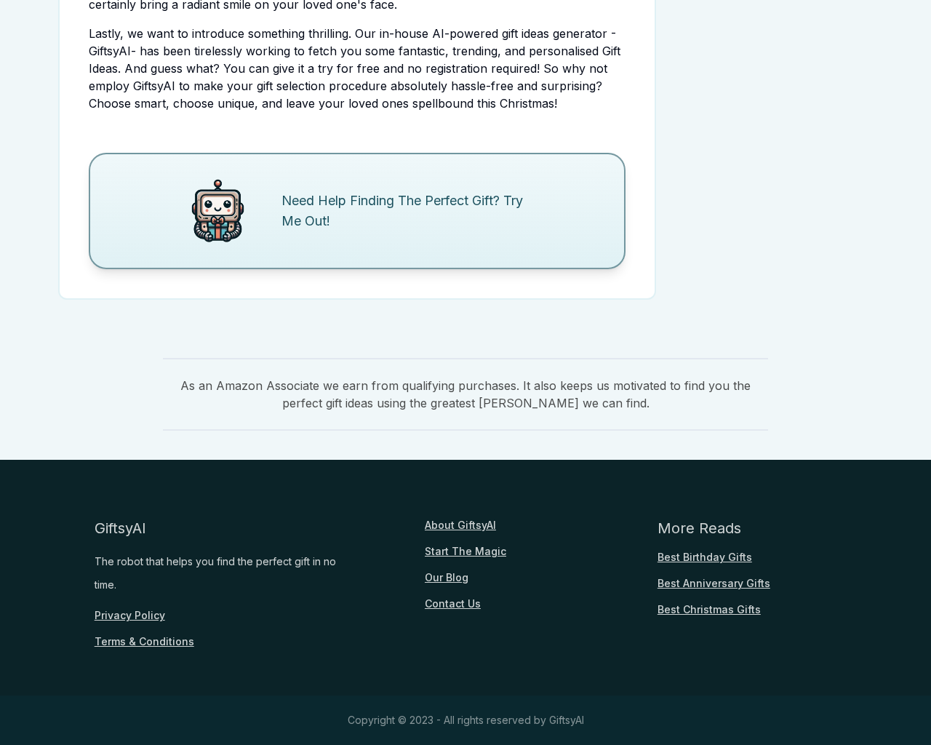
scroll to position [3049, 0]
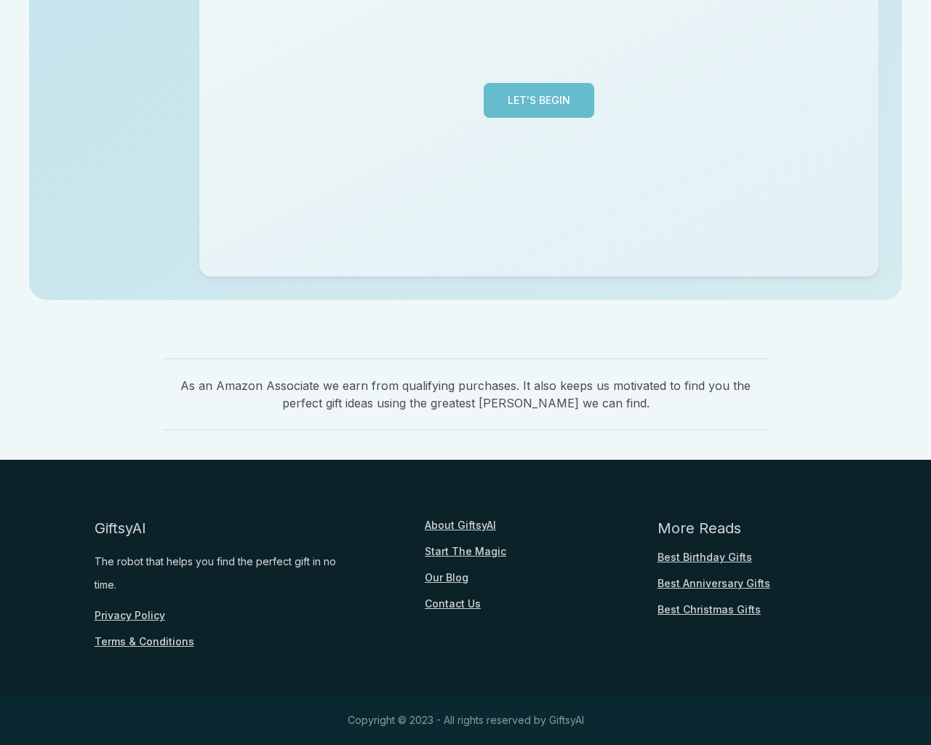
scroll to position [355, 0]
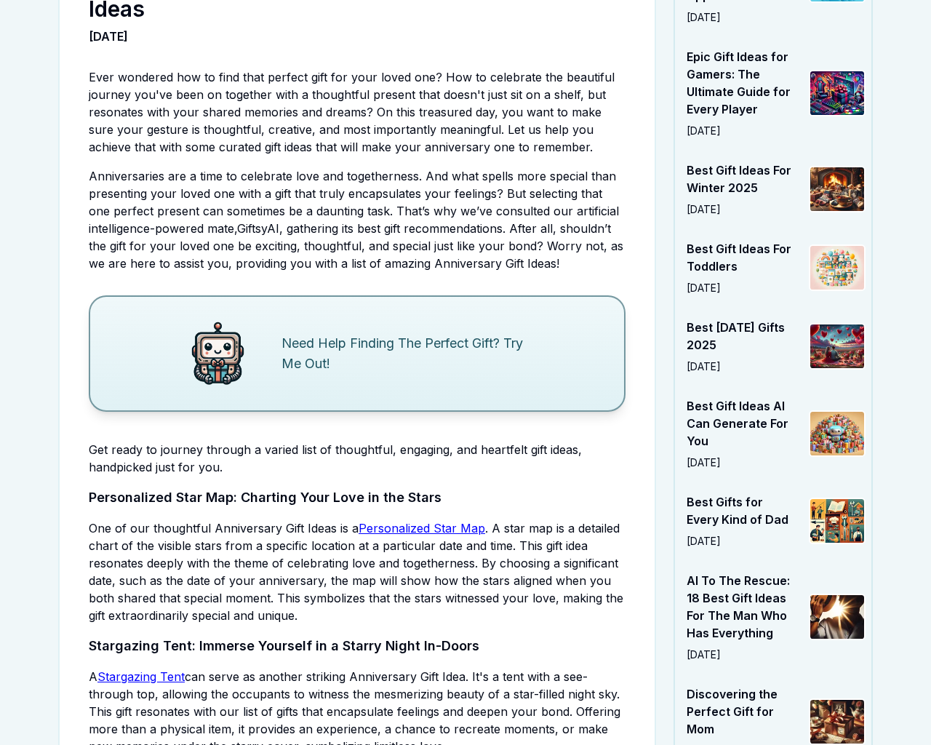
scroll to position [3921, 0]
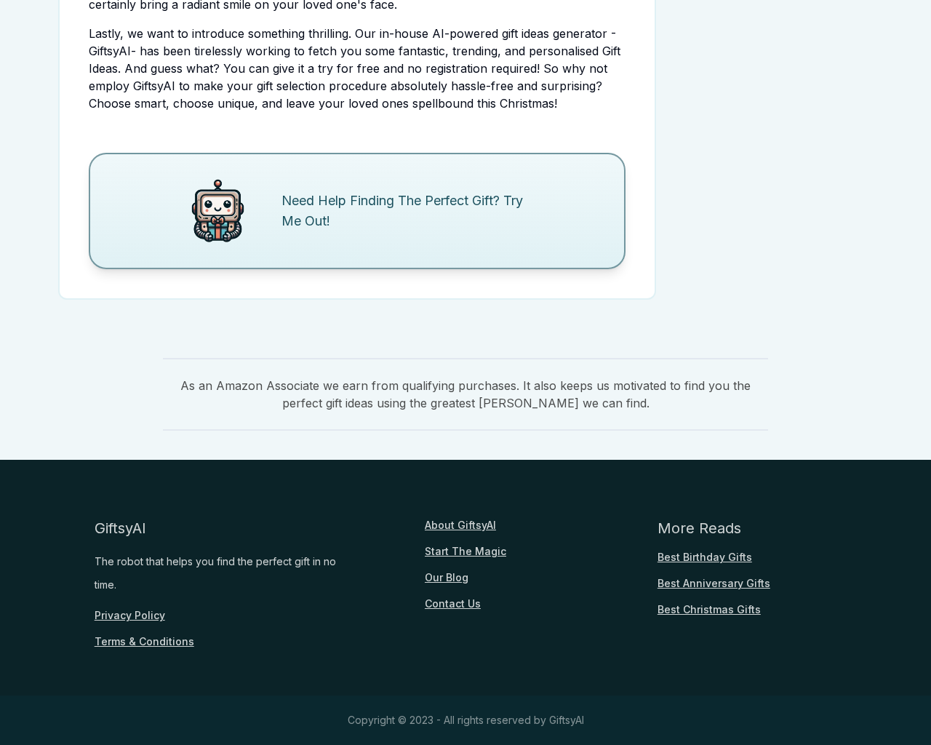
scroll to position [3049, 0]
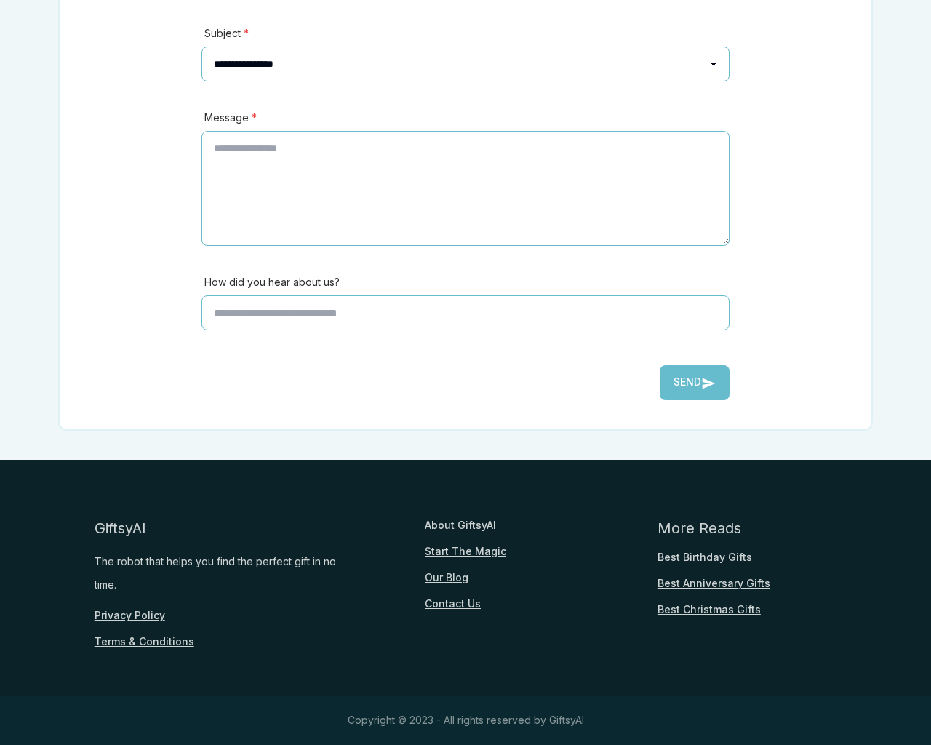
scroll to position [321, 0]
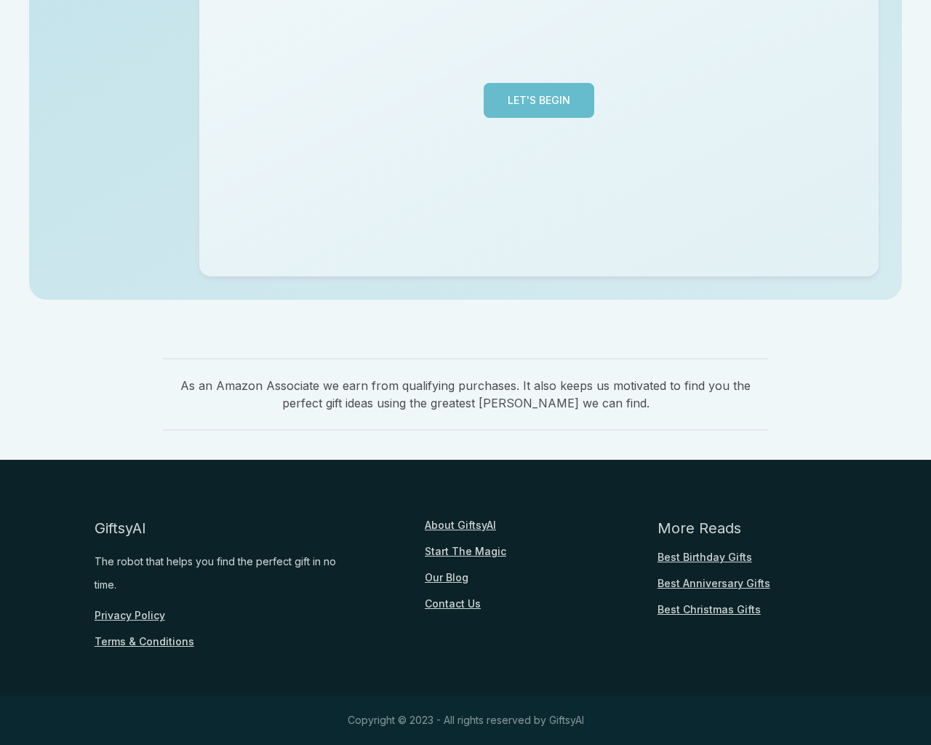
scroll to position [355, 0]
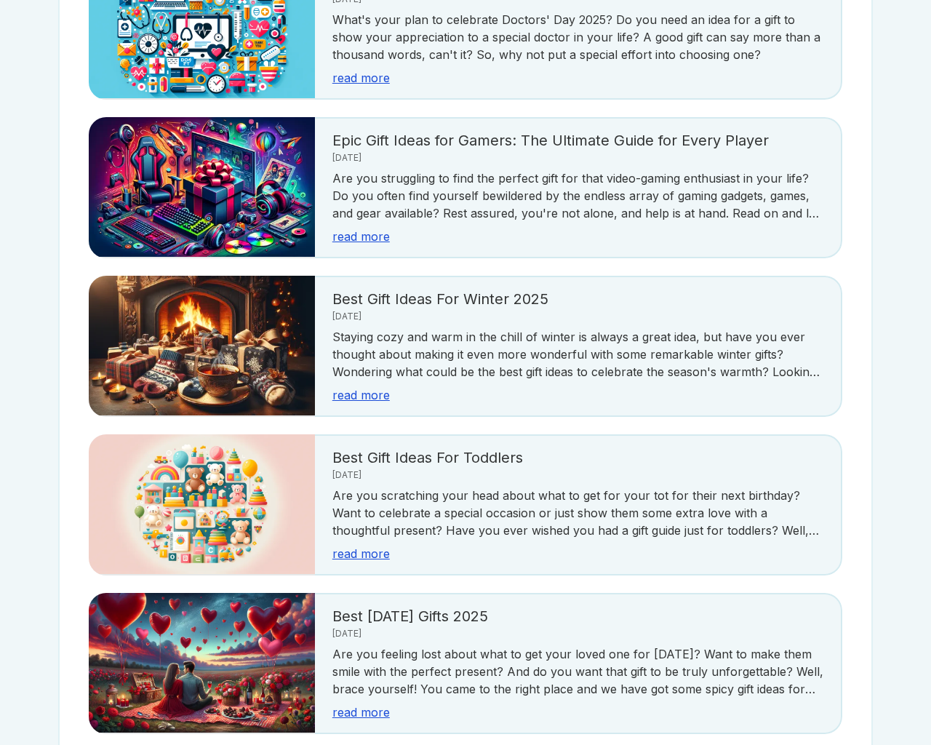
scroll to position [2584, 0]
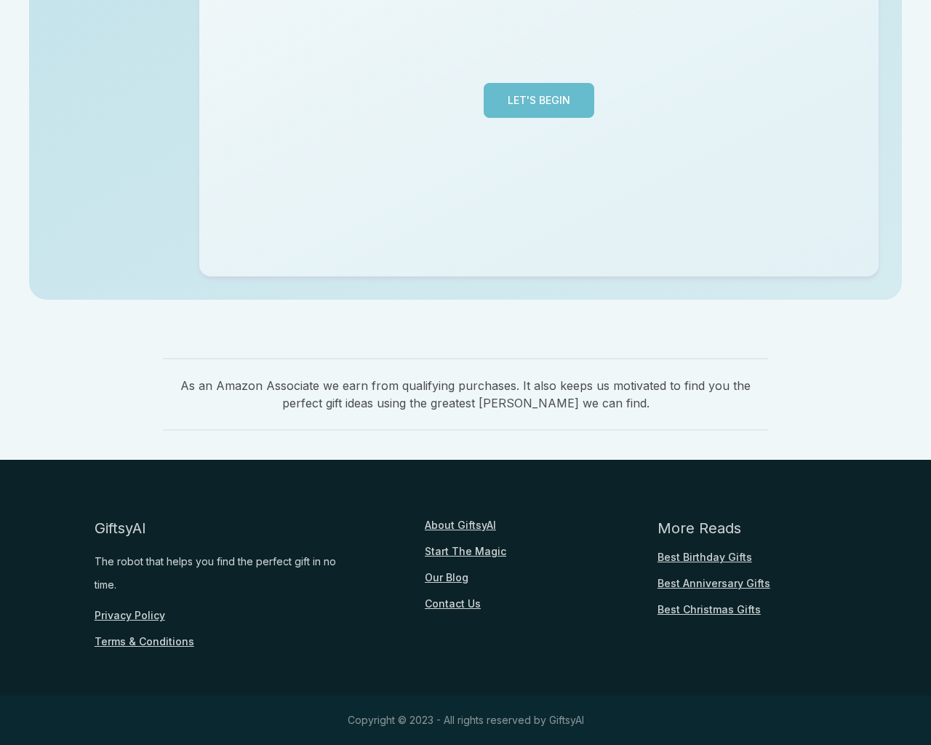
scroll to position [355, 0]
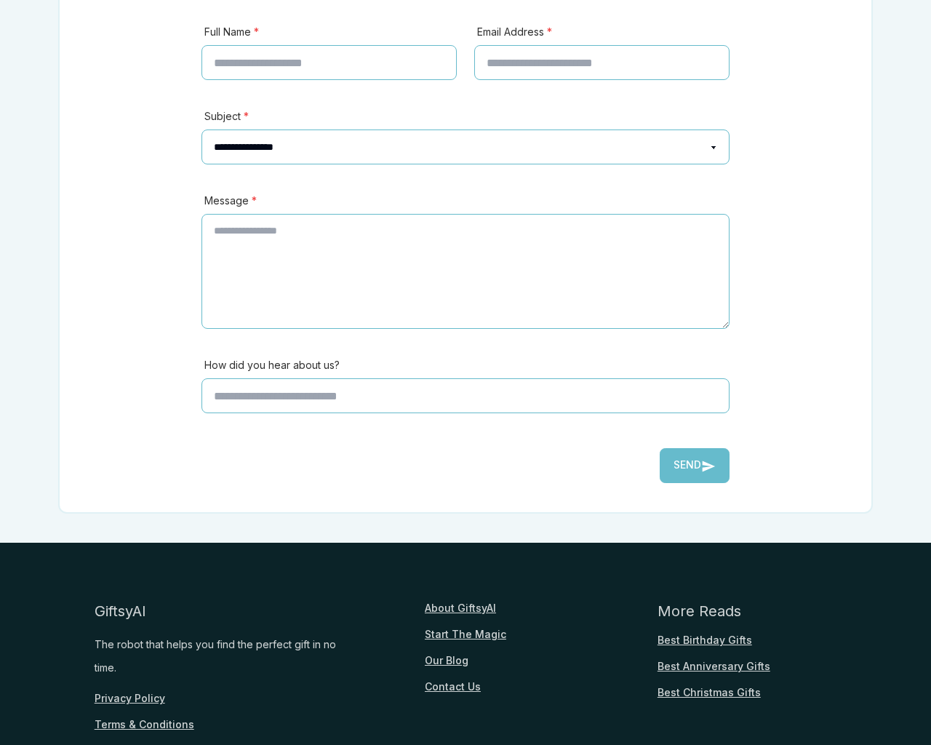
scroll to position [404, 0]
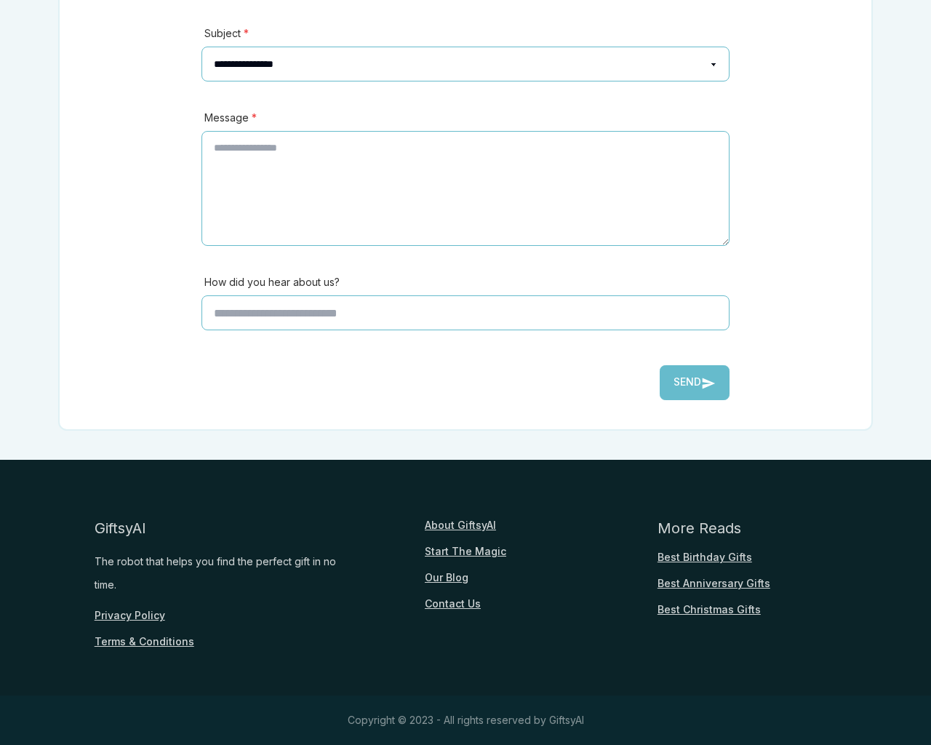
scroll to position [321, 0]
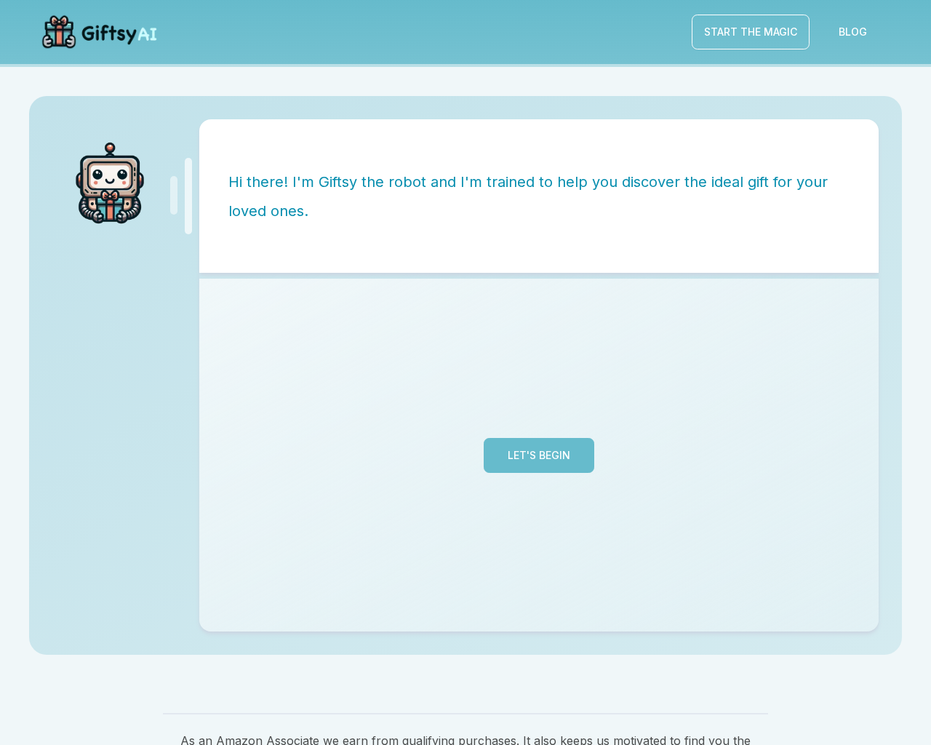
scroll to position [355, 0]
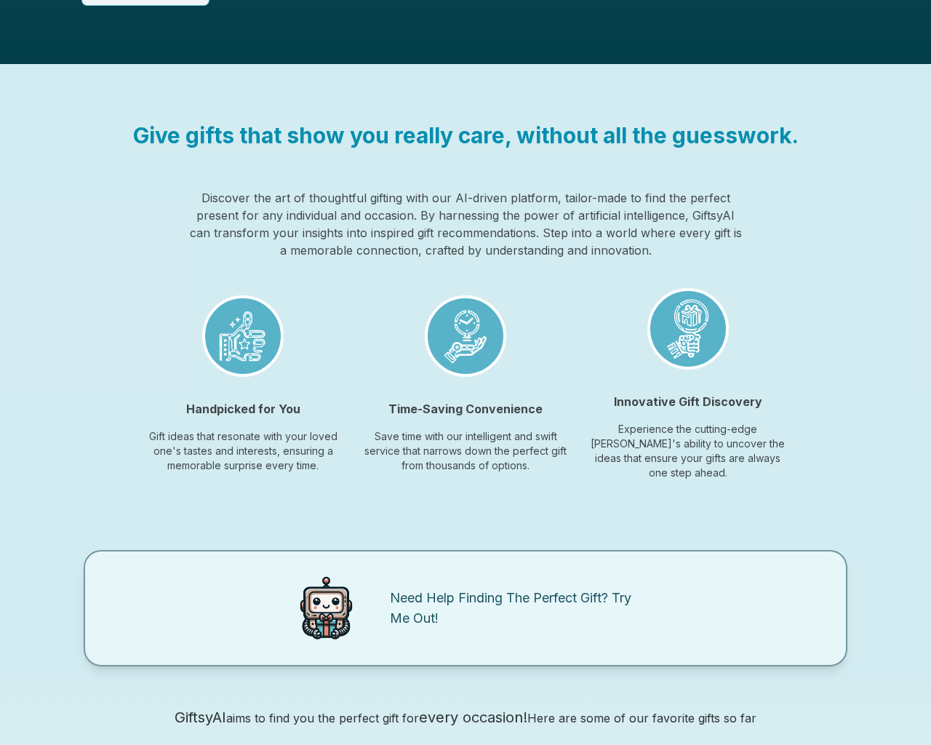
scroll to position [1088, 0]
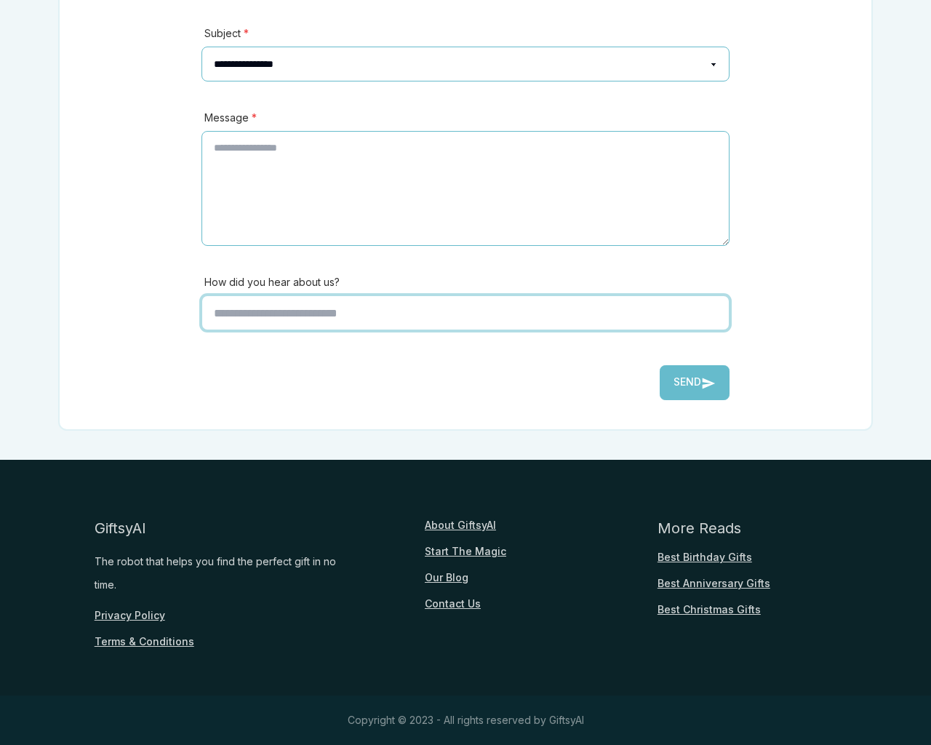
scroll to position [321, 0]
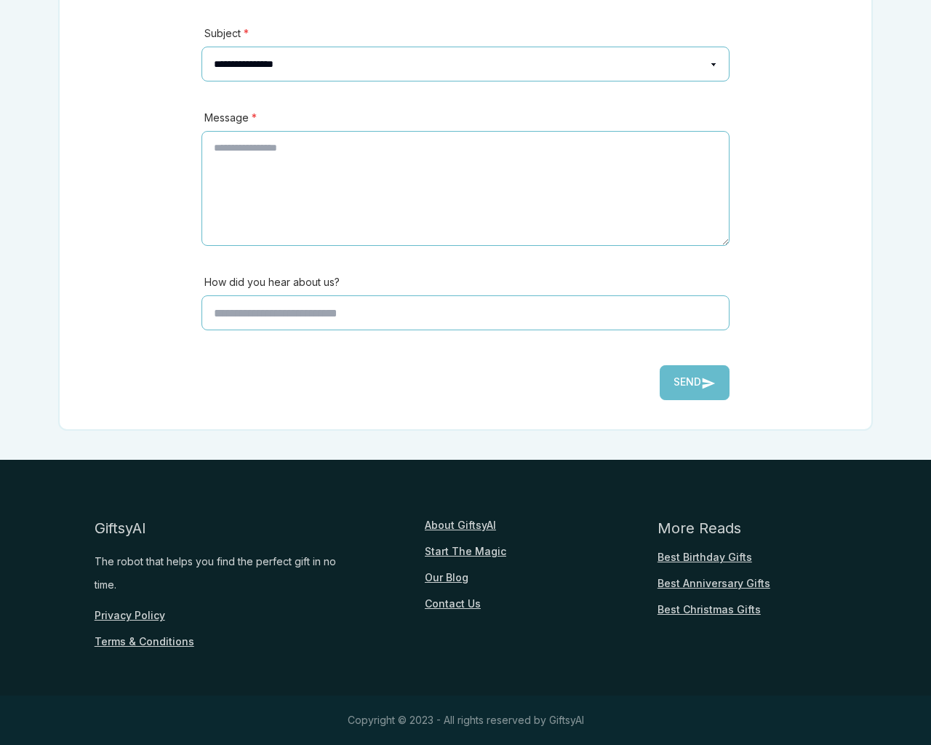
type input "*"
type textarea "**"
type input "**********"
type input "********"
select select "*******"
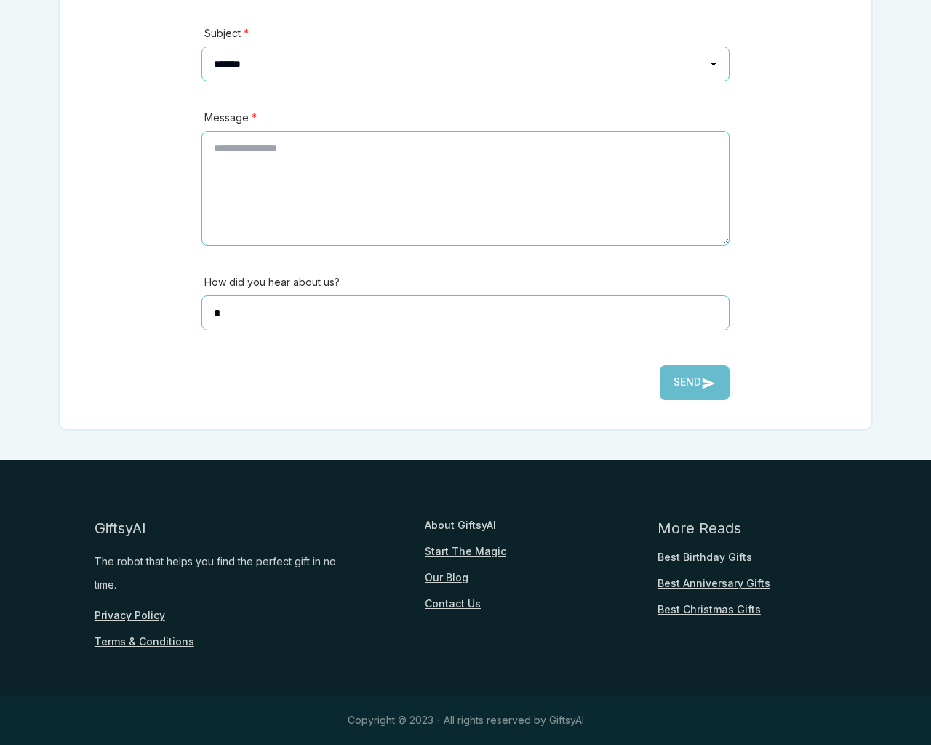
select select
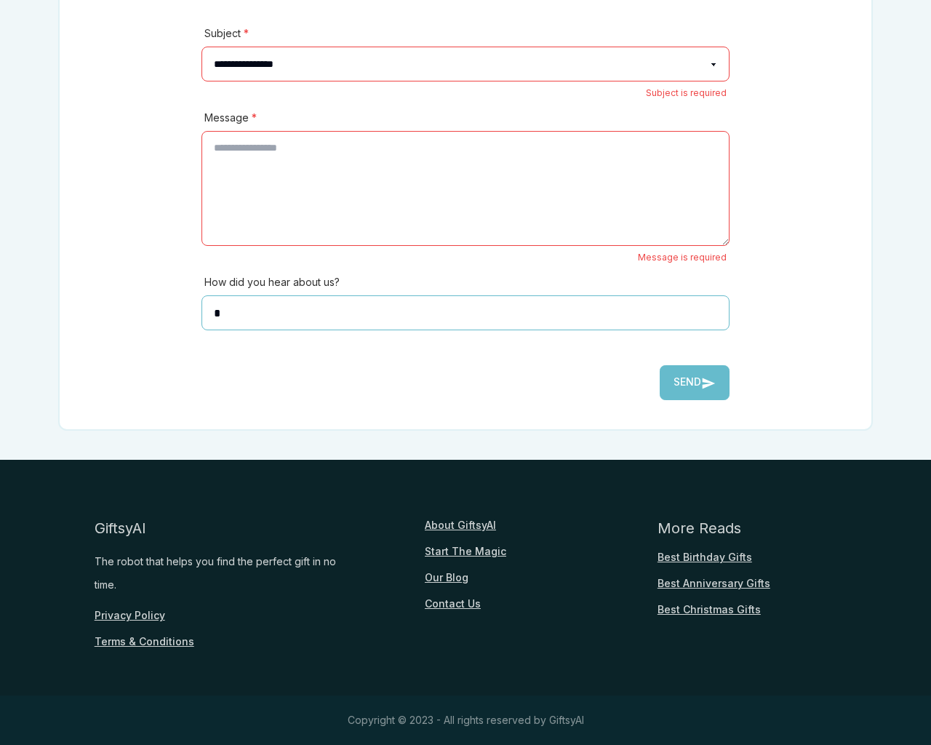
type textarea "**"
select select "*******"
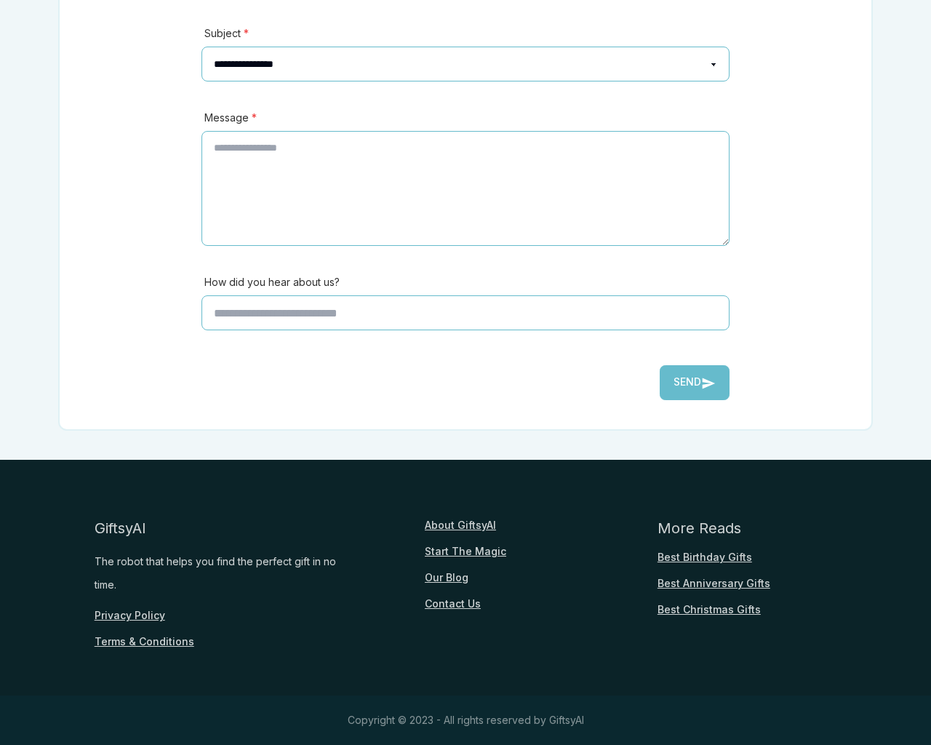
scroll to position [321, 0]
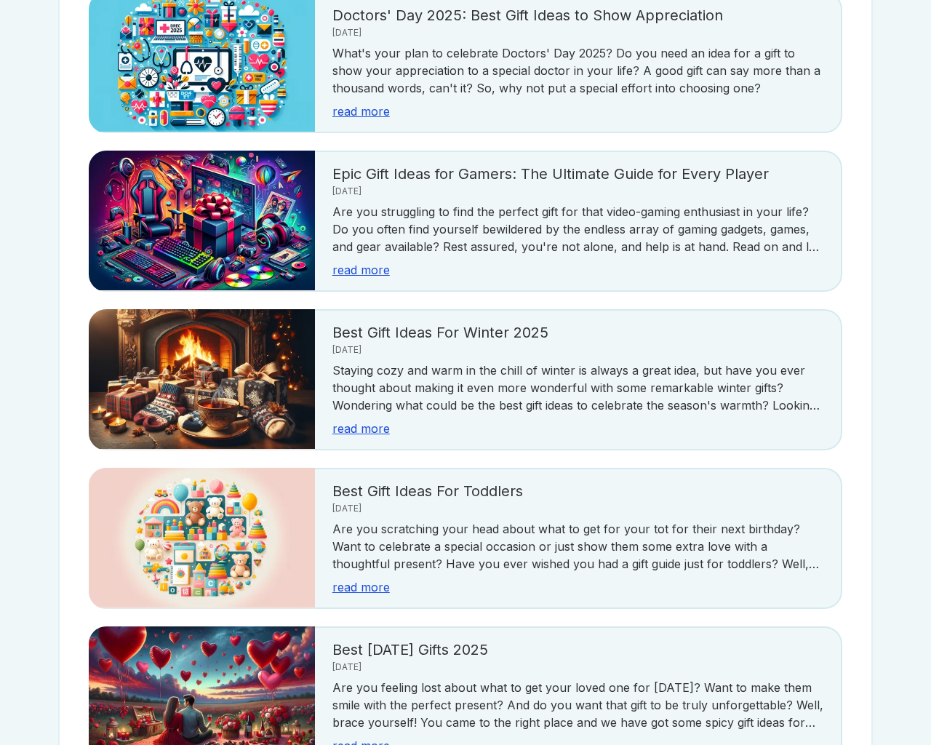
scroll to position [2584, 0]
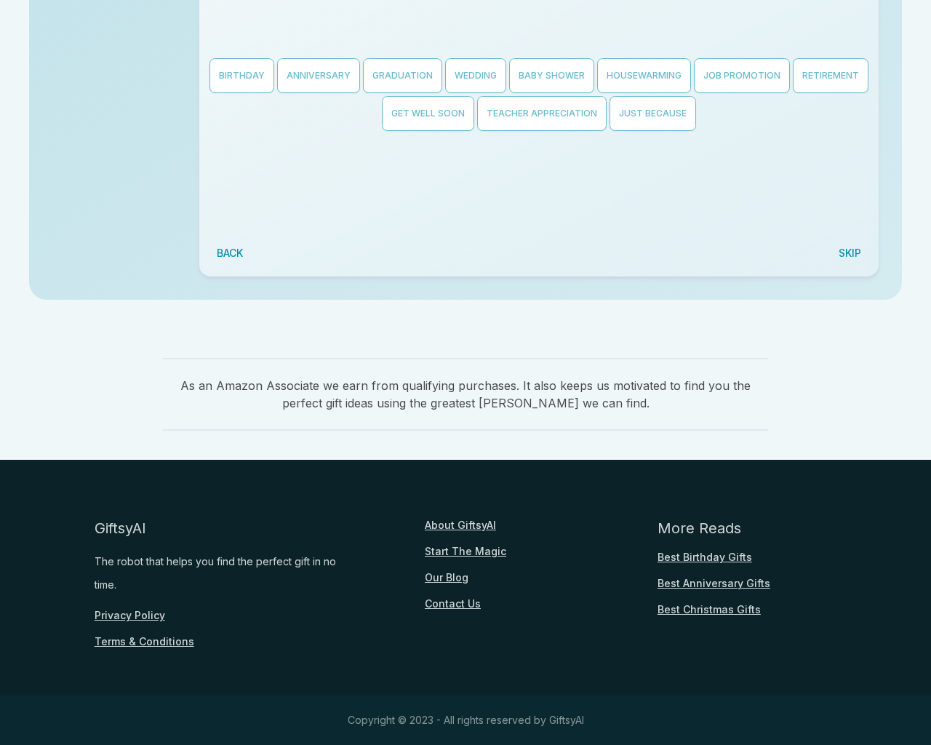
scroll to position [355, 0]
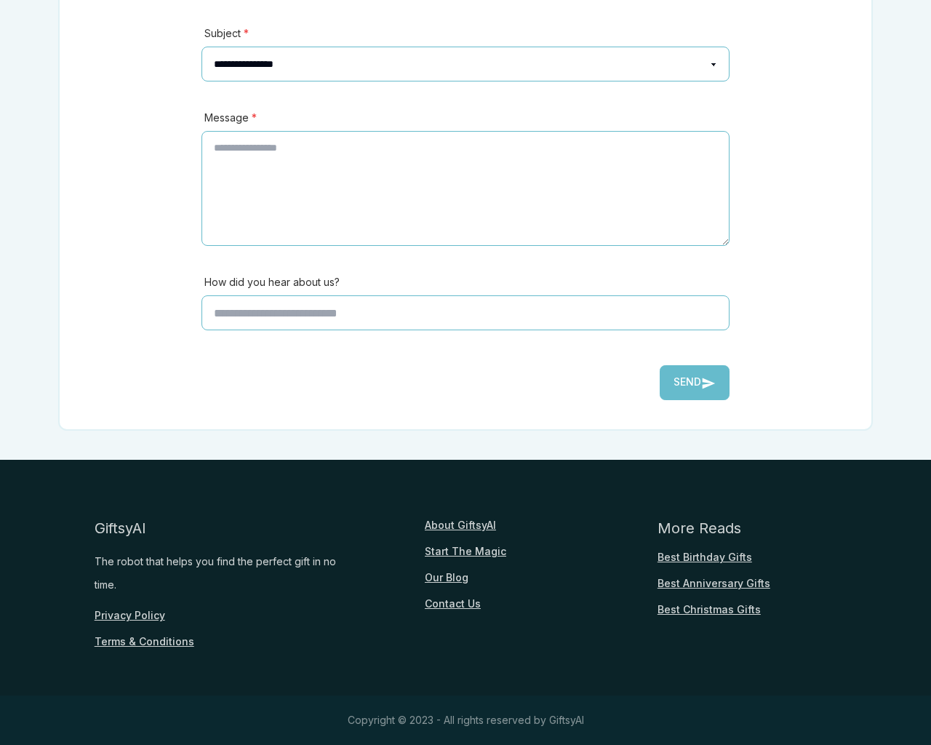
scroll to position [321, 0]
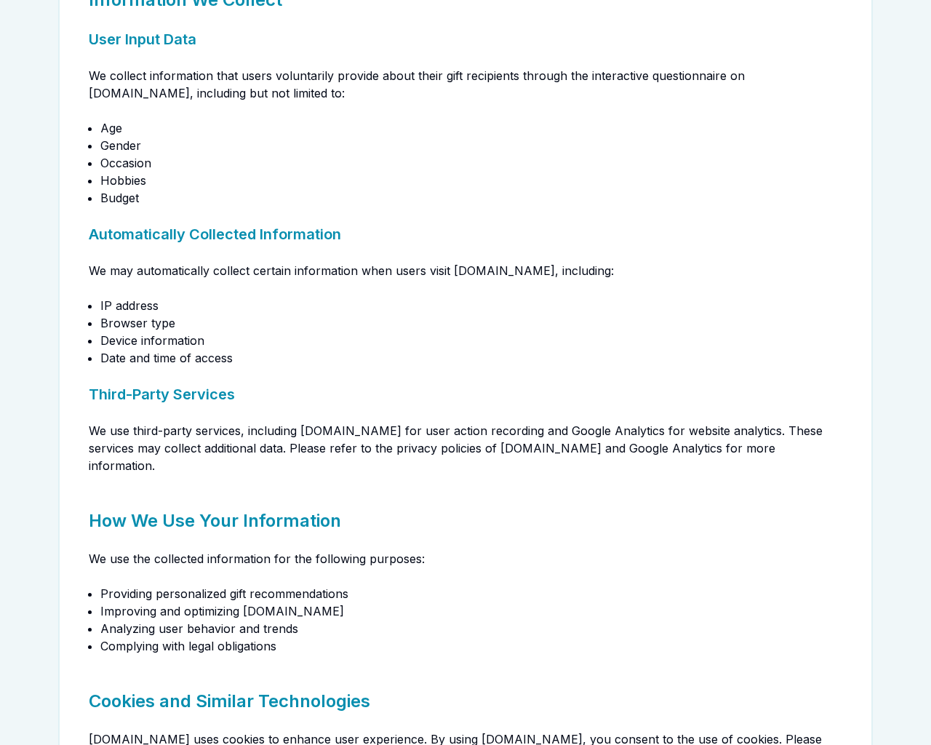
scroll to position [1292, 0]
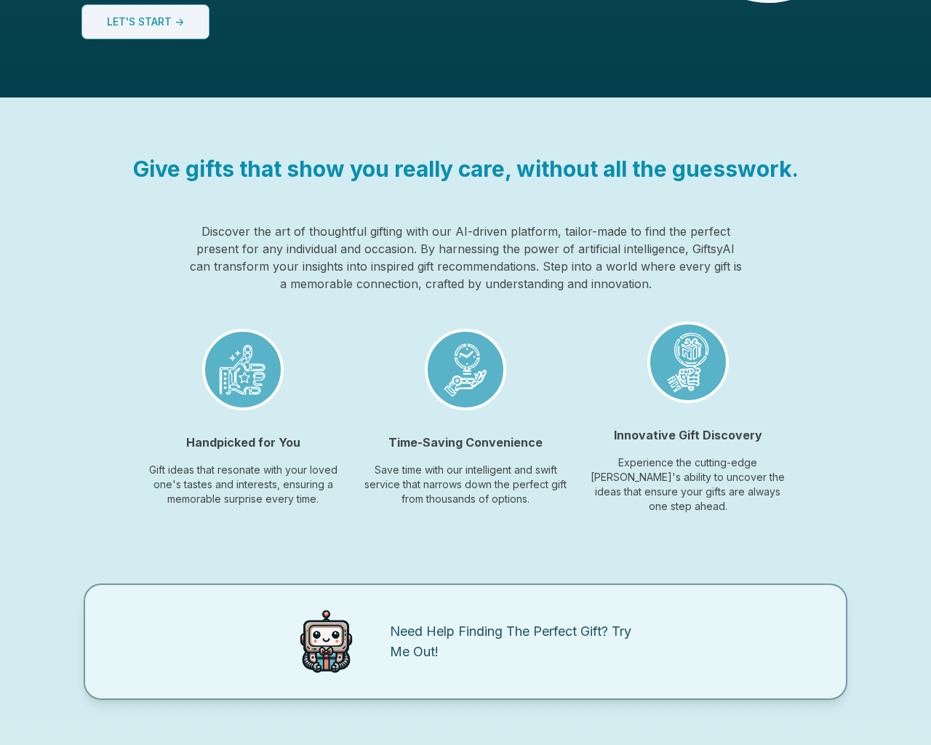
scroll to position [1088, 0]
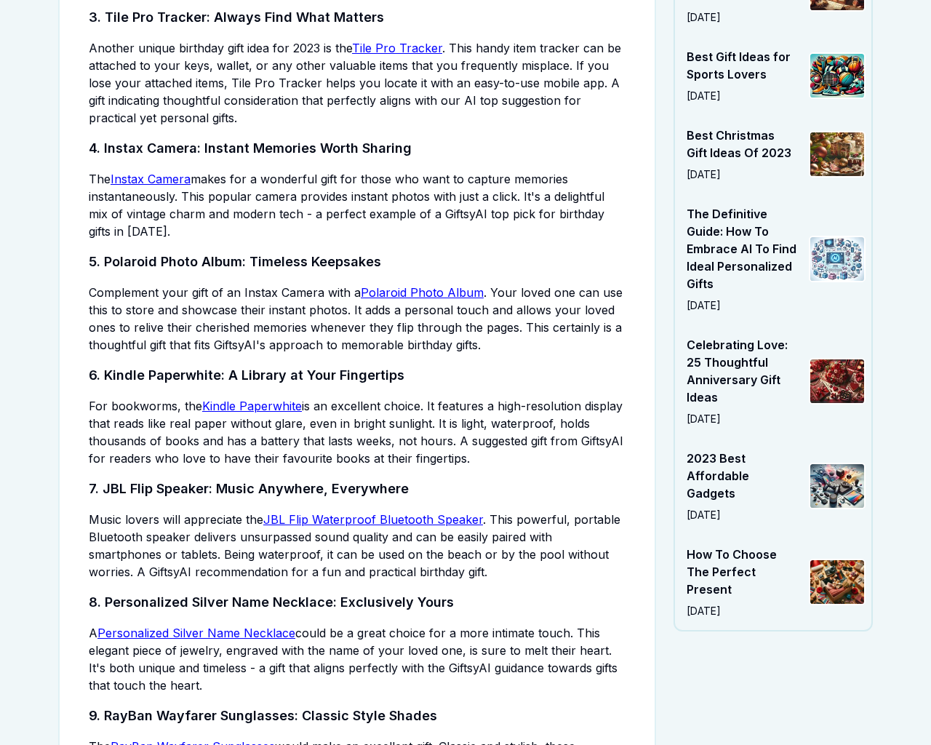
scroll to position [3703, 0]
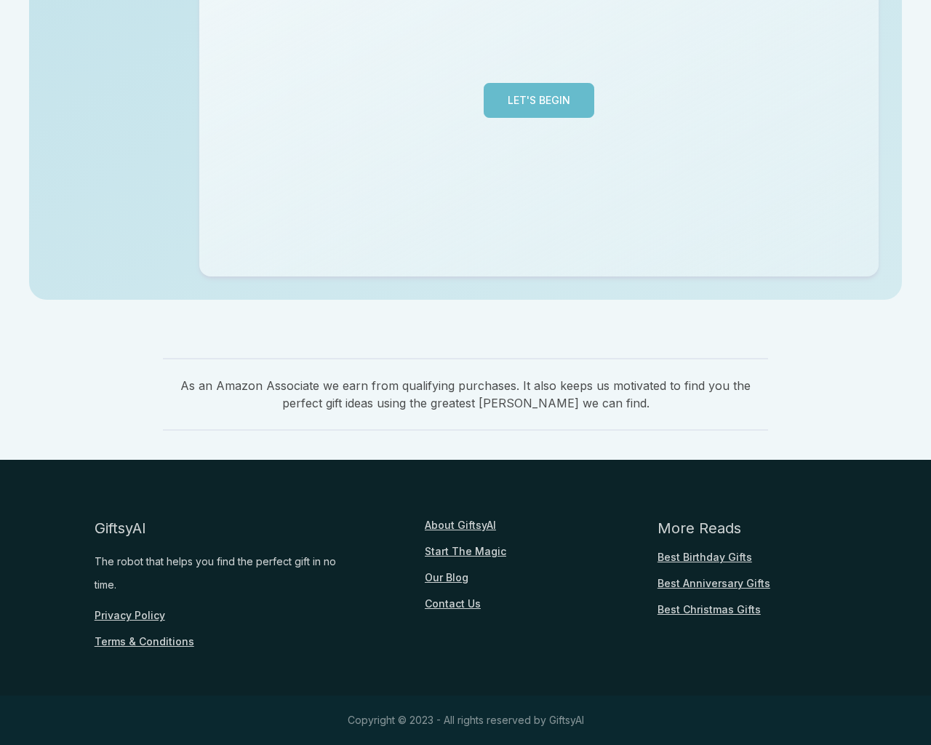
scroll to position [355, 0]
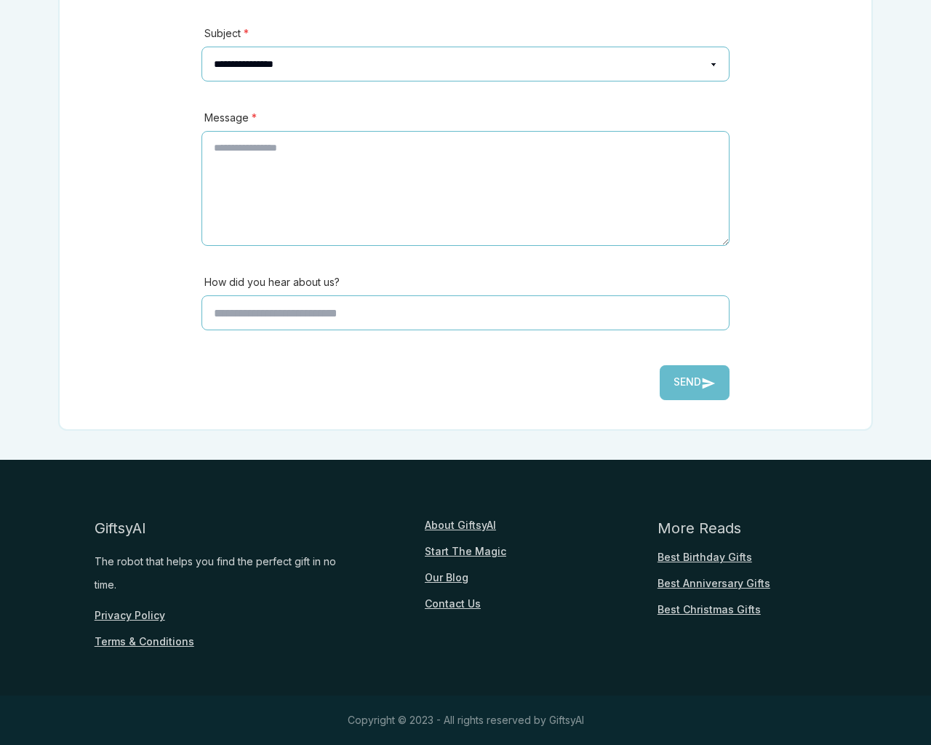
scroll to position [321, 0]
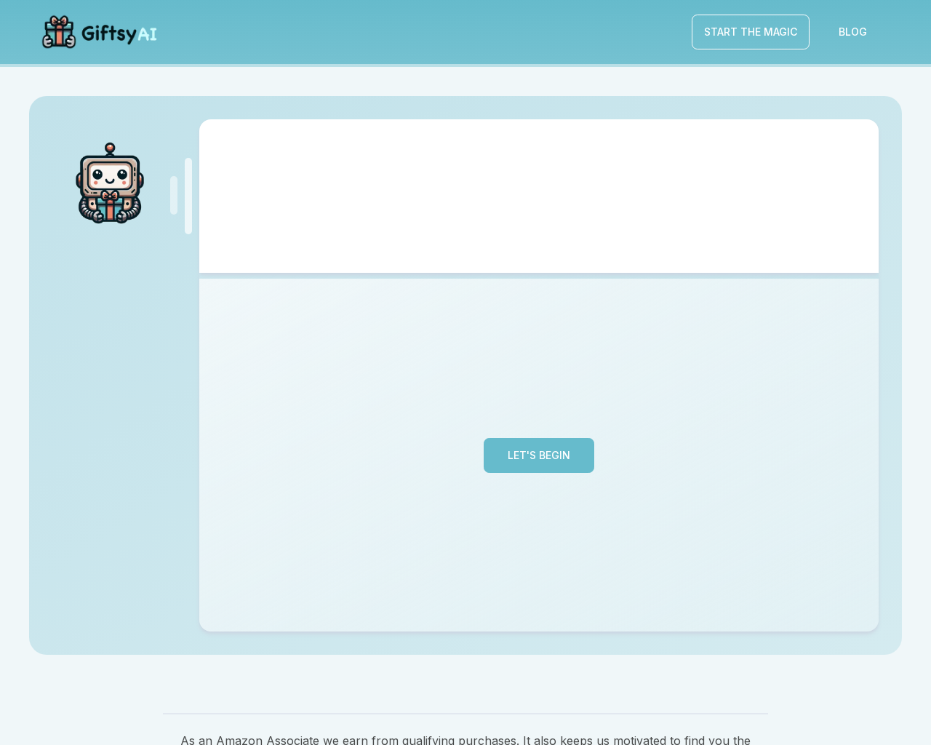
scroll to position [355, 0]
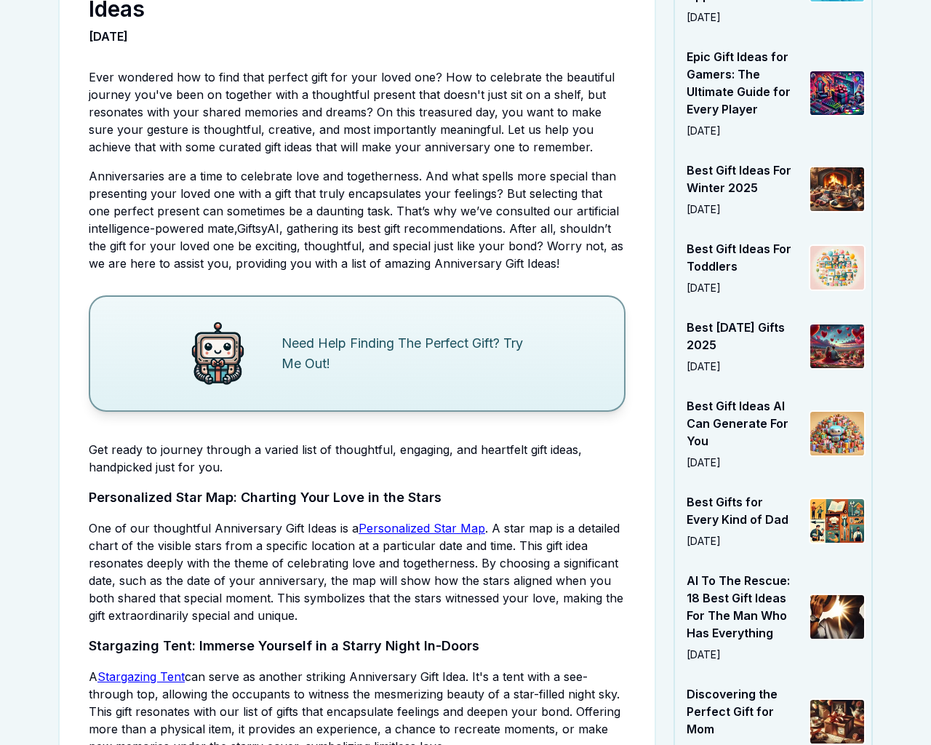
scroll to position [3921, 0]
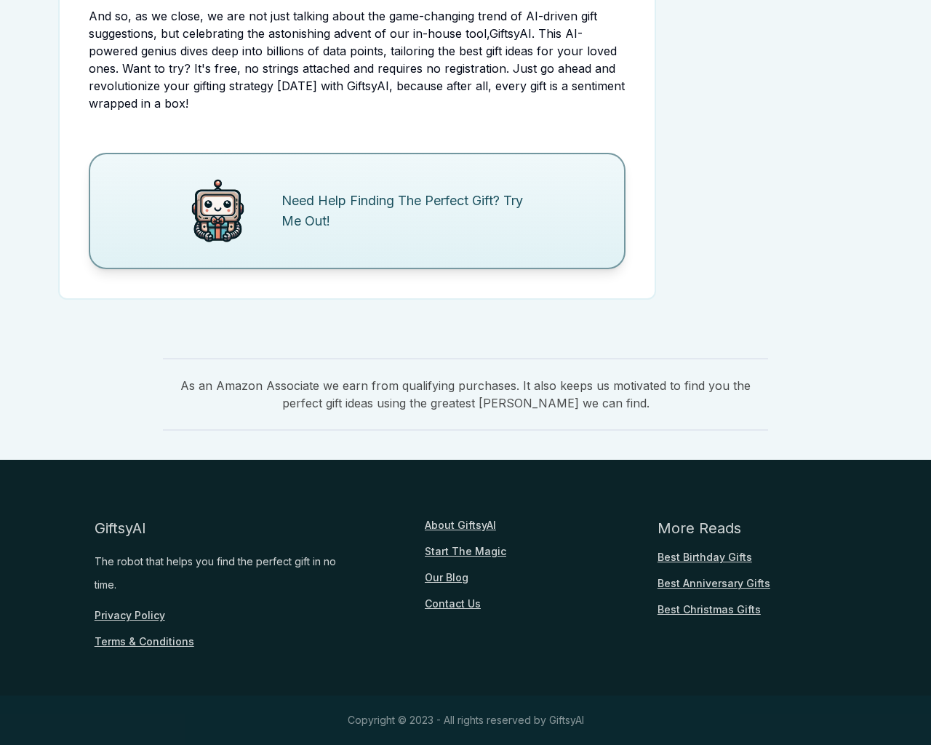
scroll to position [3703, 0]
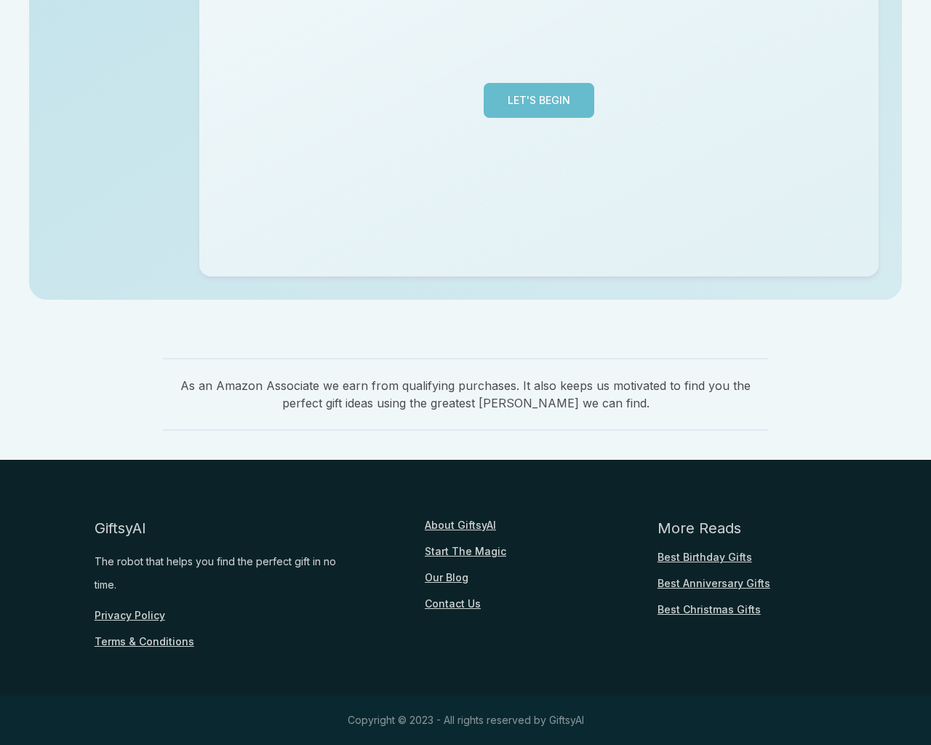
scroll to position [355, 0]
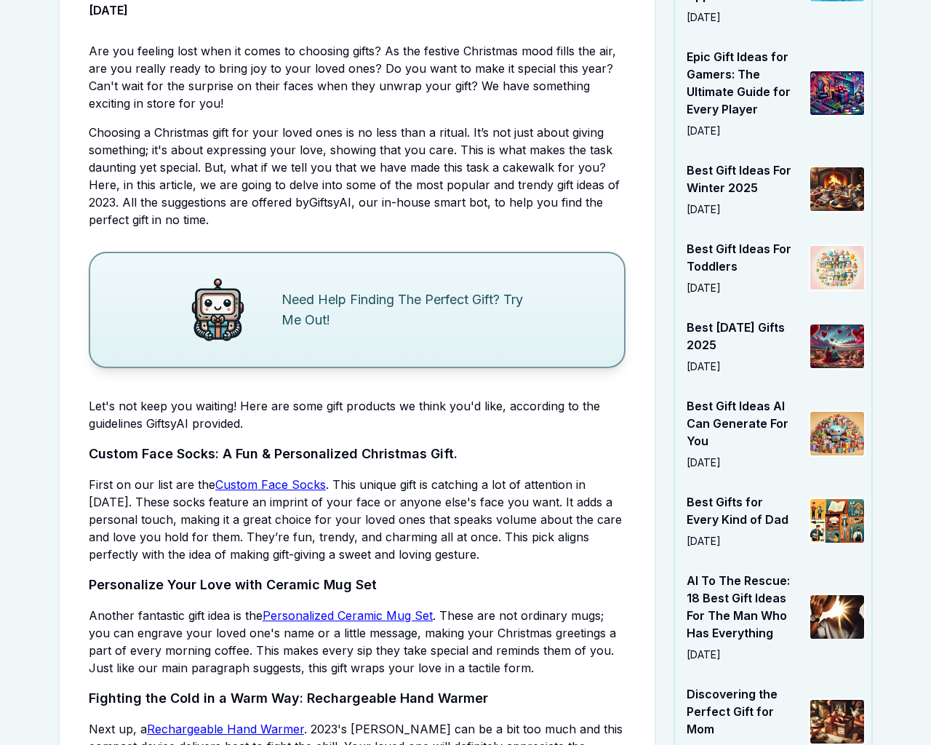
scroll to position [3049, 0]
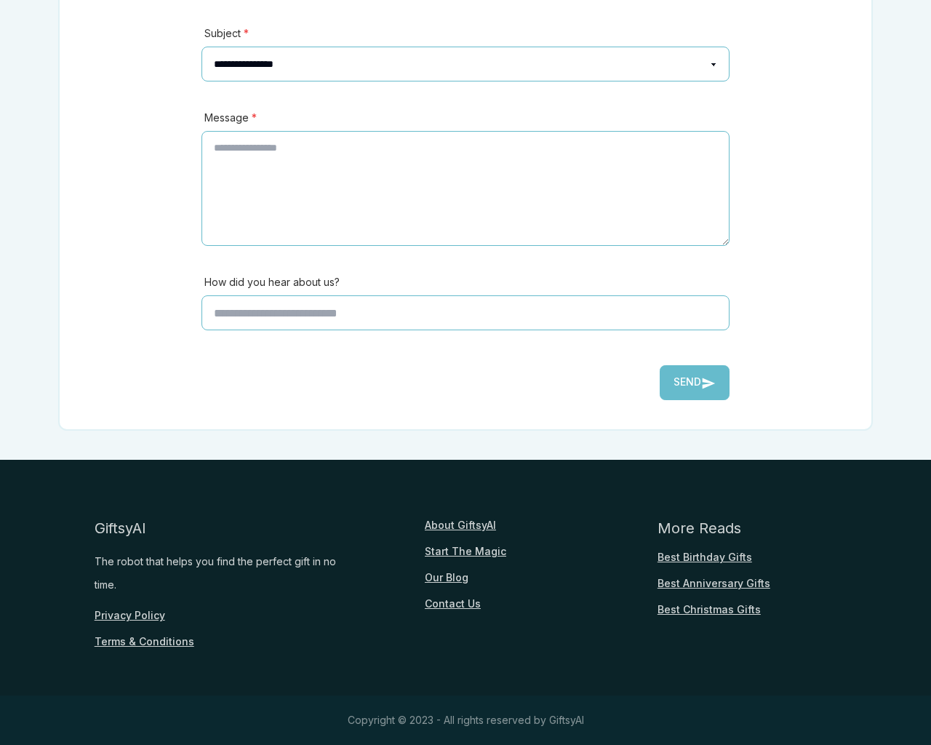
scroll to position [321, 0]
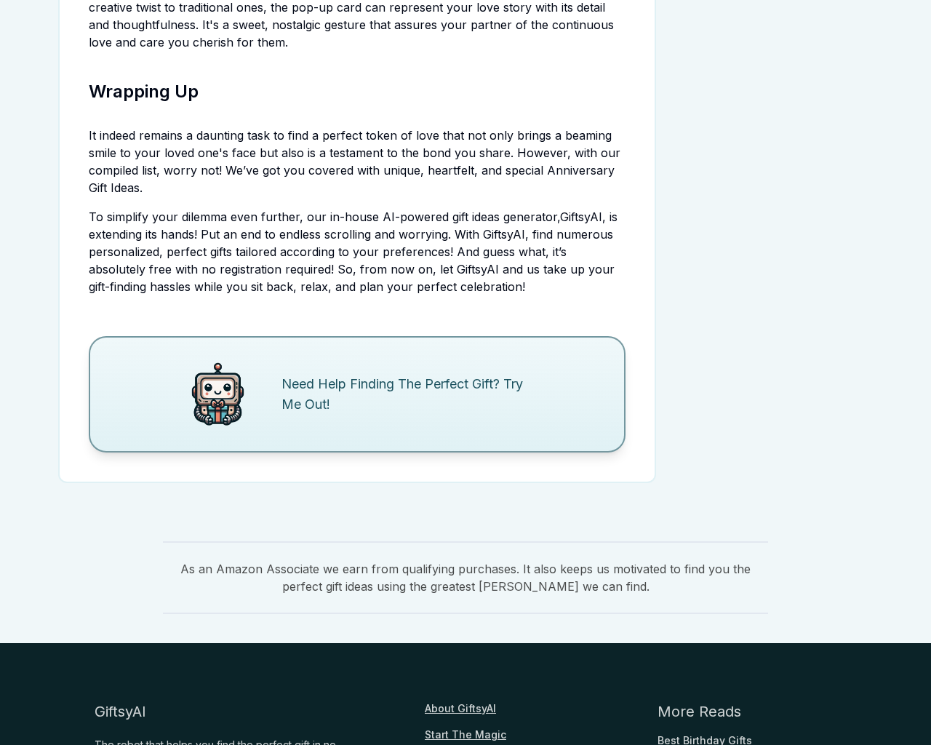
scroll to position [3921, 0]
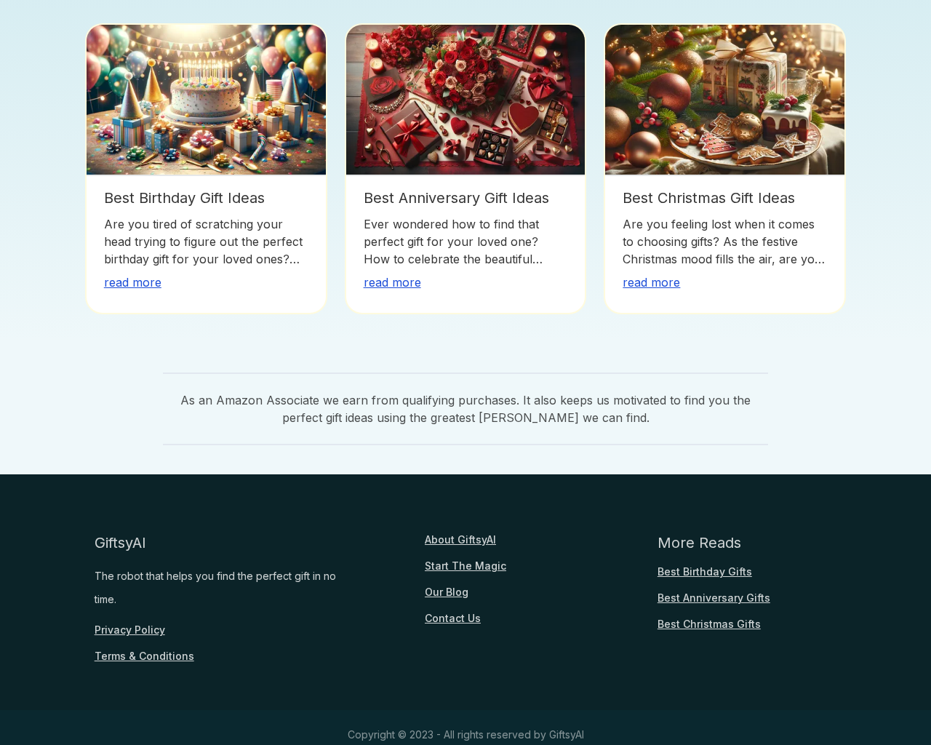
scroll to position [1088, 0]
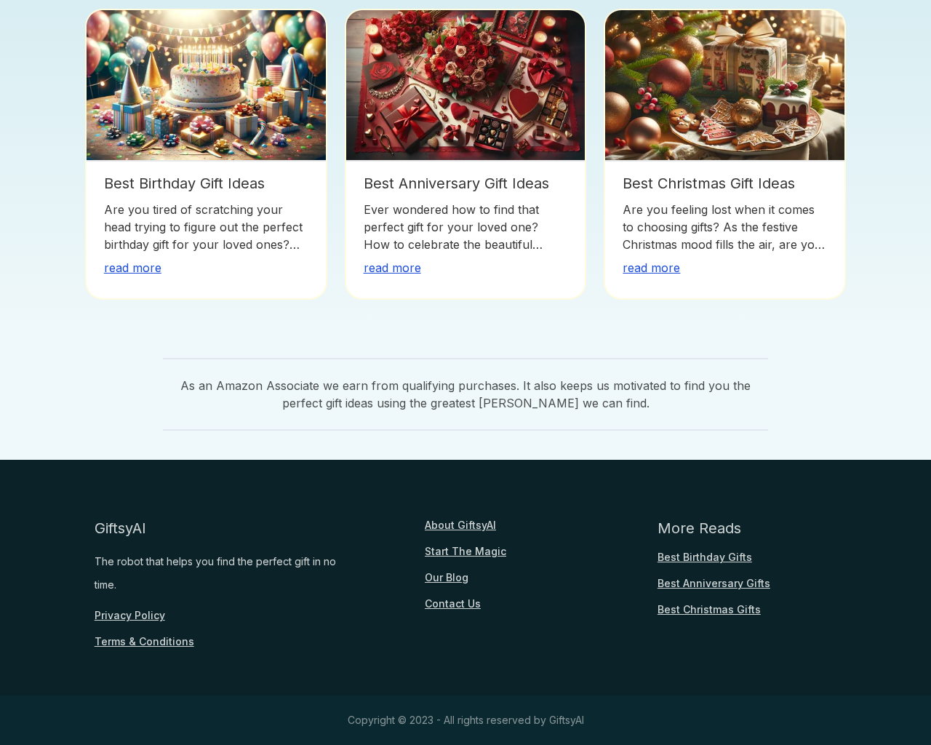
scroll to position [1088, 0]
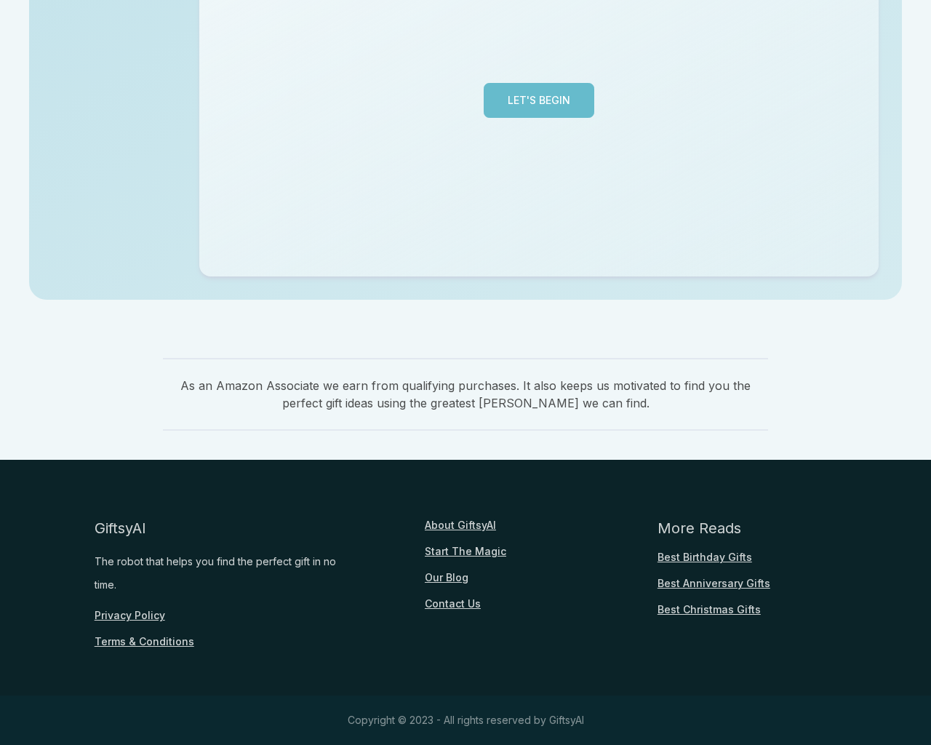
scroll to position [355, 0]
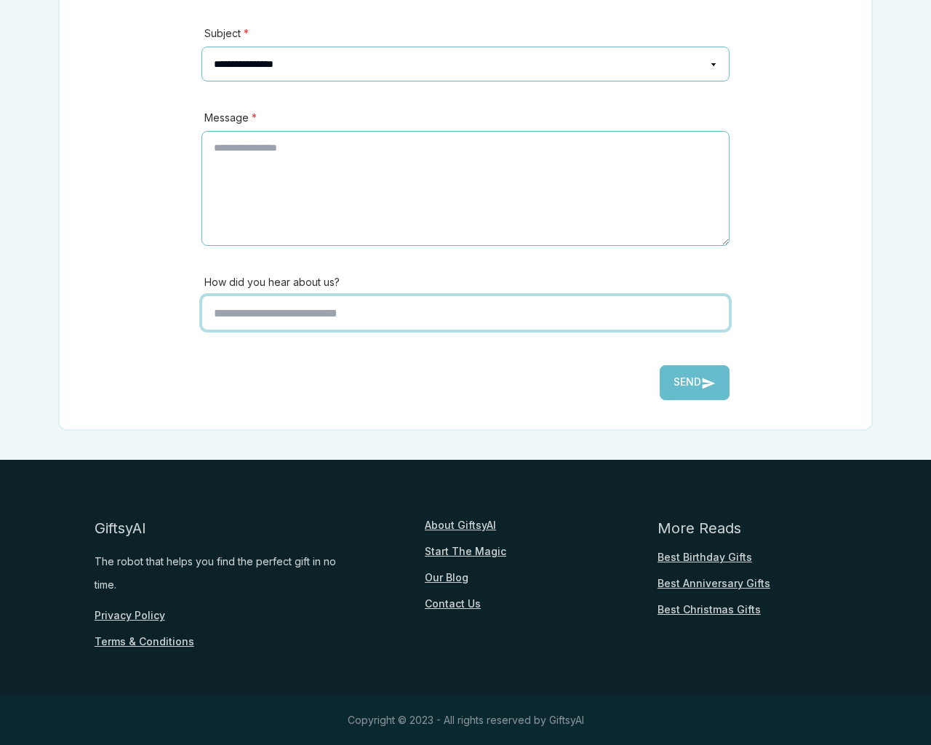
scroll to position [321, 0]
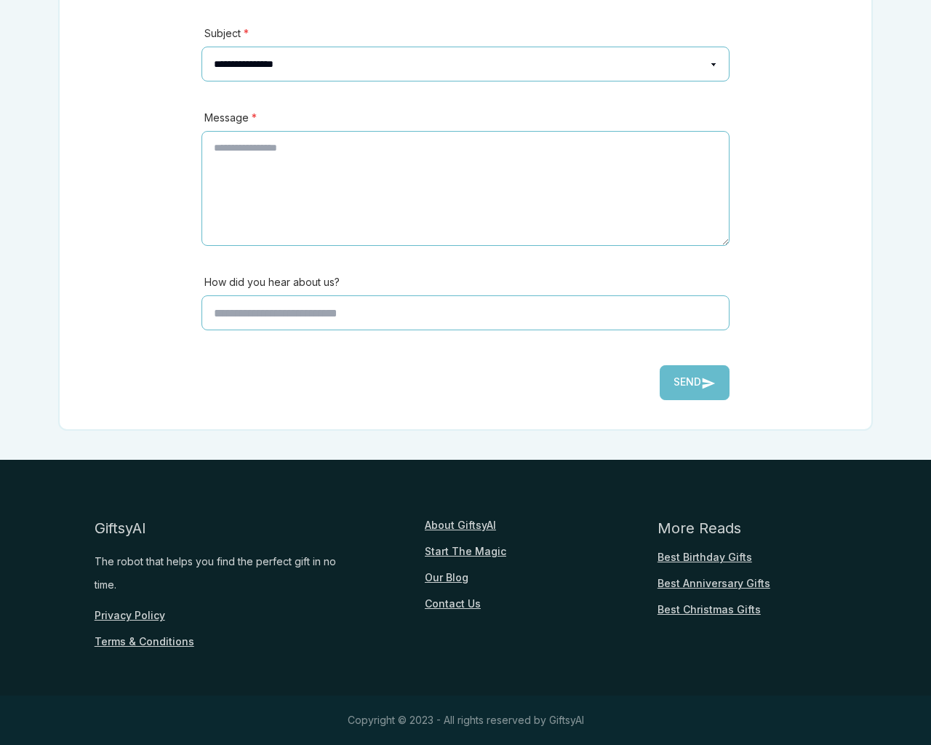
type input "*"
type textarea "**"
type input "**********"
type input "********"
select select "*******"
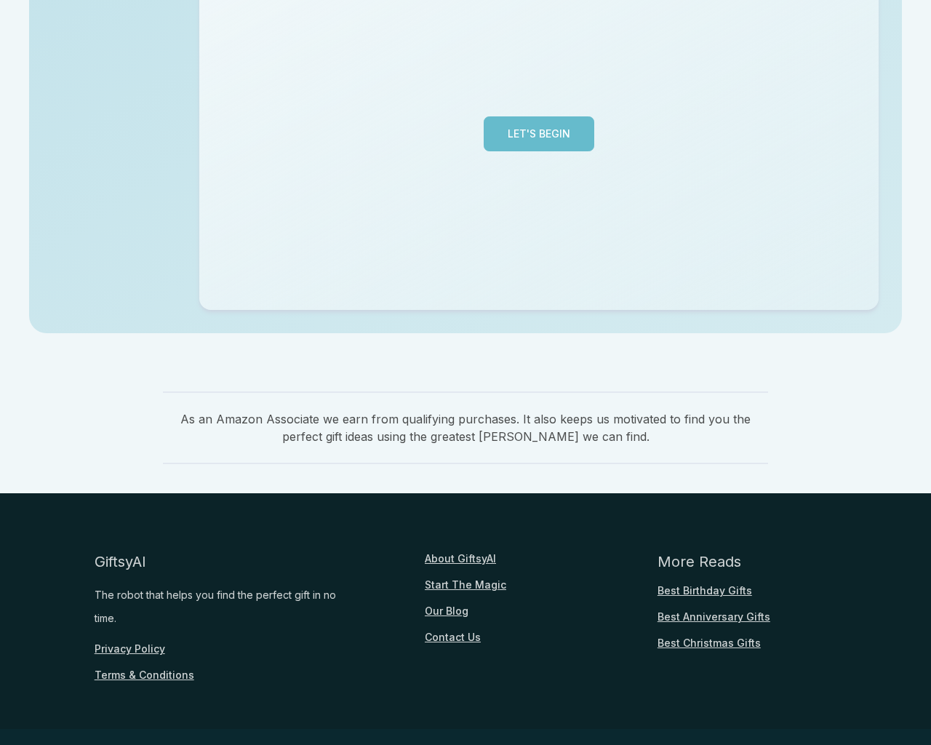
scroll to position [355, 0]
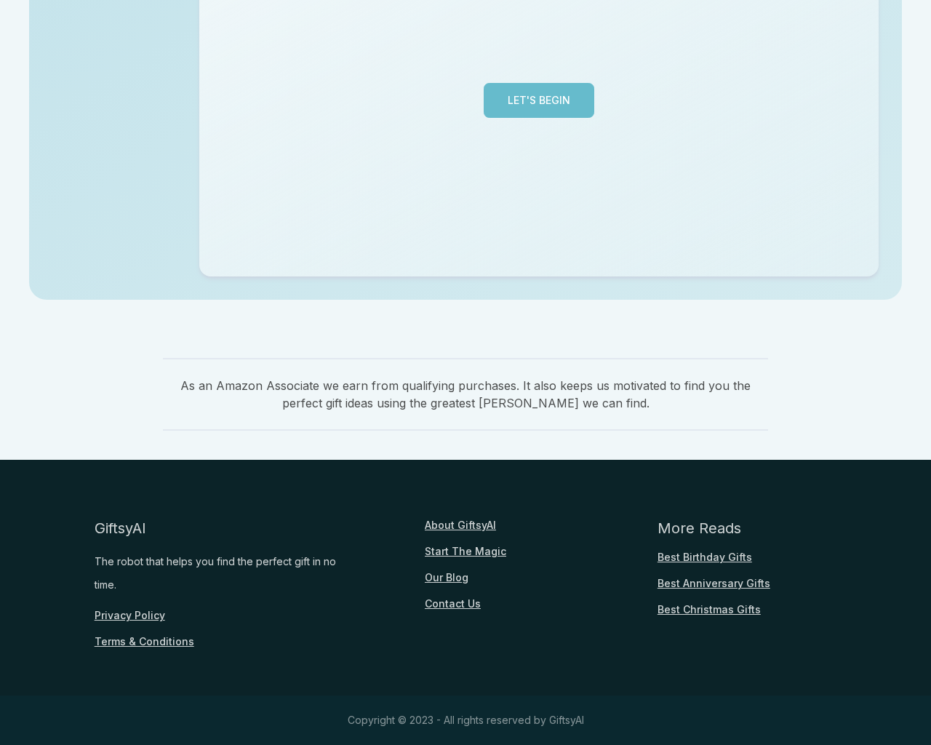
scroll to position [2584, 0]
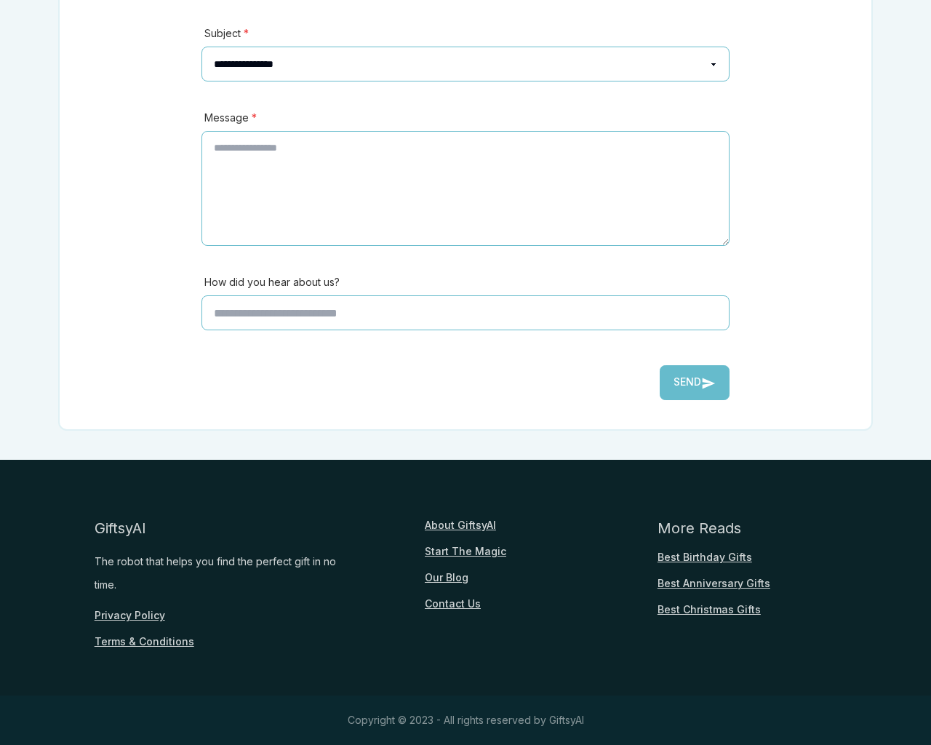
scroll to position [321, 0]
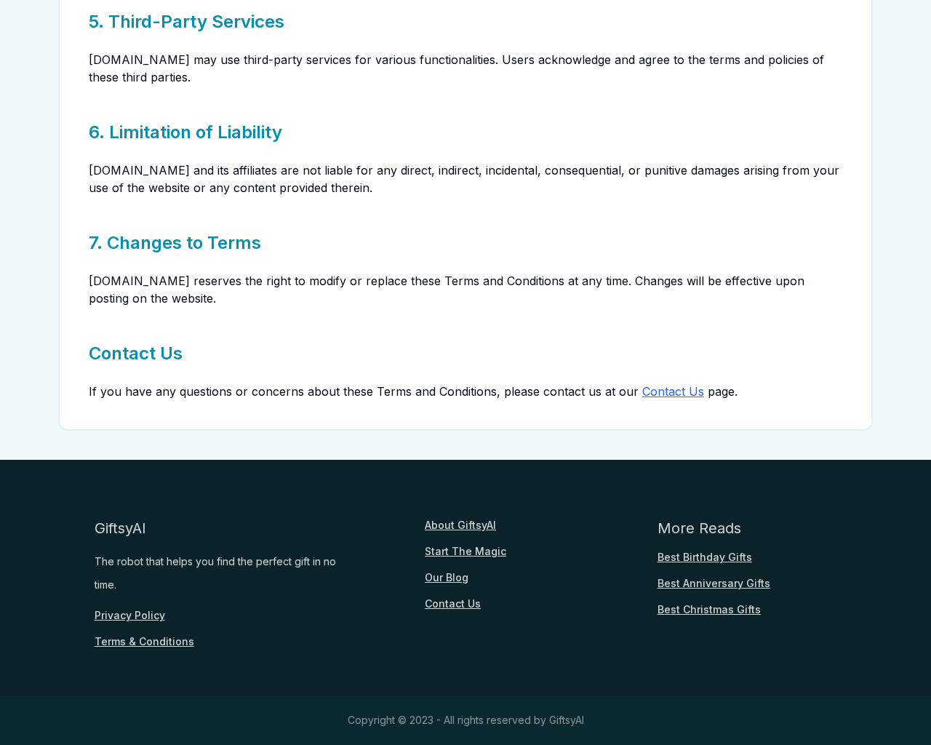
scroll to position [321, 0]
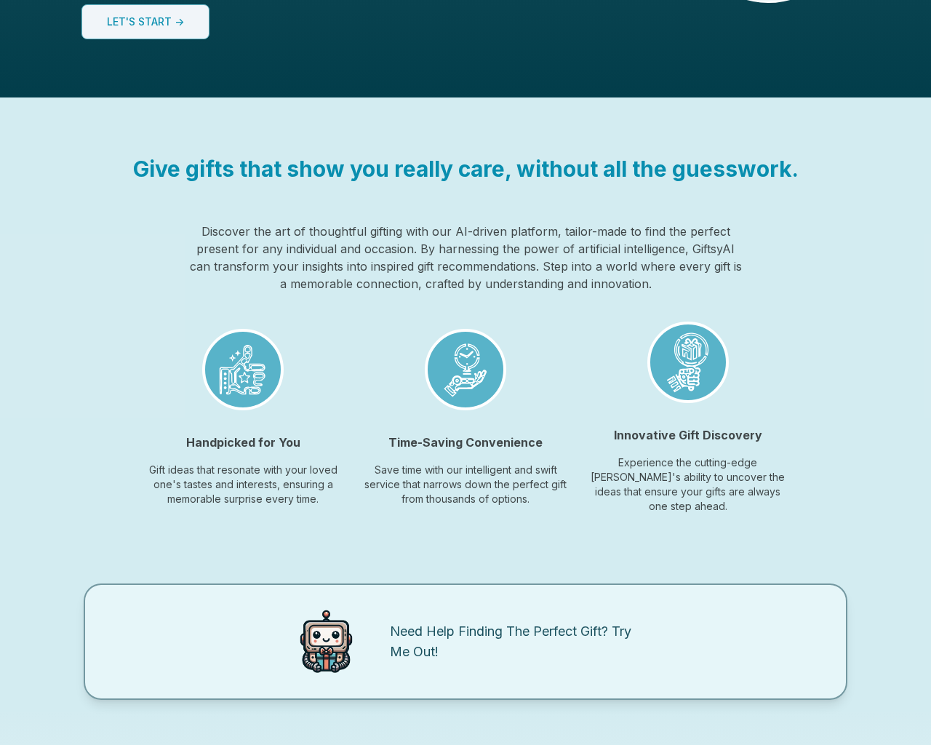
scroll to position [1088, 0]
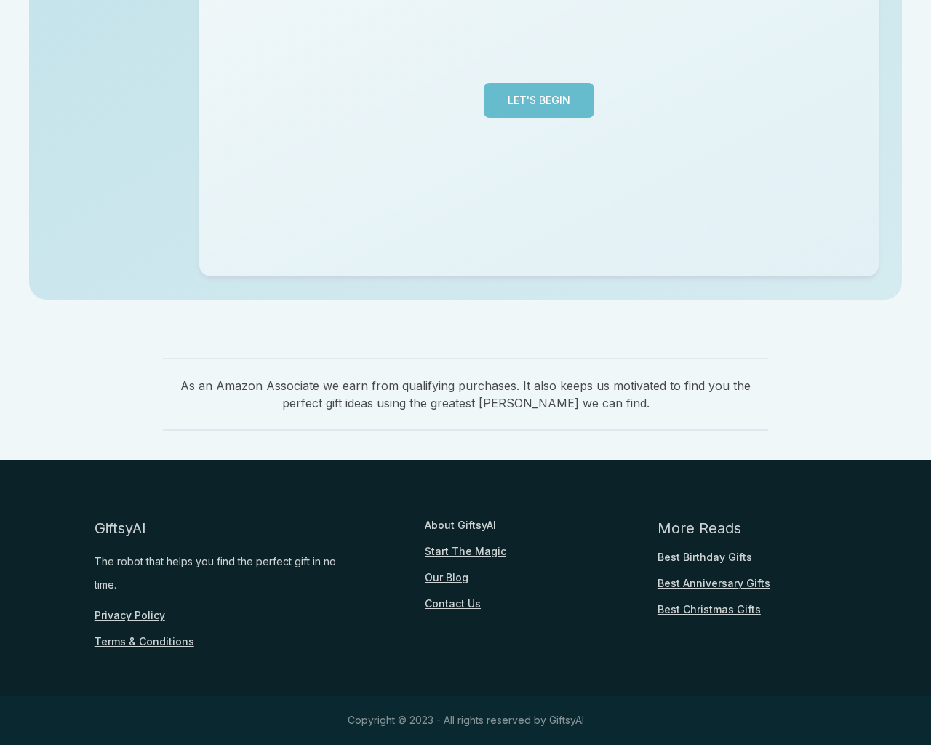
scroll to position [355, 0]
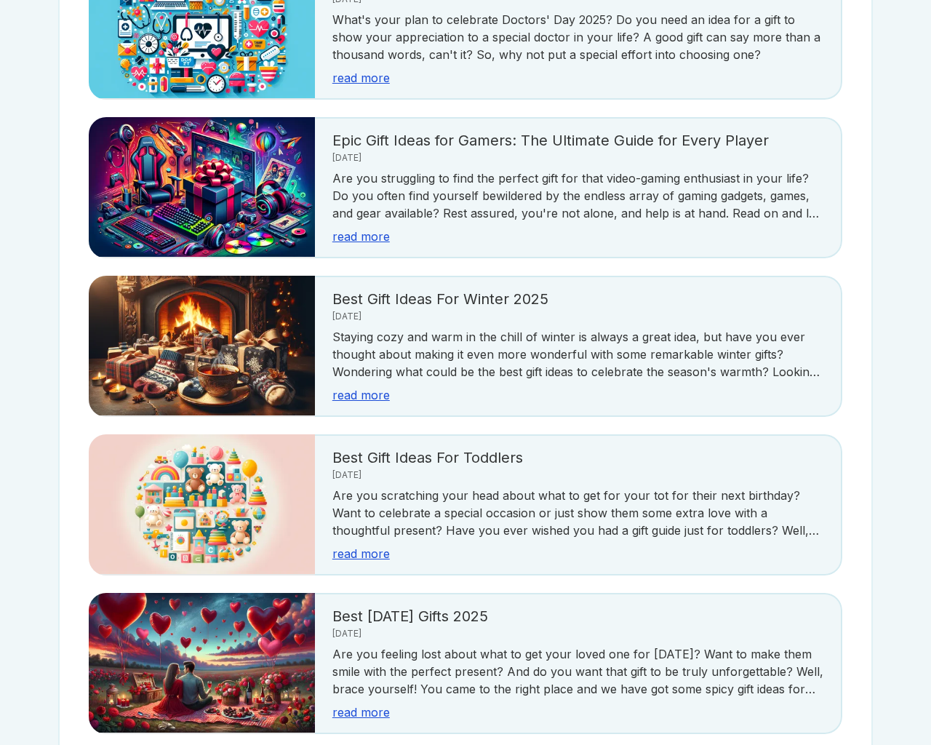
scroll to position [2584, 0]
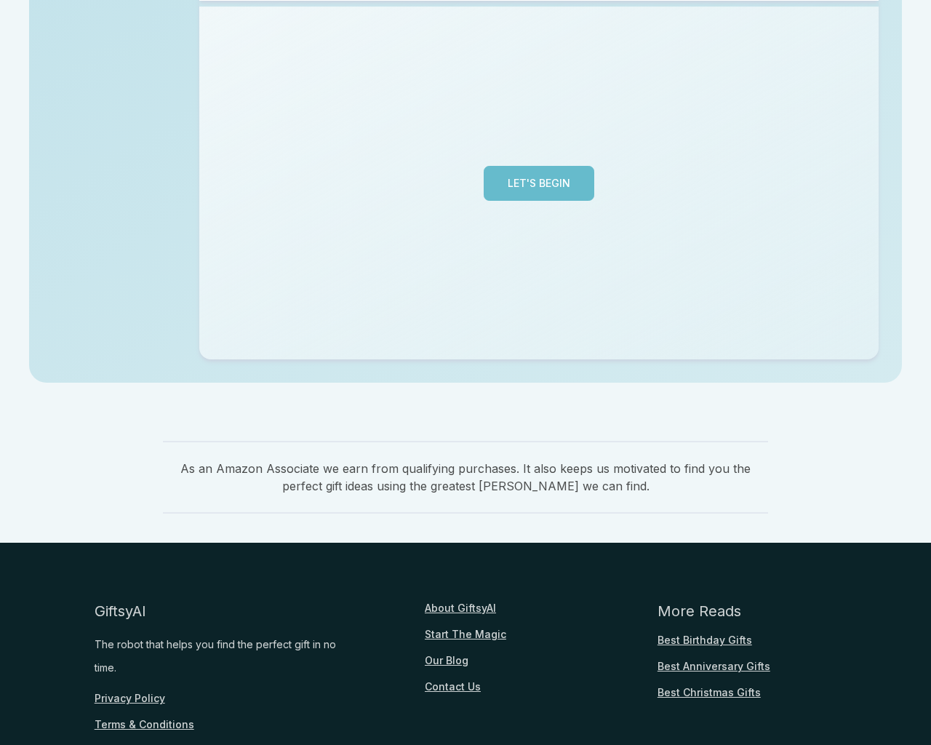
scroll to position [404, 0]
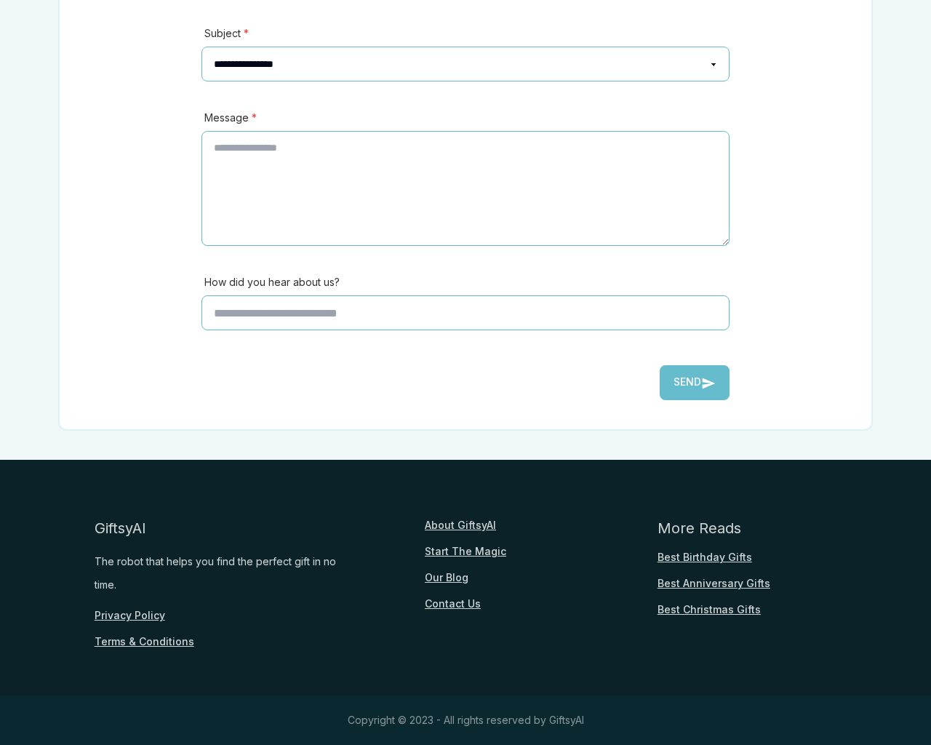
scroll to position [321, 0]
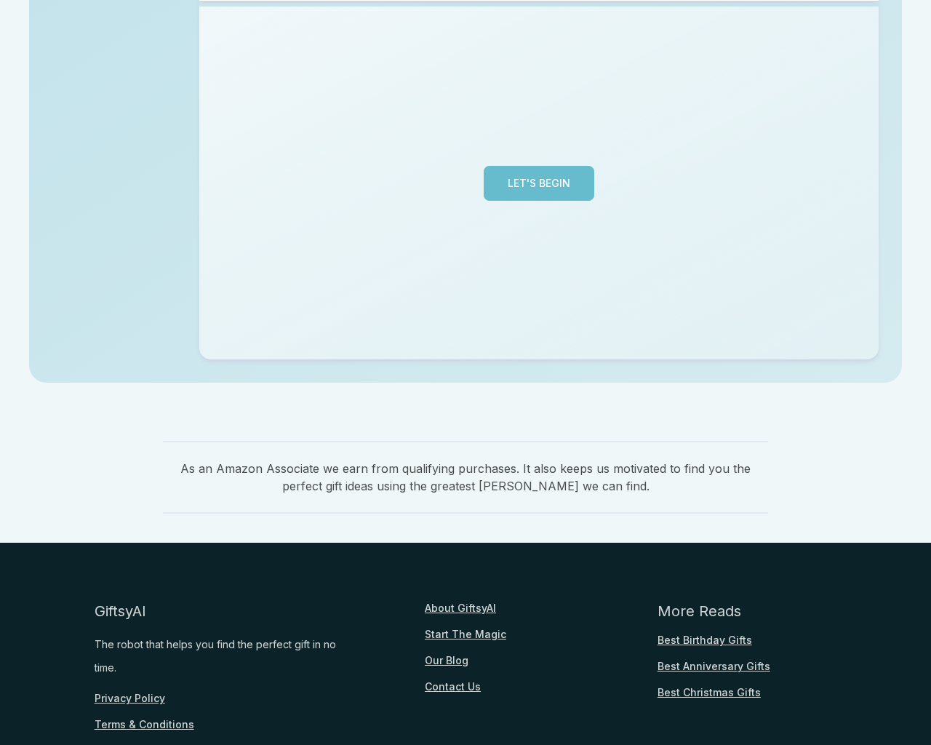
scroll to position [438, 0]
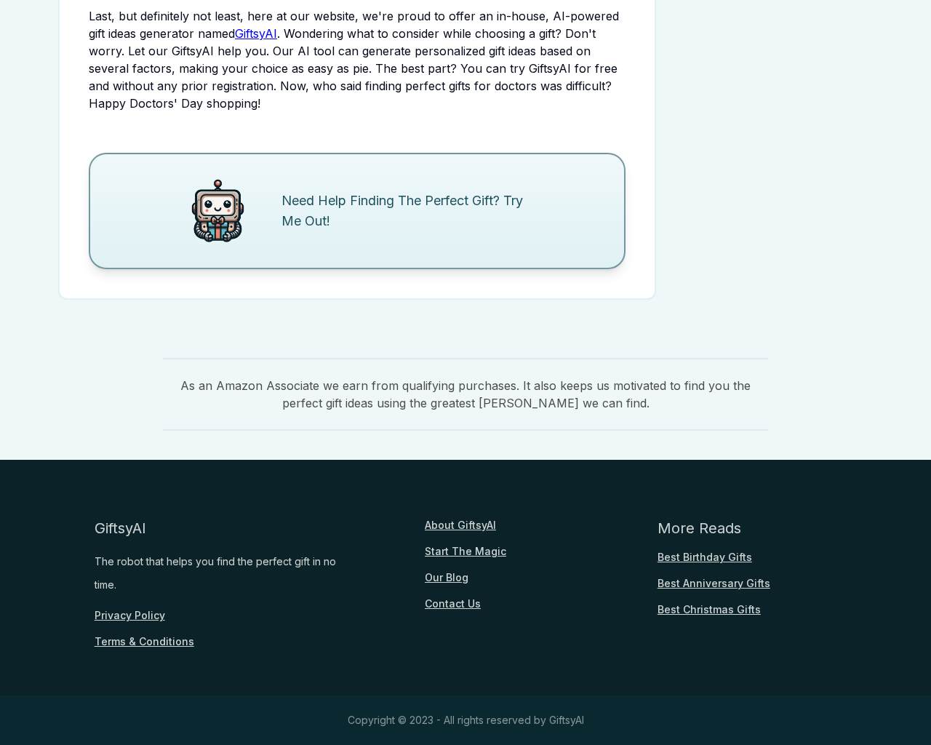
scroll to position [1766, 0]
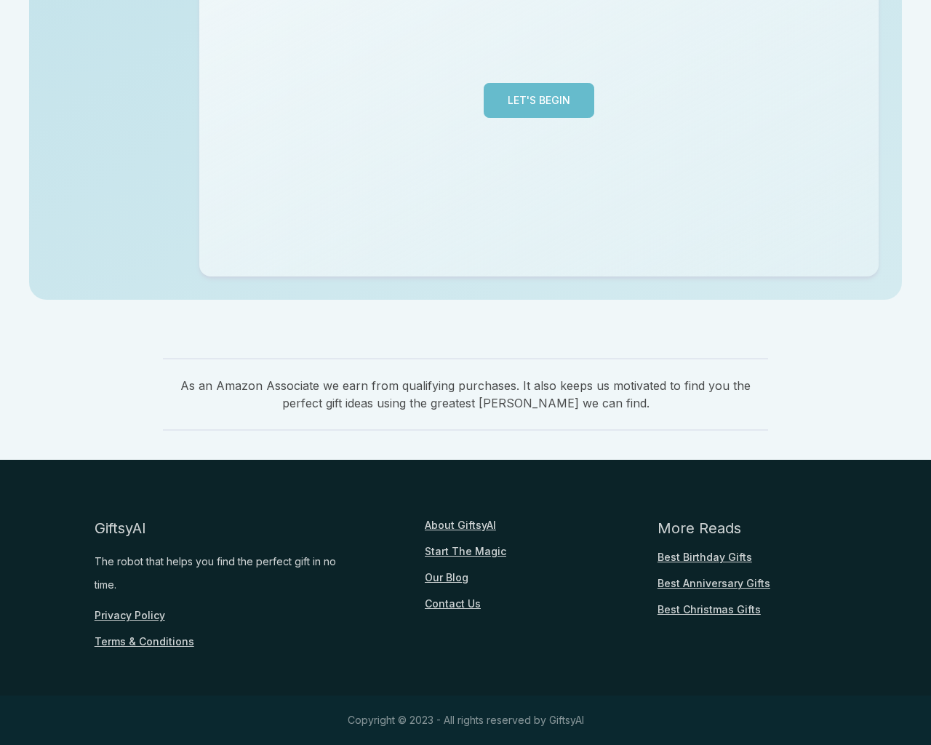
scroll to position [355, 0]
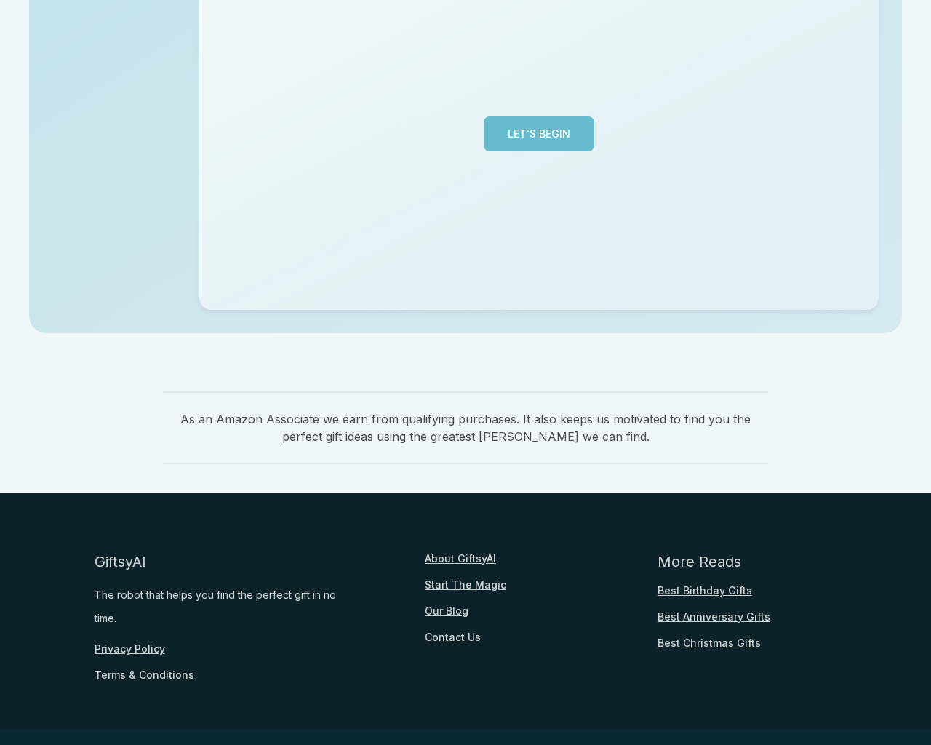
scroll to position [355, 0]
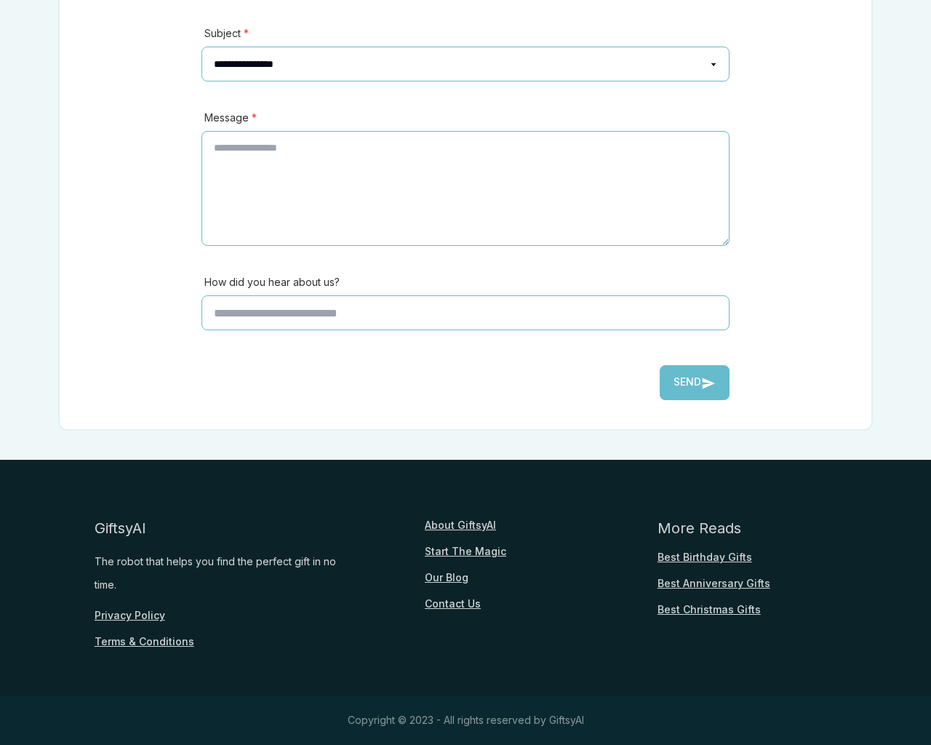
scroll to position [321, 0]
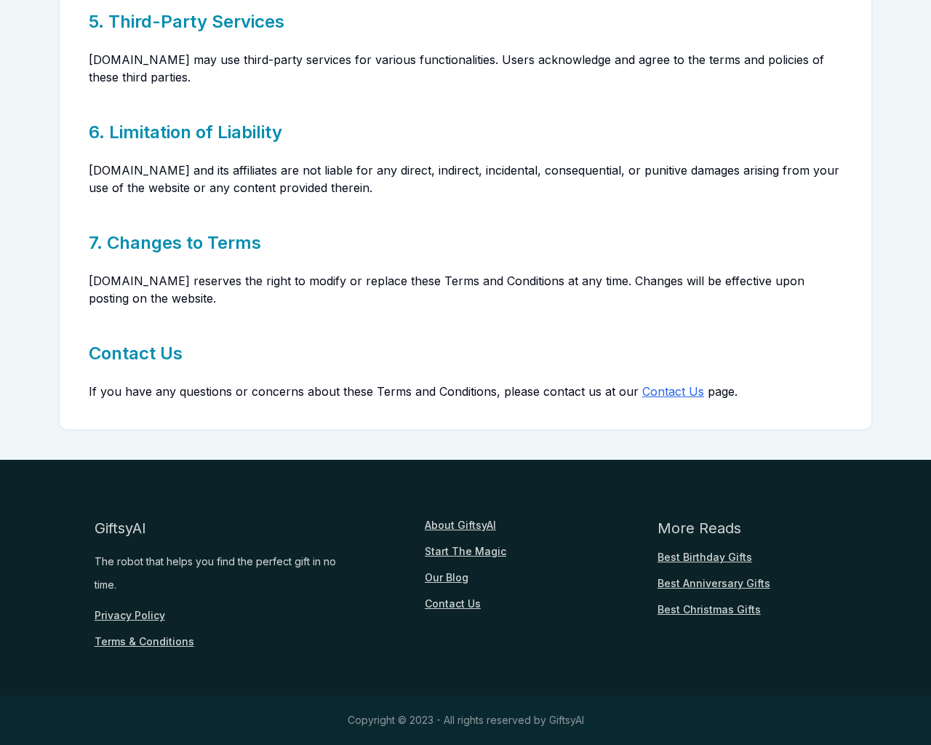
scroll to position [321, 0]
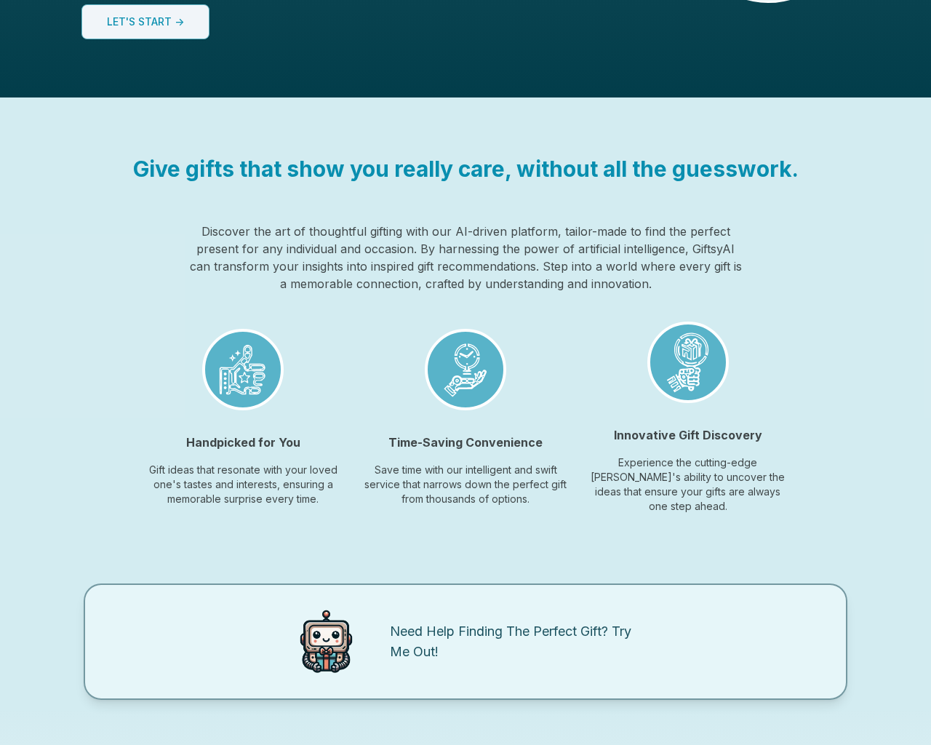
scroll to position [1088, 0]
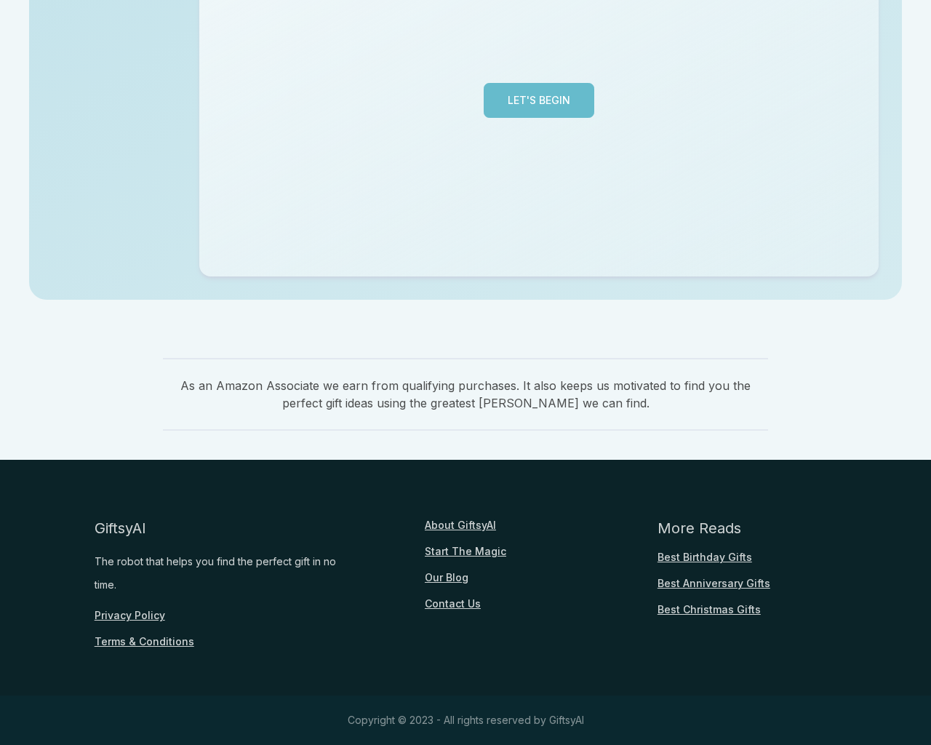
scroll to position [355, 0]
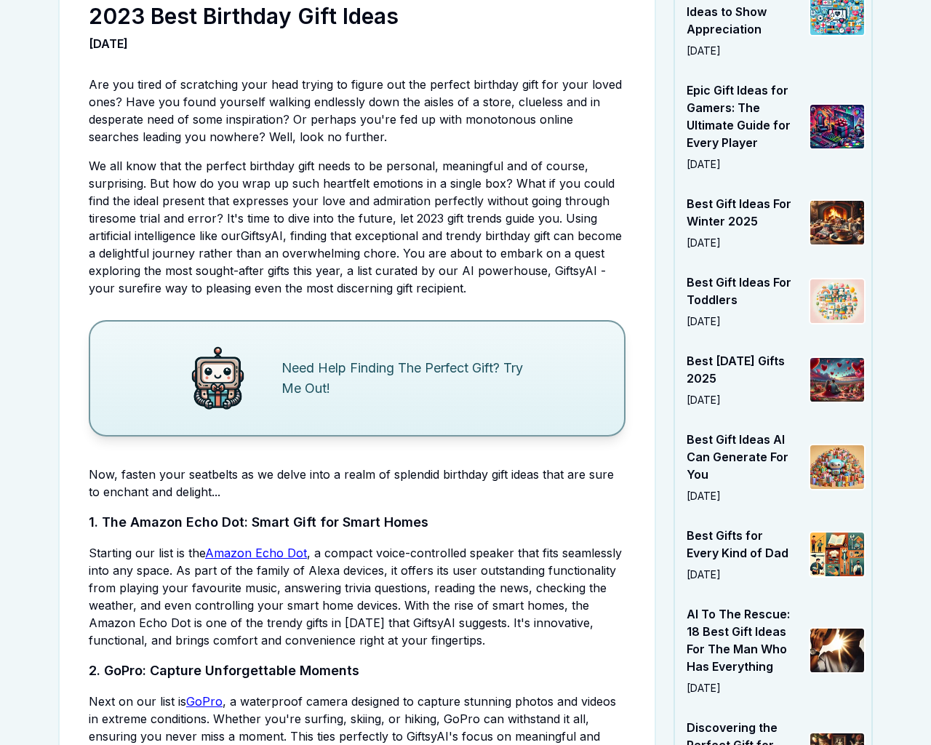
scroll to position [3703, 0]
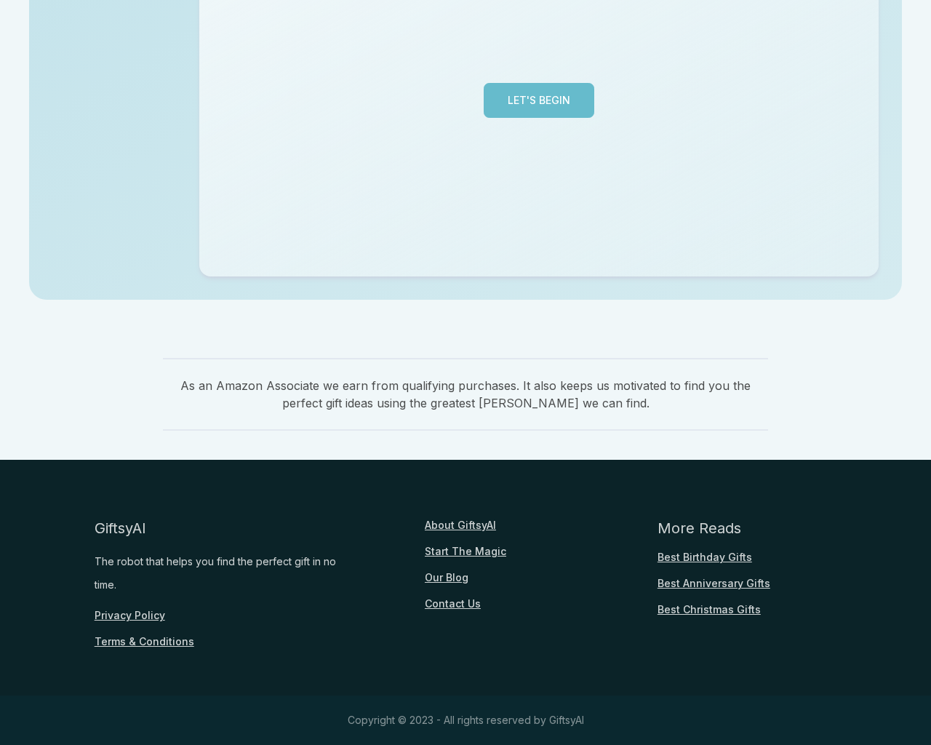
scroll to position [355, 0]
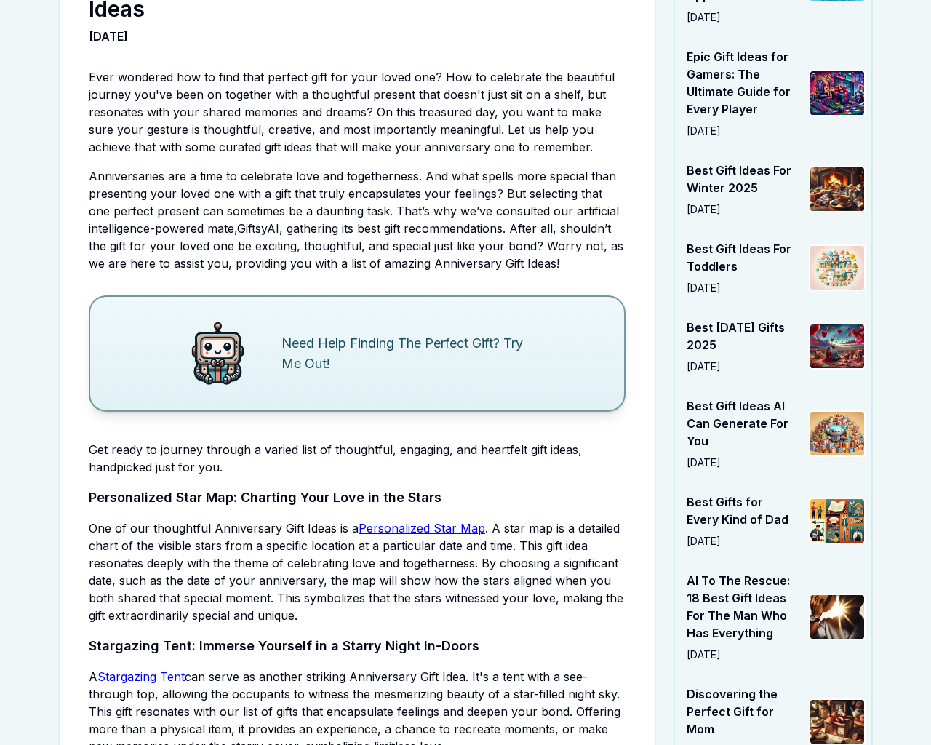
scroll to position [3921, 0]
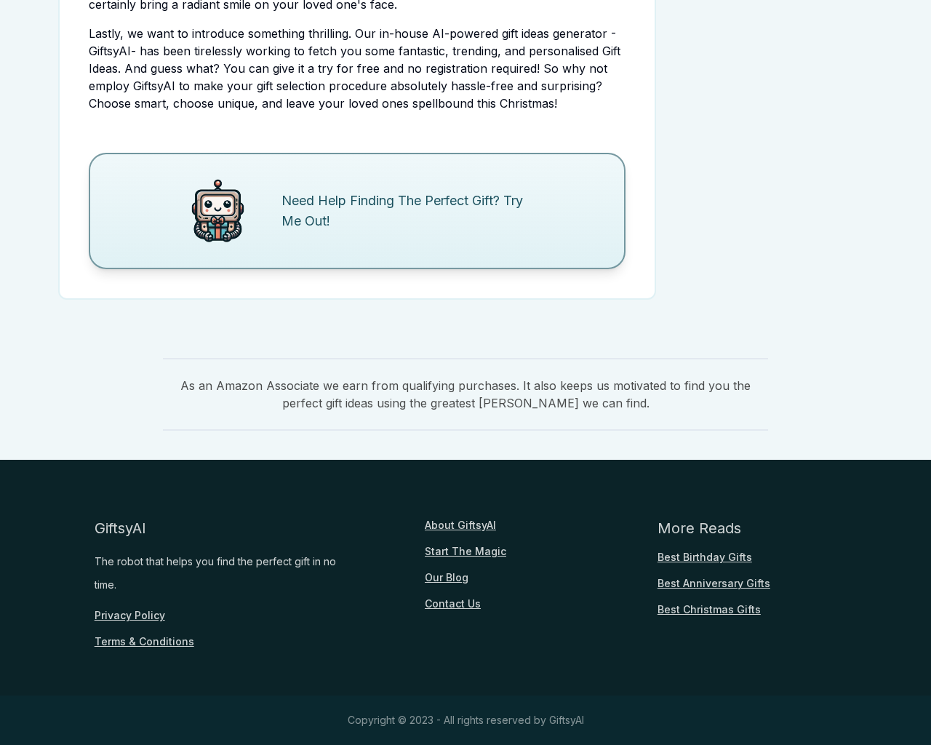
scroll to position [3049, 0]
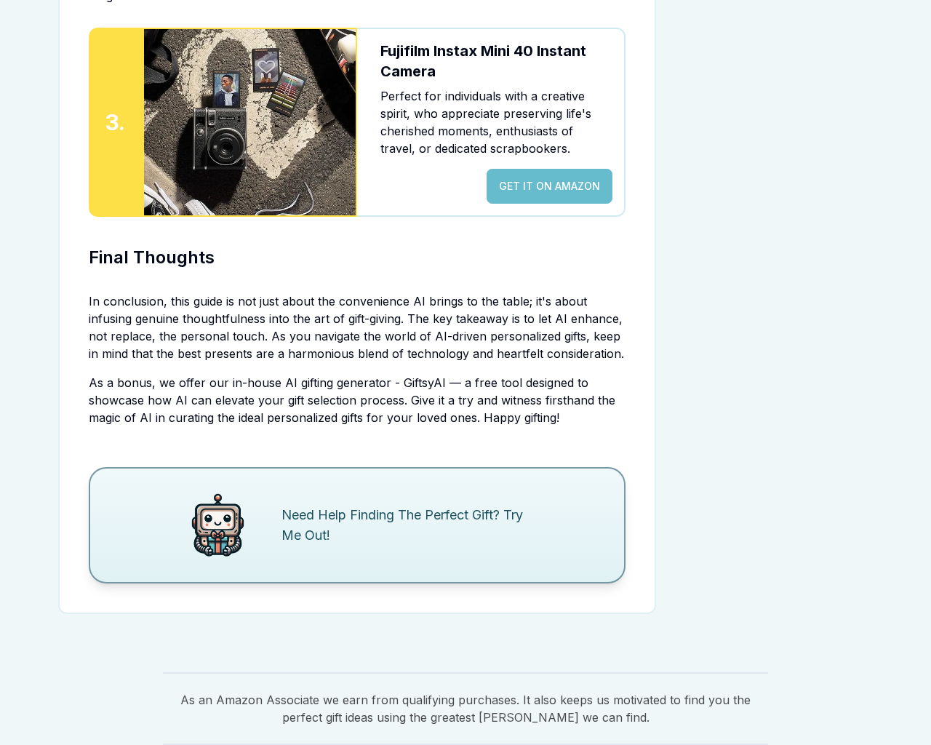
scroll to position [3345, 0]
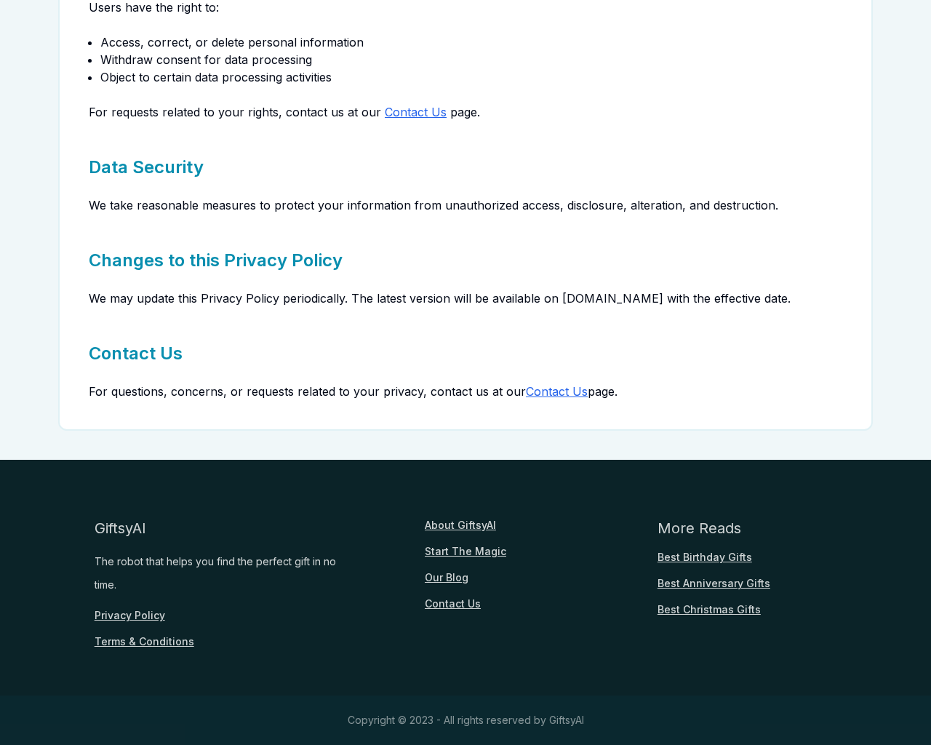
scroll to position [1292, 0]
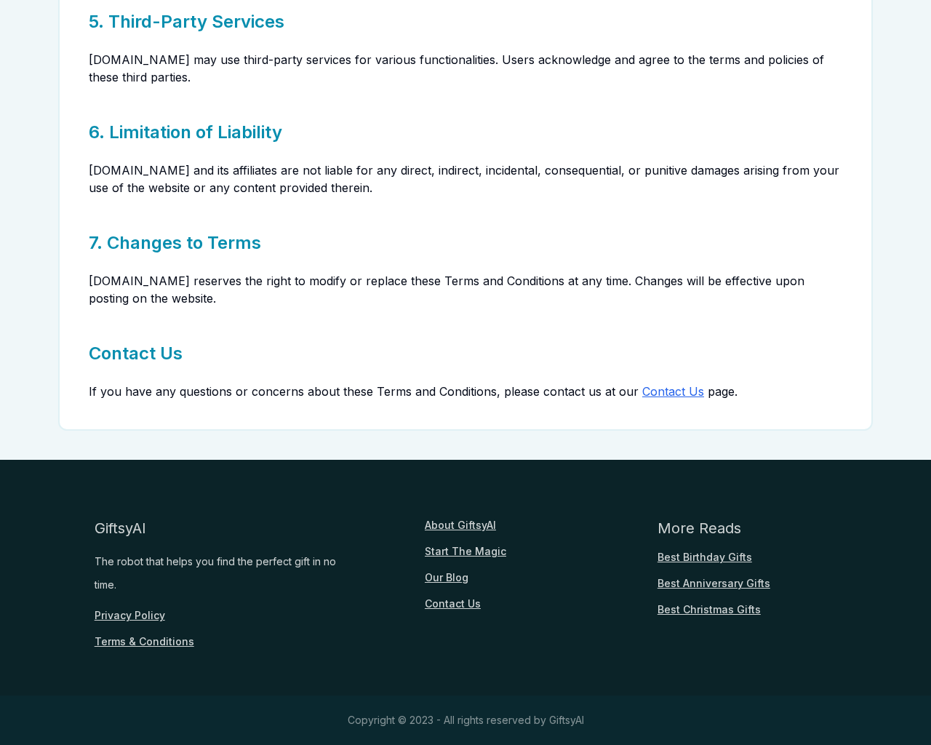
scroll to position [672, 0]
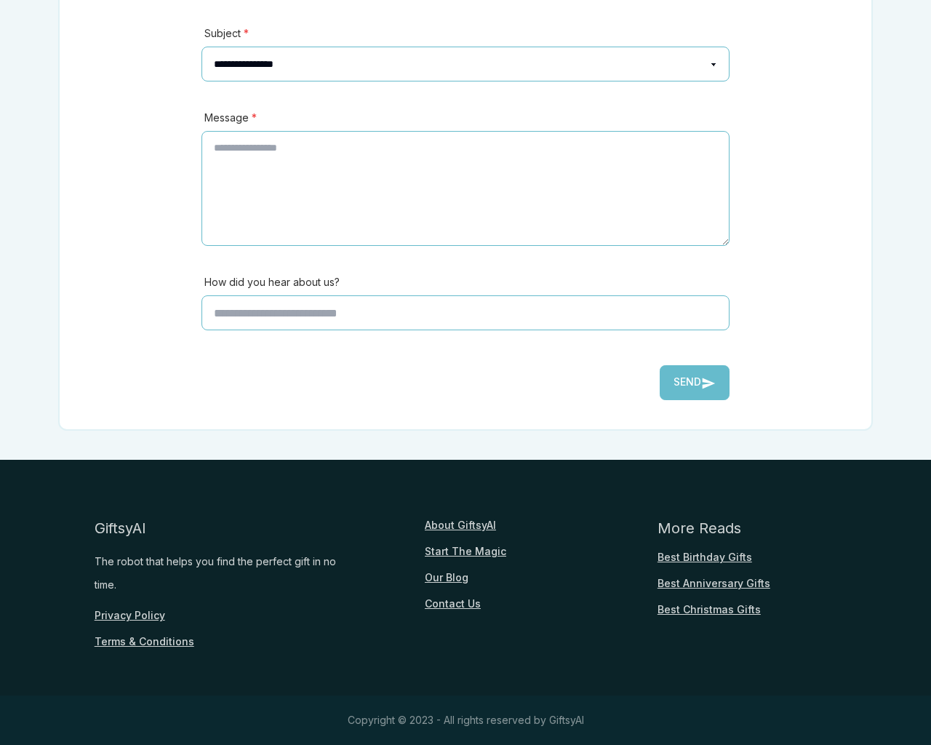
scroll to position [321, 0]
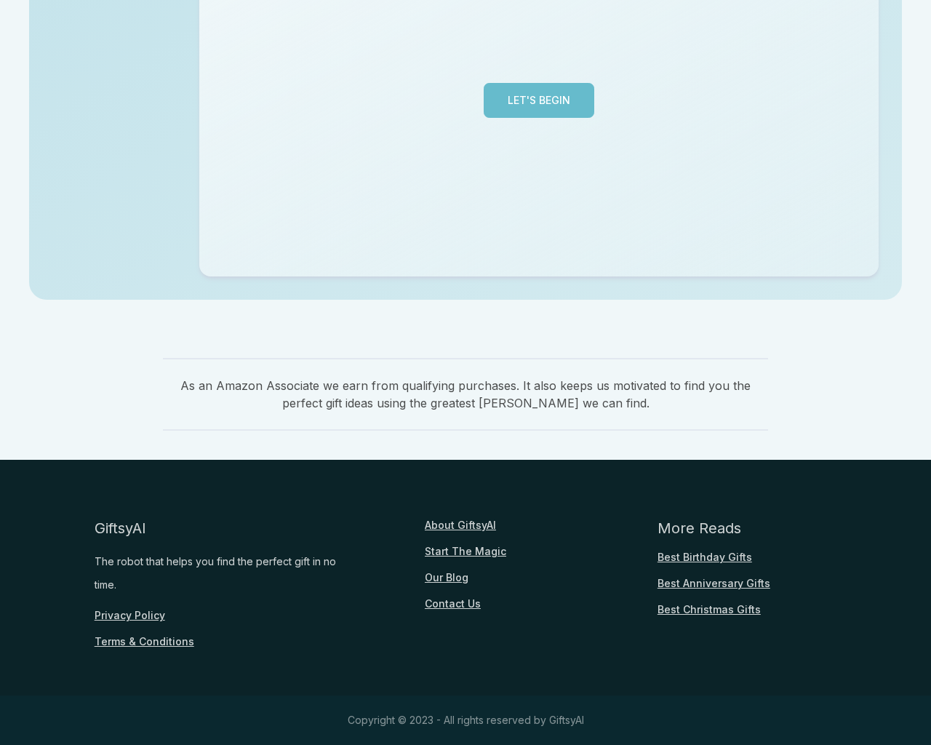
scroll to position [355, 0]
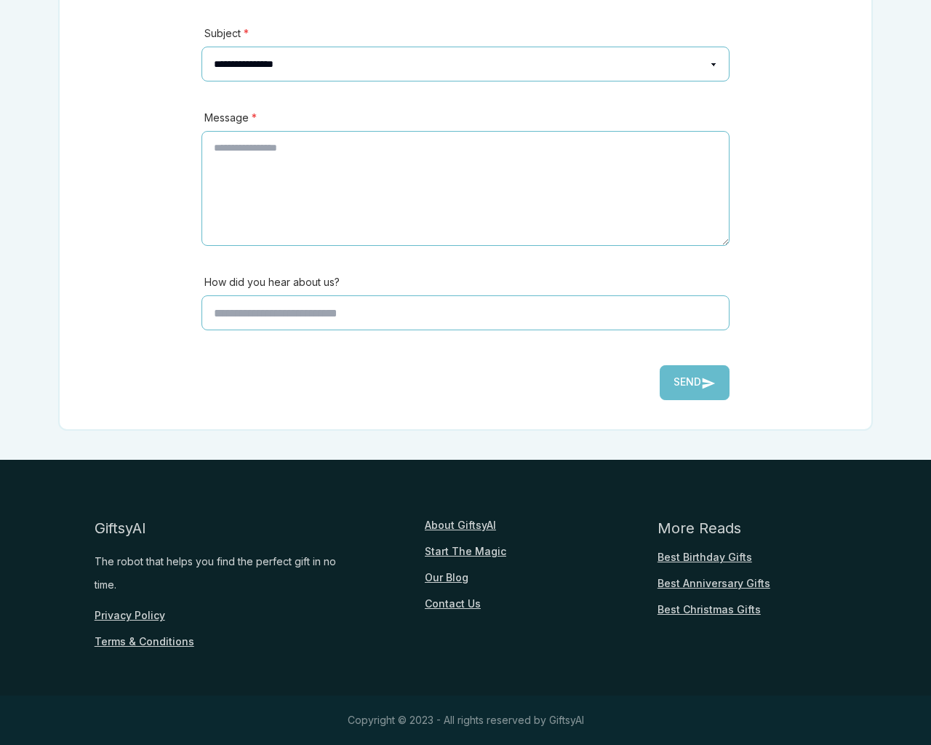
scroll to position [321, 0]
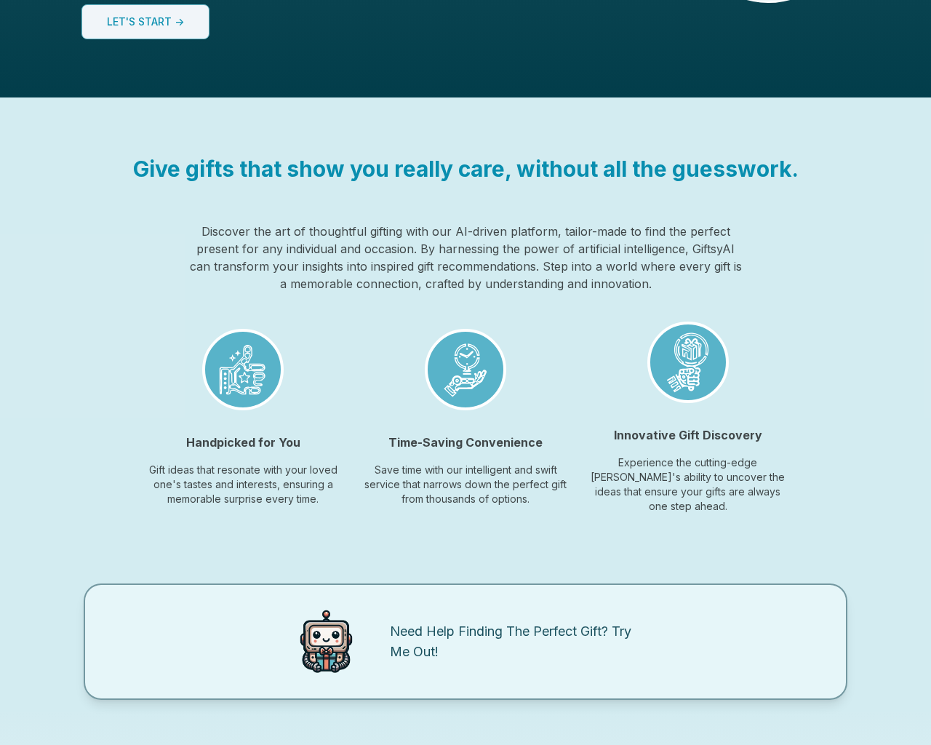
scroll to position [1088, 0]
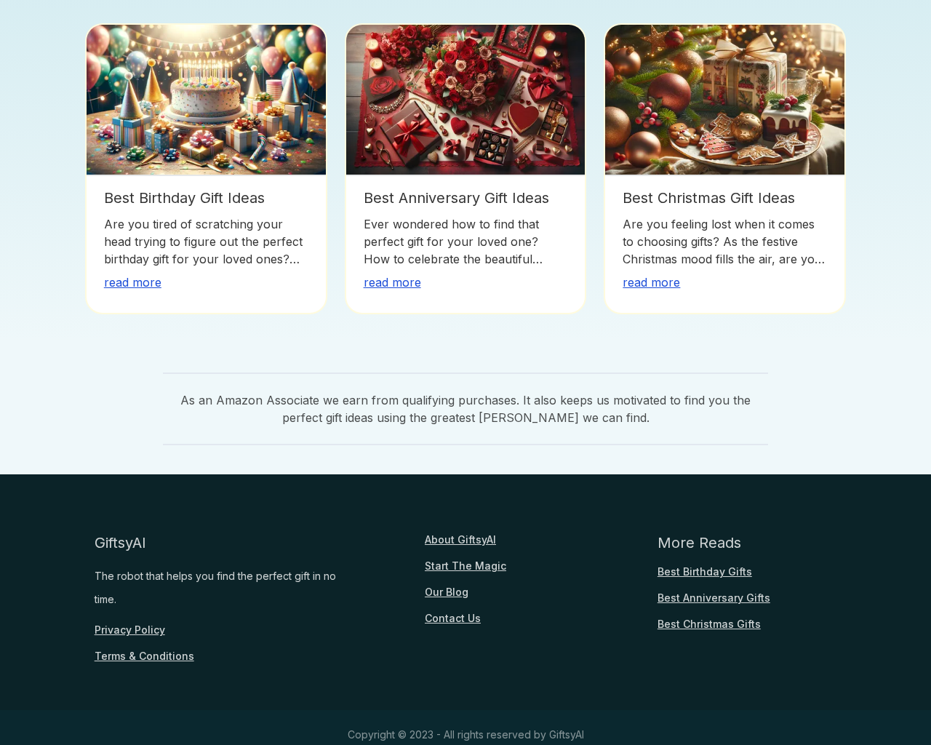
scroll to position [1088, 0]
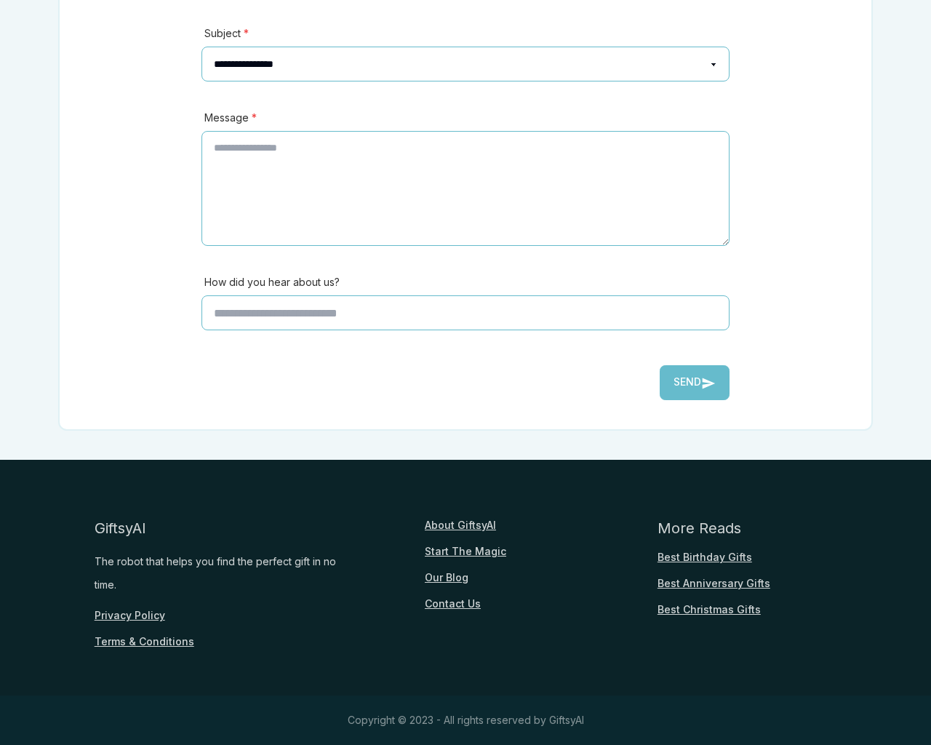
scroll to position [321, 0]
type input "*"
type textarea "**"
type input "**********"
type input "********"
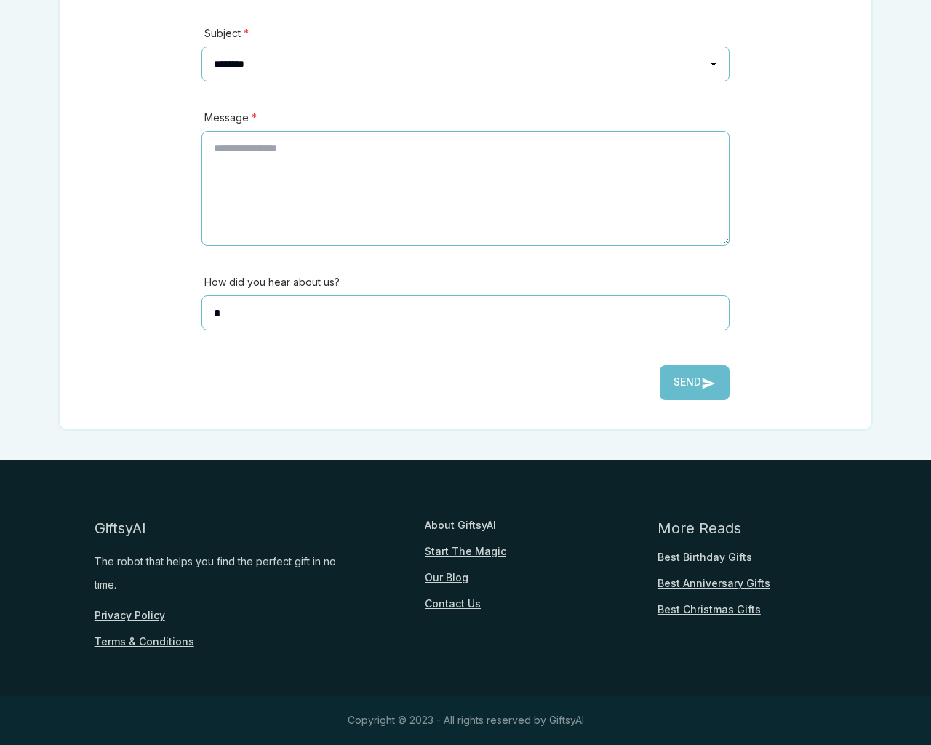
select select "*******"
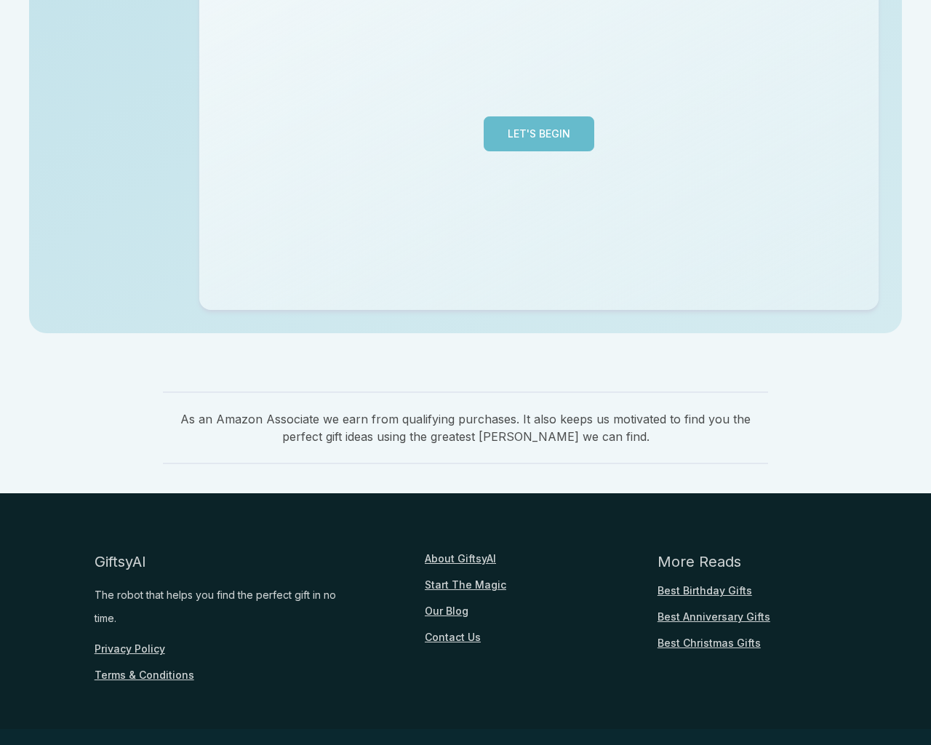
scroll to position [355, 0]
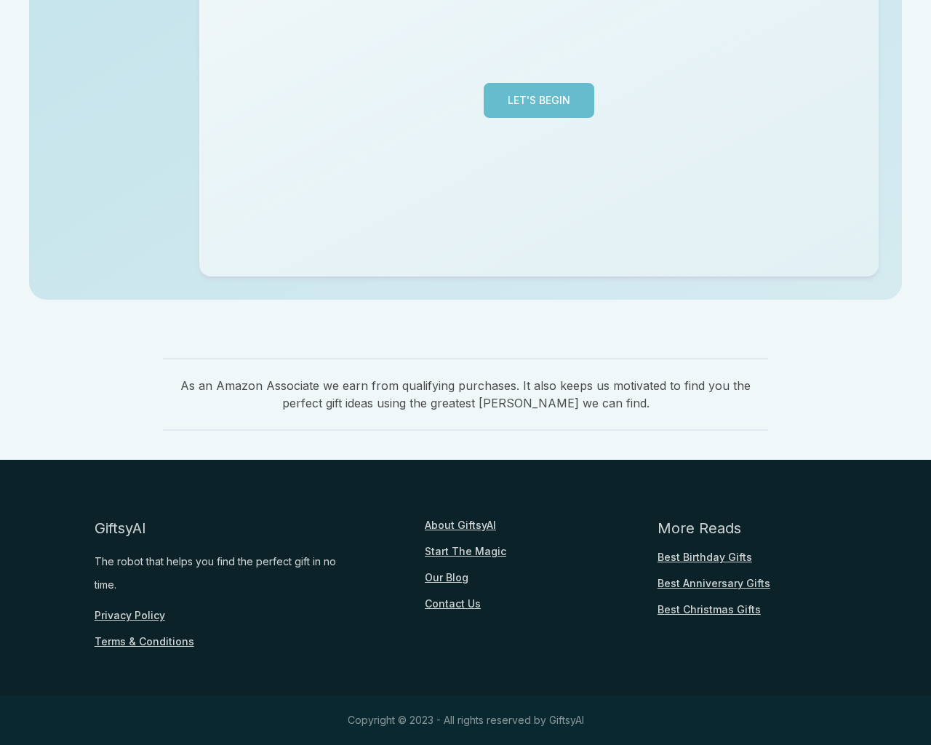
scroll to position [355, 0]
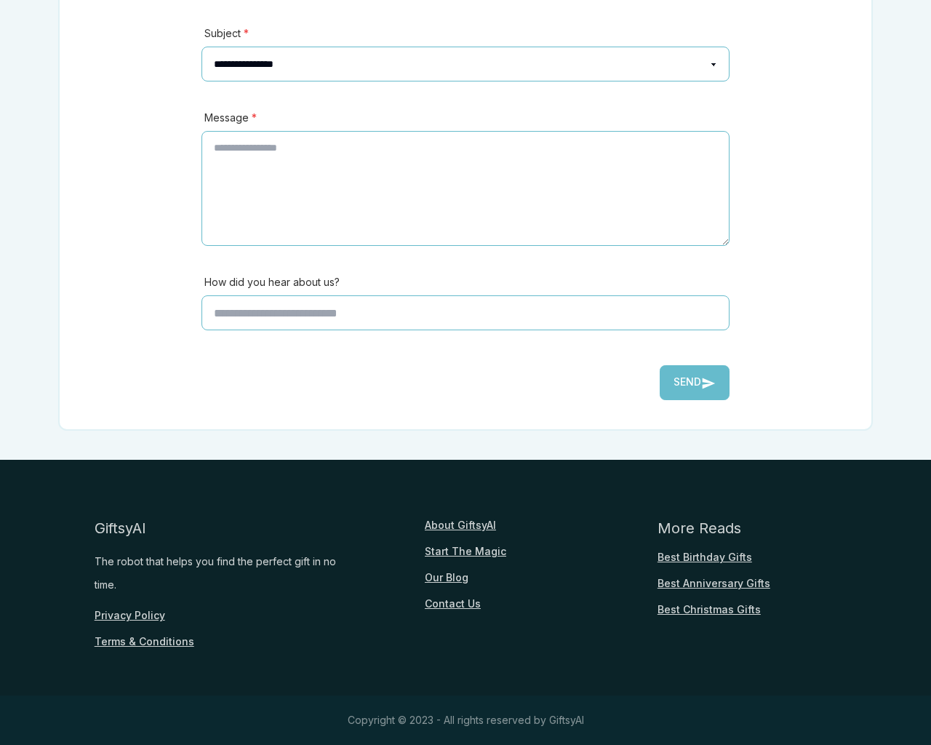
scroll to position [321, 0]
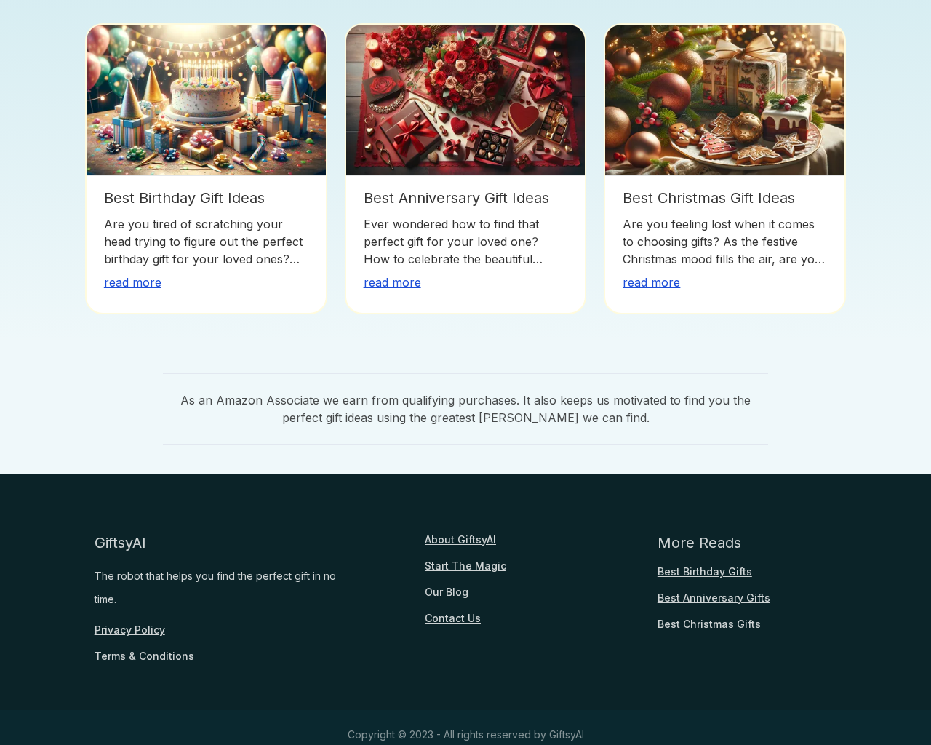
scroll to position [355, 0]
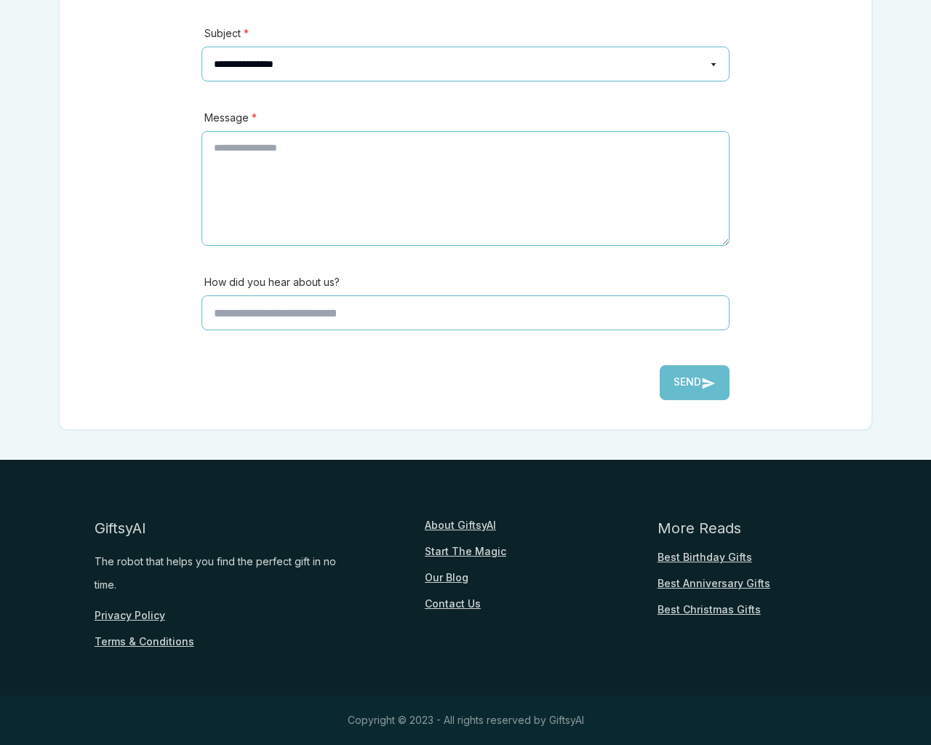
scroll to position [321, 0]
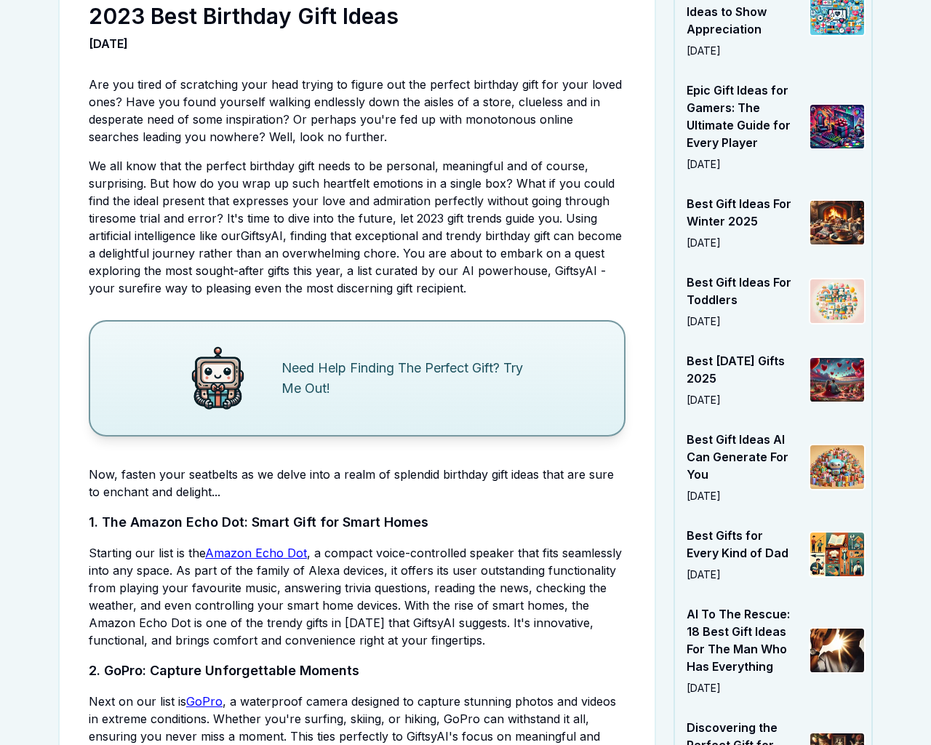
scroll to position [3703, 0]
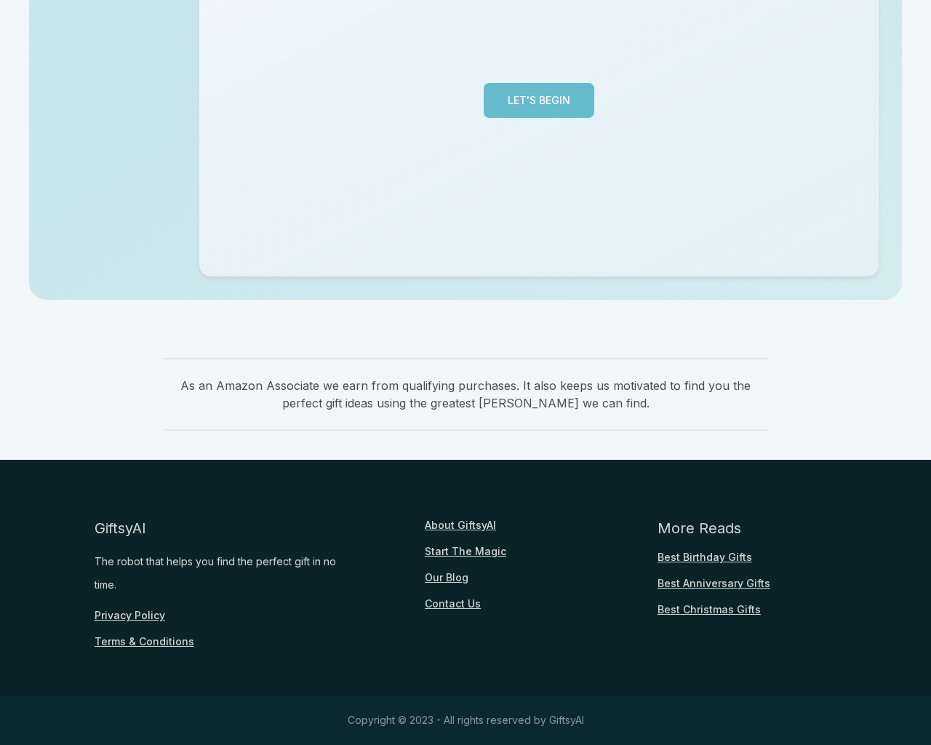
scroll to position [355, 0]
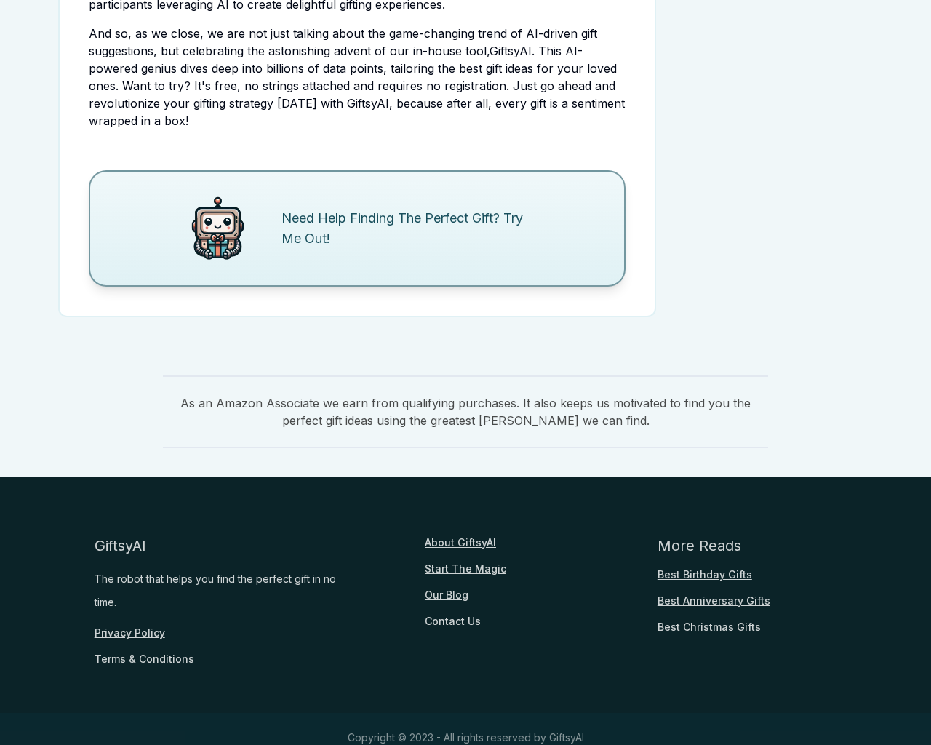
scroll to position [1711, 0]
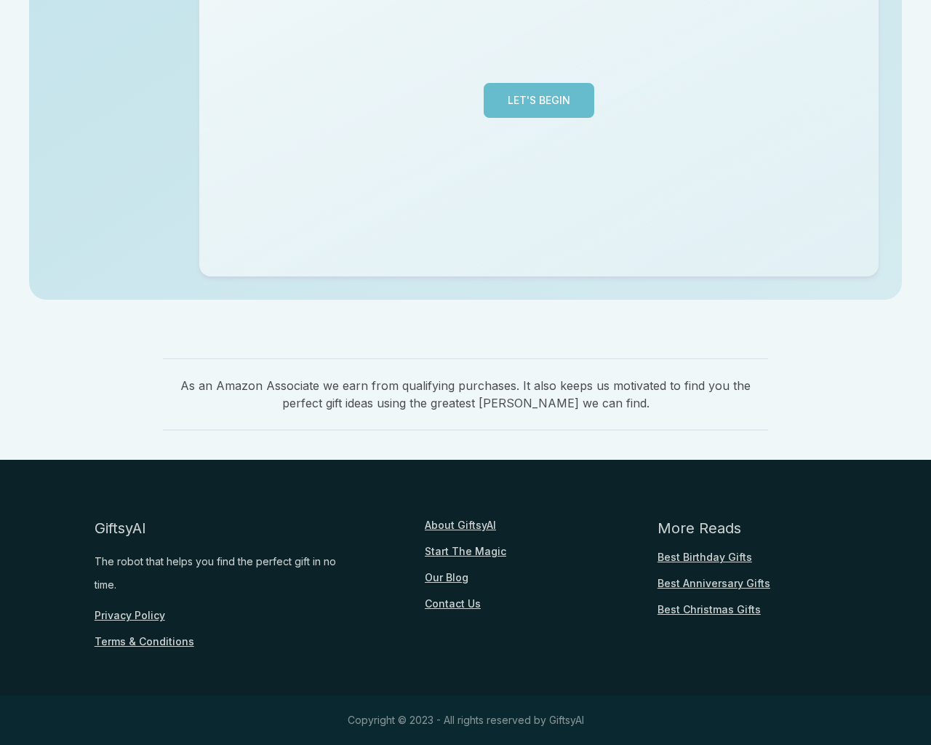
scroll to position [355, 0]
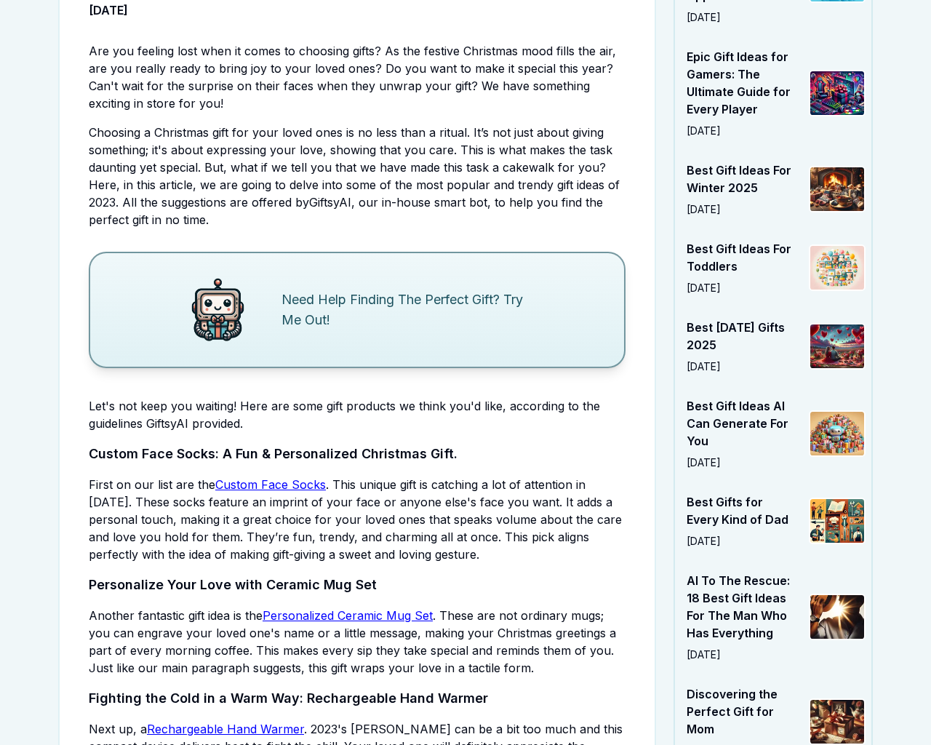
scroll to position [3049, 0]
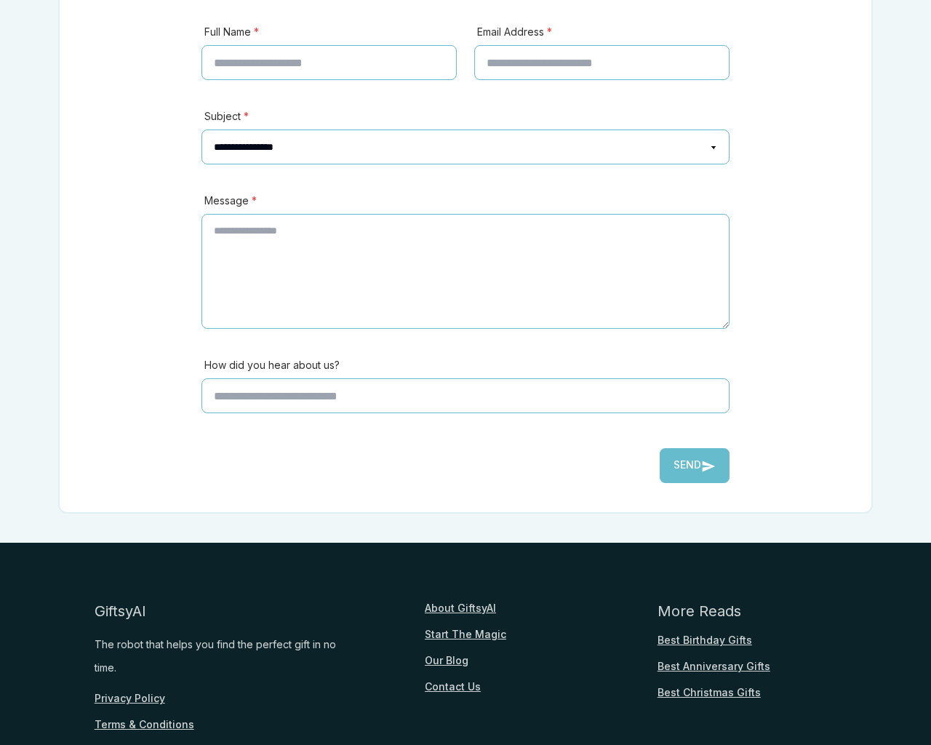
scroll to position [404, 0]
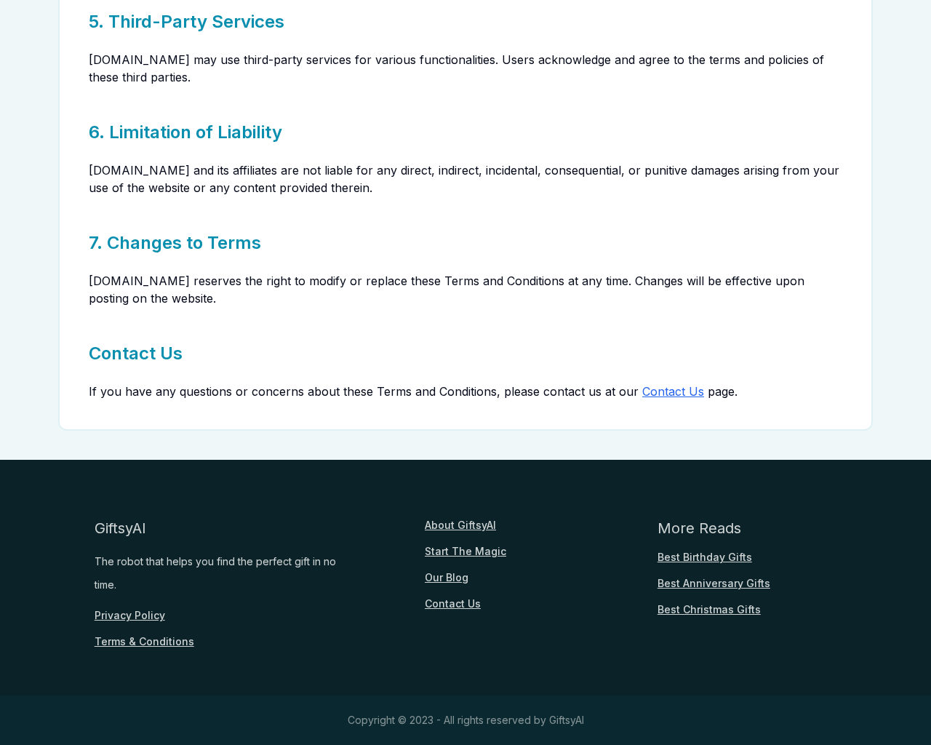
scroll to position [672, 0]
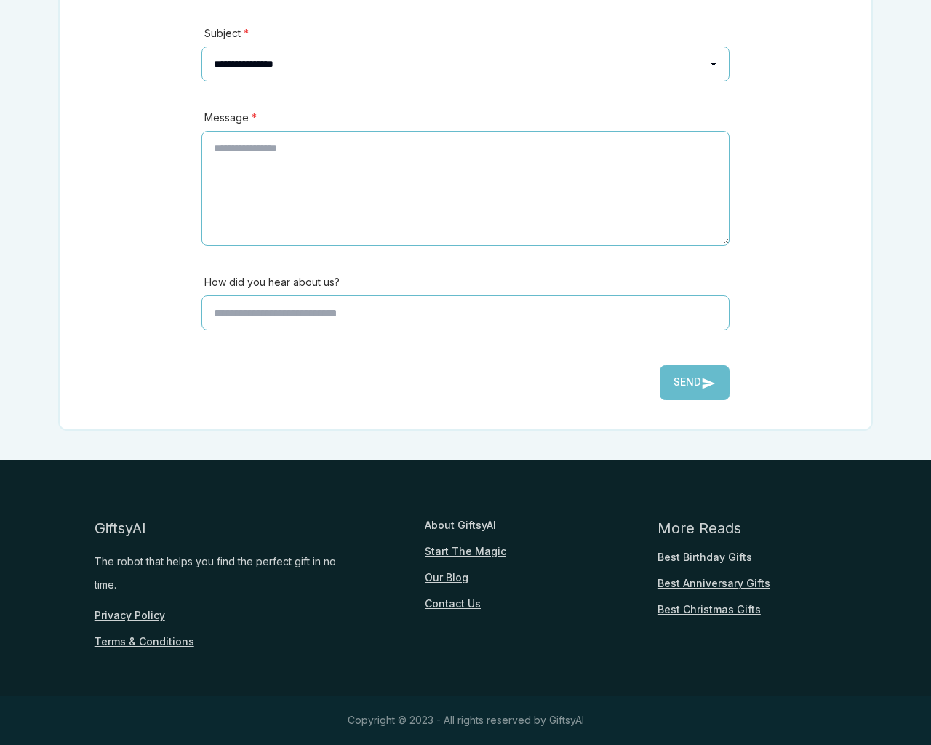
scroll to position [321, 0]
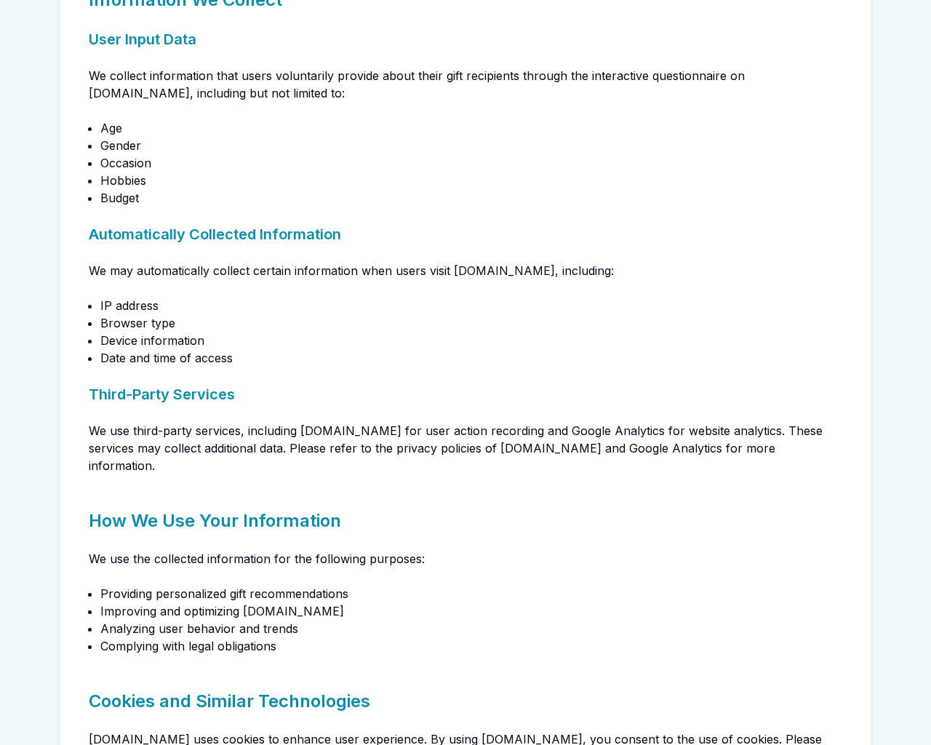
scroll to position [1292, 0]
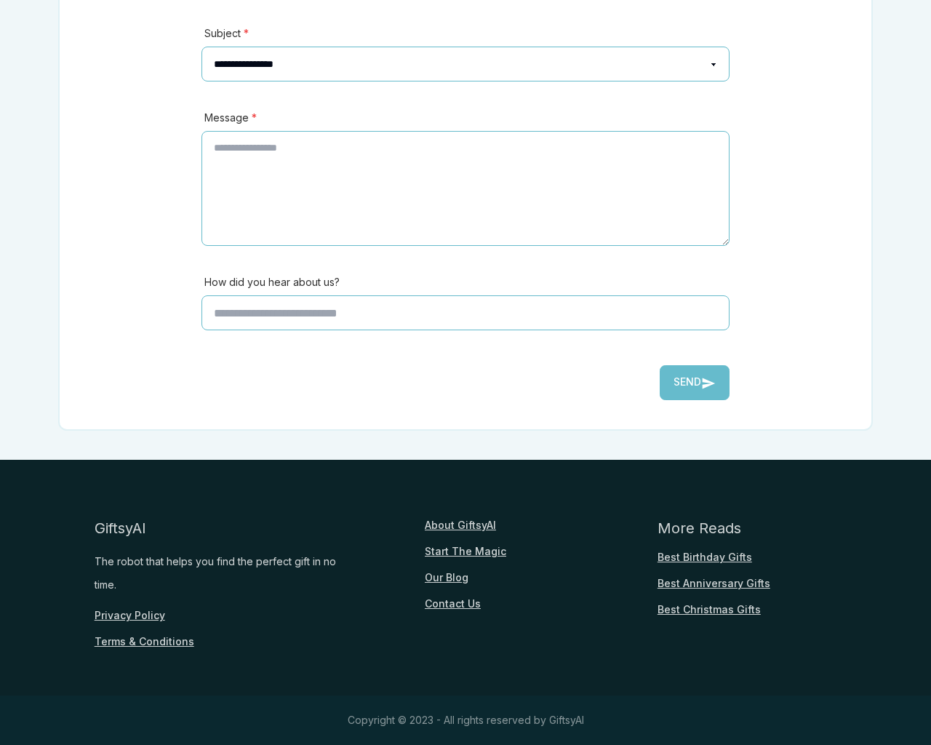
scroll to position [321, 0]
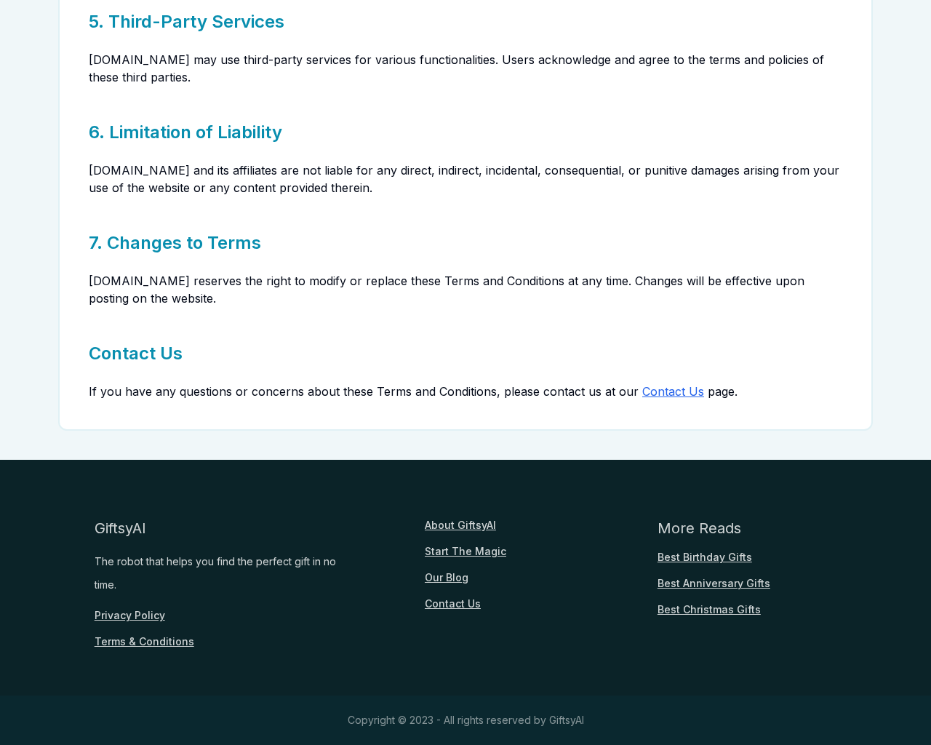
scroll to position [672, 0]
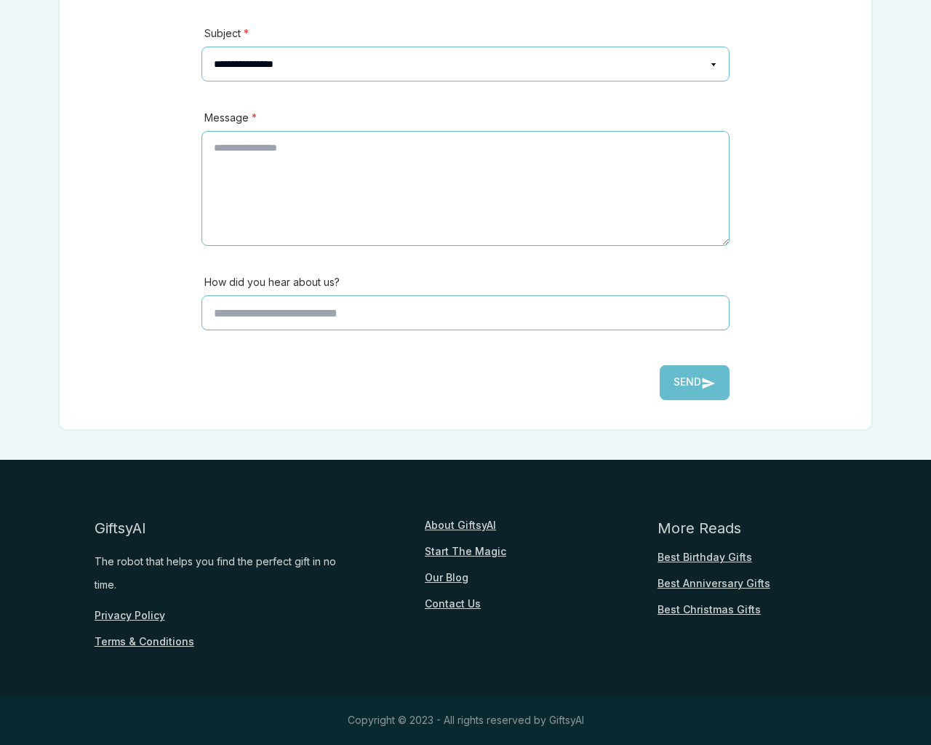
scroll to position [321, 0]
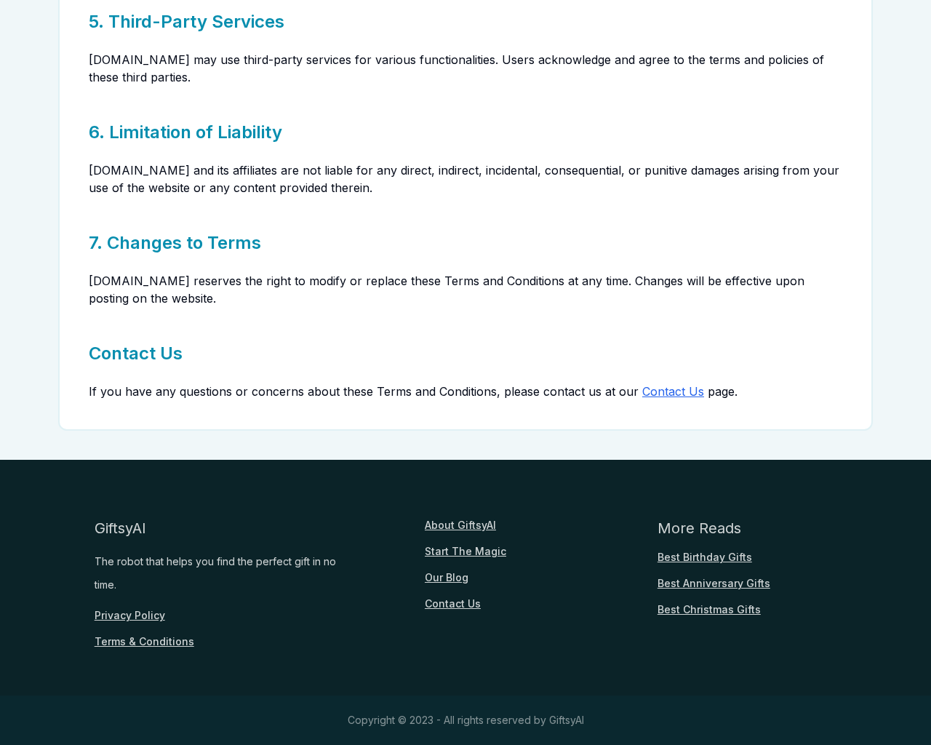
scroll to position [672, 0]
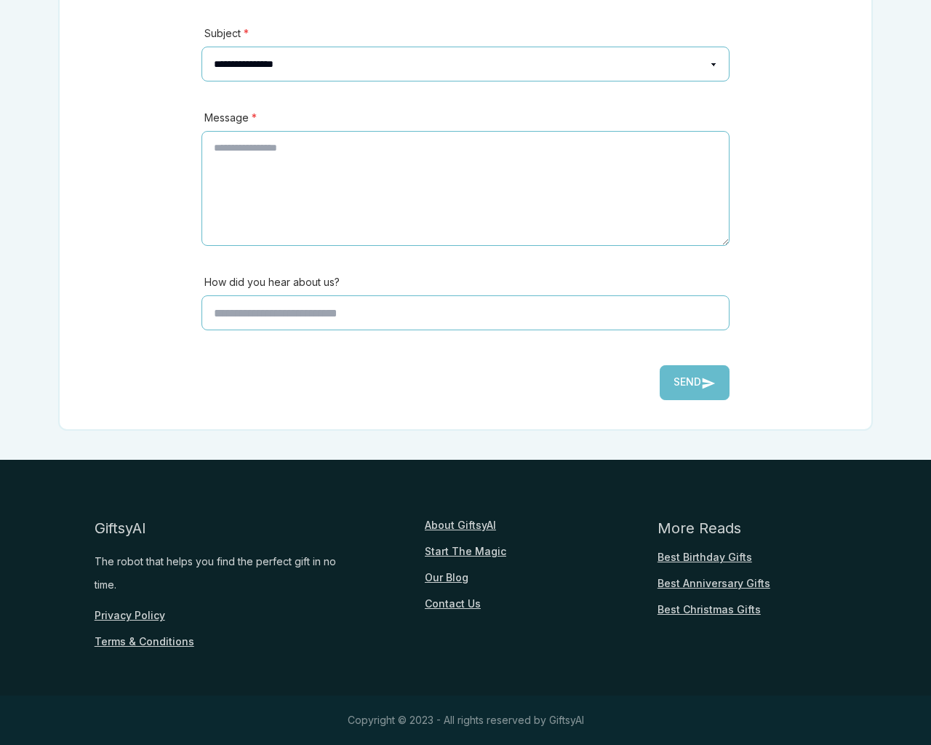
scroll to position [1088, 0]
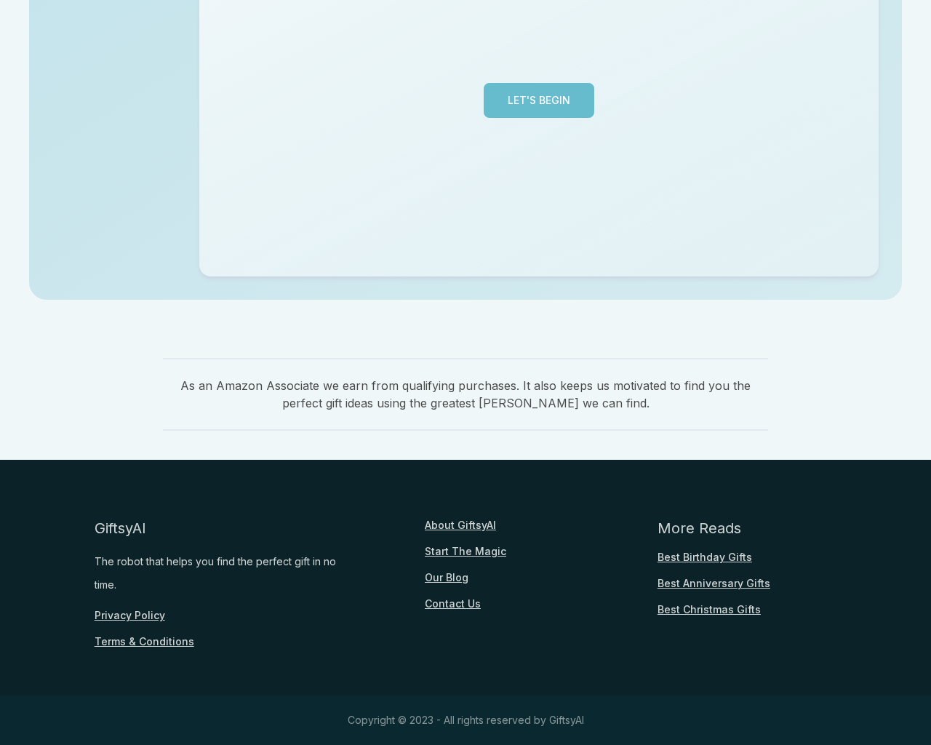
scroll to position [355, 0]
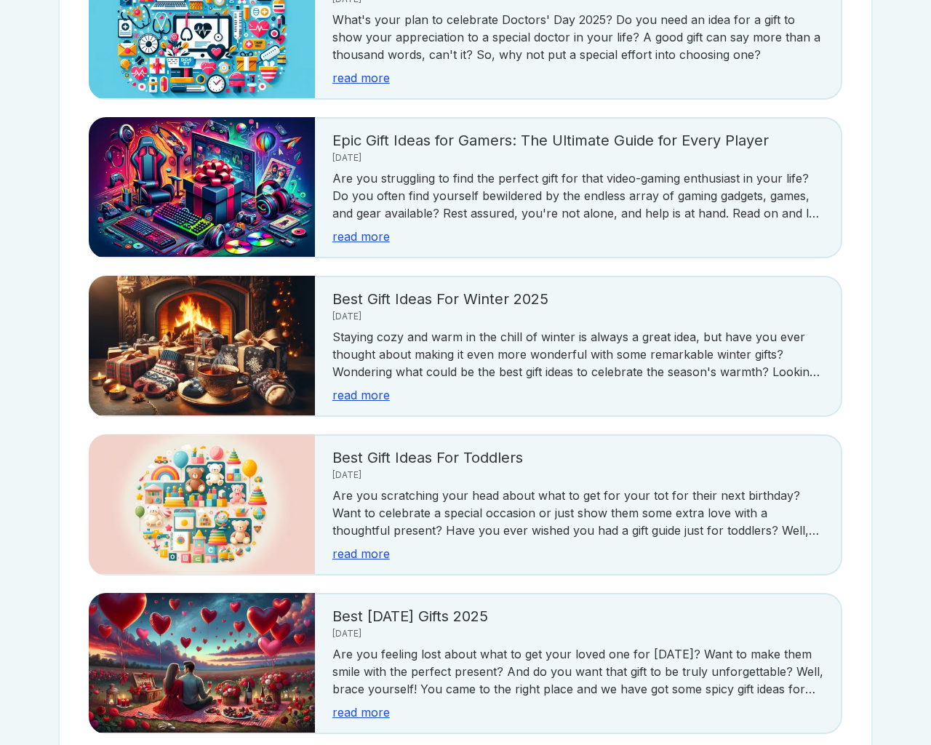
scroll to position [2584, 0]
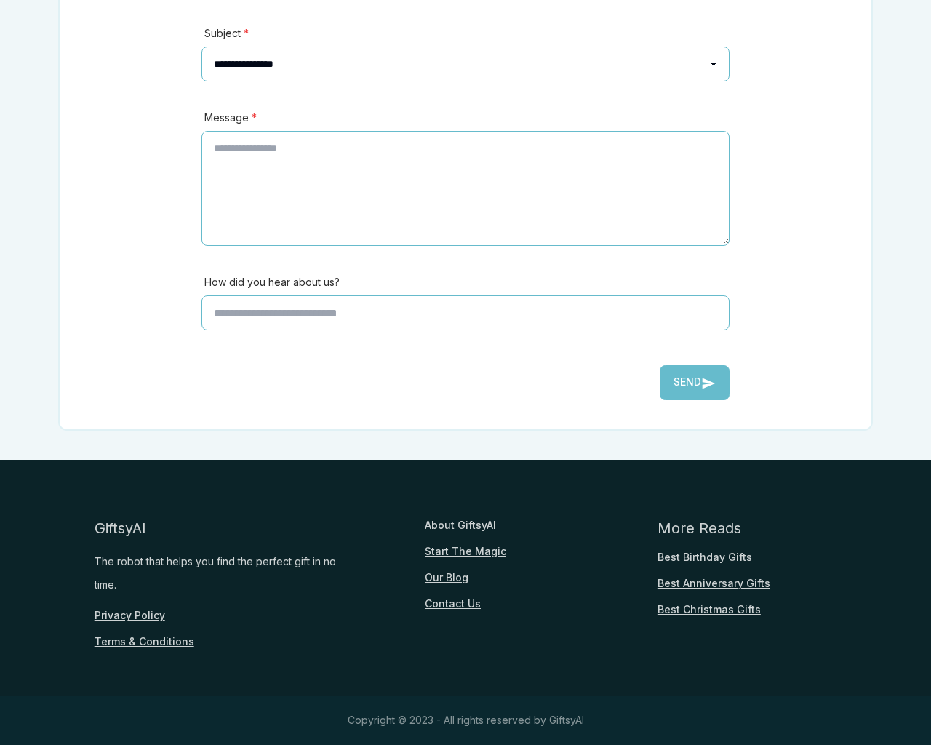
scroll to position [321, 0]
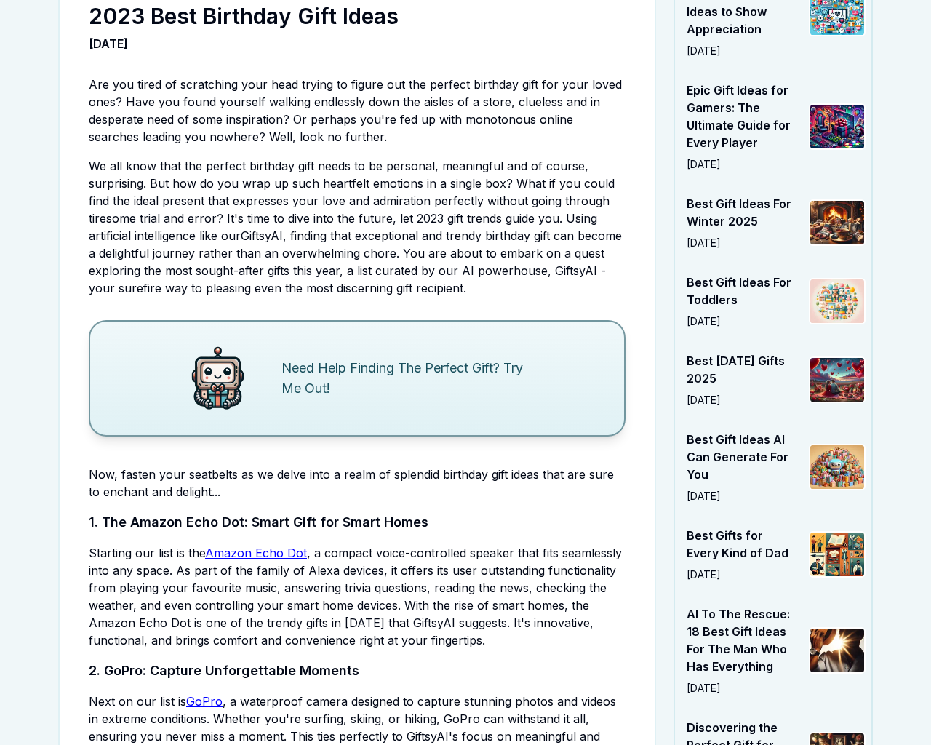
scroll to position [3703, 0]
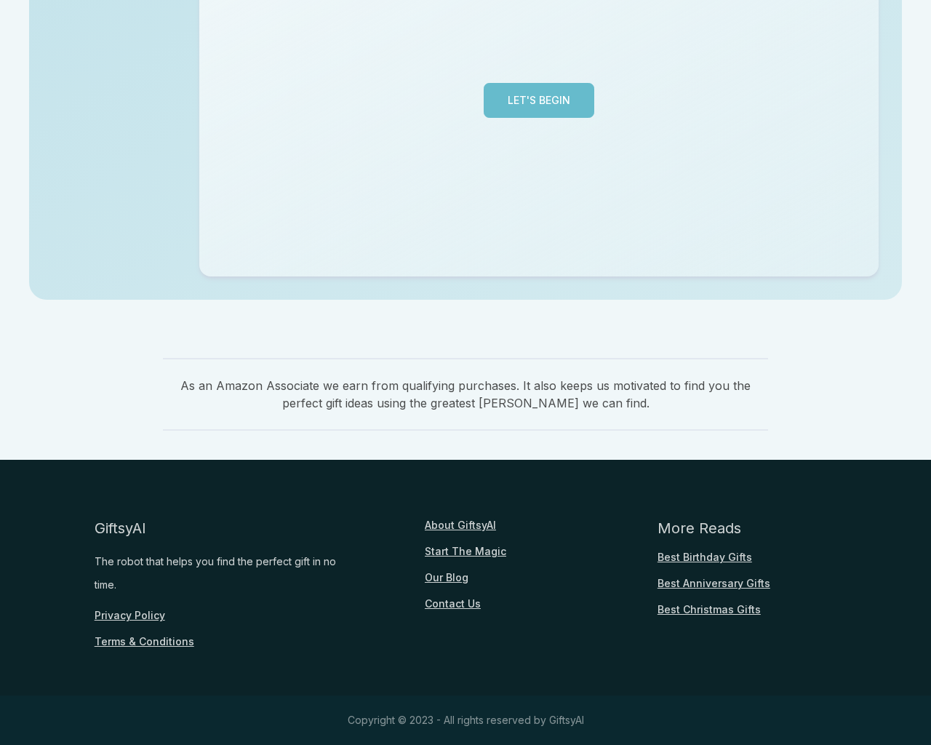
scroll to position [355, 0]
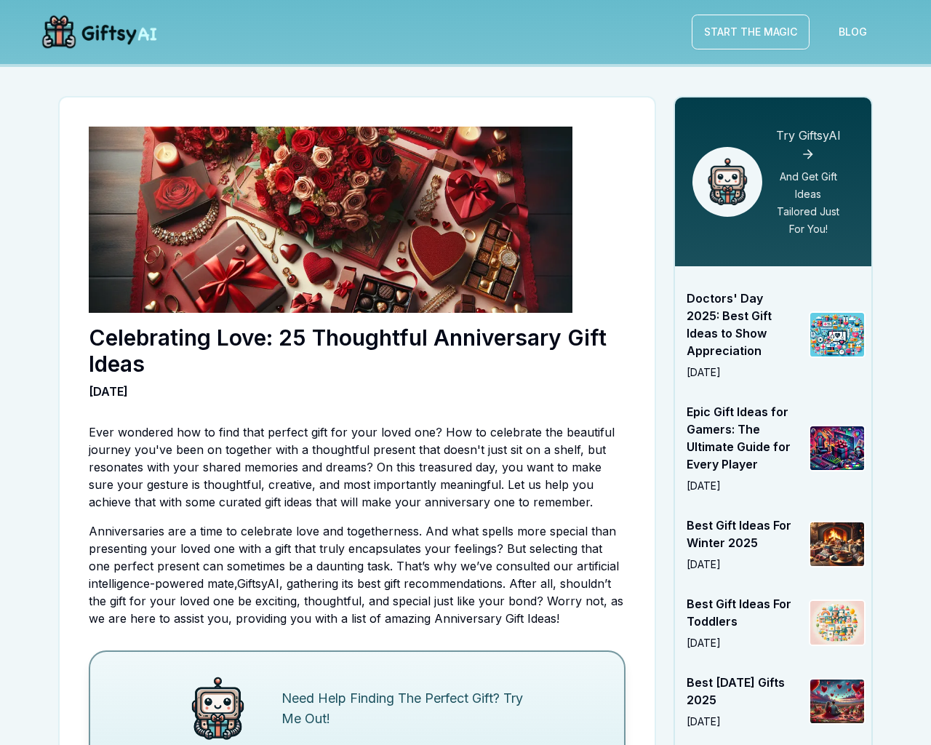
scroll to position [3921, 0]
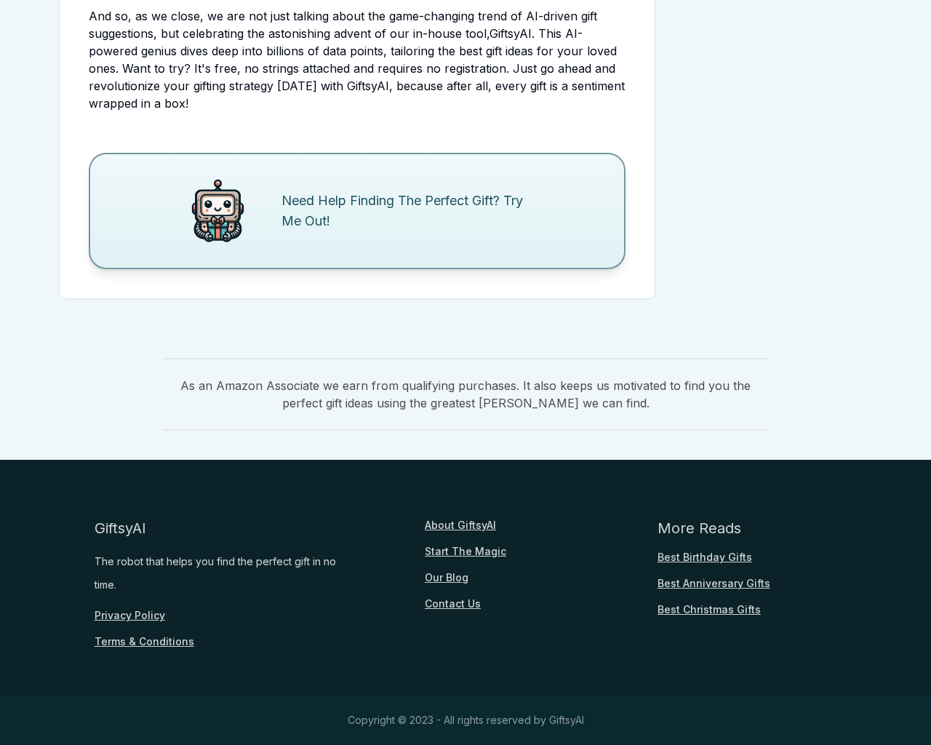
scroll to position [3703, 0]
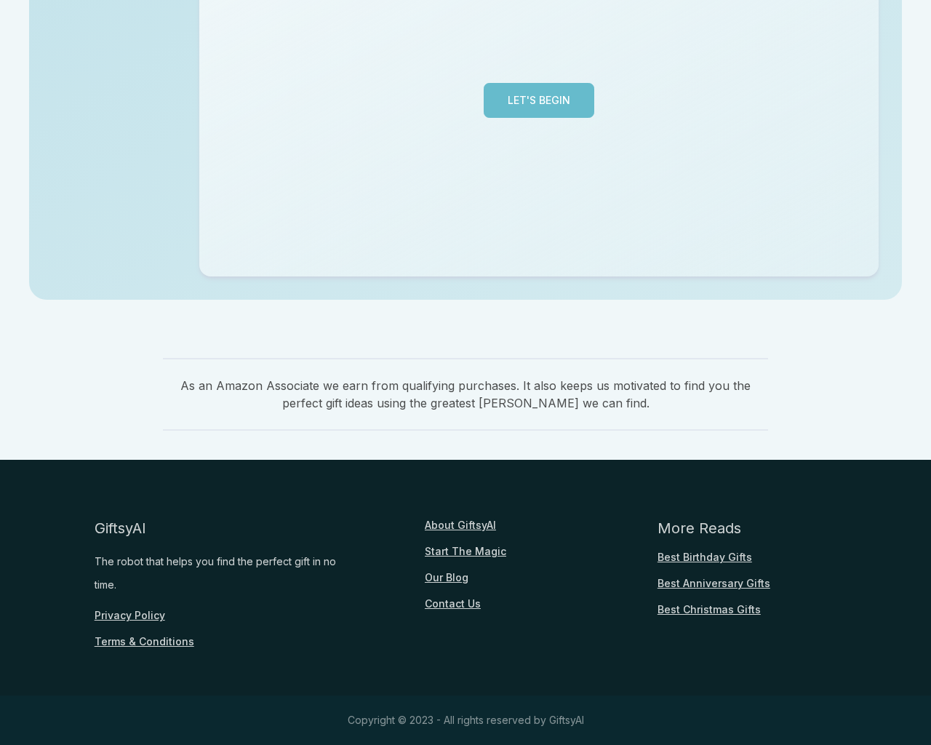
scroll to position [355, 0]
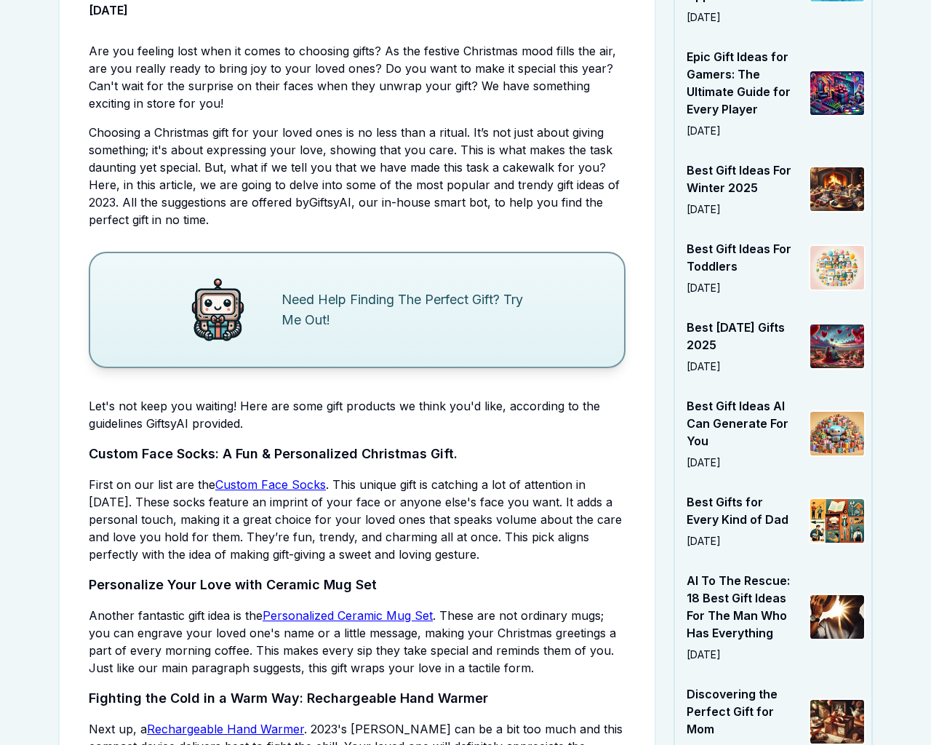
scroll to position [3049, 0]
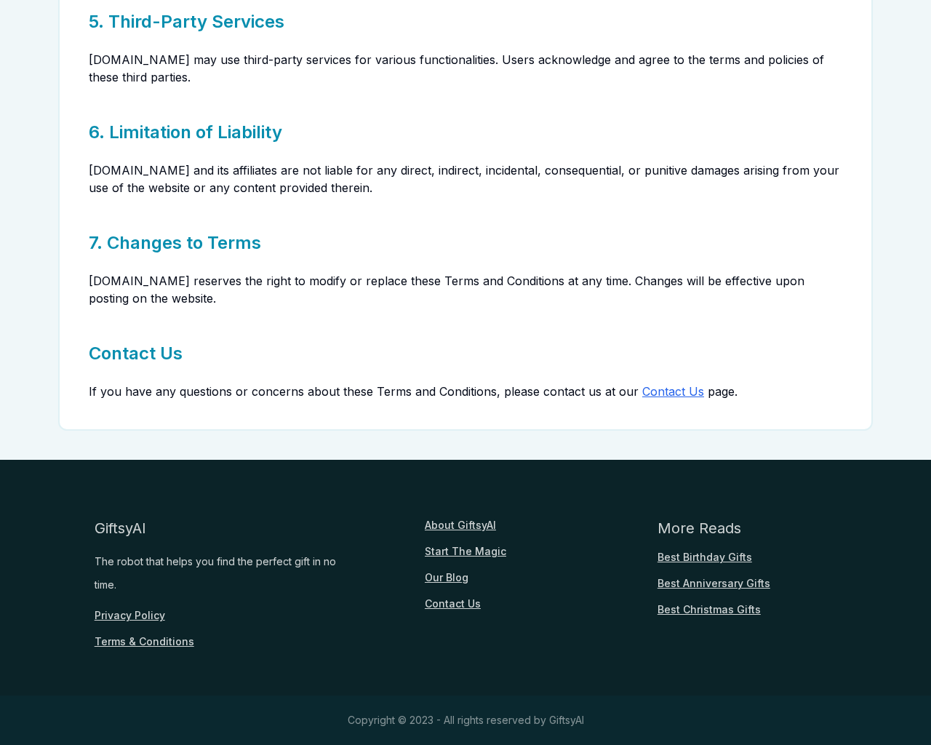
scroll to position [672, 0]
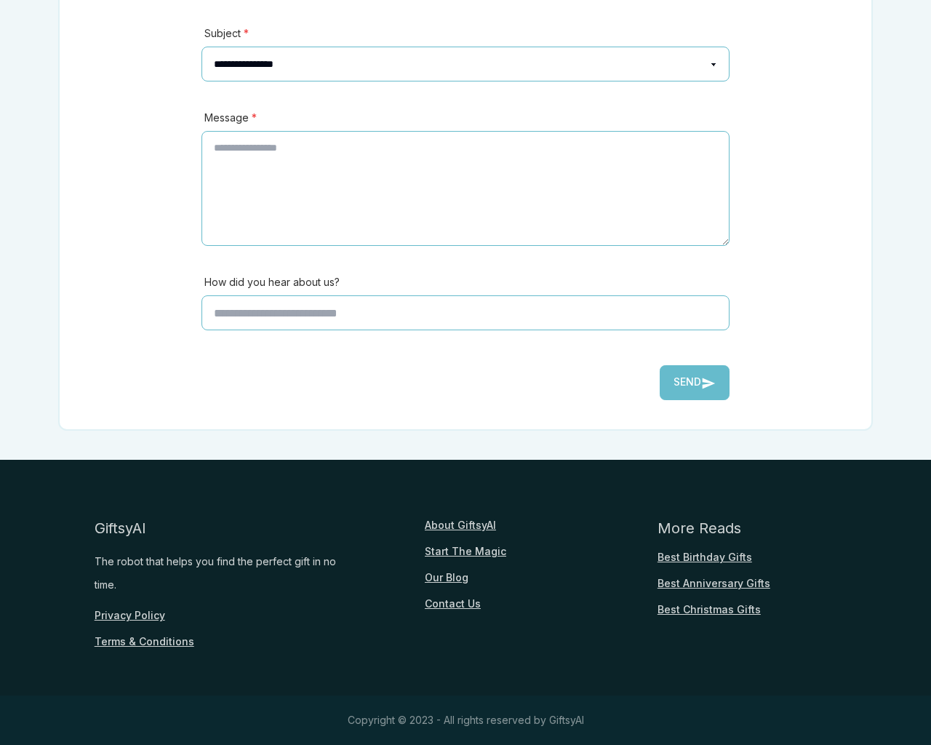
scroll to position [321, 0]
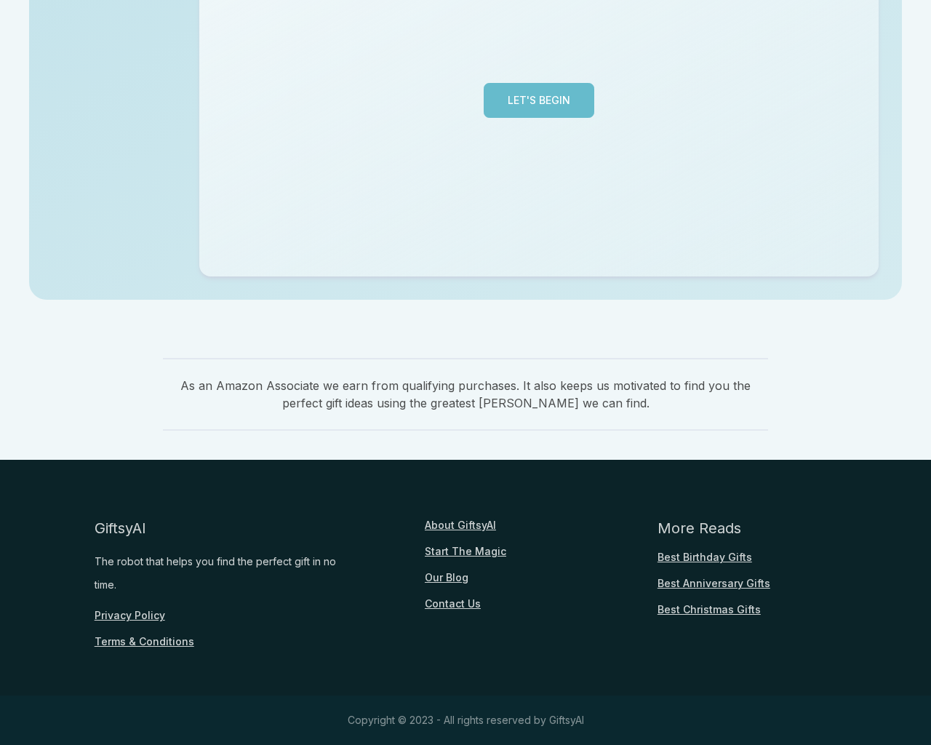
scroll to position [355, 0]
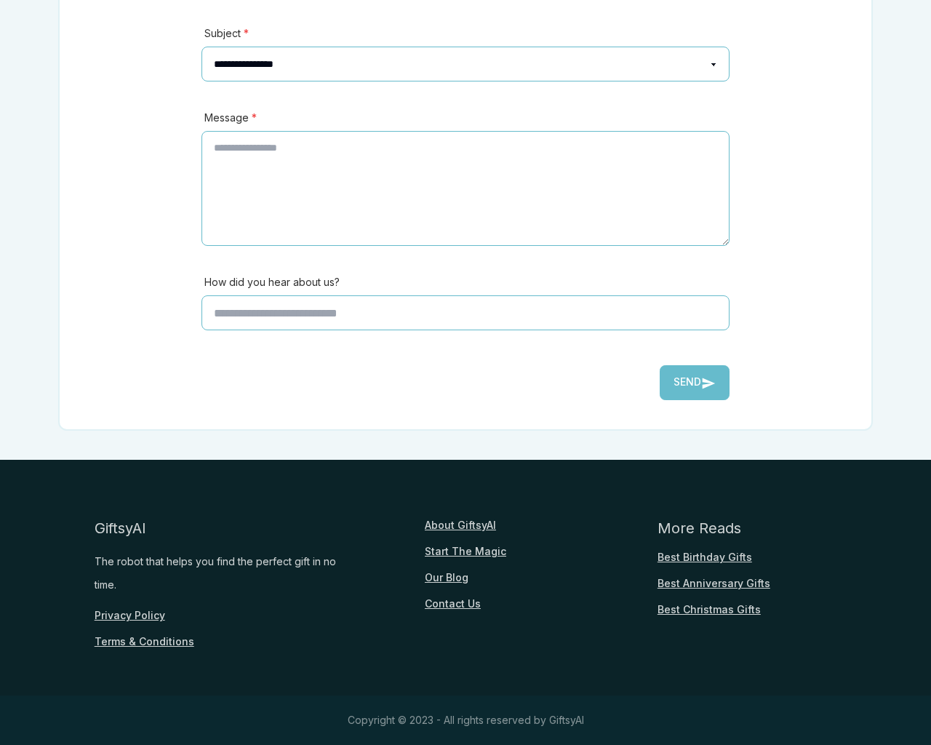
scroll to position [321, 0]
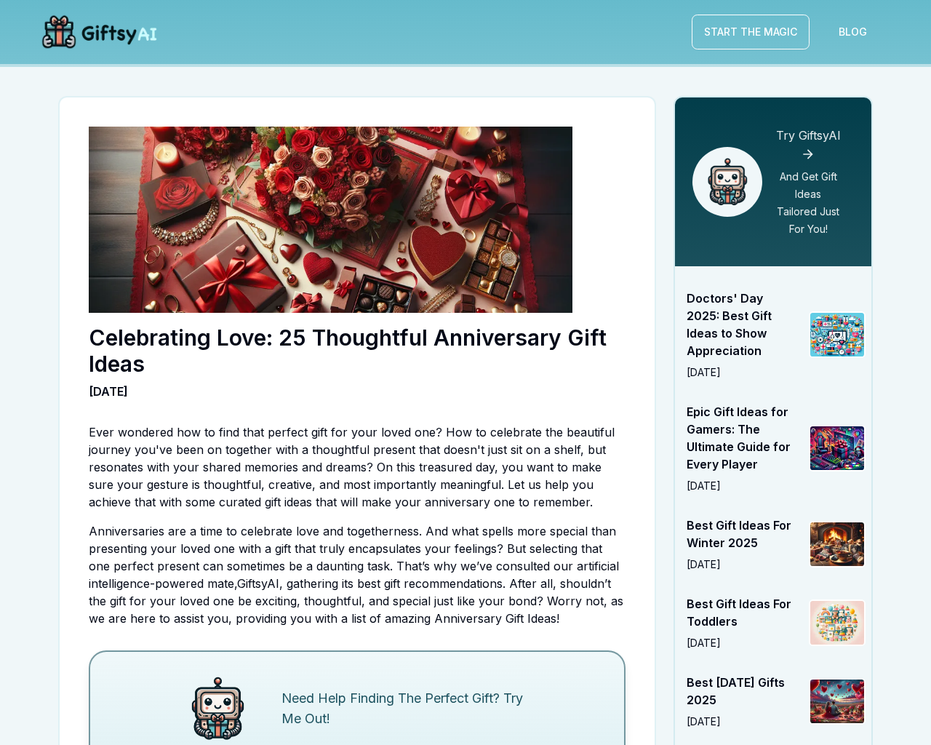
scroll to position [3921, 0]
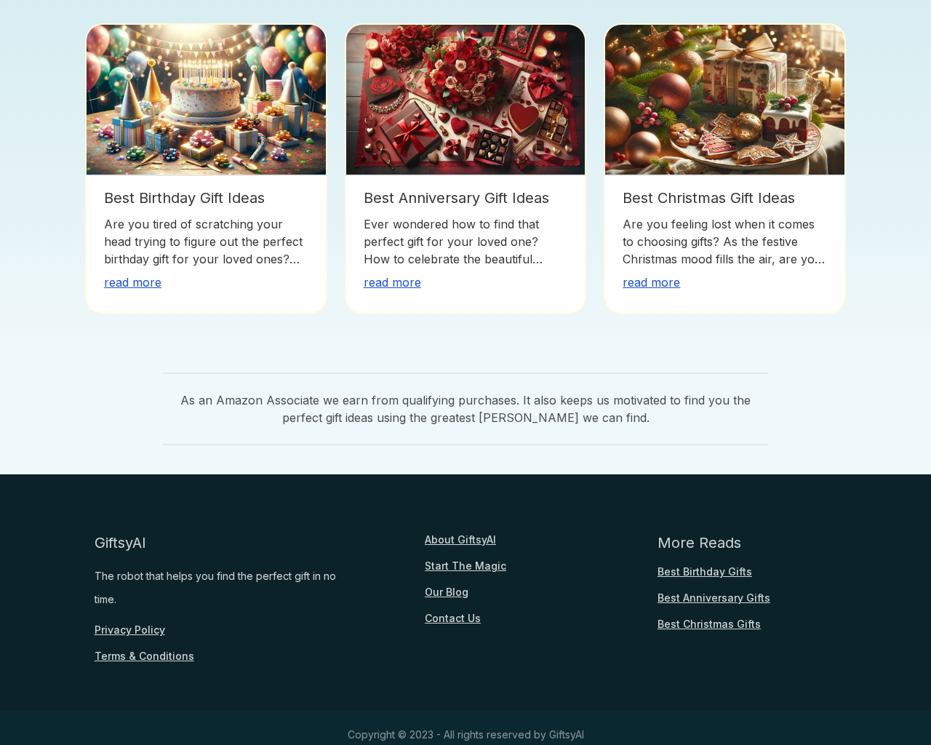
scroll to position [1088, 0]
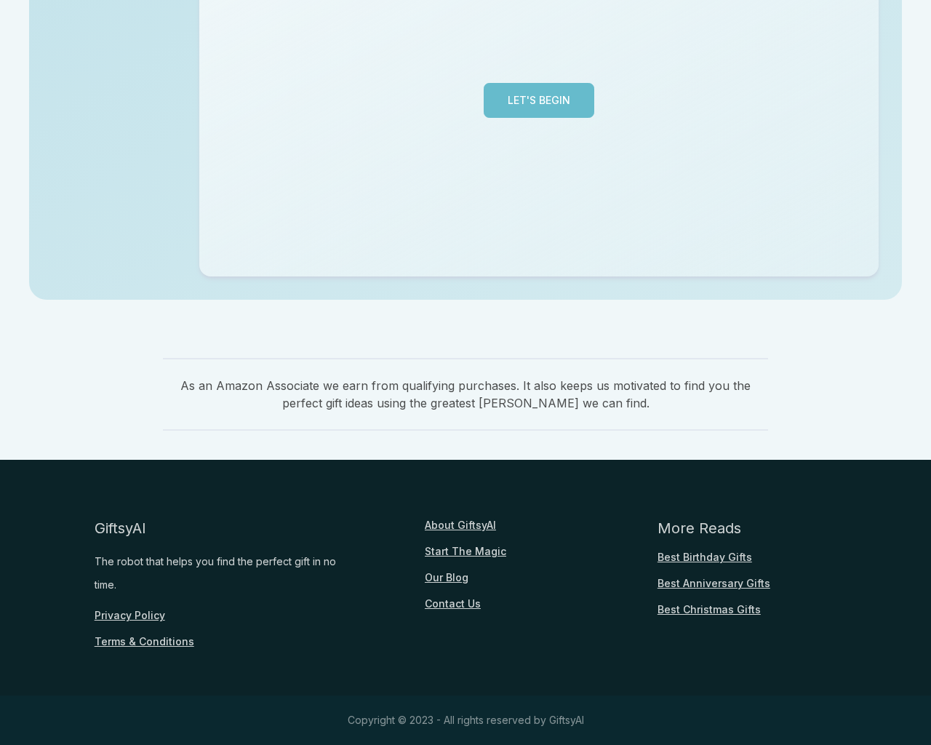
scroll to position [355, 0]
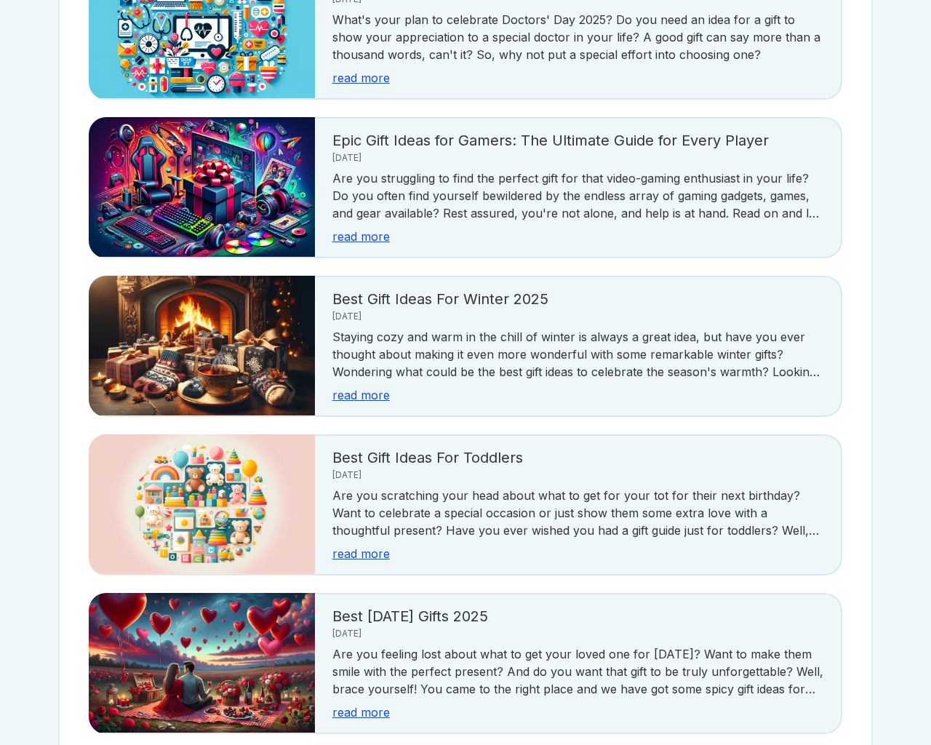
scroll to position [2584, 0]
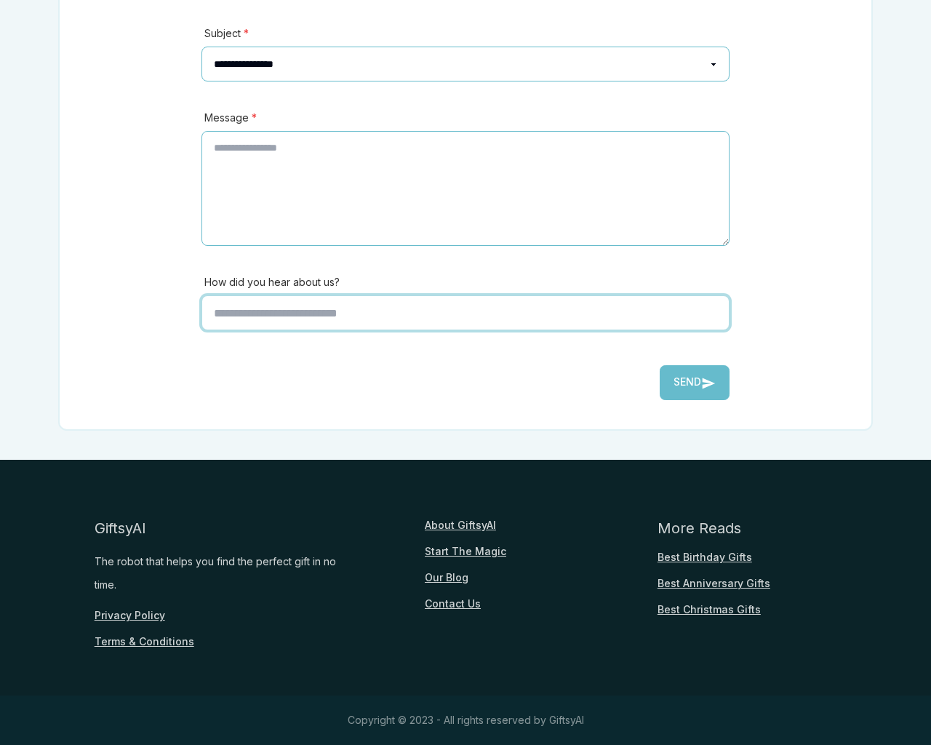
scroll to position [321, 0]
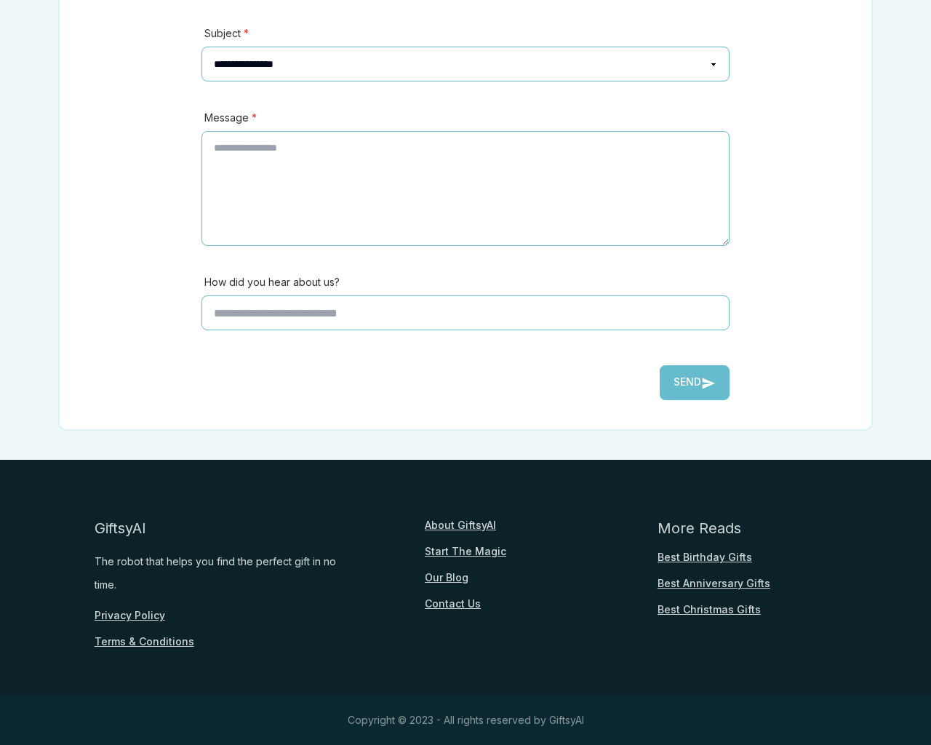
type input "*"
type textarea "**"
type input "**********"
type input "********"
select select "*******"
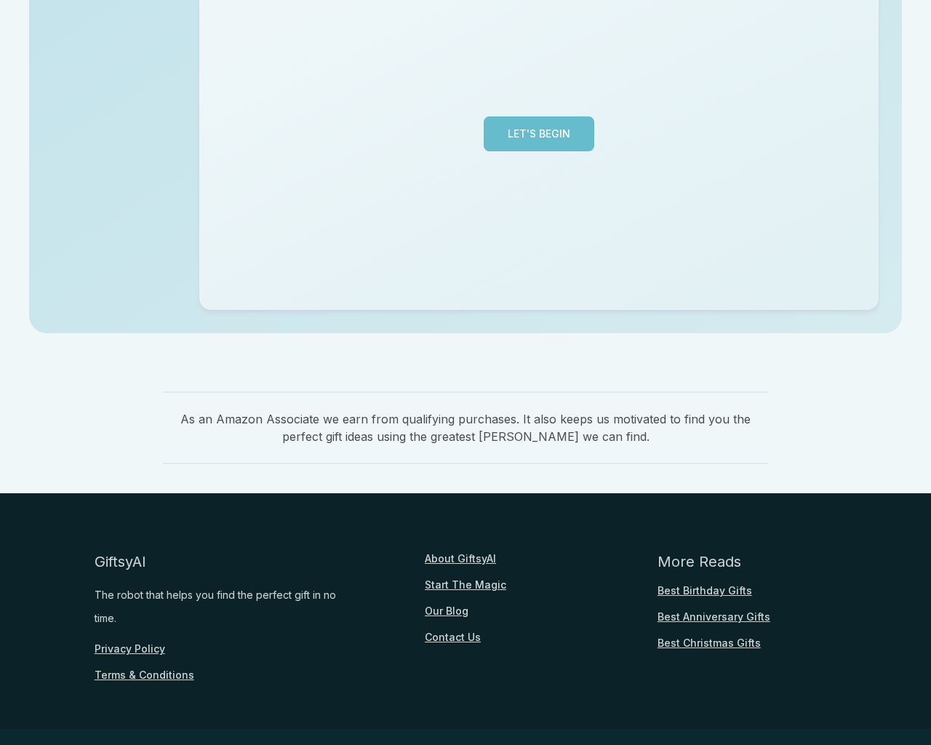
scroll to position [355, 0]
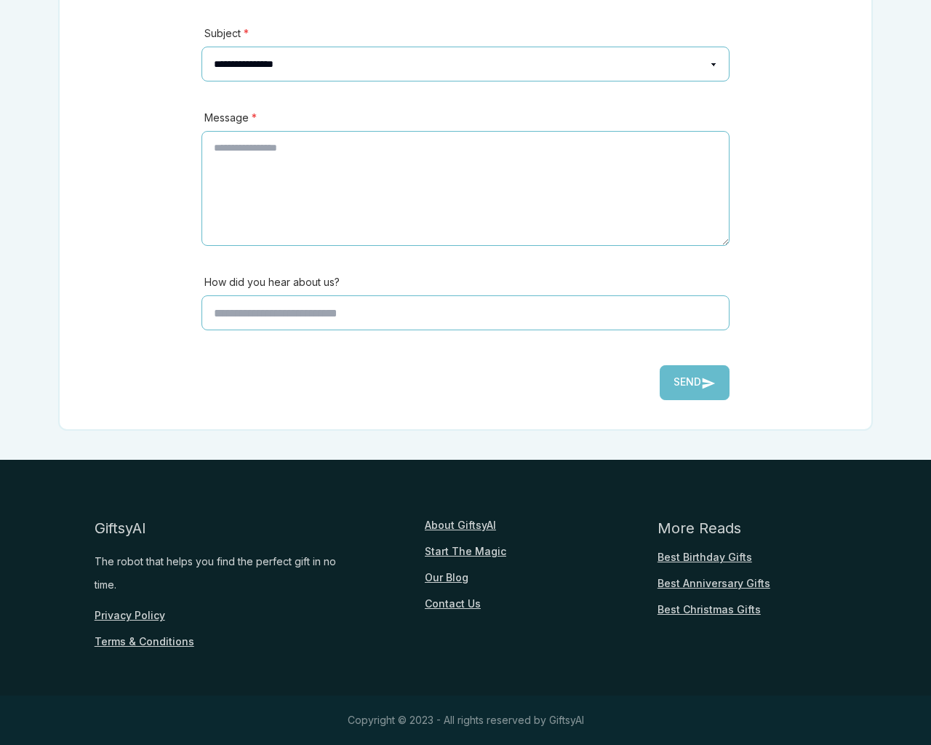
scroll to position [321, 0]
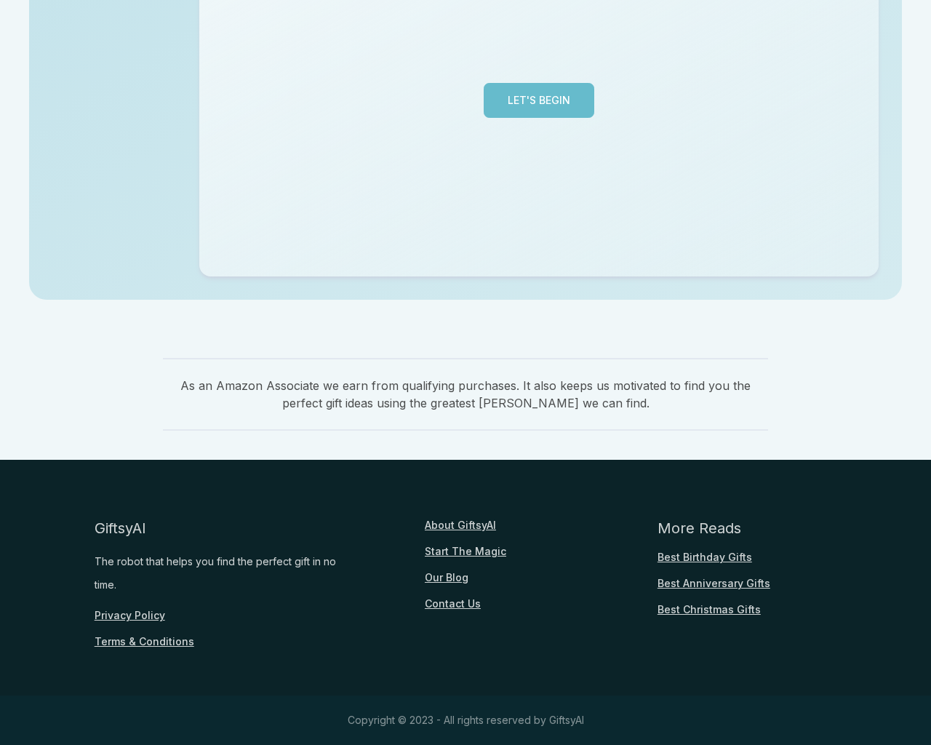
scroll to position [355, 0]
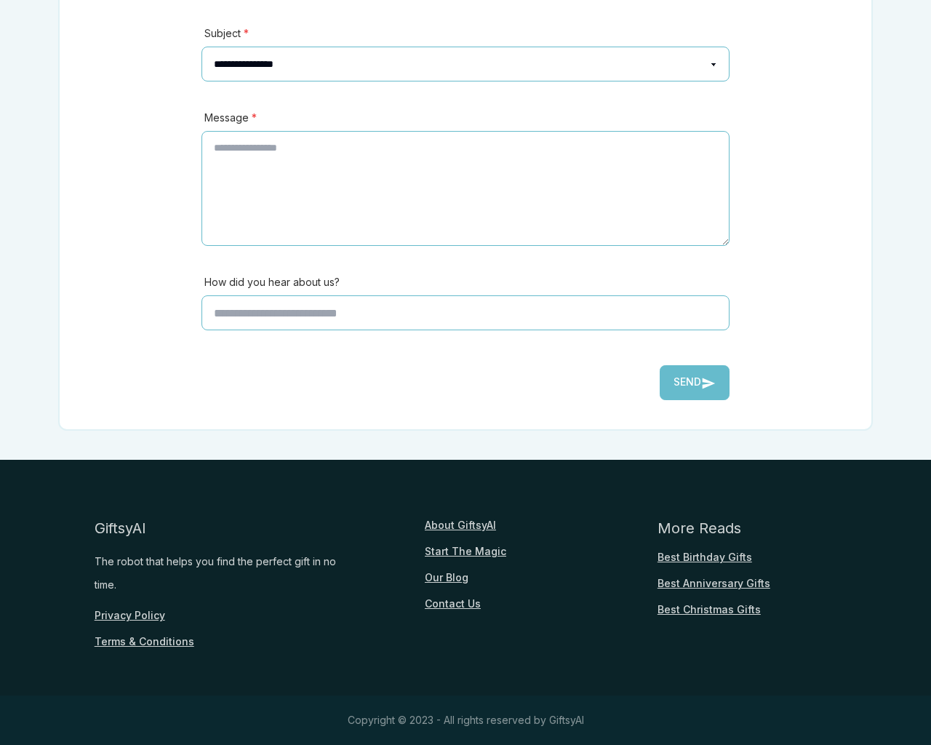
scroll to position [321, 0]
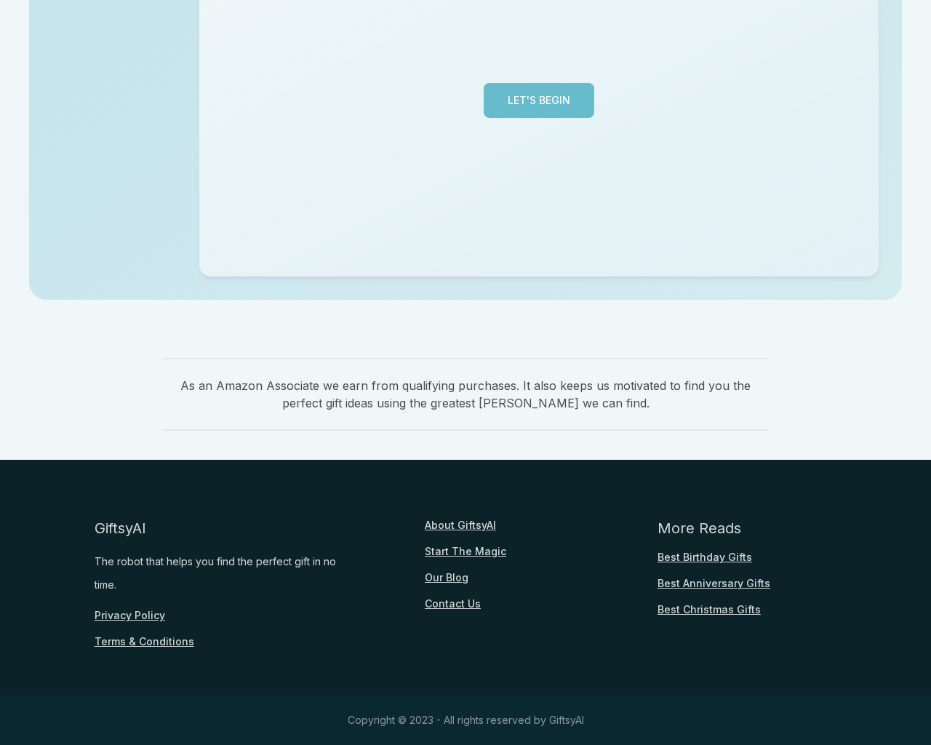
scroll to position [355, 0]
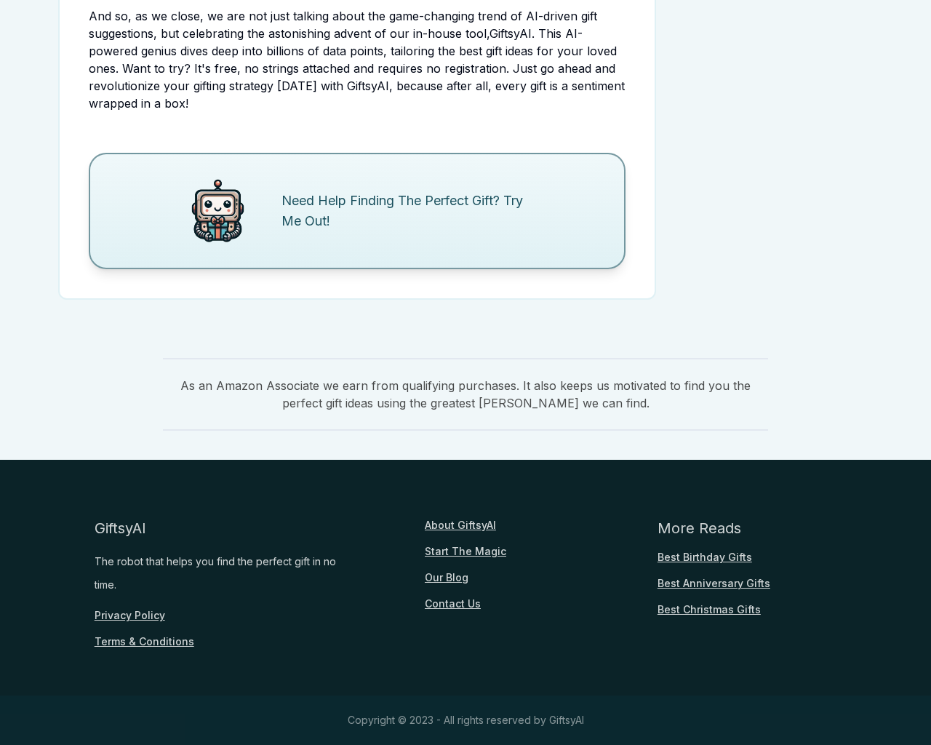
scroll to position [3703, 0]
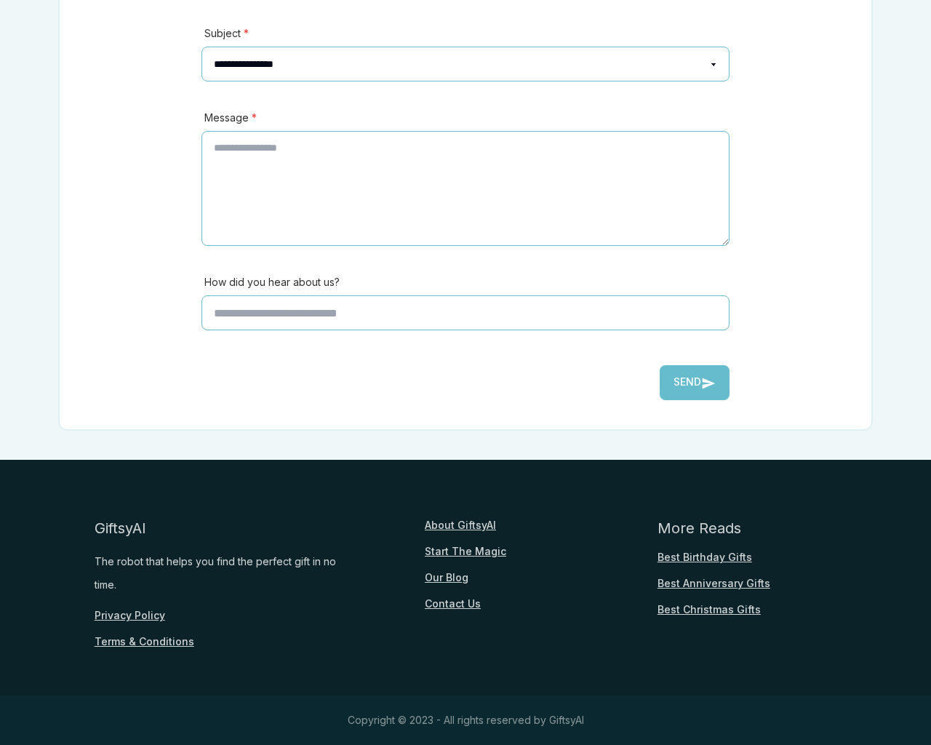
scroll to position [321, 0]
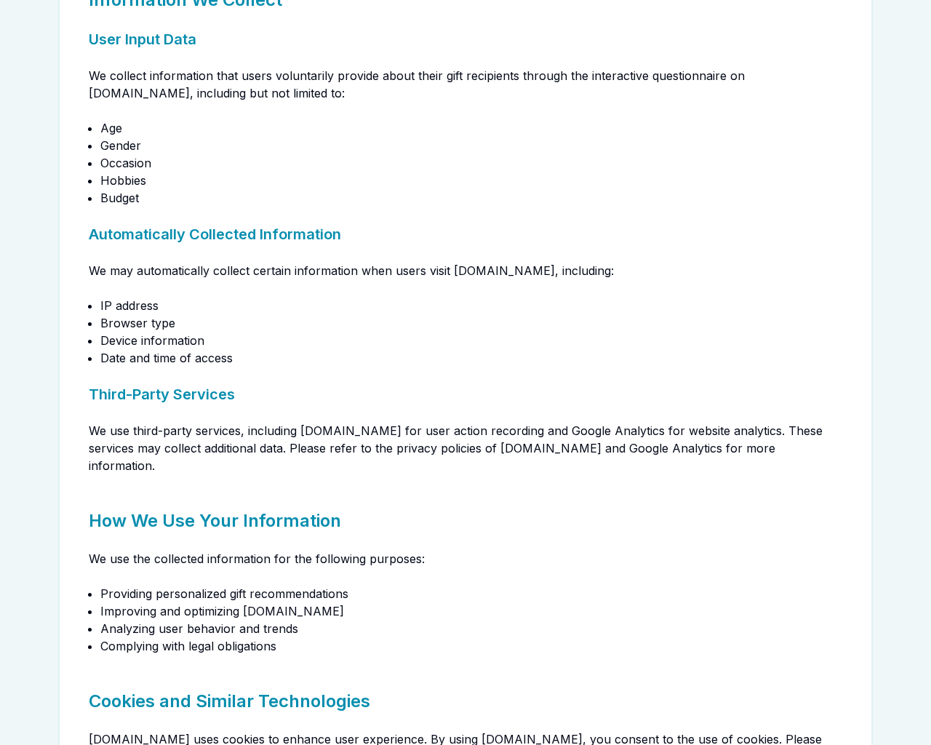
scroll to position [1292, 0]
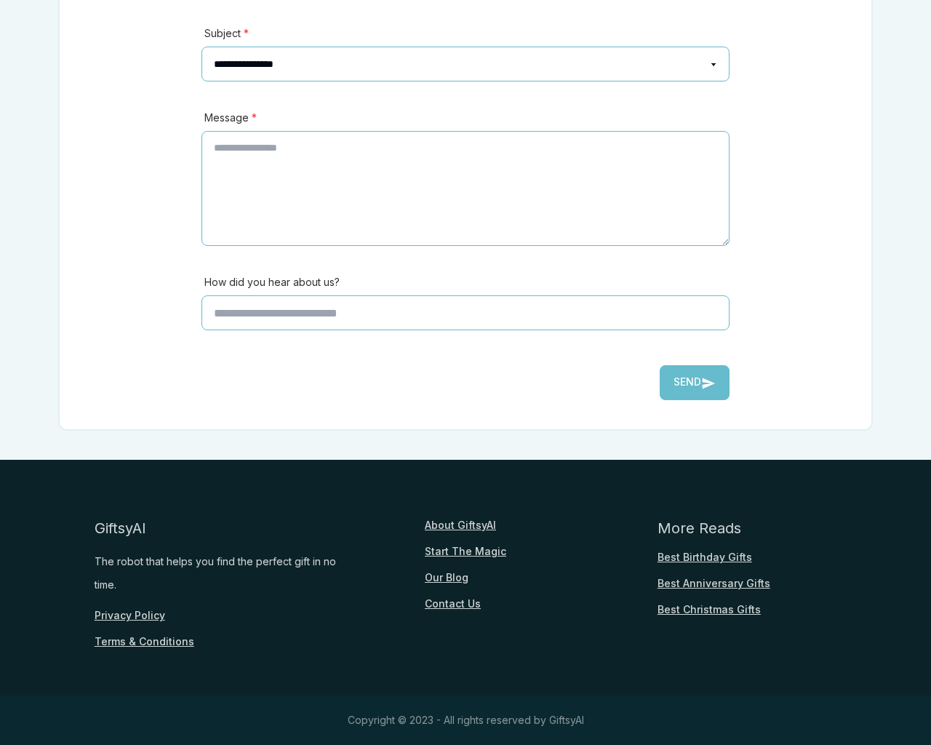
scroll to position [321, 0]
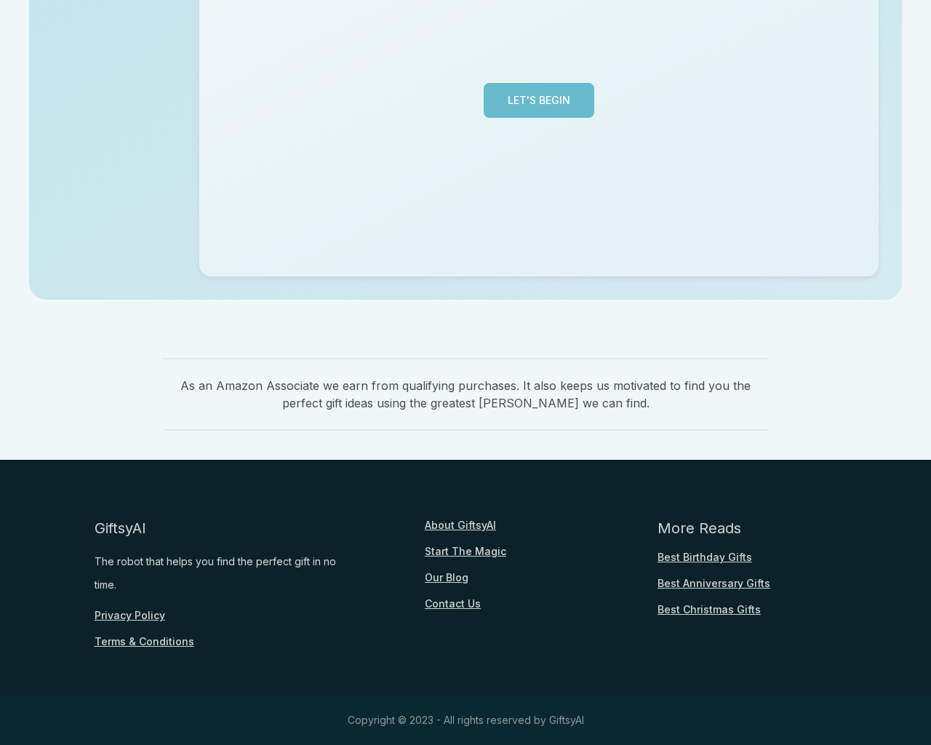
scroll to position [355, 0]
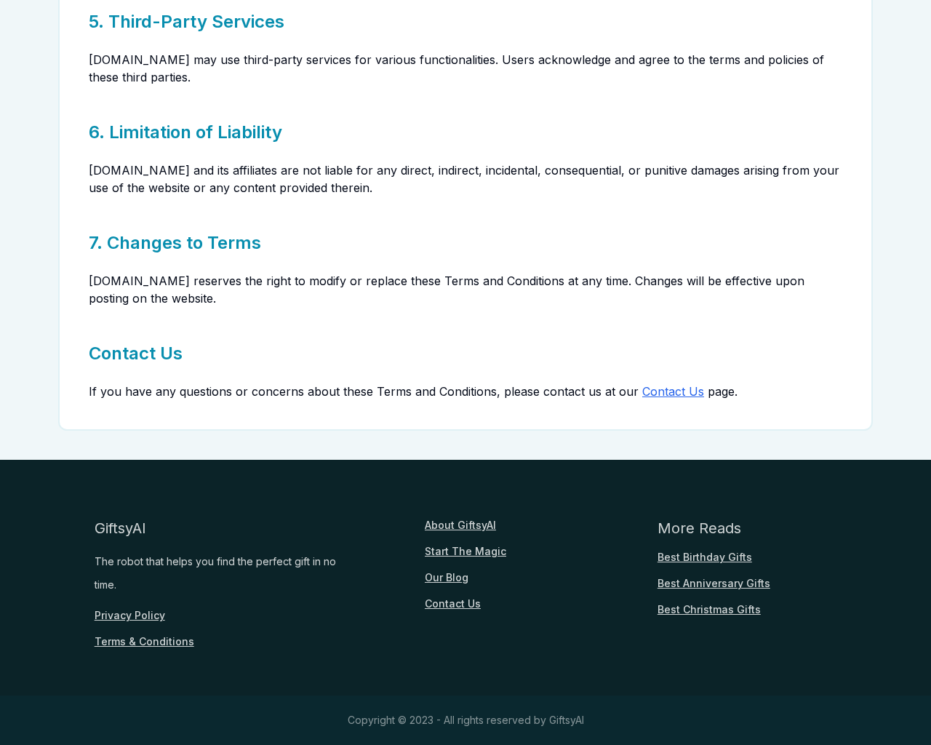
scroll to position [321, 0]
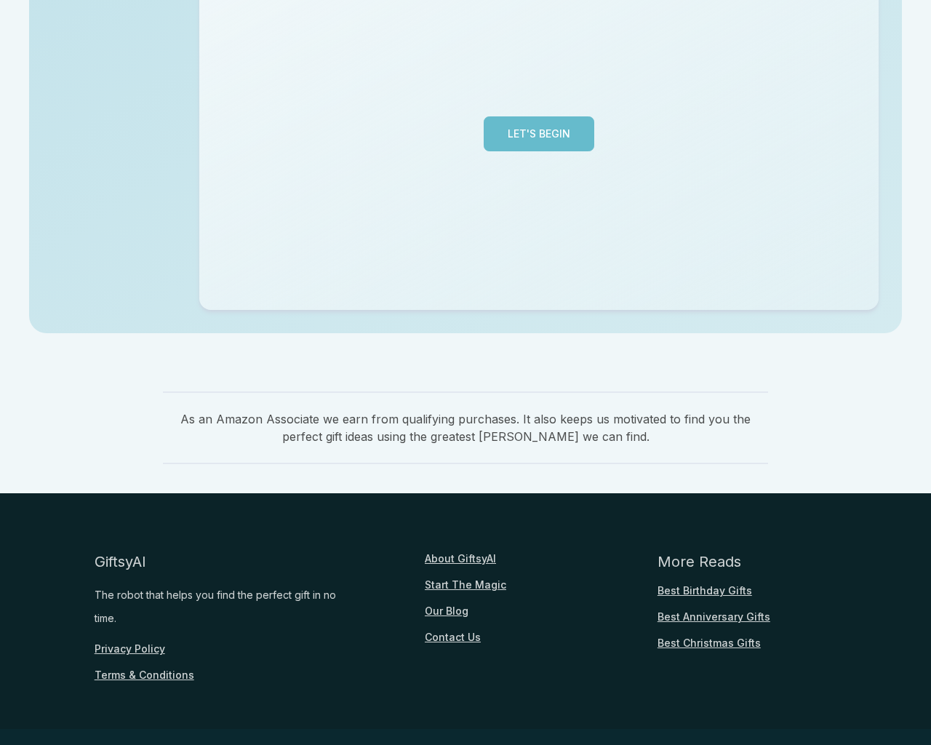
scroll to position [355, 0]
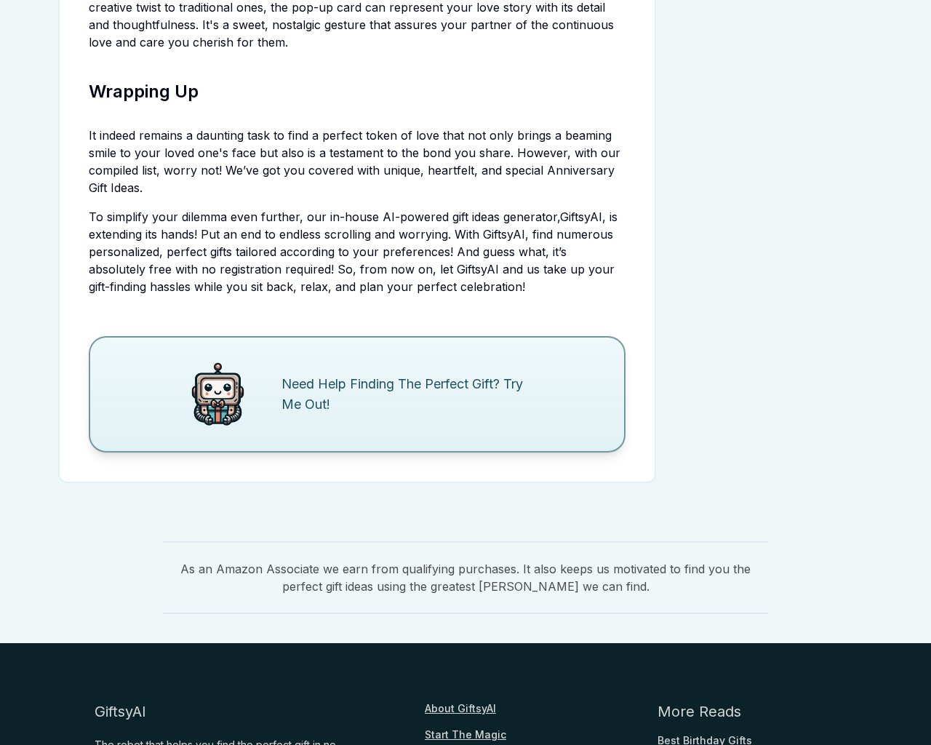
scroll to position [3921, 0]
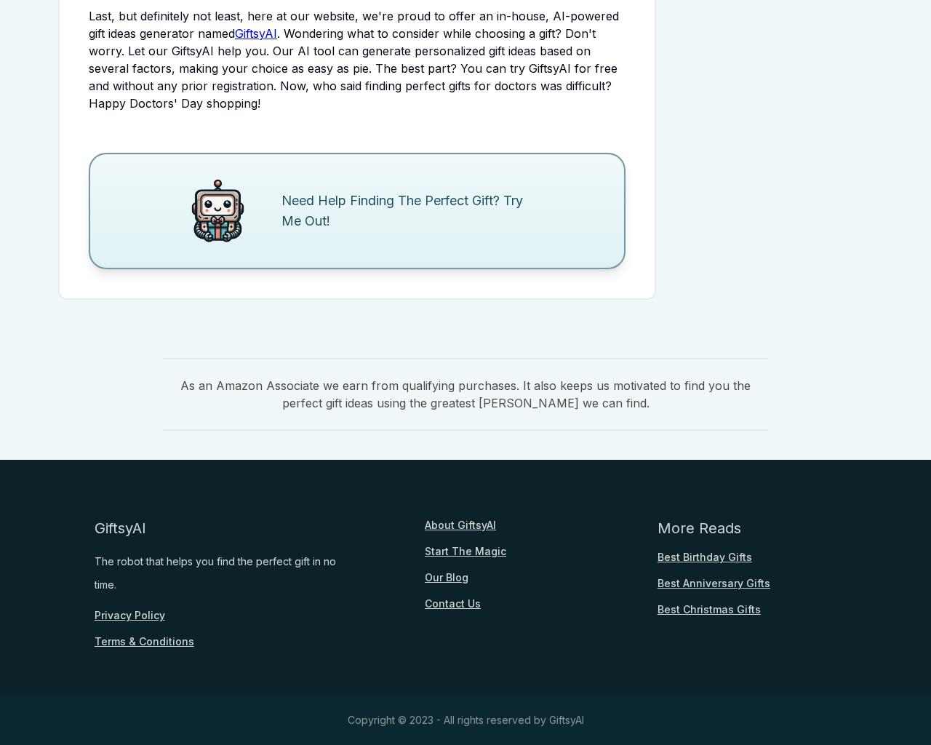
scroll to position [1766, 0]
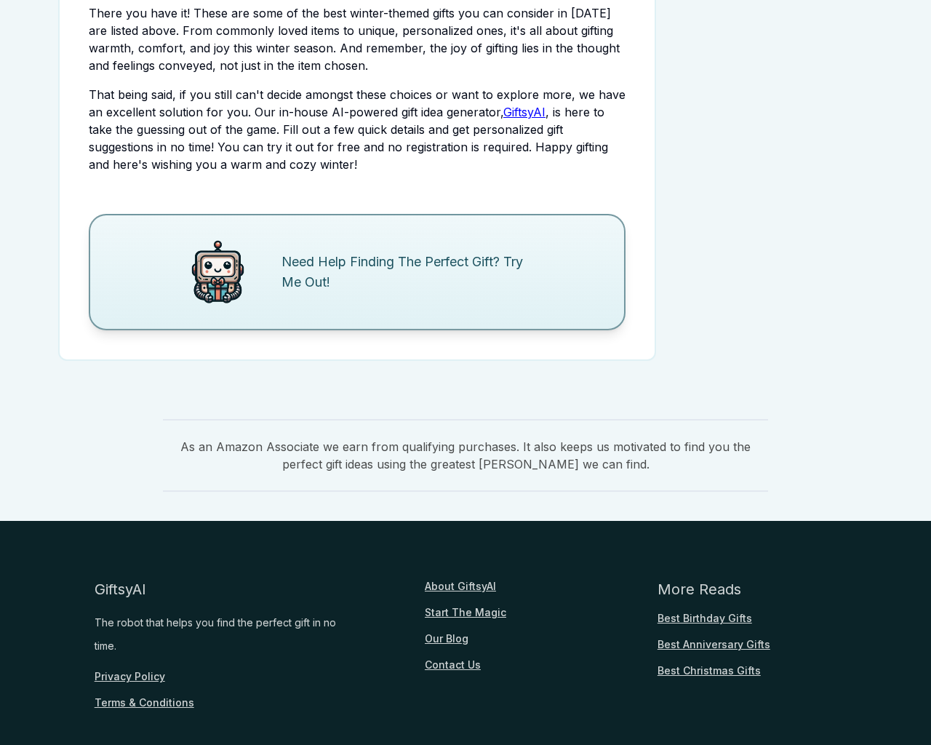
scroll to position [1827, 0]
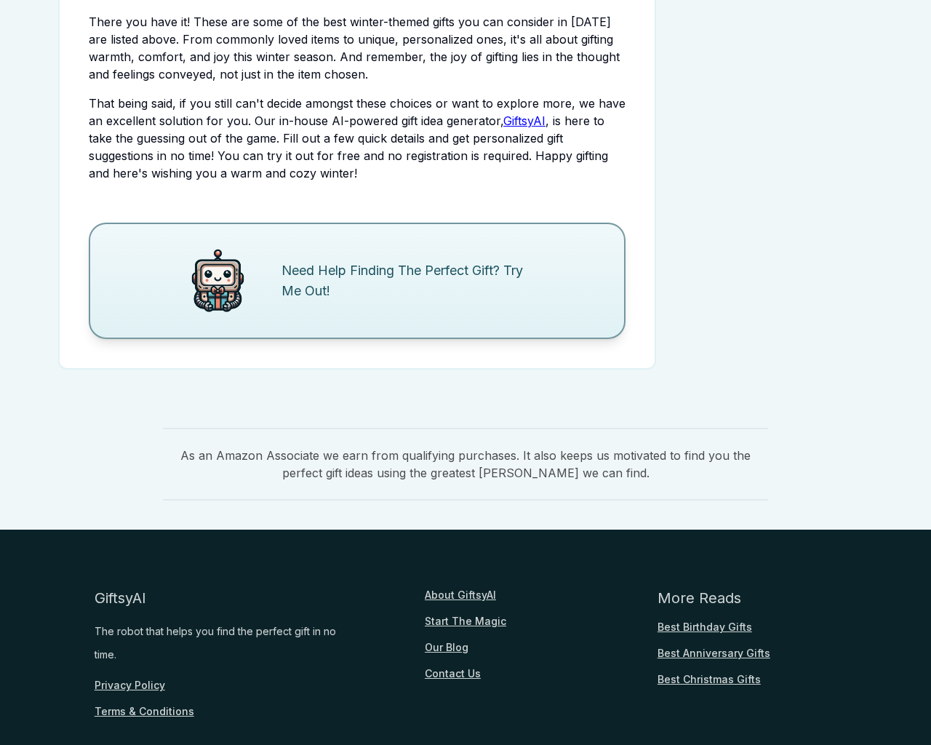
scroll to position [1827, 0]
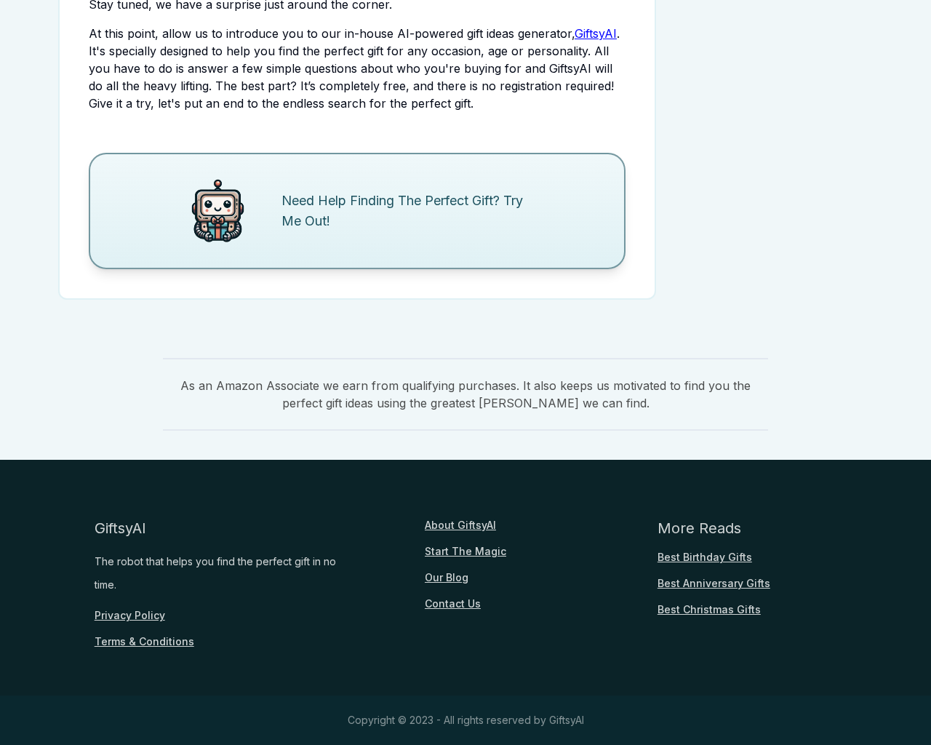
scroll to position [1757, 0]
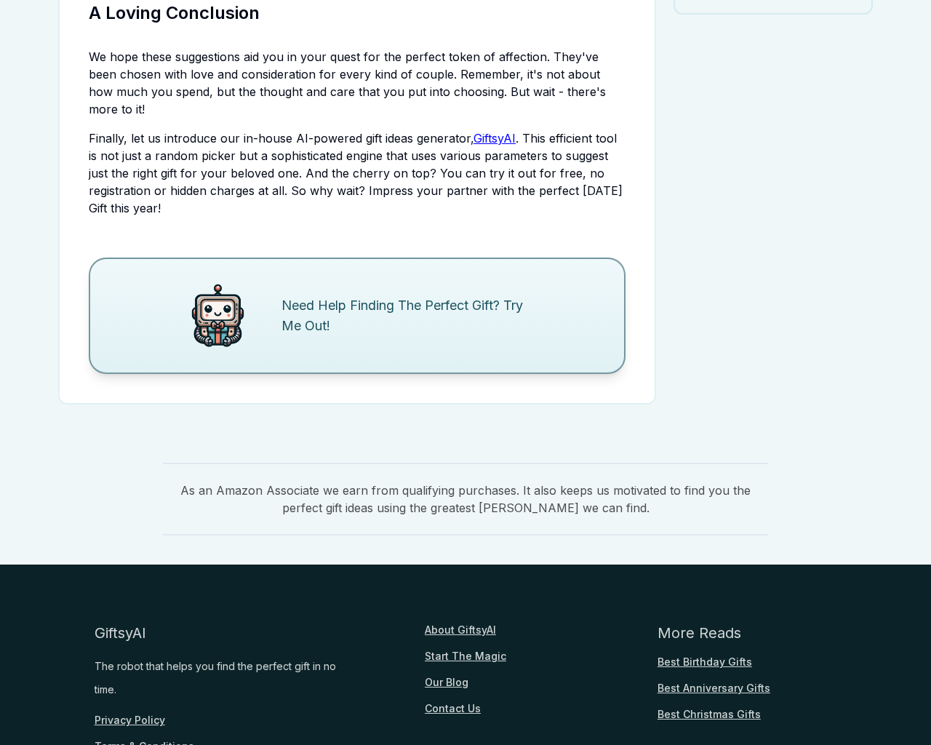
scroll to position [1827, 0]
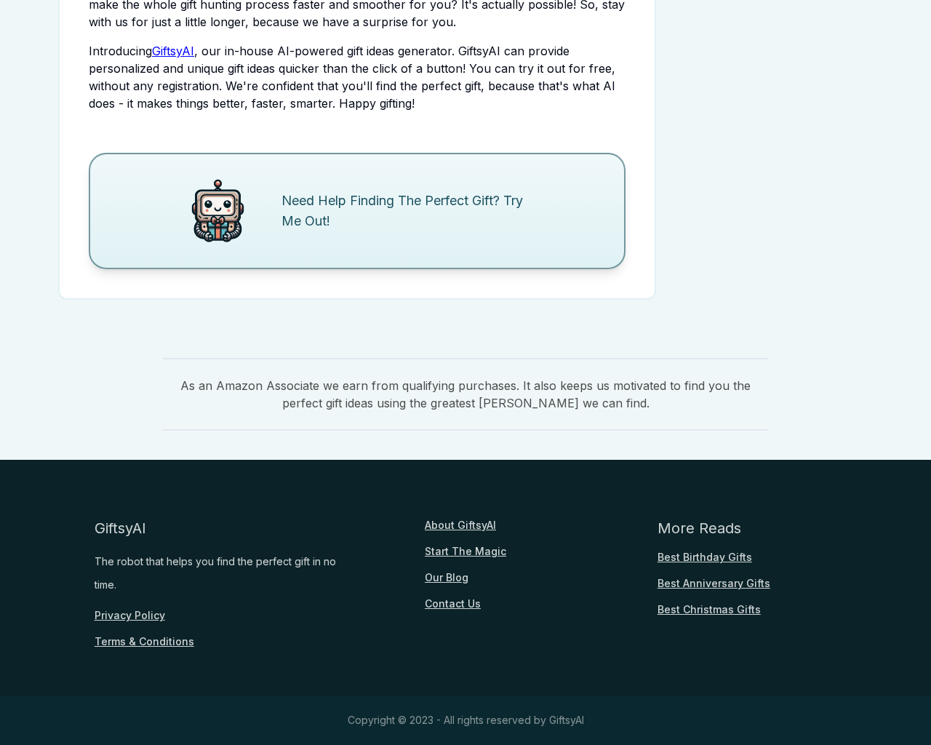
scroll to position [1705, 0]
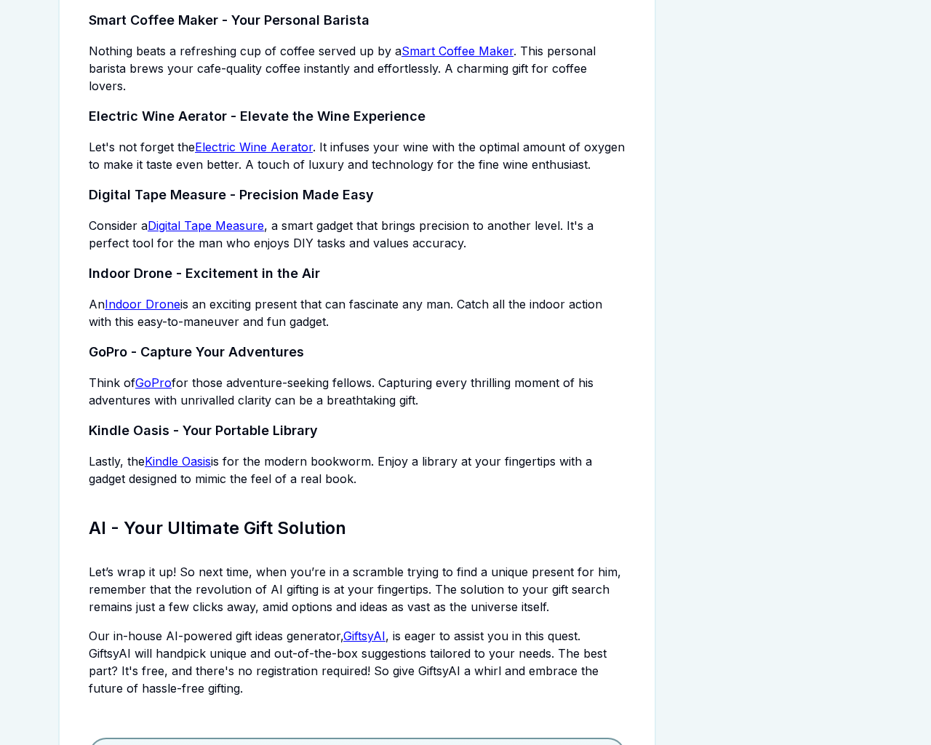
scroll to position [2307, 0]
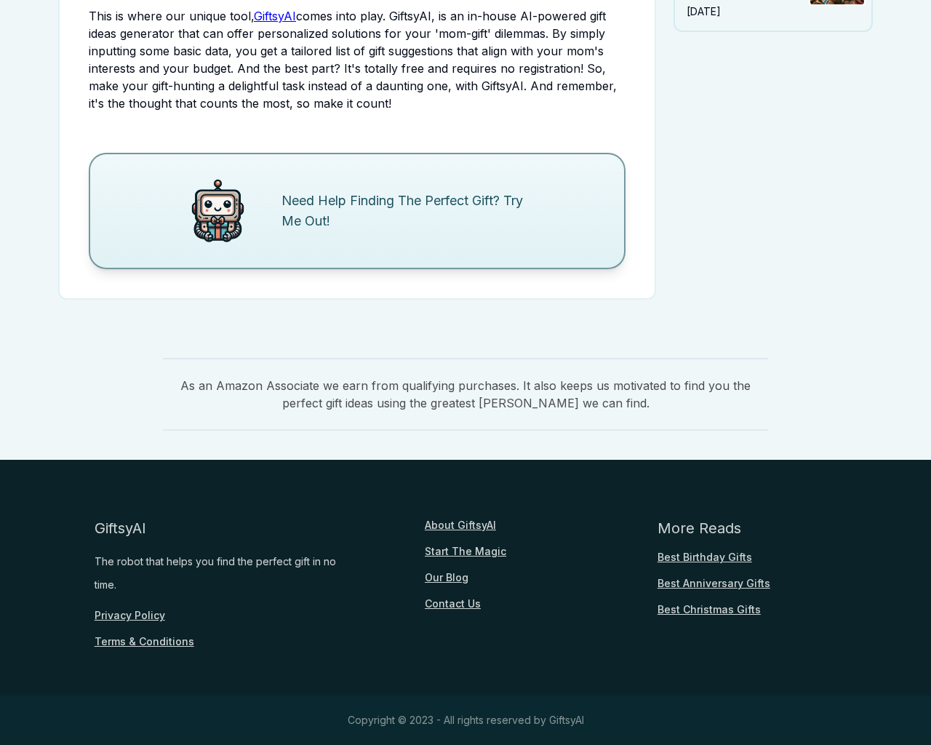
scroll to position [1687, 0]
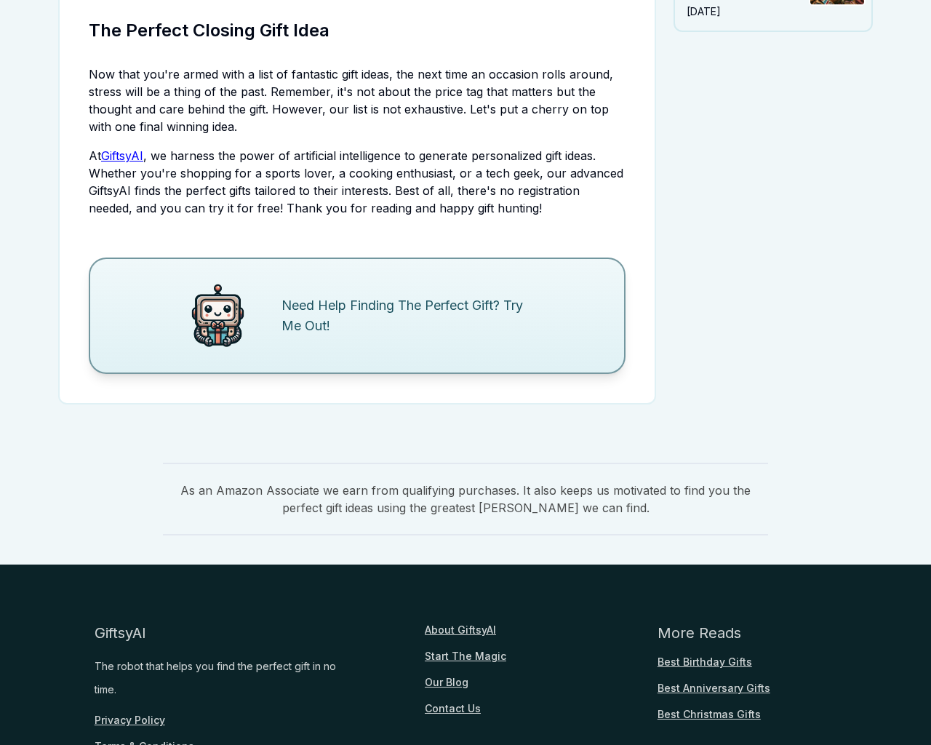
scroll to position [1775, 0]
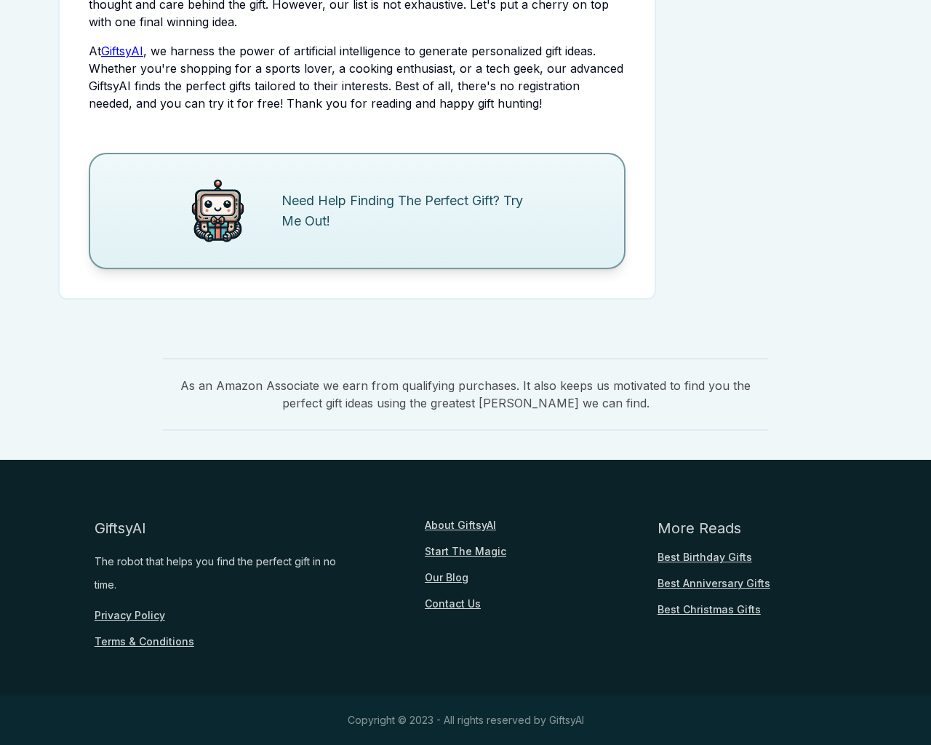
scroll to position [1775, 0]
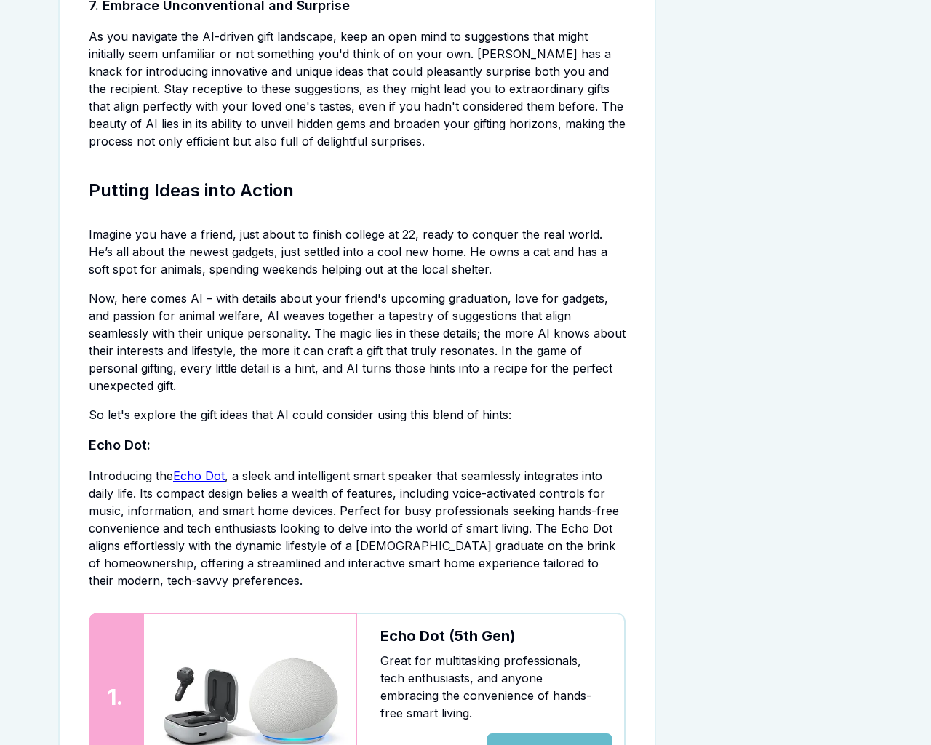
scroll to position [3345, 0]
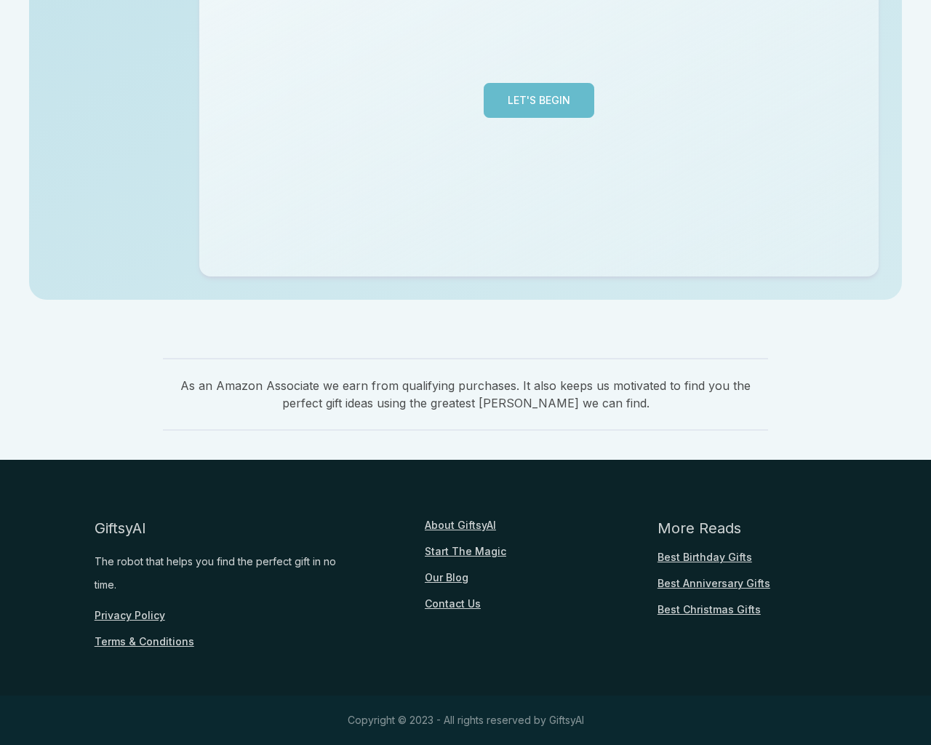
scroll to position [355, 0]
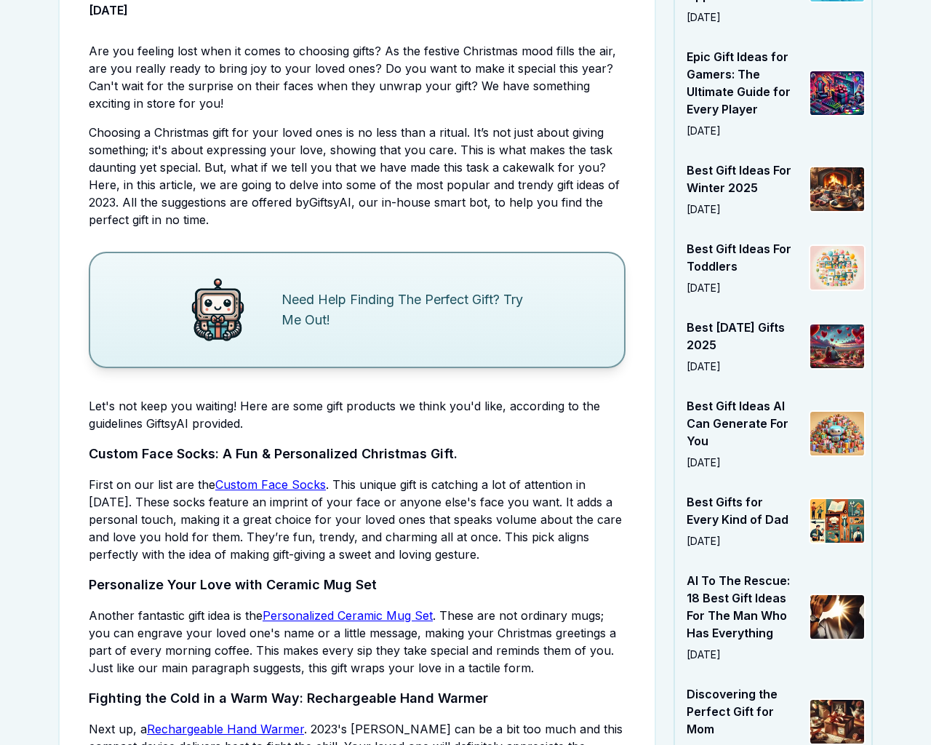
scroll to position [3049, 0]
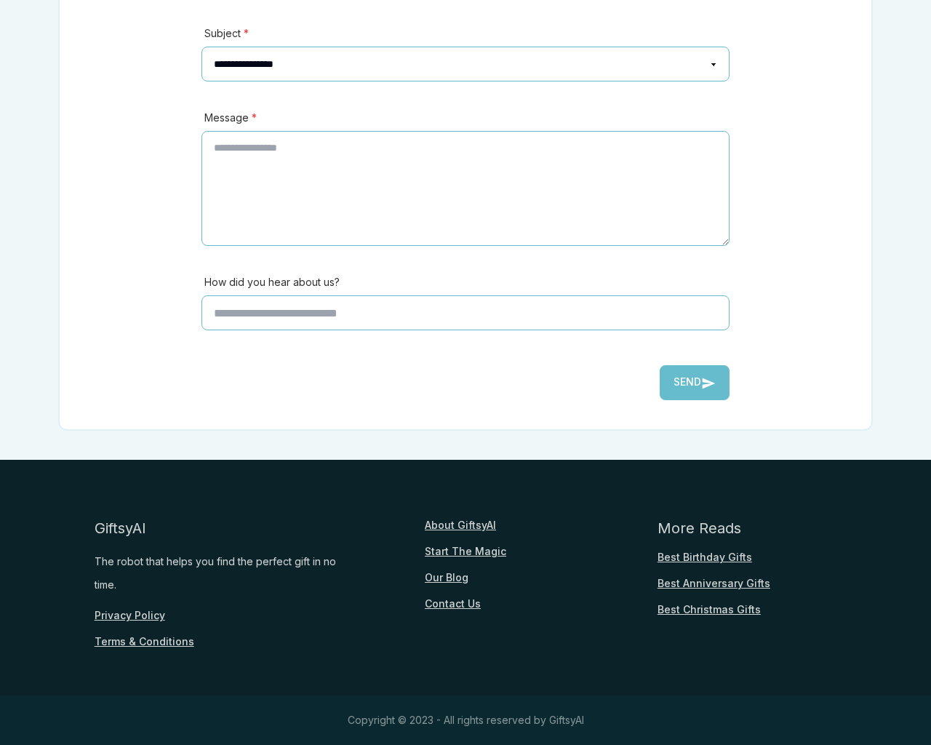
scroll to position [321, 0]
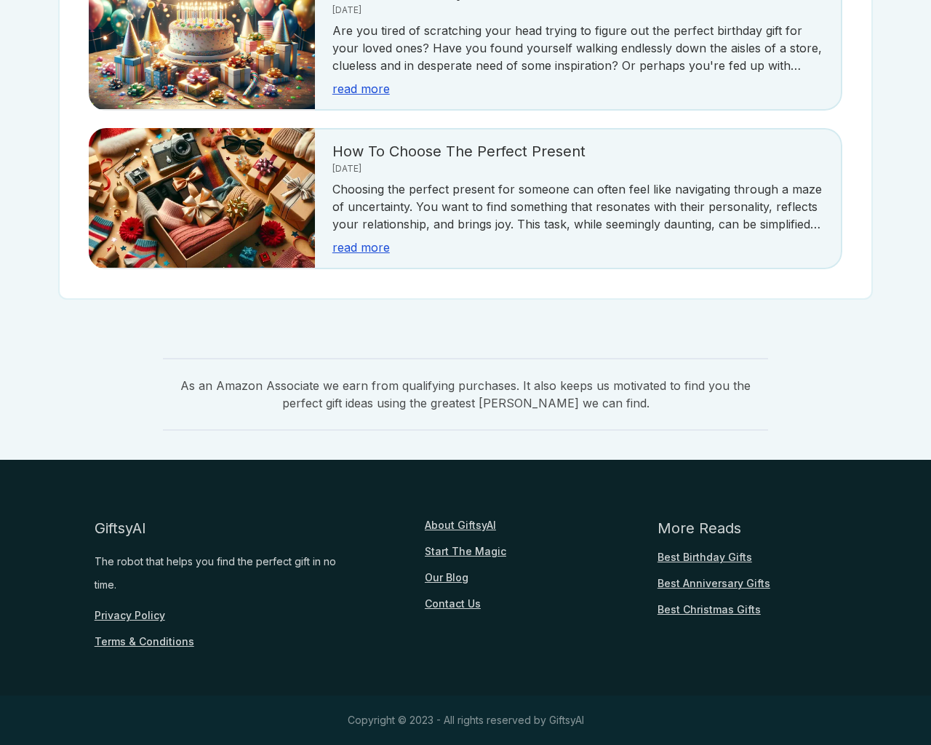
scroll to position [321, 0]
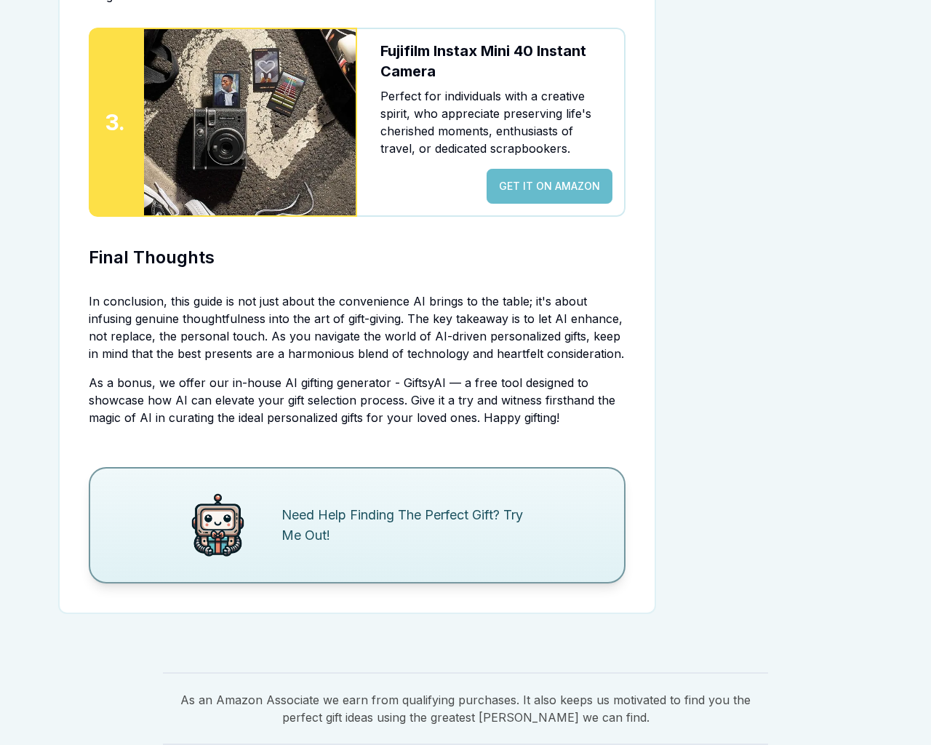
scroll to position [3345, 0]
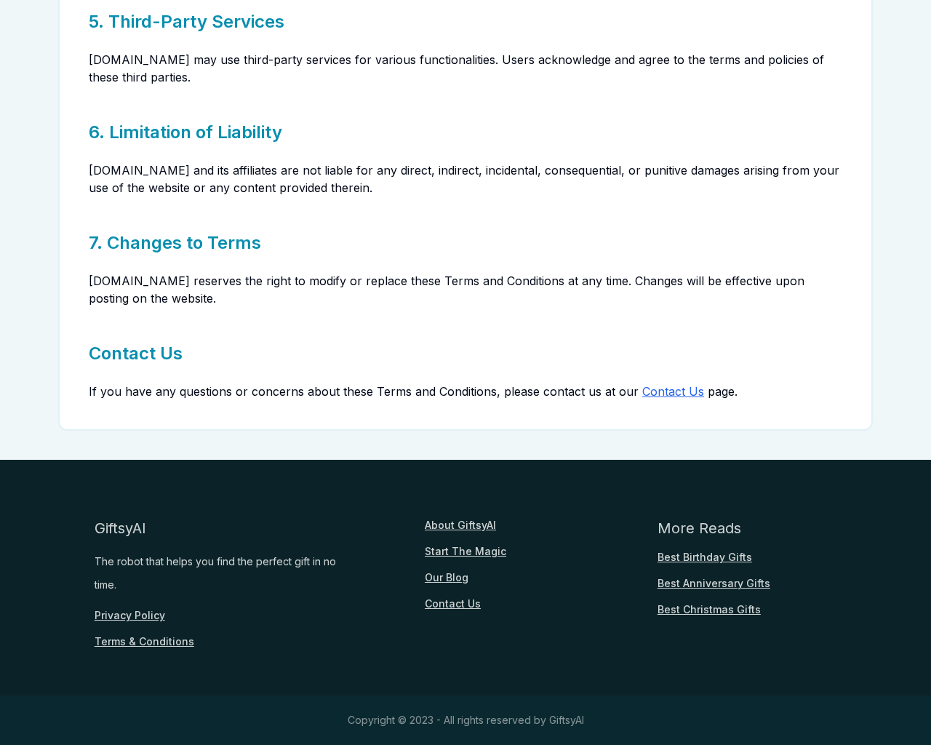
scroll to position [672, 0]
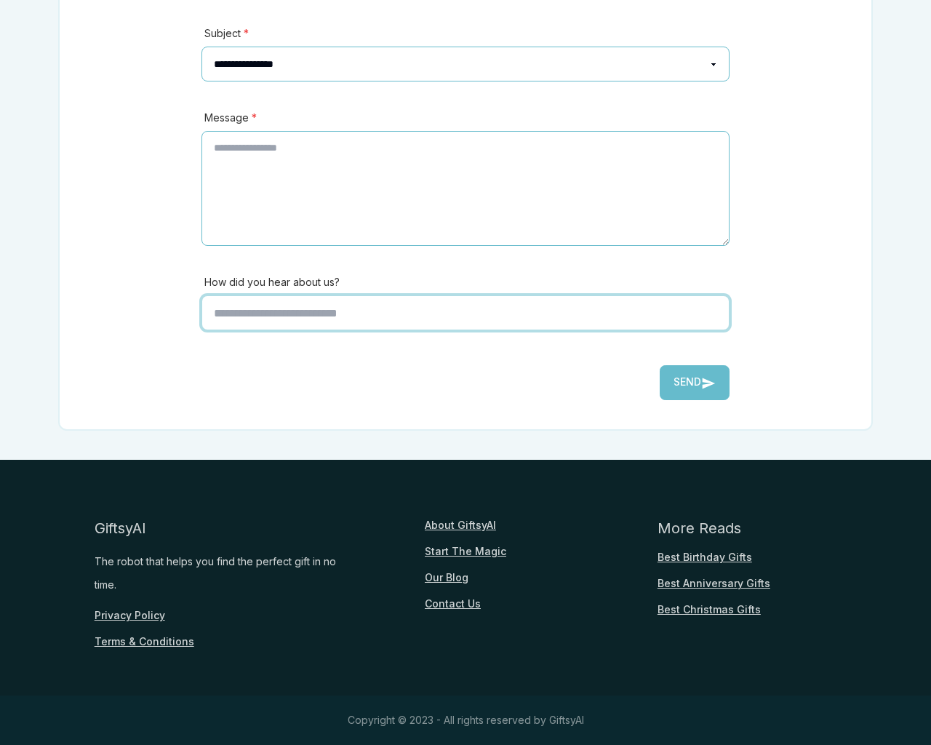
scroll to position [321, 0]
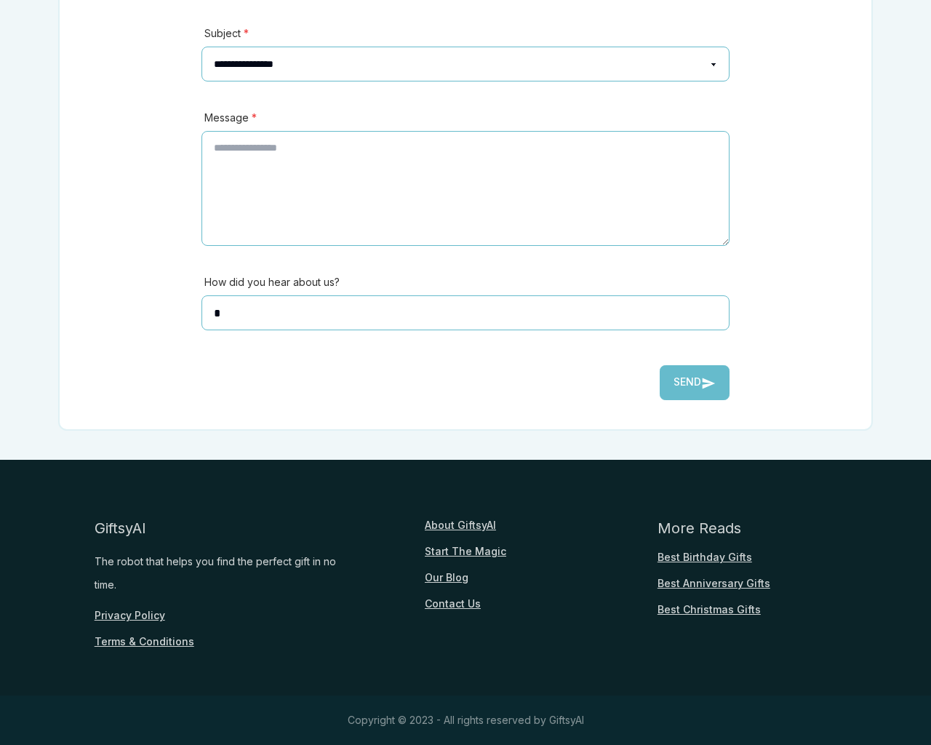
type input "*"
type textarea "**"
type input "**********"
type input "********"
select select "*******"
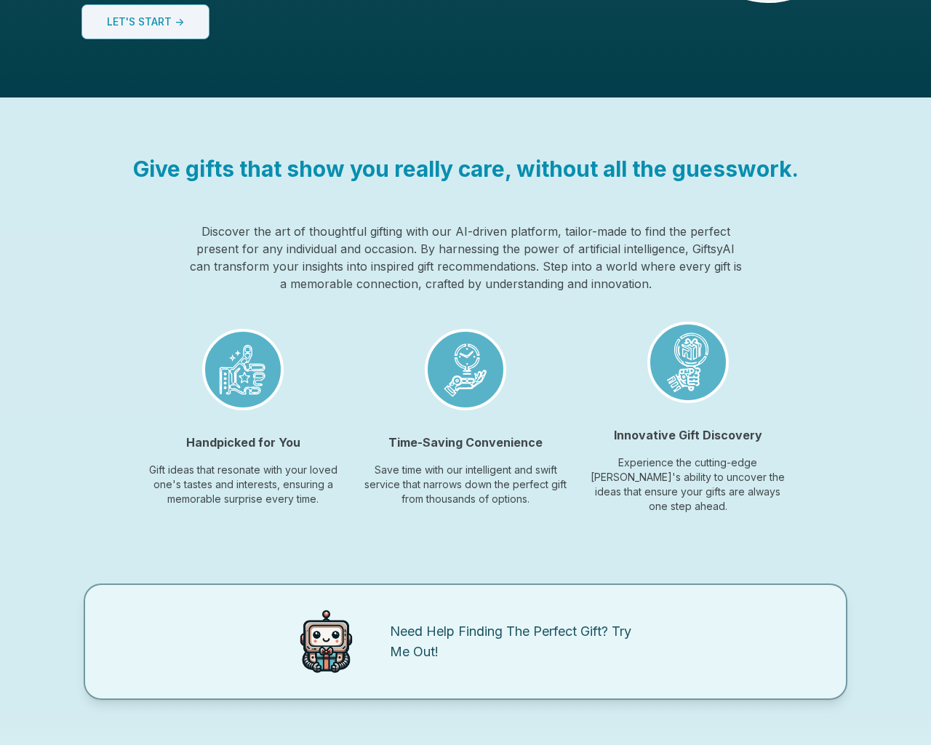
scroll to position [1088, 0]
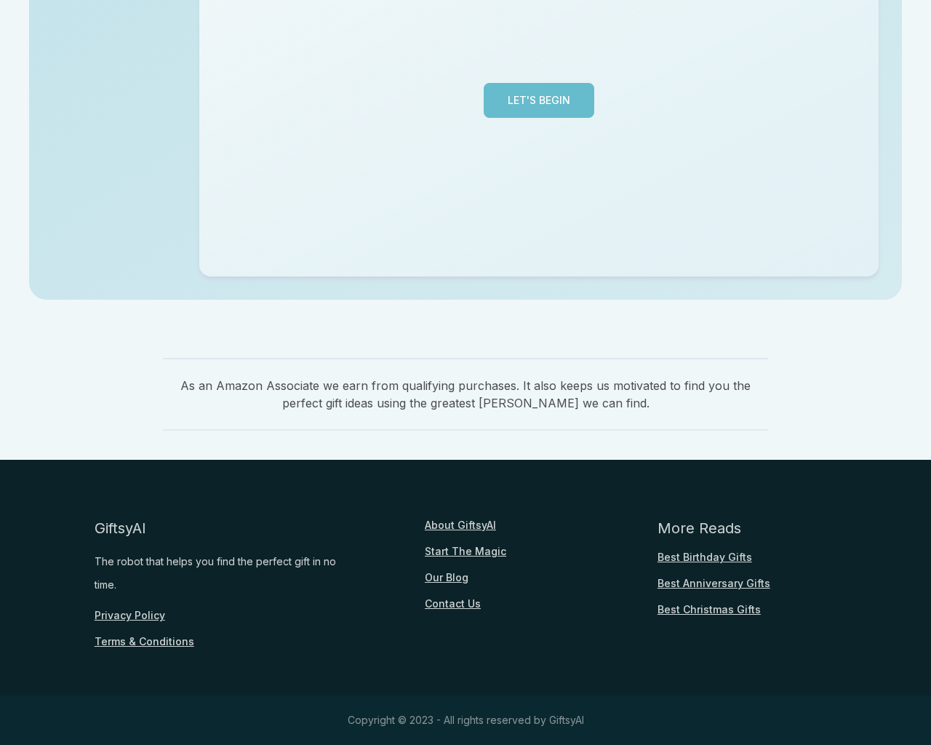
scroll to position [355, 0]
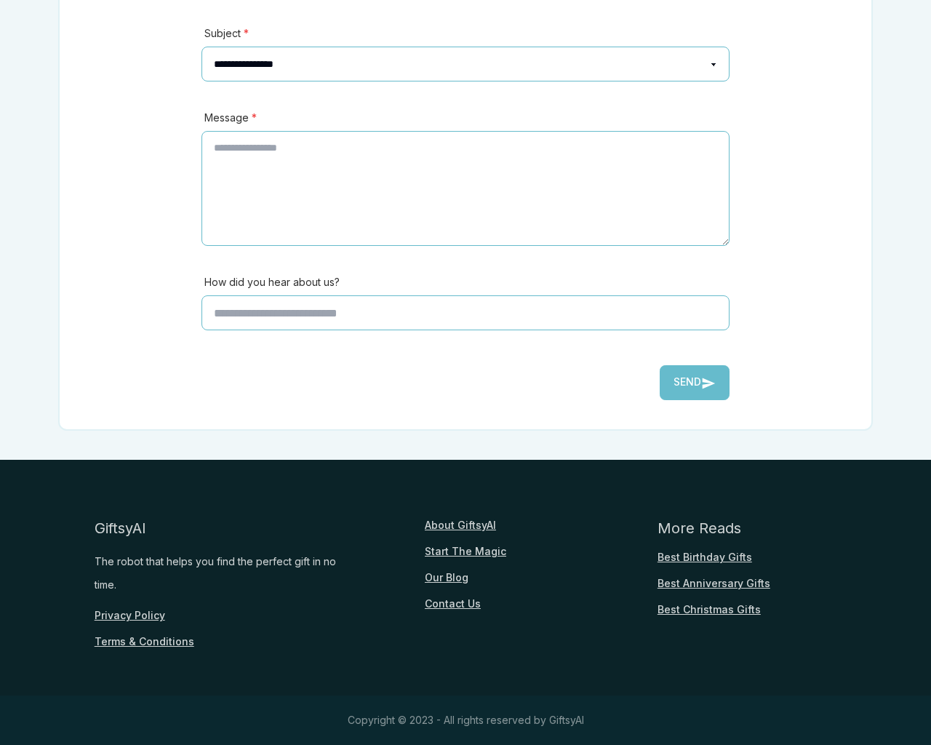
scroll to position [321, 0]
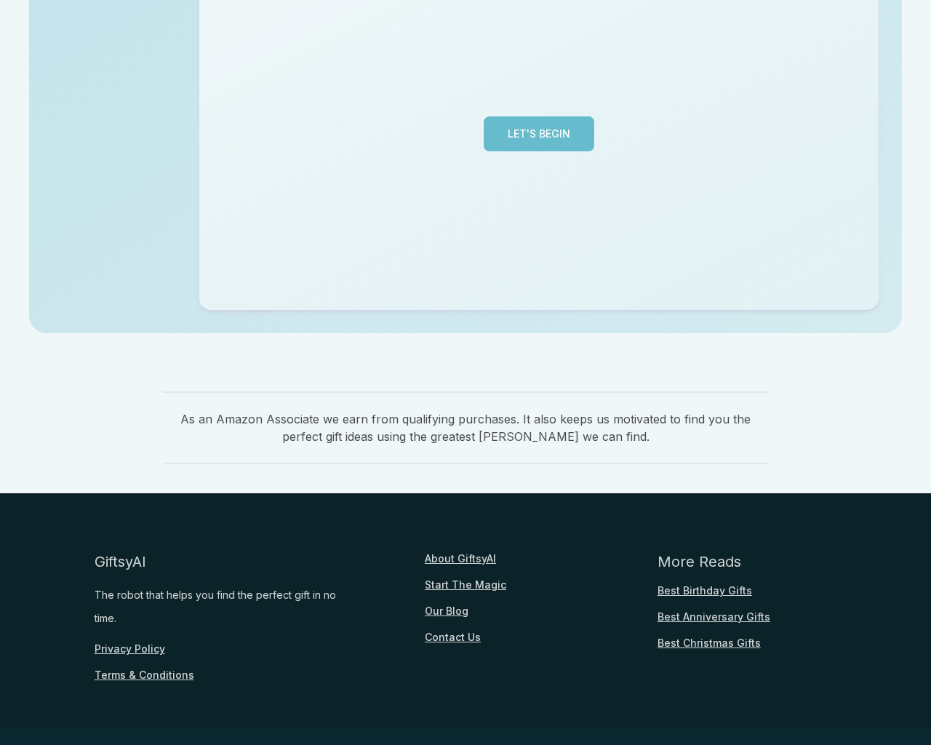
scroll to position [355, 0]
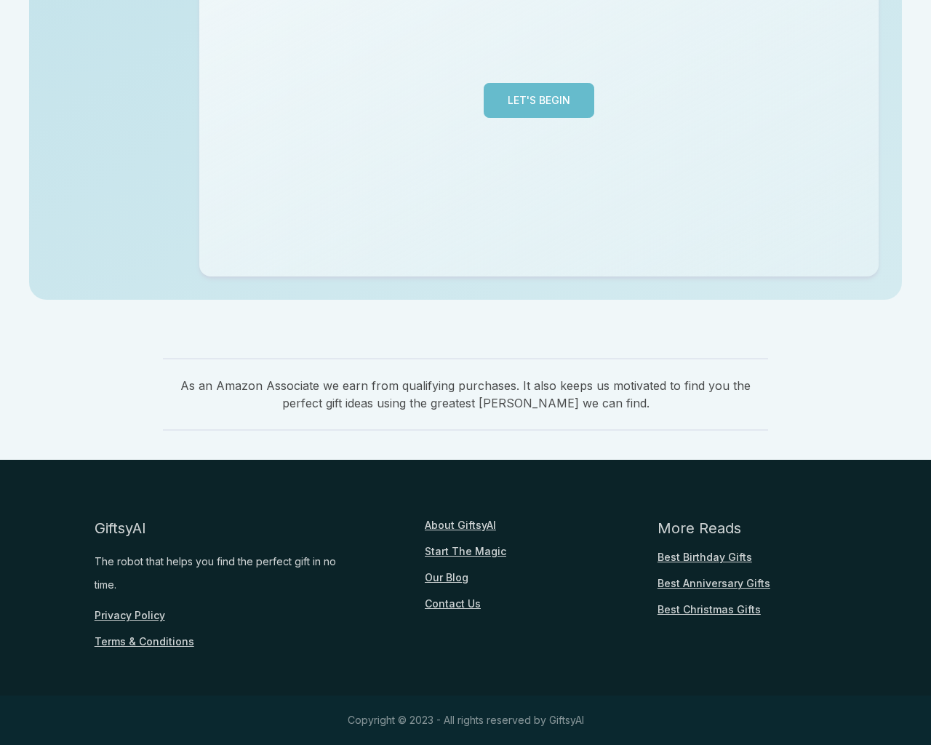
scroll to position [355, 0]
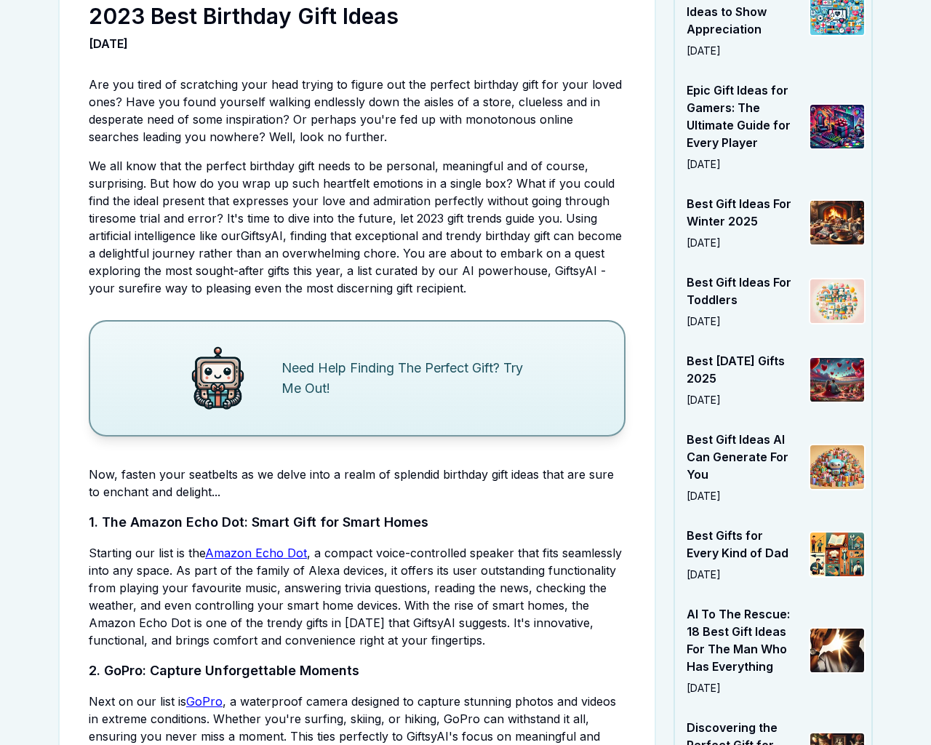
scroll to position [3703, 0]
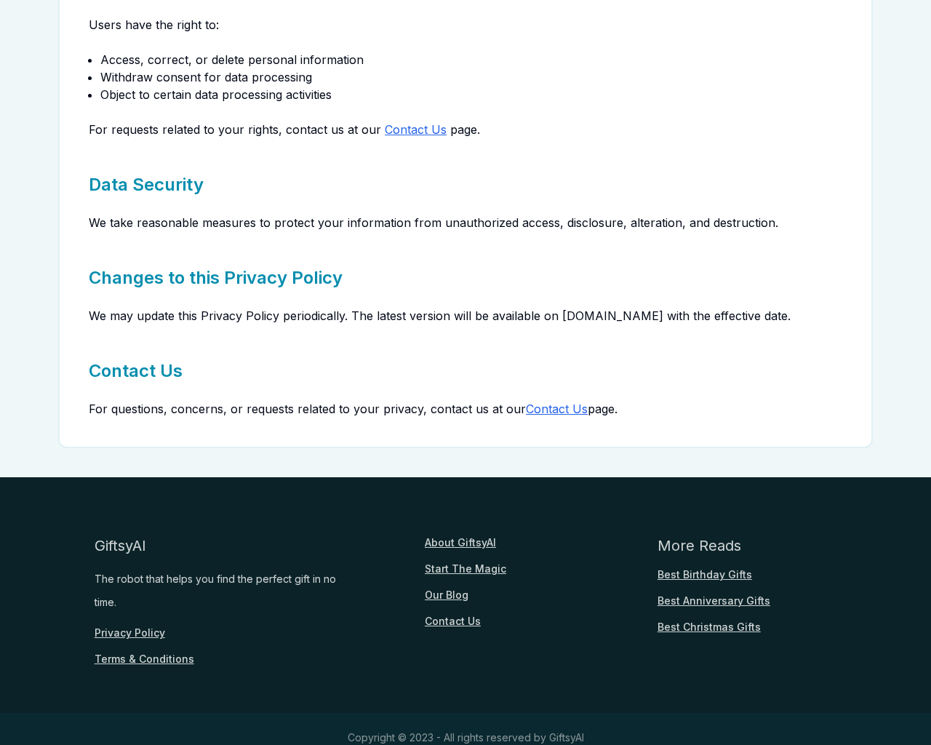
scroll to position [1292, 0]
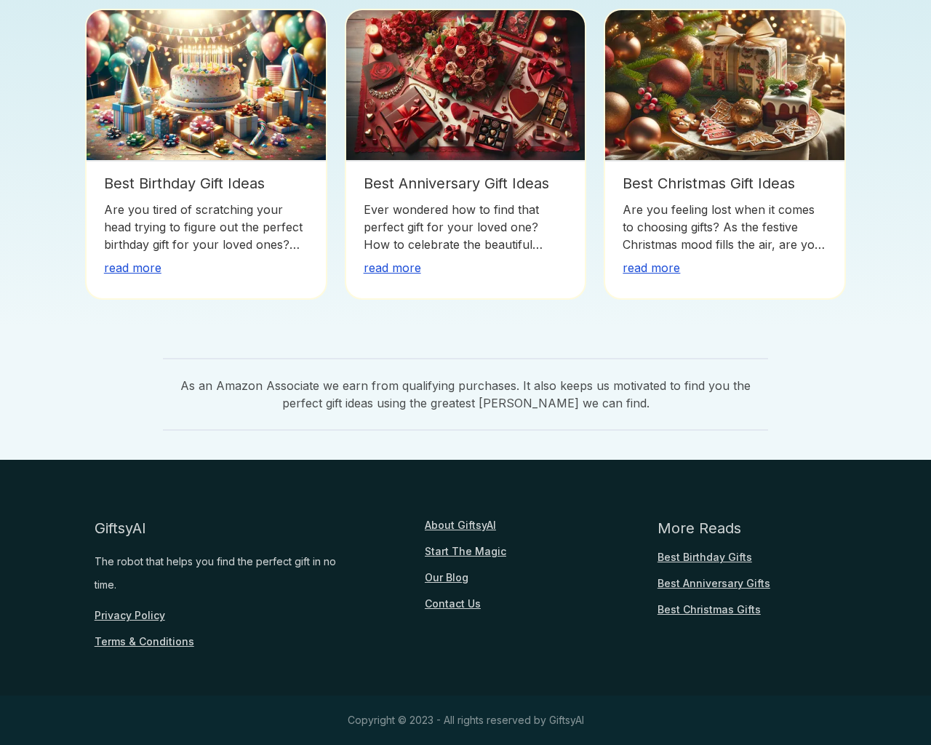
scroll to position [1088, 0]
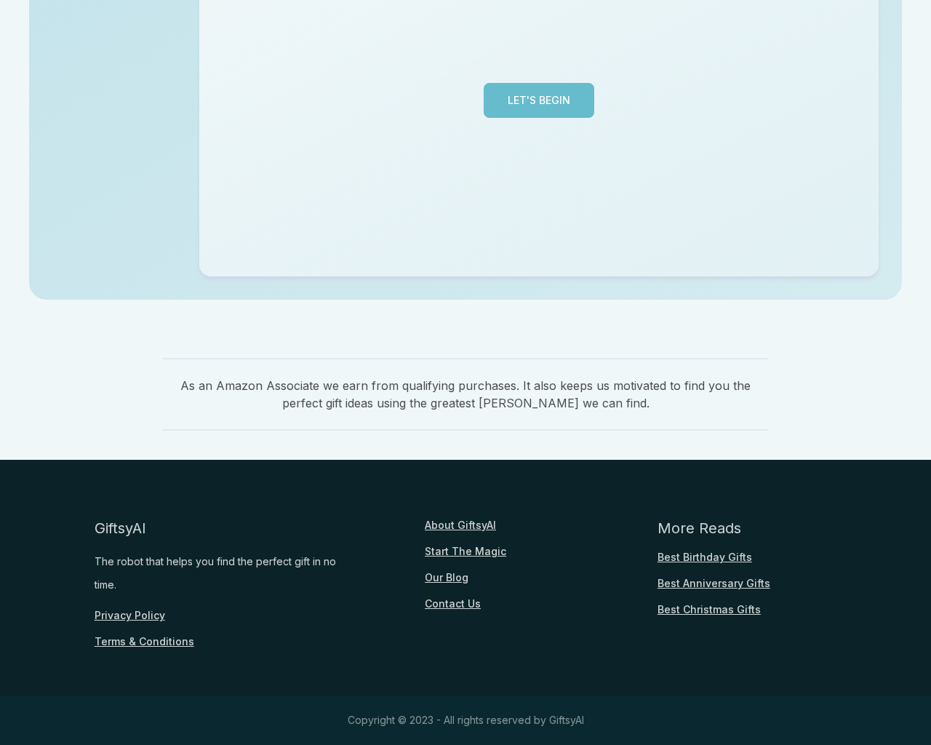
scroll to position [355, 0]
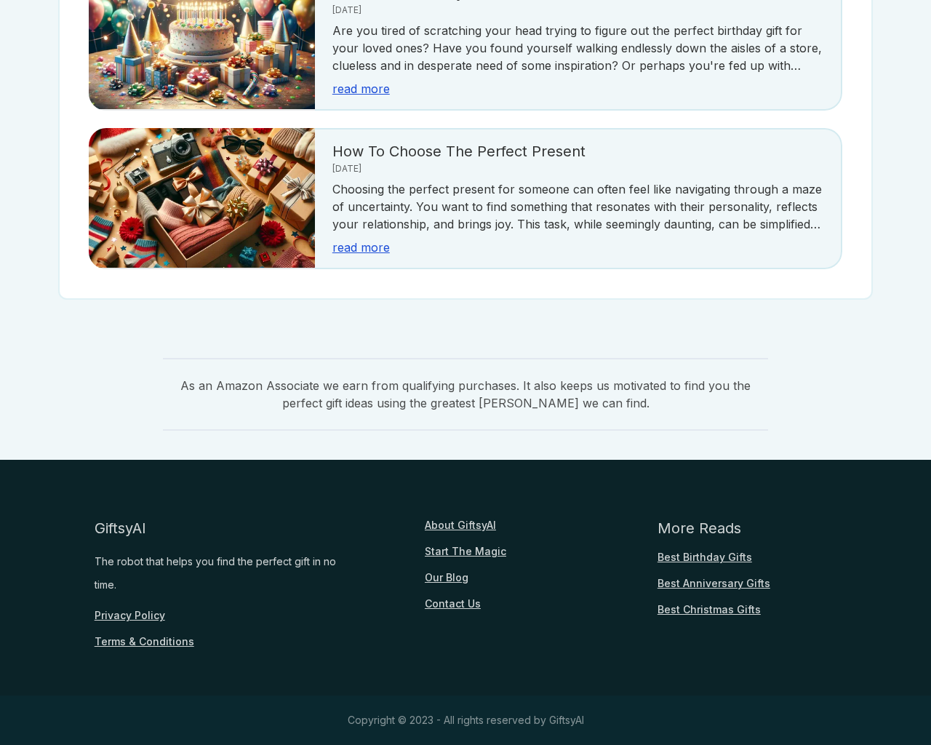
scroll to position [321, 0]
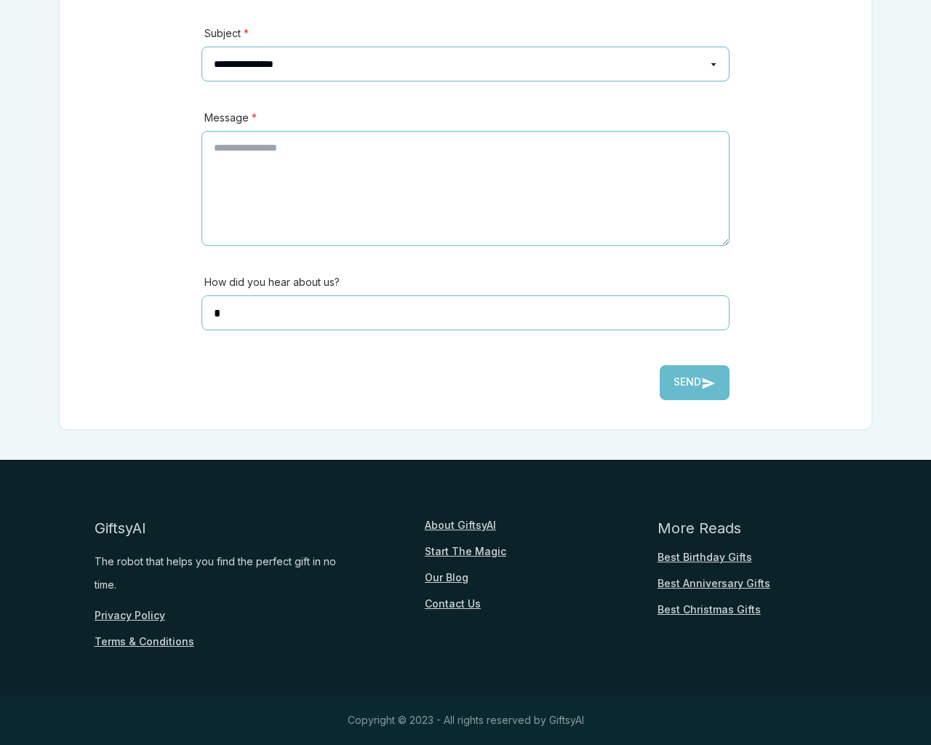
type textarea "**"
type input "**********"
type input "********"
select select "*******"
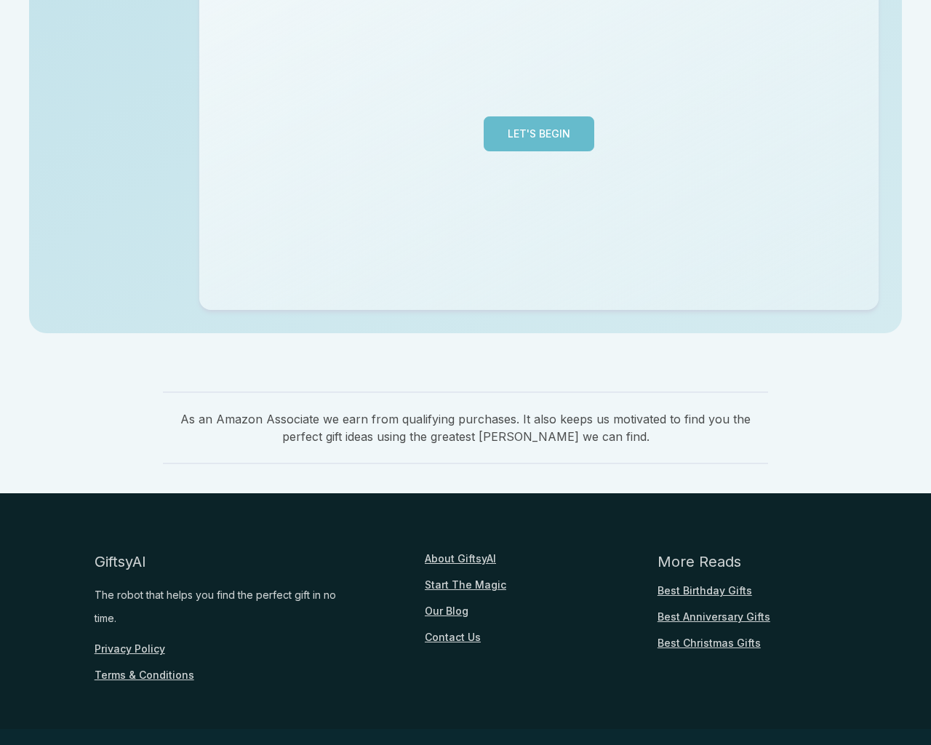
scroll to position [355, 0]
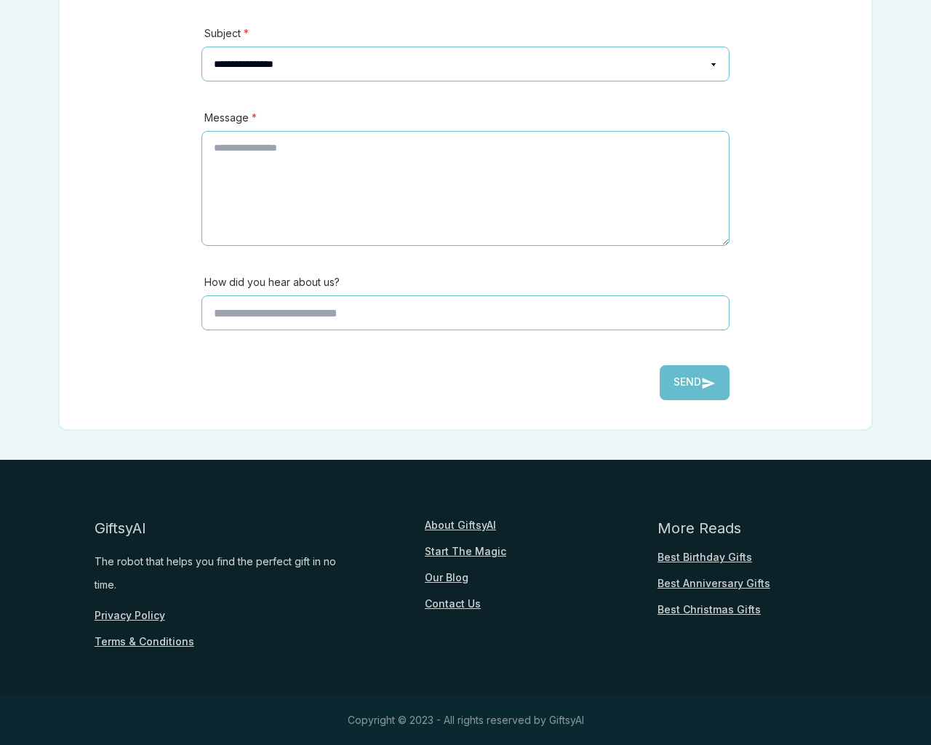
scroll to position [321, 0]
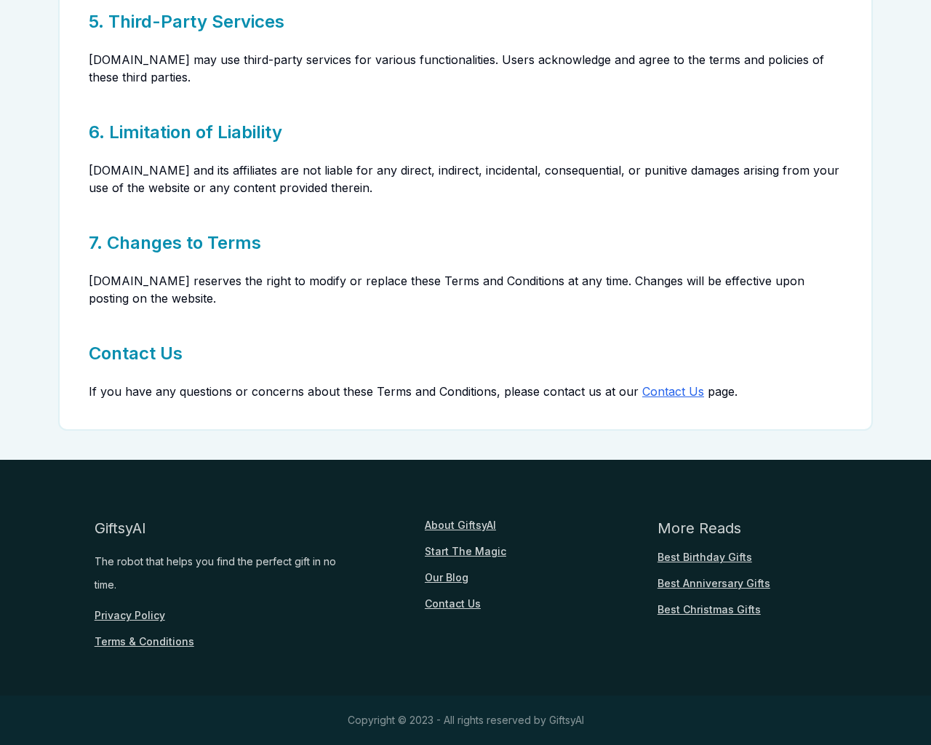
scroll to position [672, 0]
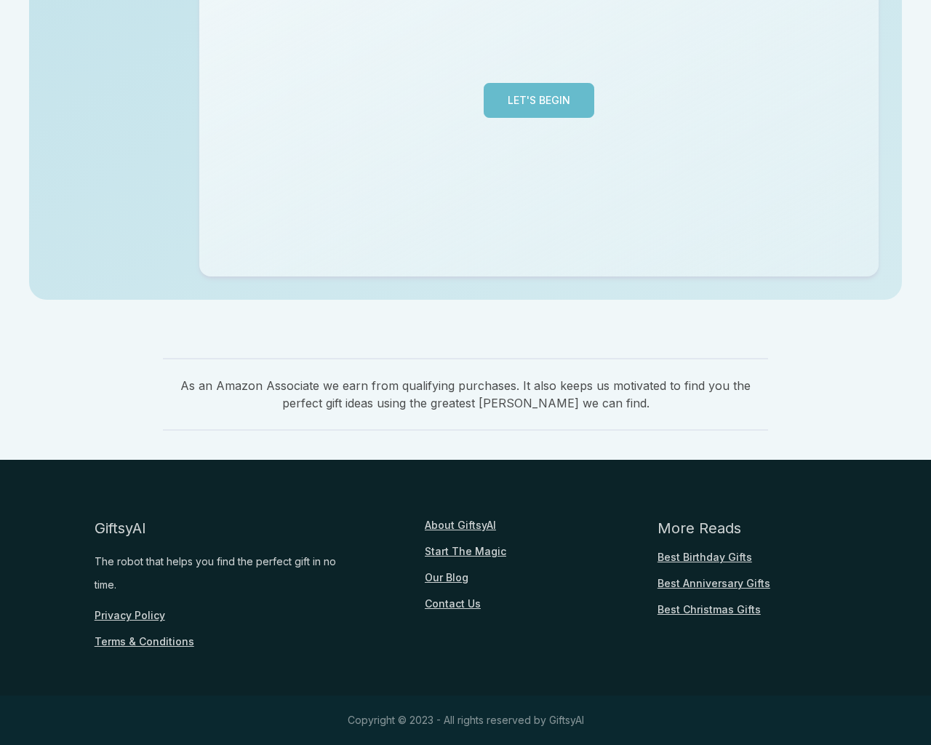
scroll to position [355, 0]
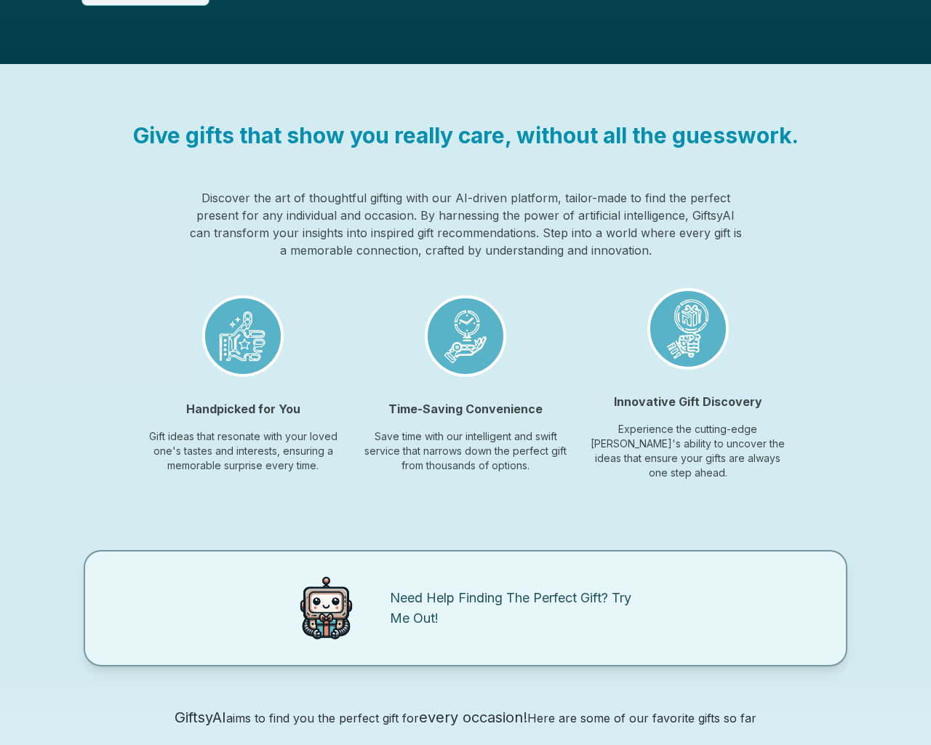
scroll to position [1088, 0]
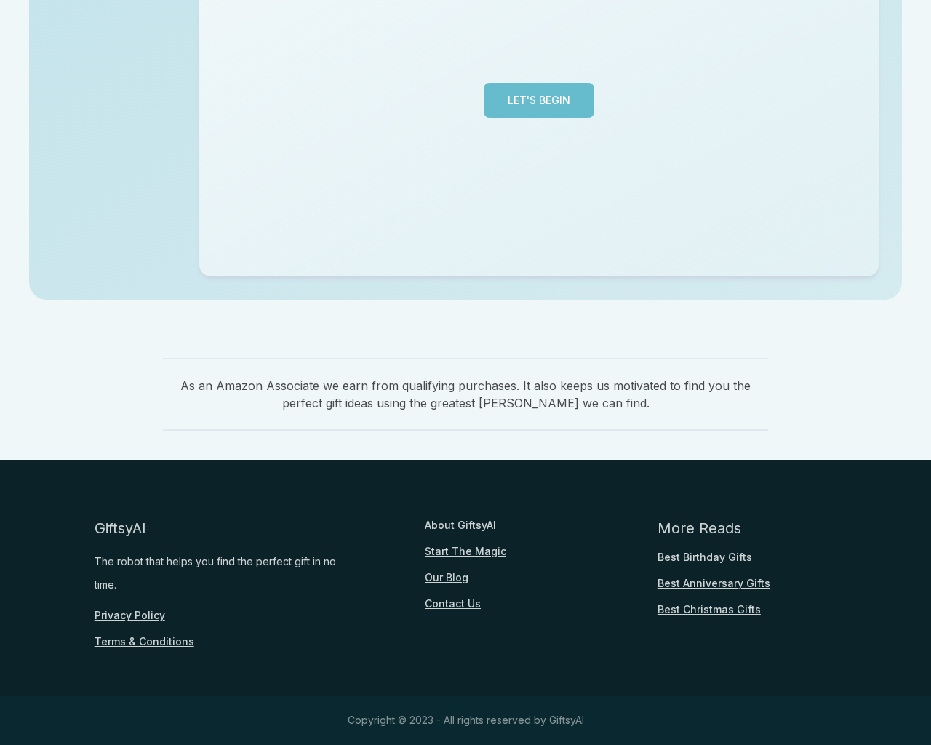
scroll to position [355, 0]
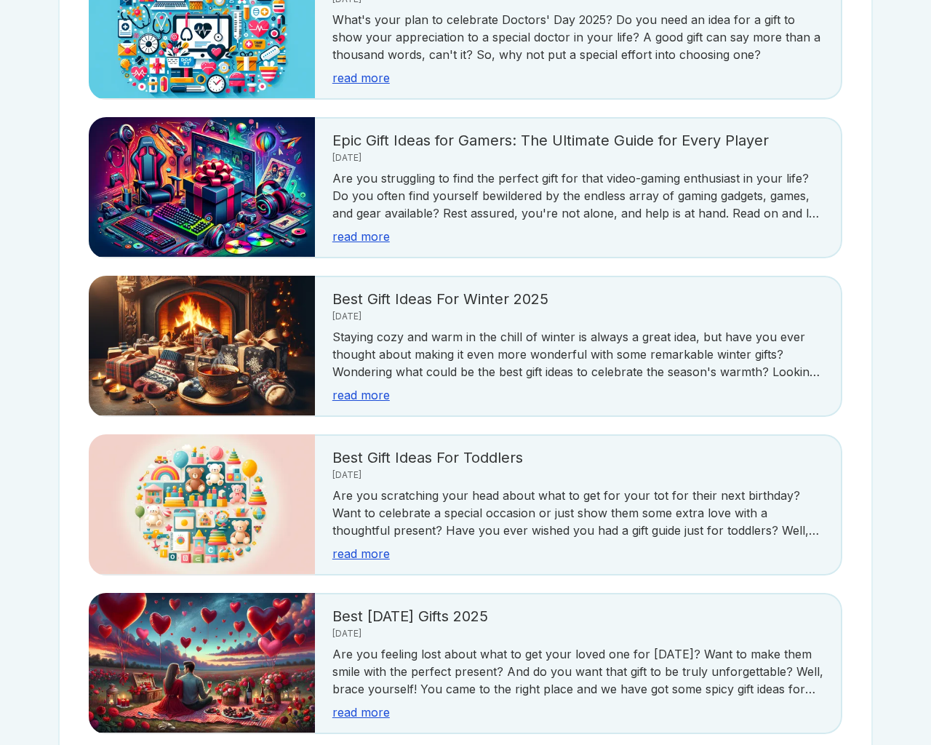
scroll to position [2584, 0]
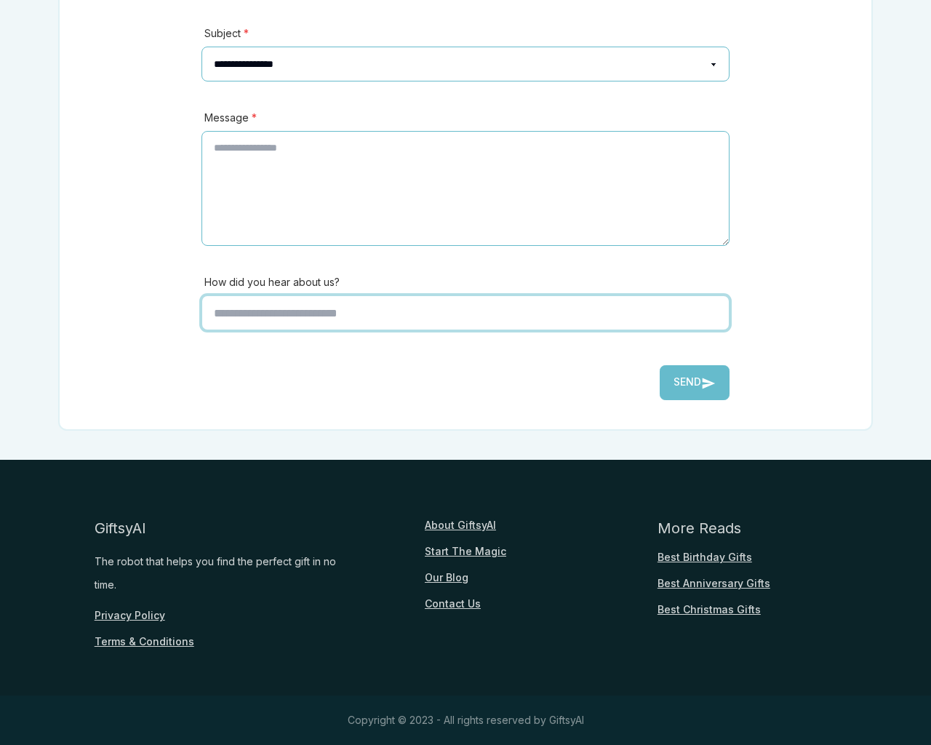
scroll to position [321, 0]
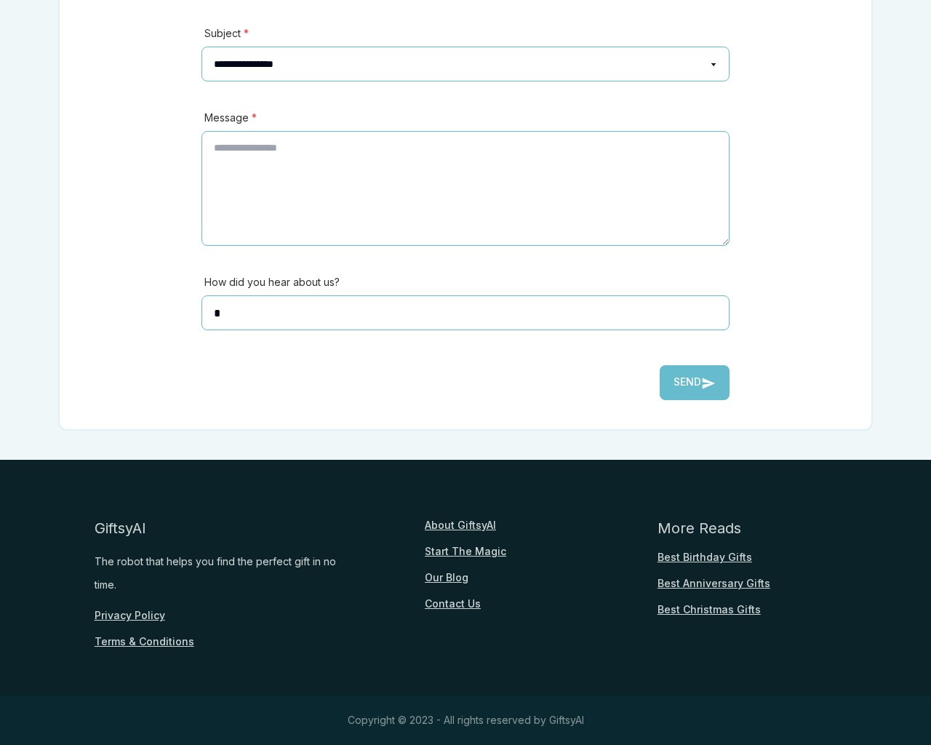
type input "*"
type textarea "**"
type input "**********"
type input "********"
select select "*******"
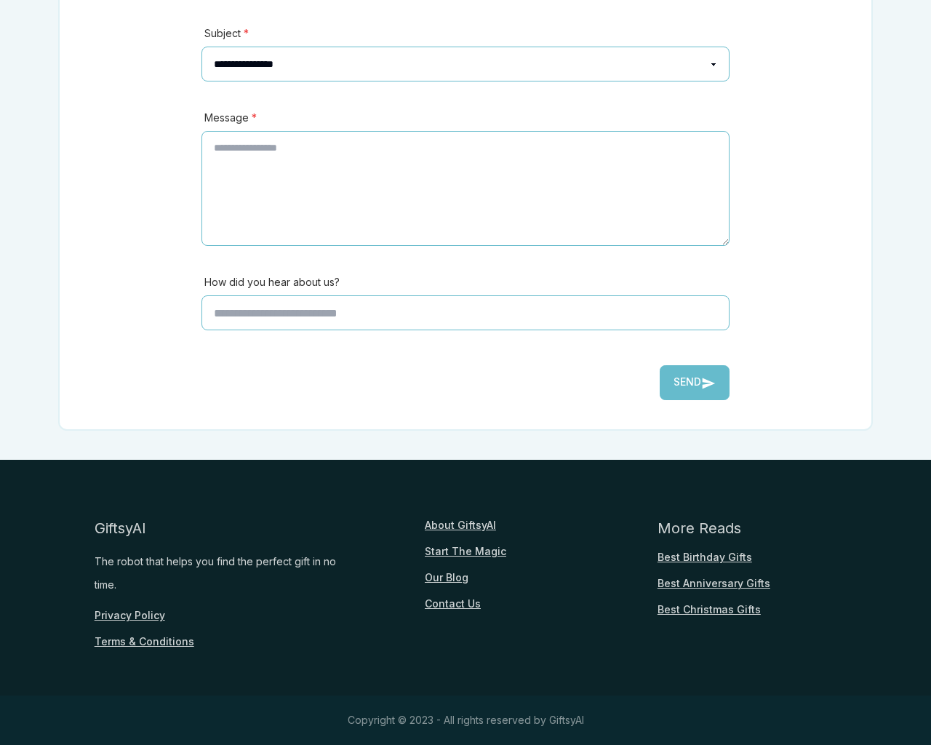
scroll to position [321, 0]
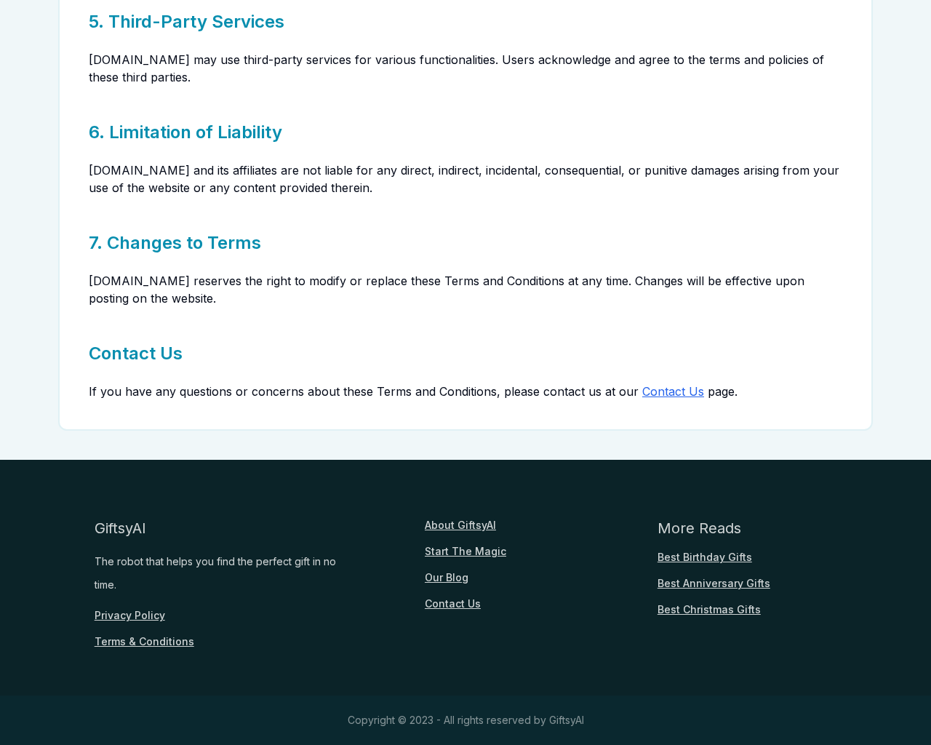
scroll to position [672, 0]
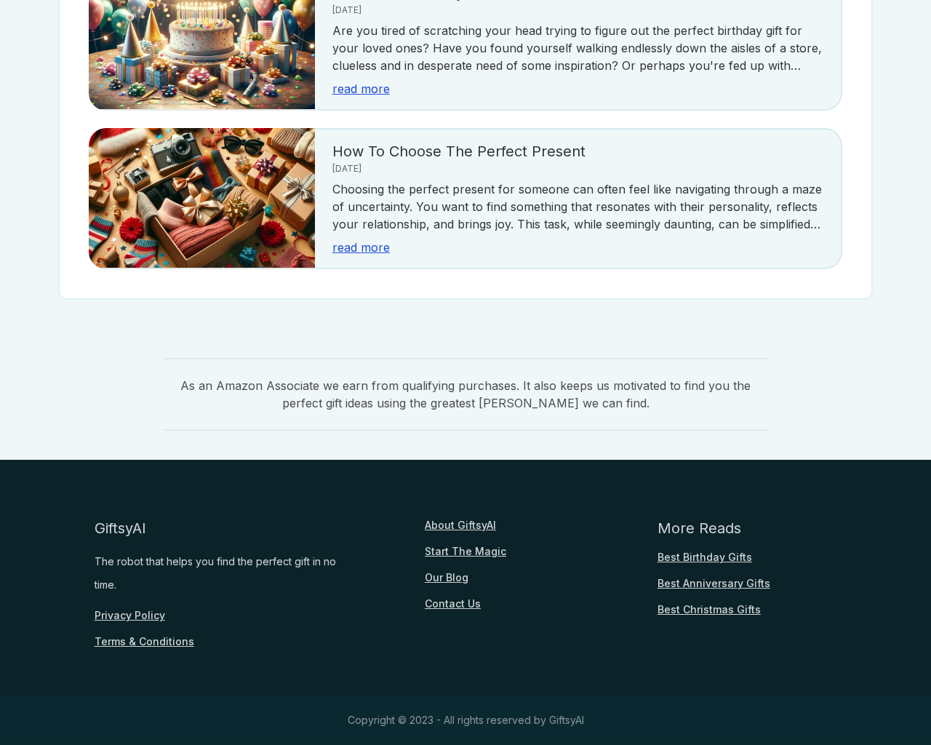
scroll to position [355, 0]
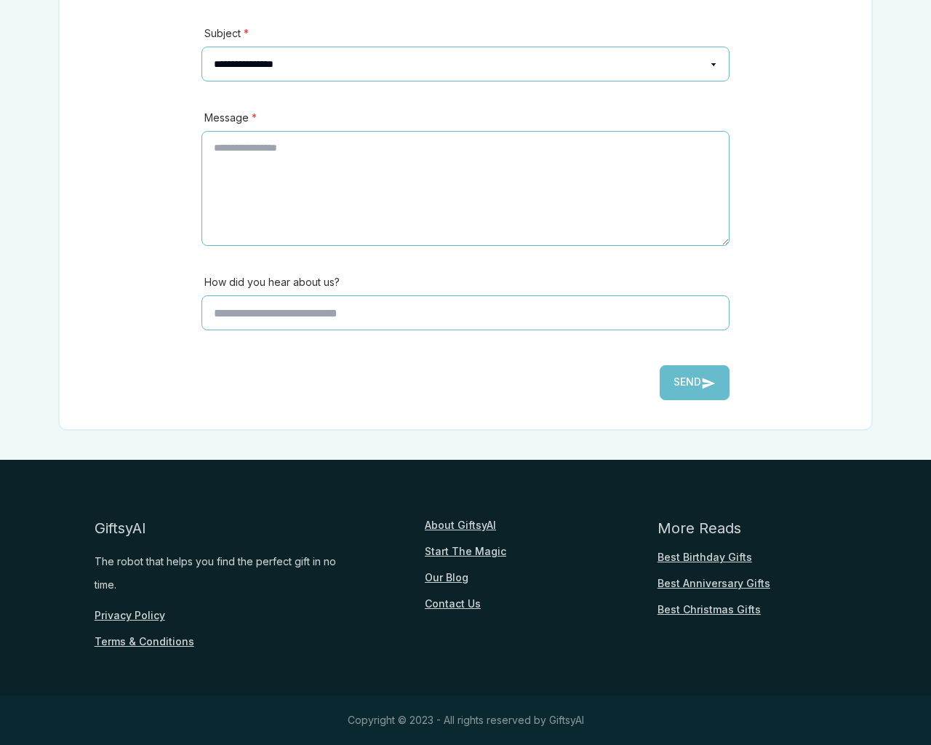
type input "*"
type textarea "**"
type input "**********"
type input "********"
select select "*******"
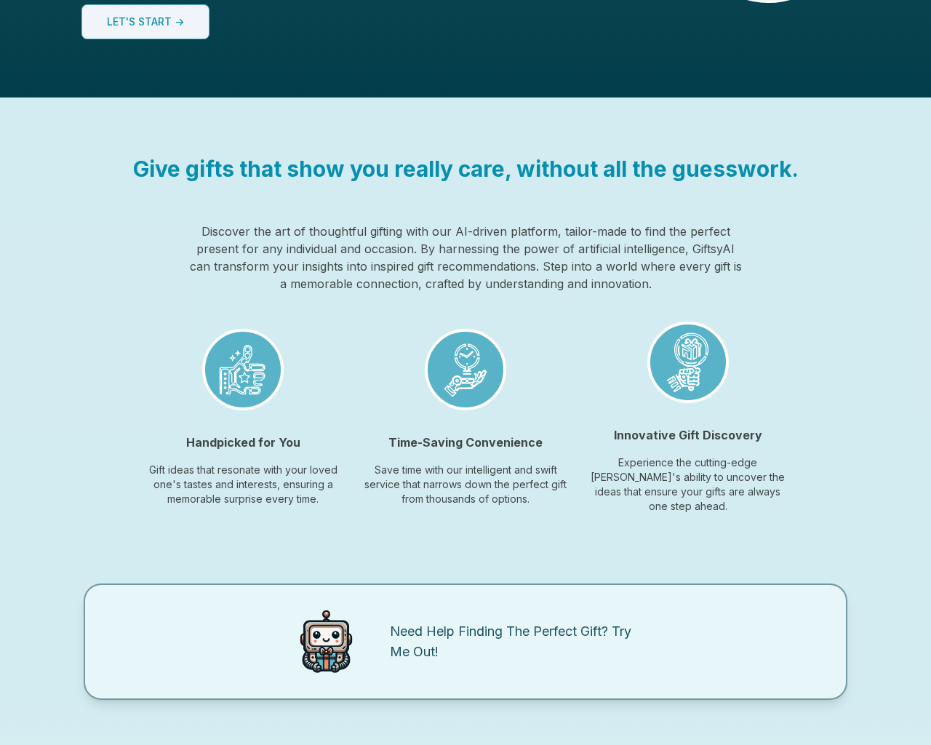
scroll to position [1088, 0]
